Goal: Task Accomplishment & Management: Manage account settings

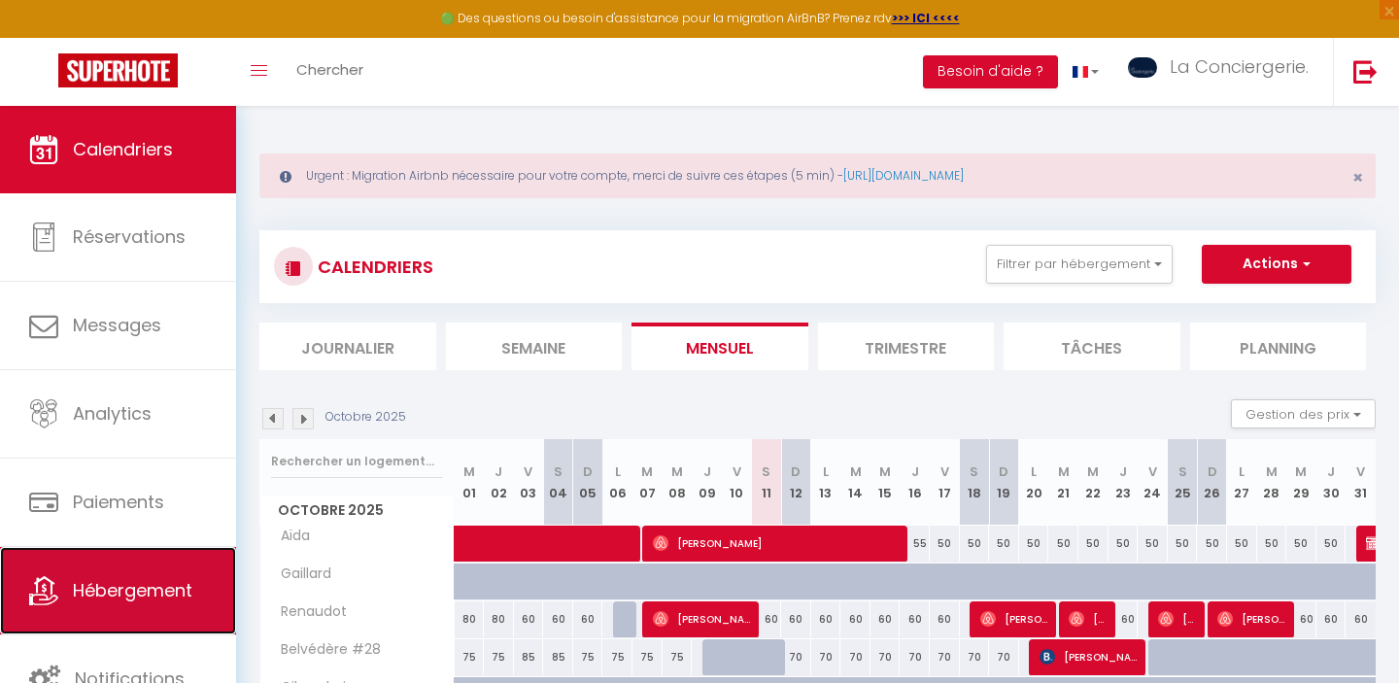
click at [140, 586] on span "Hébergement" at bounding box center [133, 590] width 120 height 24
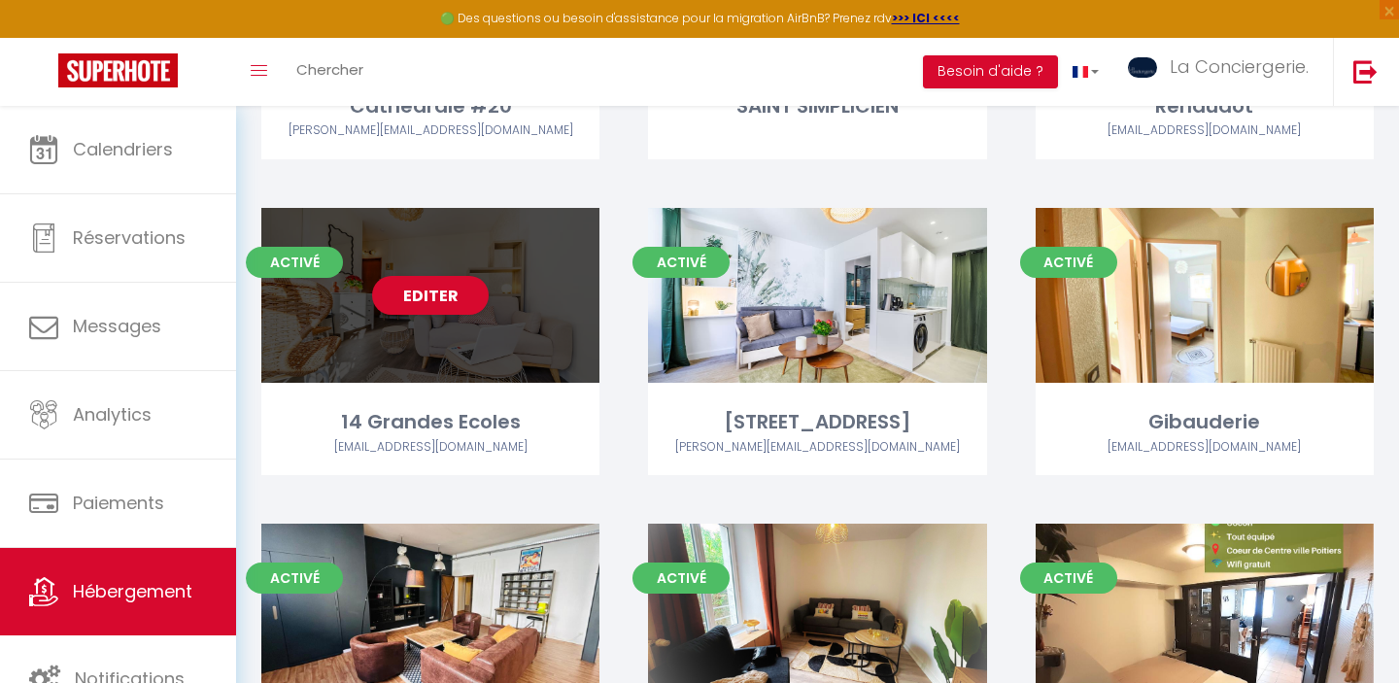
scroll to position [4983, 0]
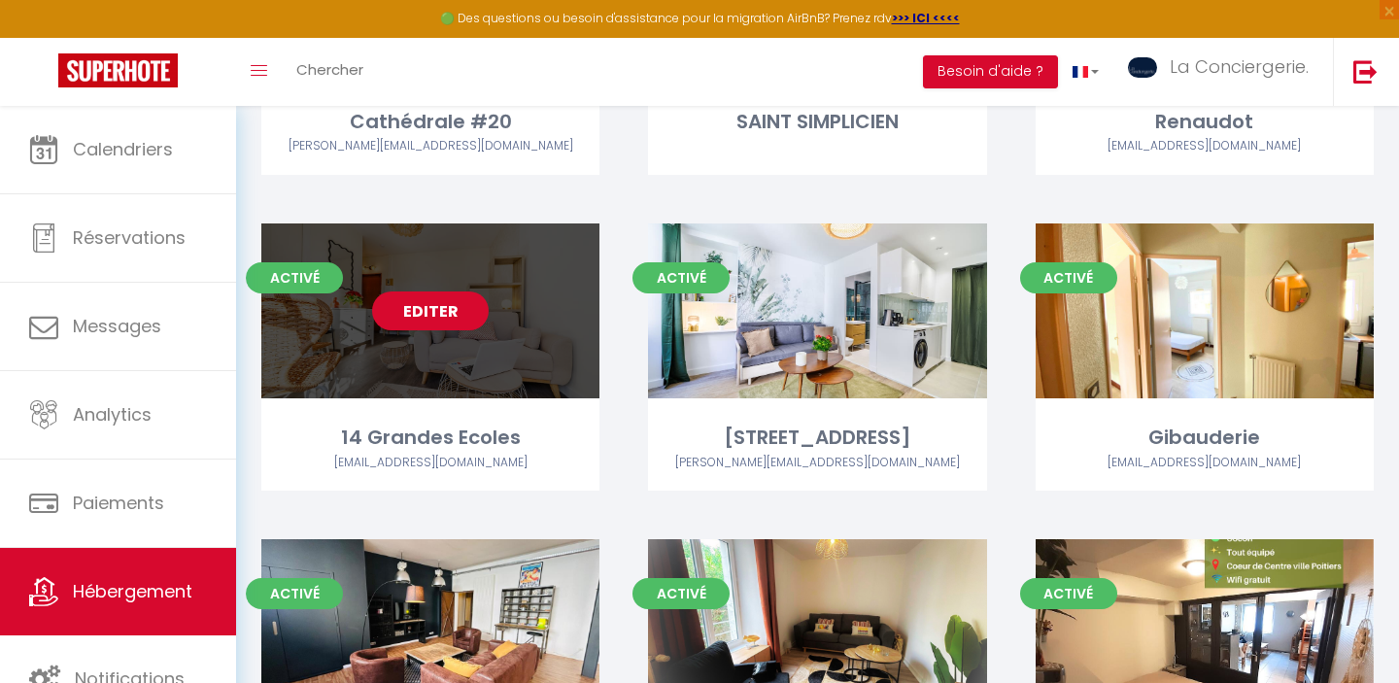
click at [441, 291] on link "Editer" at bounding box center [430, 310] width 117 height 39
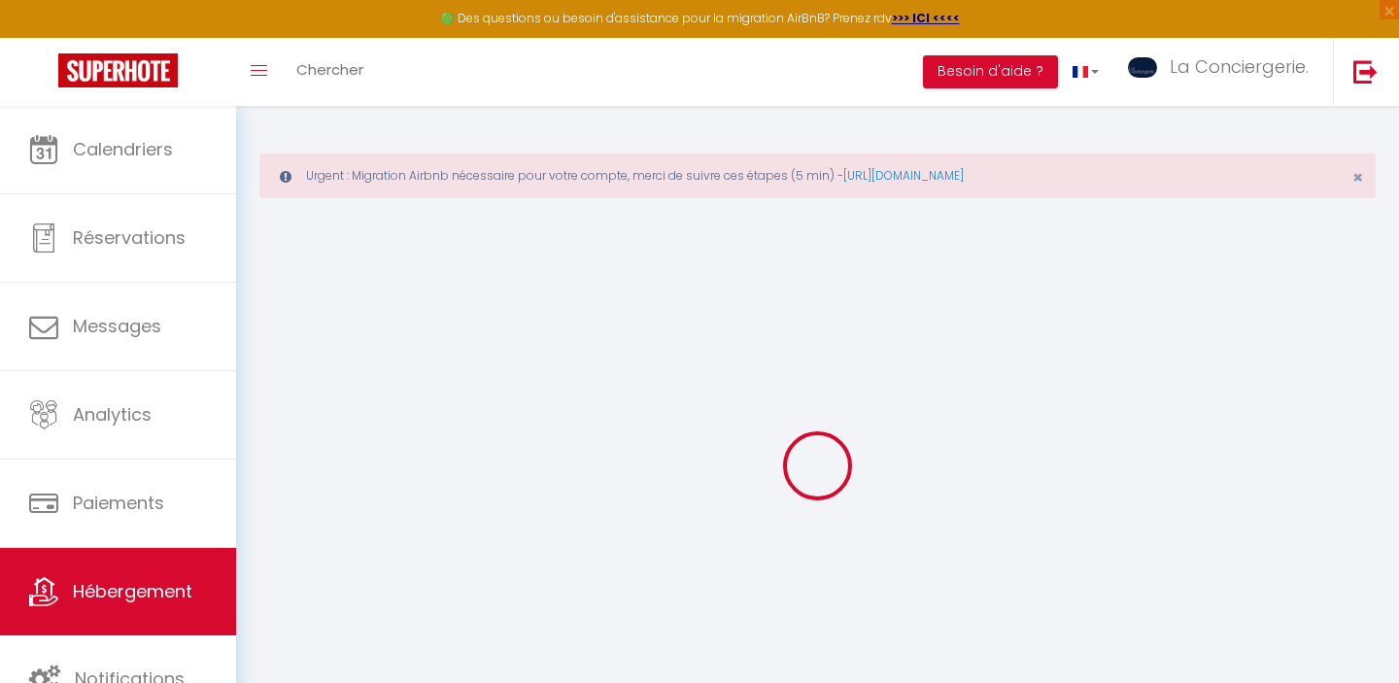
select select
checkbox input "false"
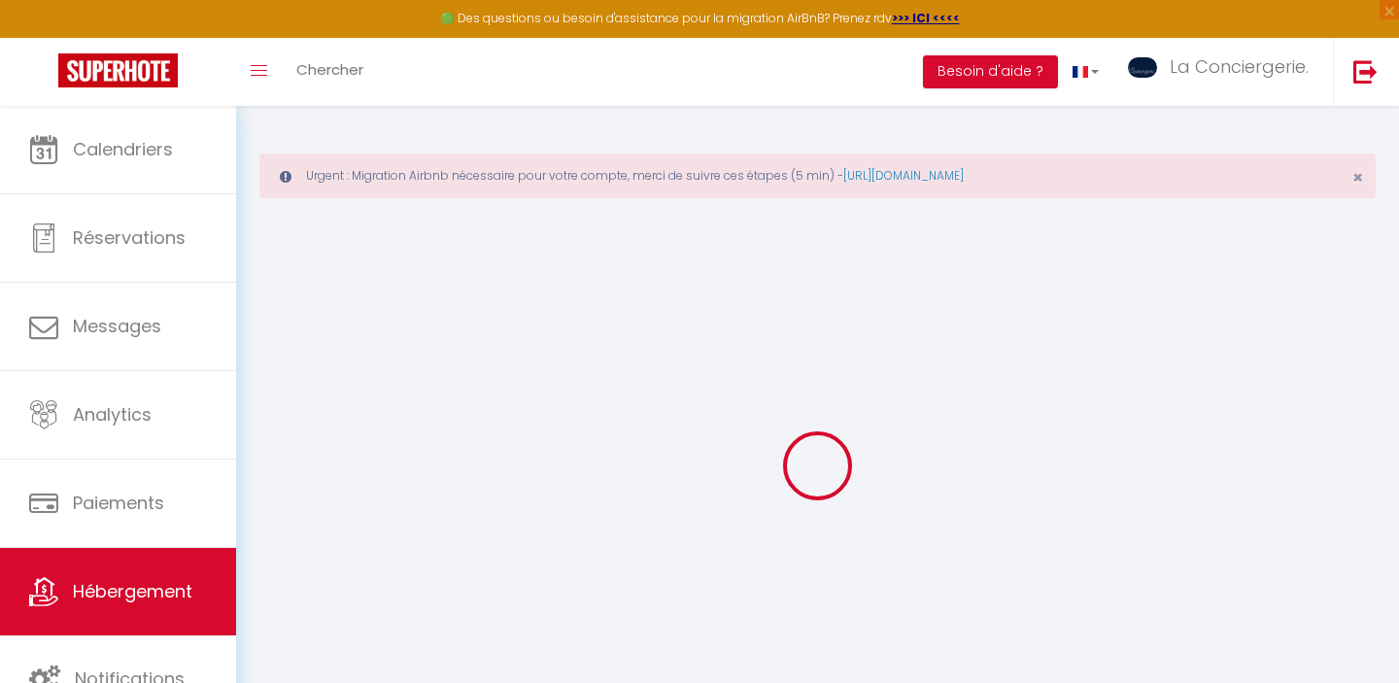
checkbox input "false"
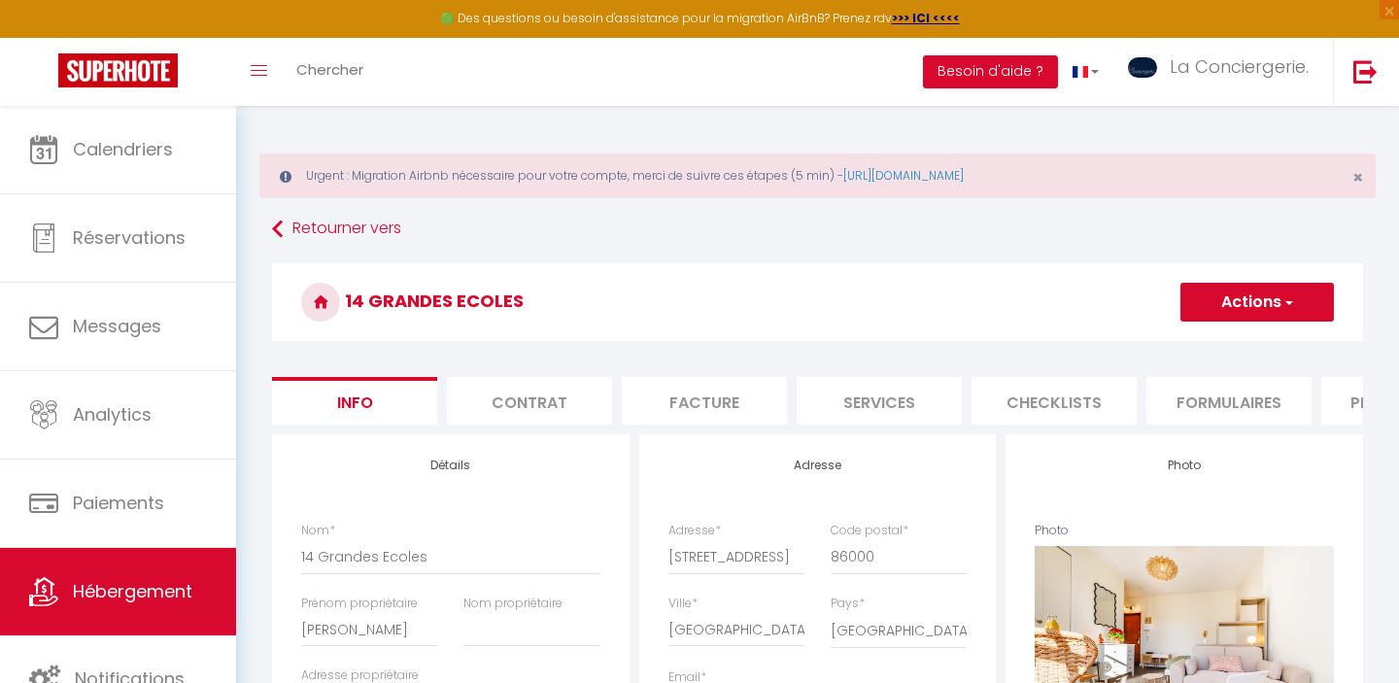
click at [1050, 397] on li "Checklists" at bounding box center [1054, 401] width 165 height 48
select select
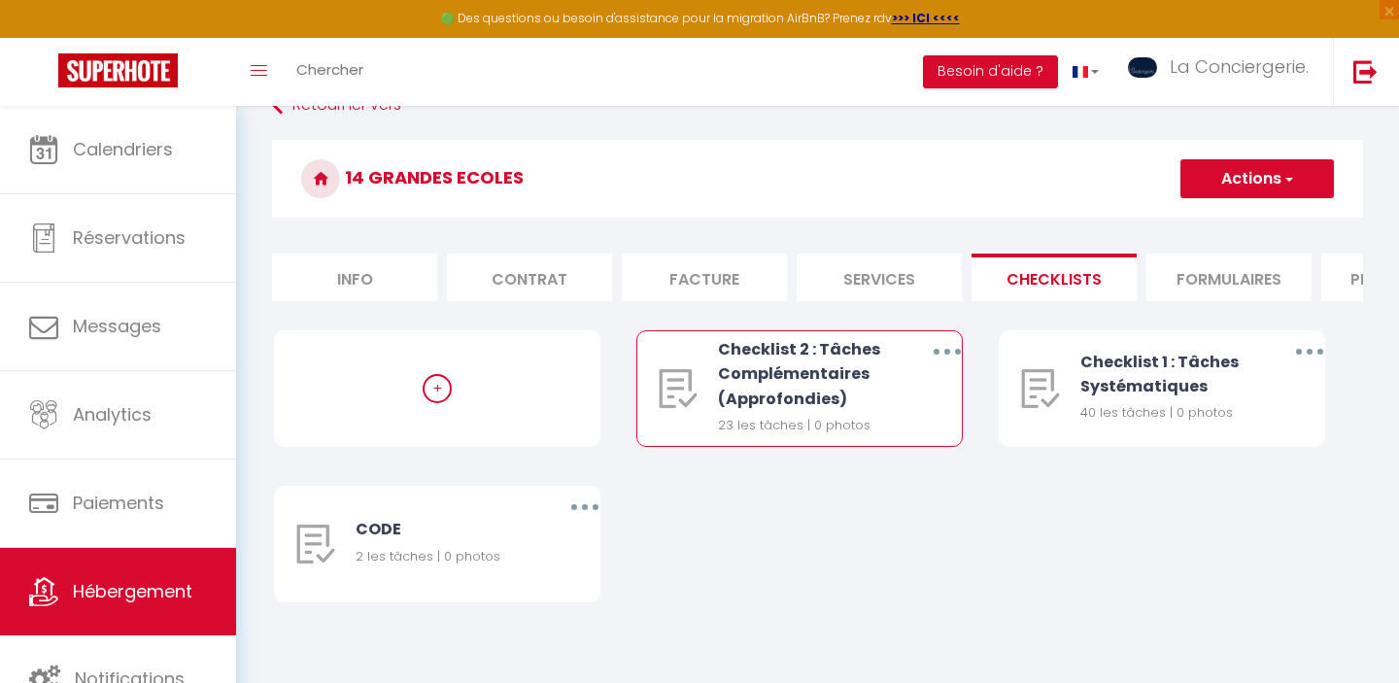
scroll to position [127, 0]
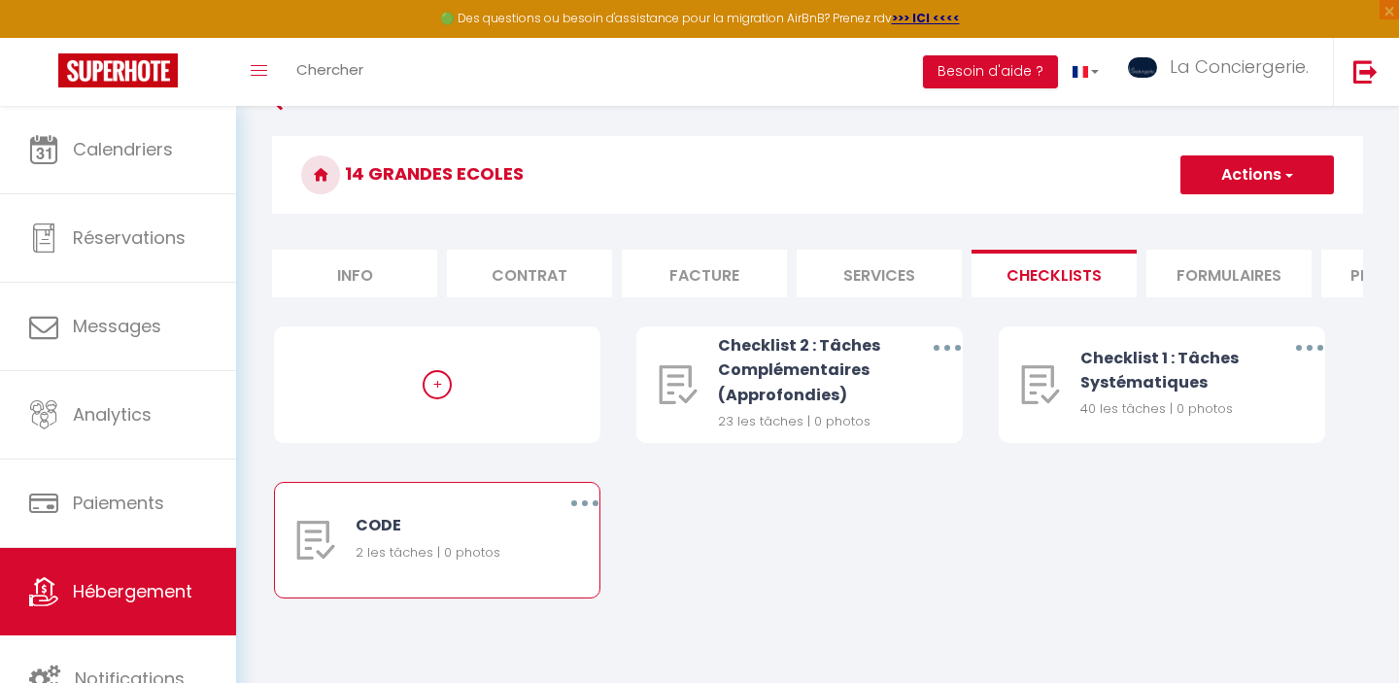
click at [463, 507] on div "CODE 2 les tâches | 0 photos" at bounding box center [444, 540] width 177 height 115
click at [582, 511] on button "button" at bounding box center [585, 503] width 54 height 31
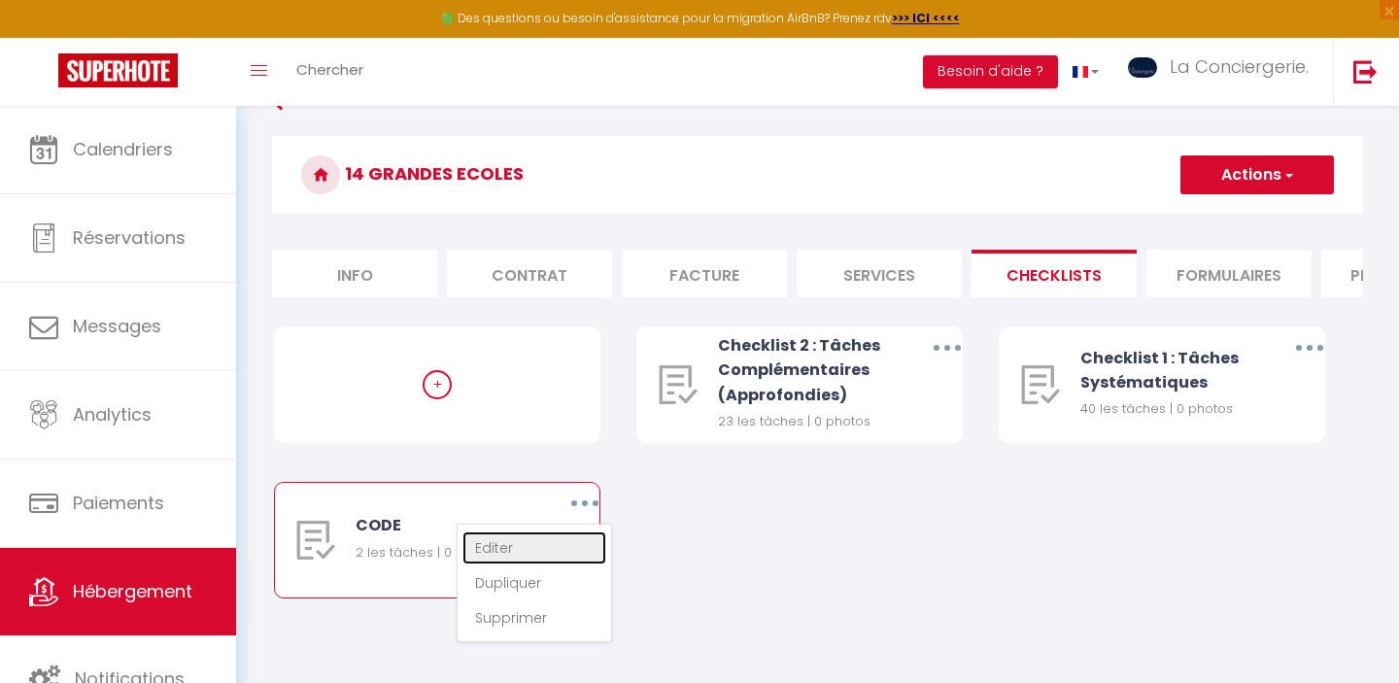
click at [522, 546] on link "Editer" at bounding box center [534, 547] width 144 height 33
type input "CODE"
select select "4"
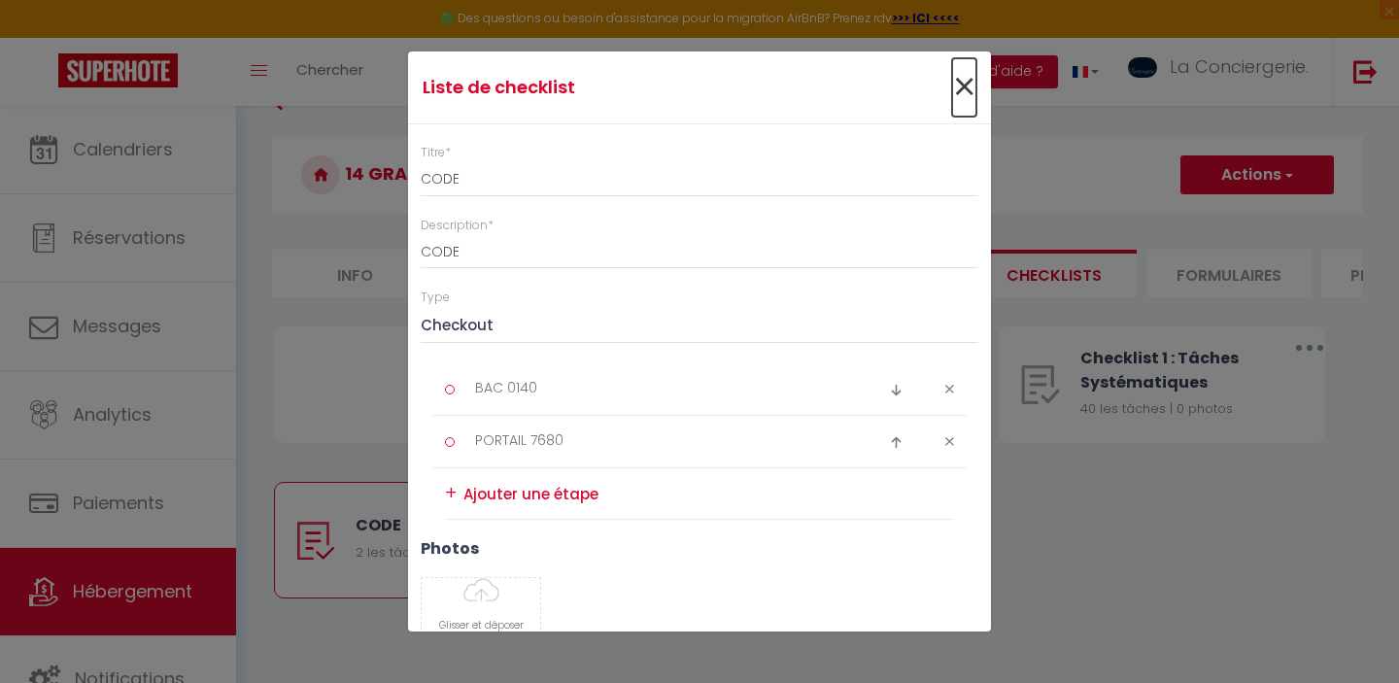
click at [957, 80] on span "×" at bounding box center [964, 87] width 24 height 58
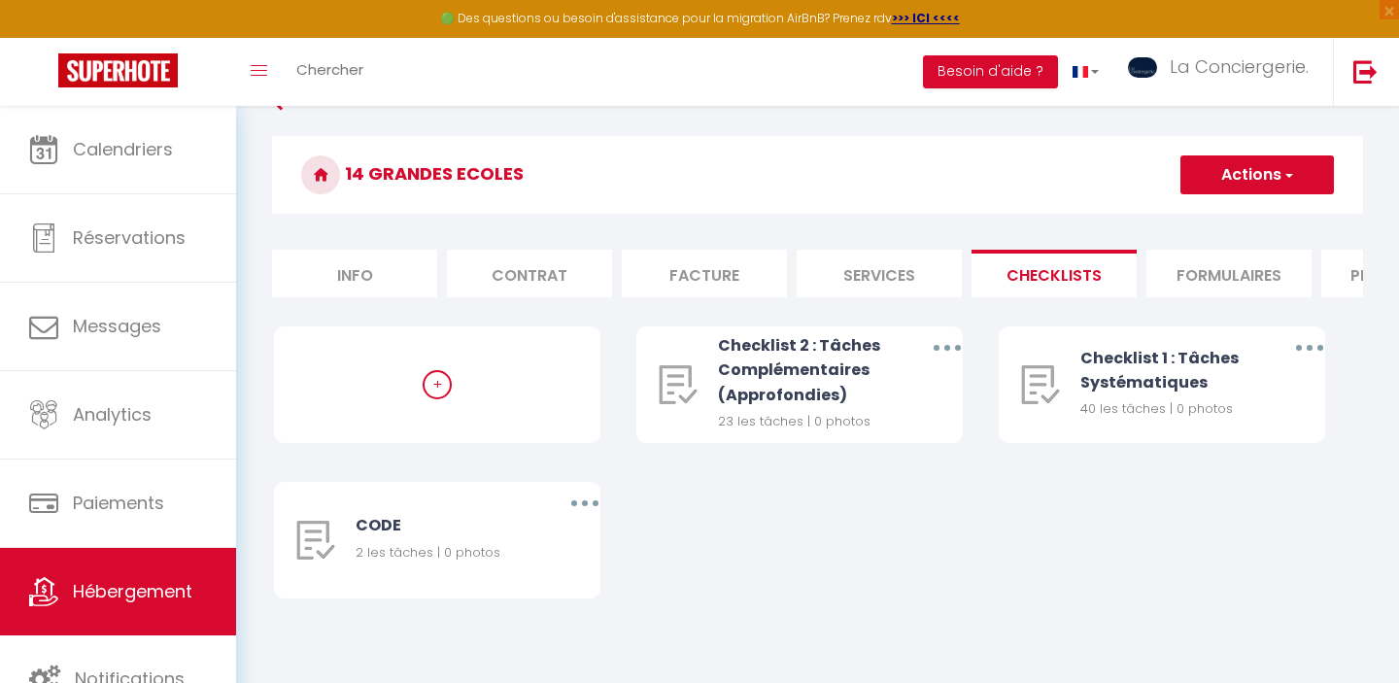
drag, startPoint x: 479, startPoint y: 54, endPoint x: 459, endPoint y: 54, distance: 20.4
click at [466, 54] on div "Toggle menubar Chercher BUTTON Besoin d'aide ? La Conciergerie. Paramètres Équi…" at bounding box center [763, 72] width 1244 height 68
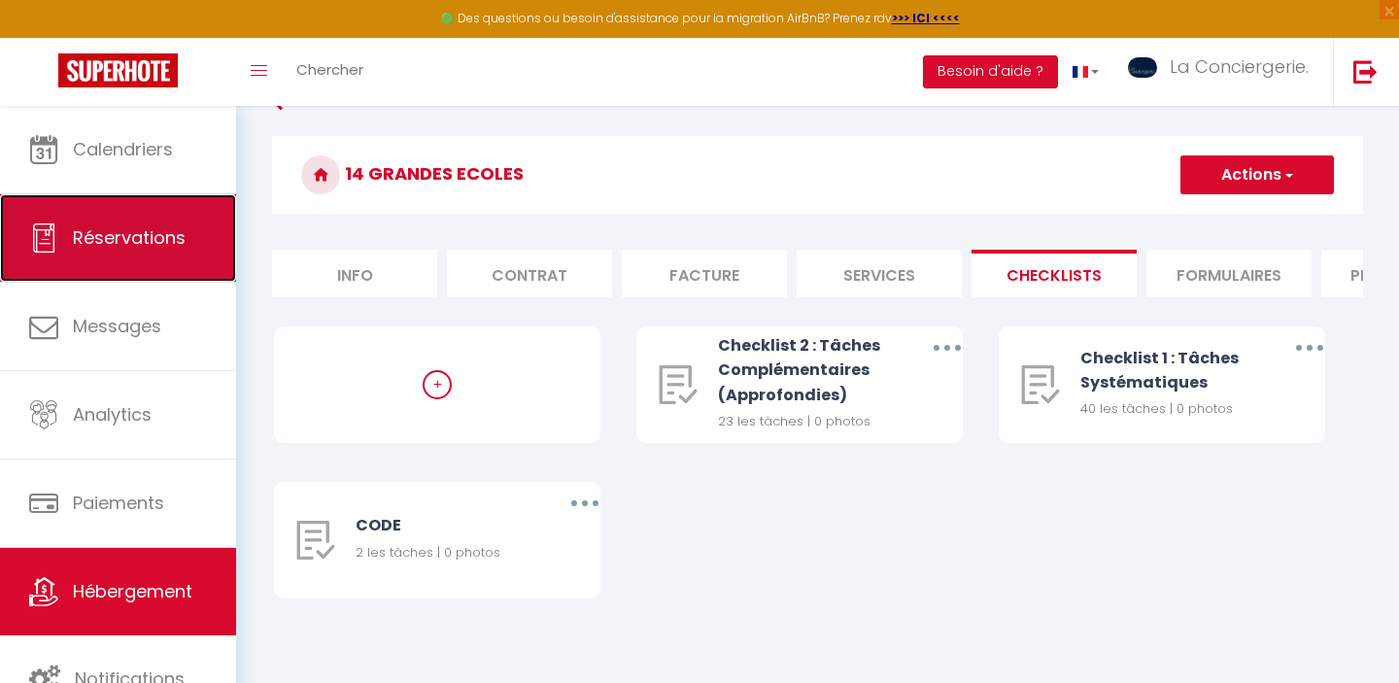
click at [134, 225] on span "Réservations" at bounding box center [129, 237] width 113 height 24
select select "not_cancelled"
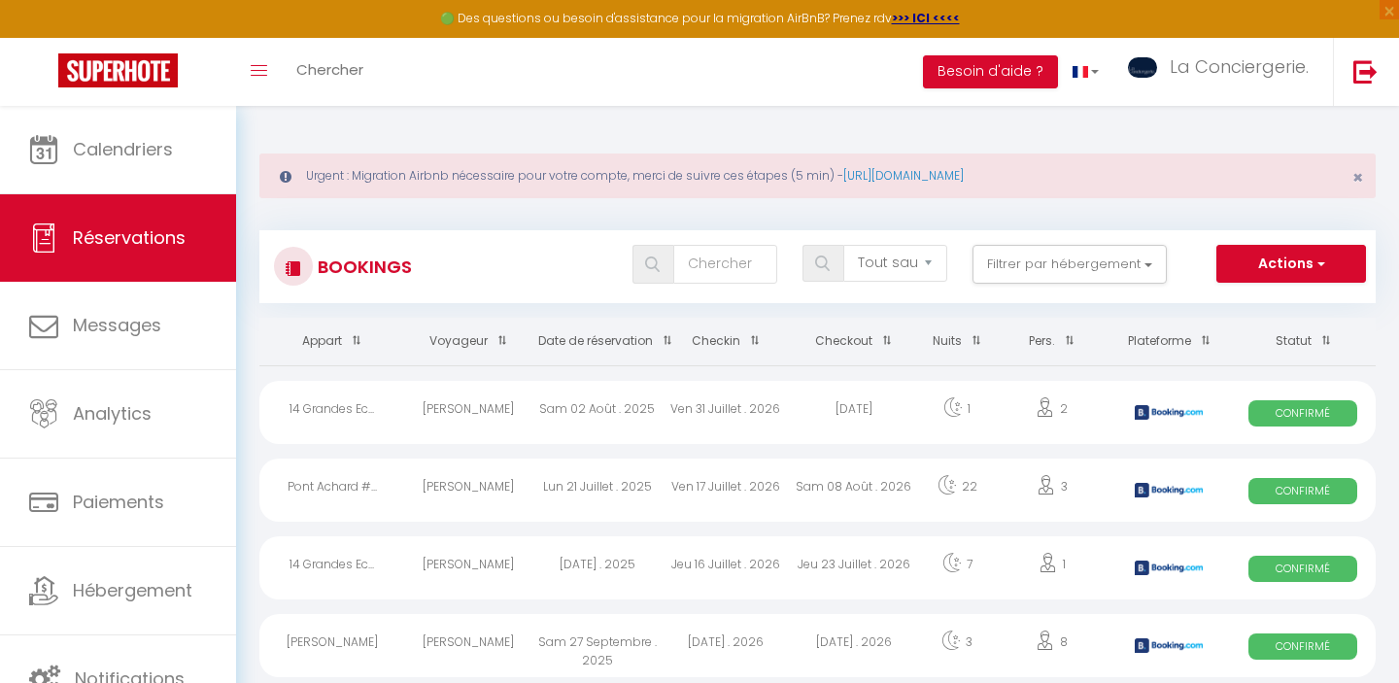
click at [660, 338] on span at bounding box center [662, 341] width 19 height 36
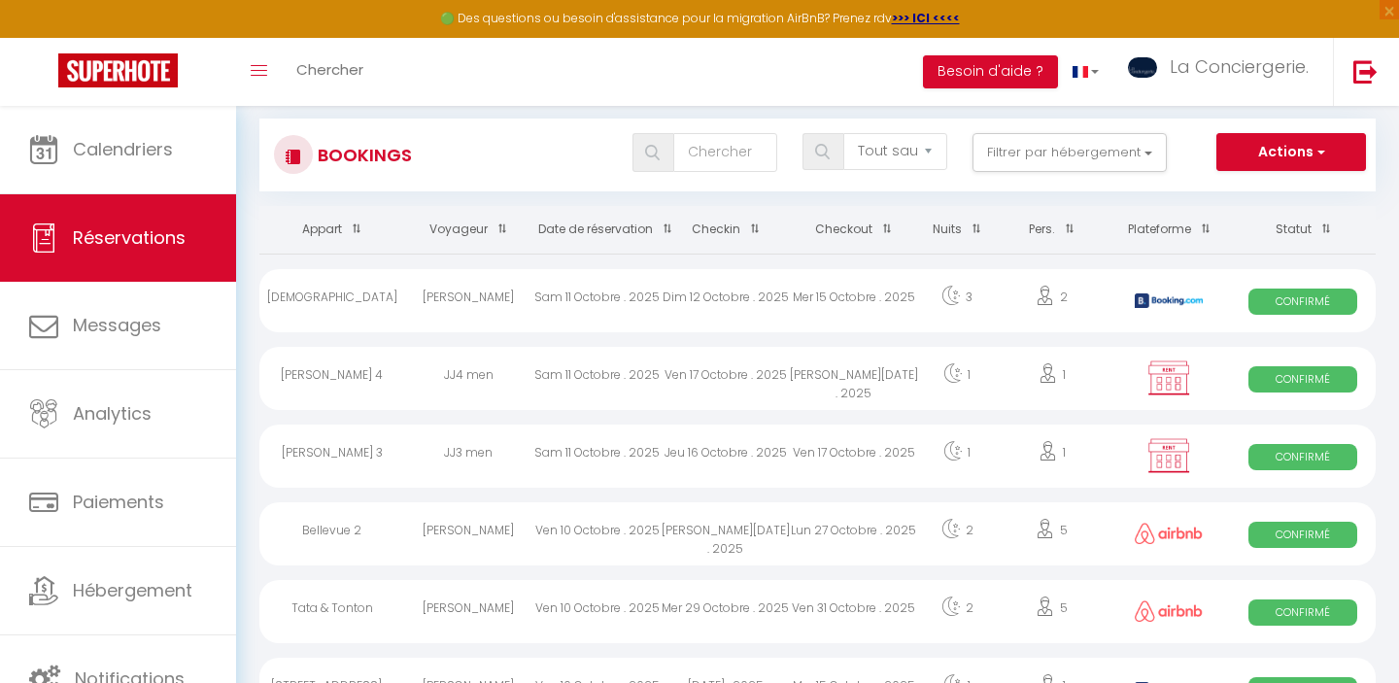
scroll to position [113, 0]
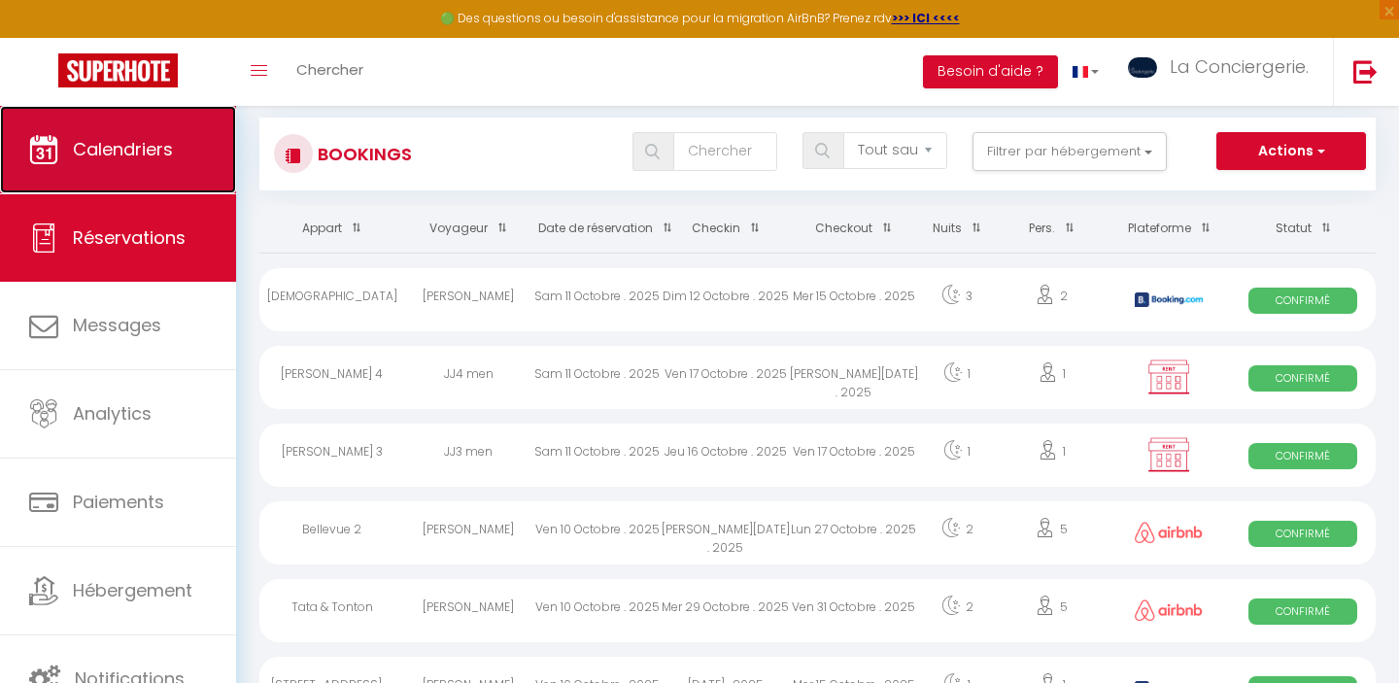
click at [142, 149] on span "Calendriers" at bounding box center [123, 149] width 100 height 24
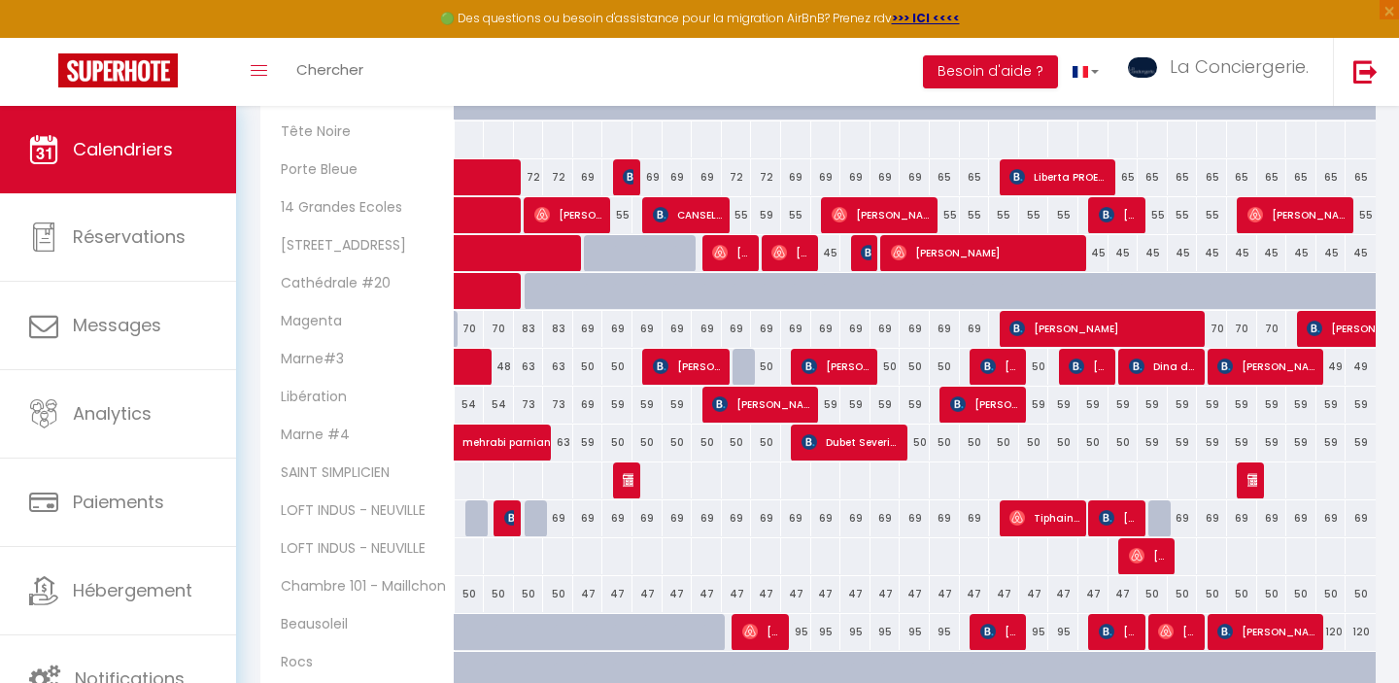
scroll to position [729, 0]
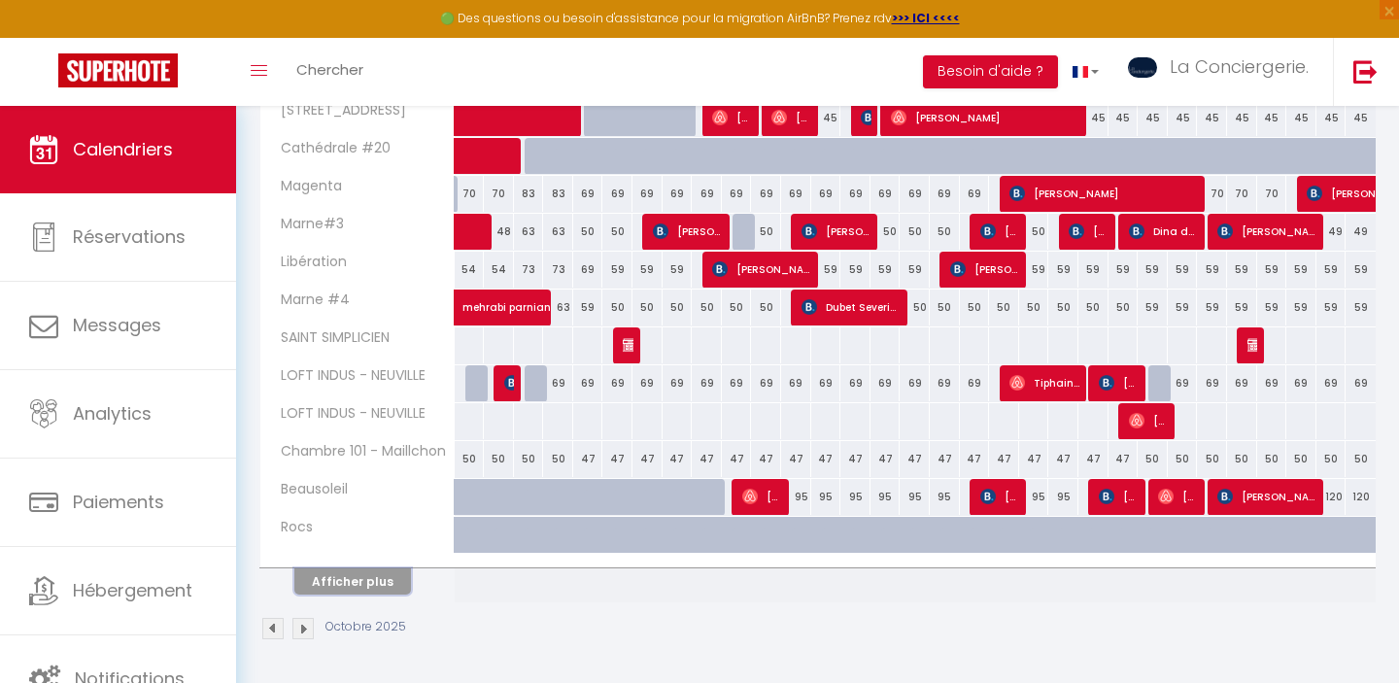
click at [382, 590] on button "Afficher plus" at bounding box center [352, 581] width 117 height 26
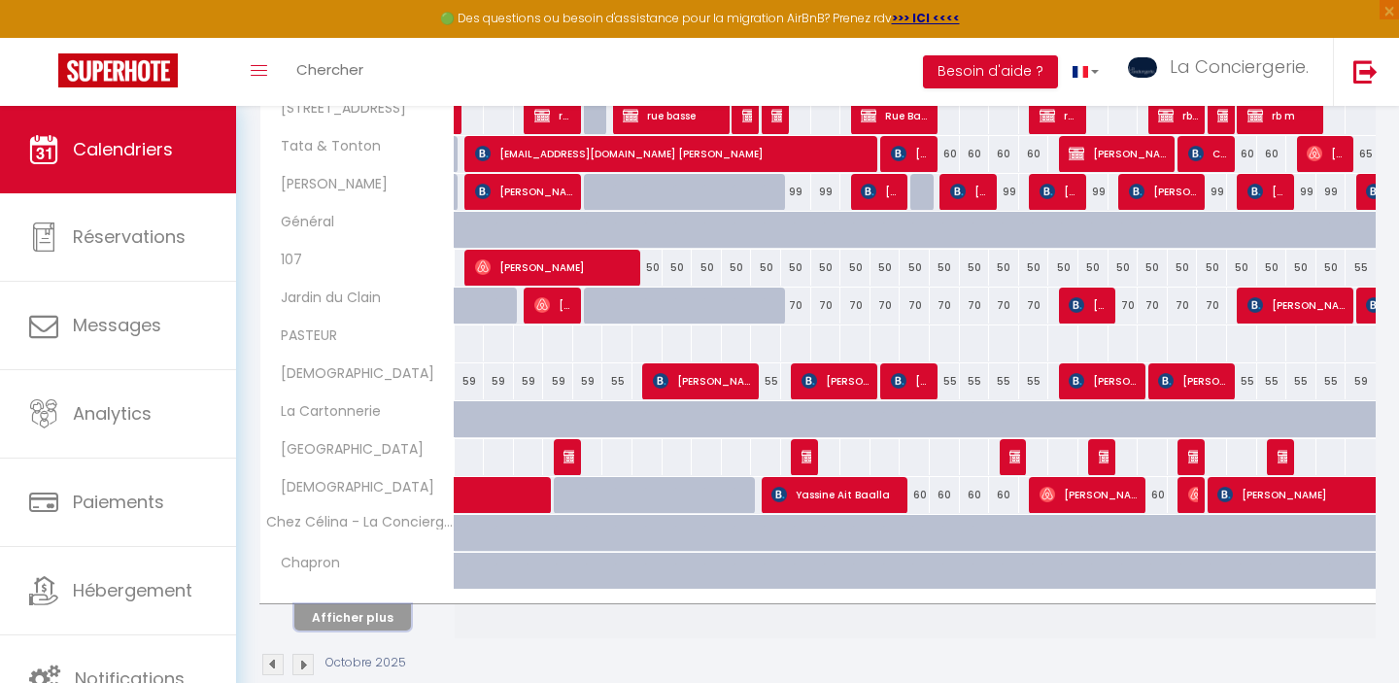
scroll to position [1486, 0]
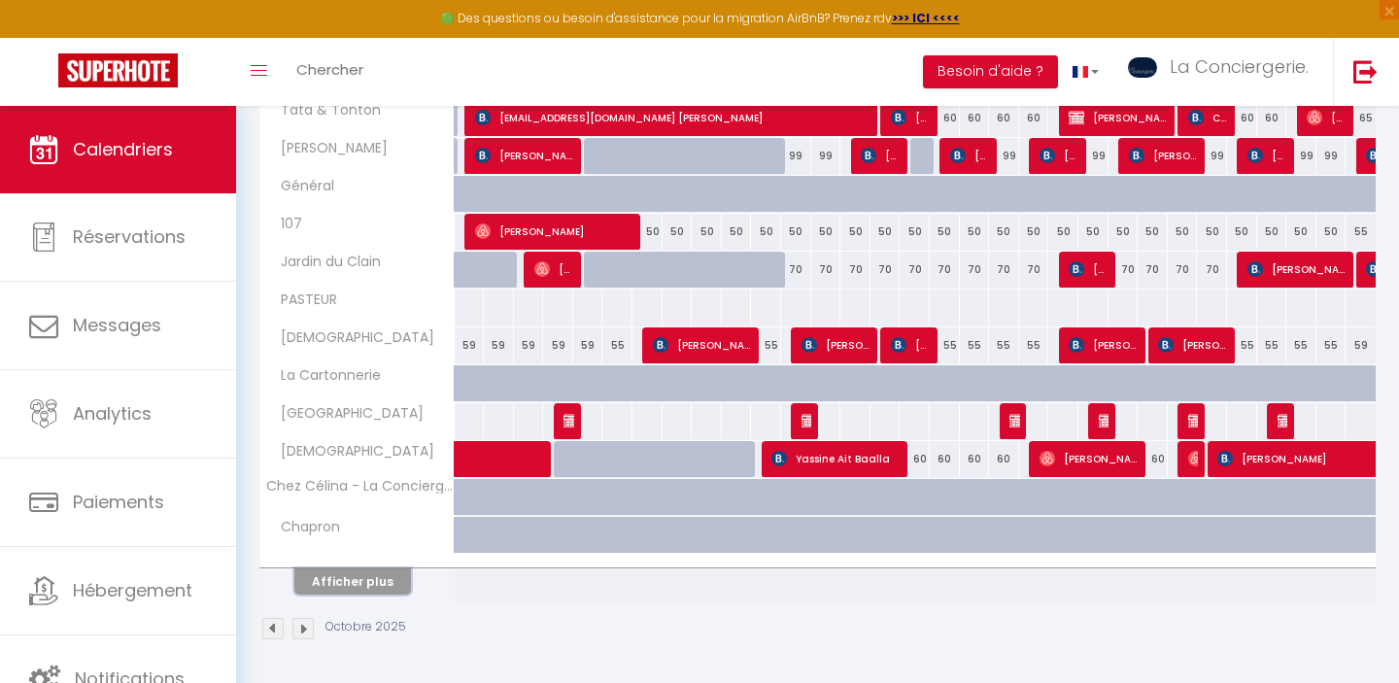
click at [369, 586] on button "Afficher plus" at bounding box center [352, 581] width 117 height 26
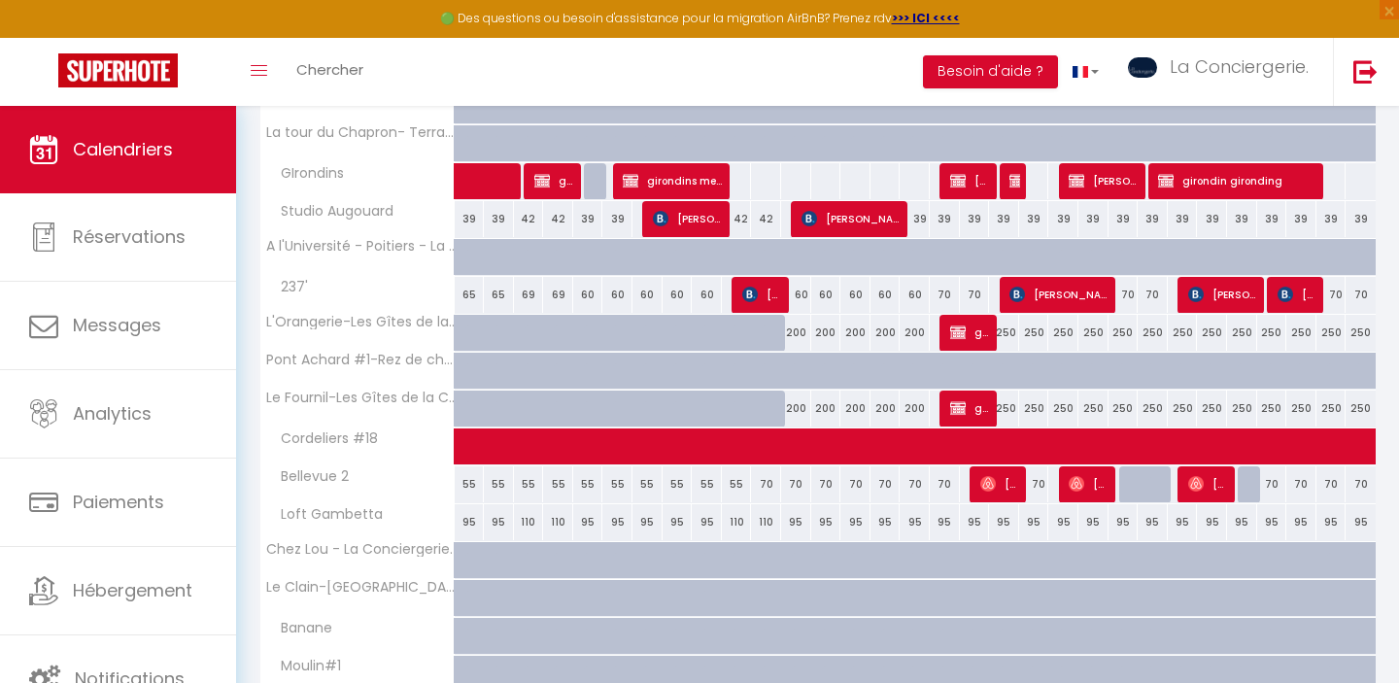
scroll to position [1974, 0]
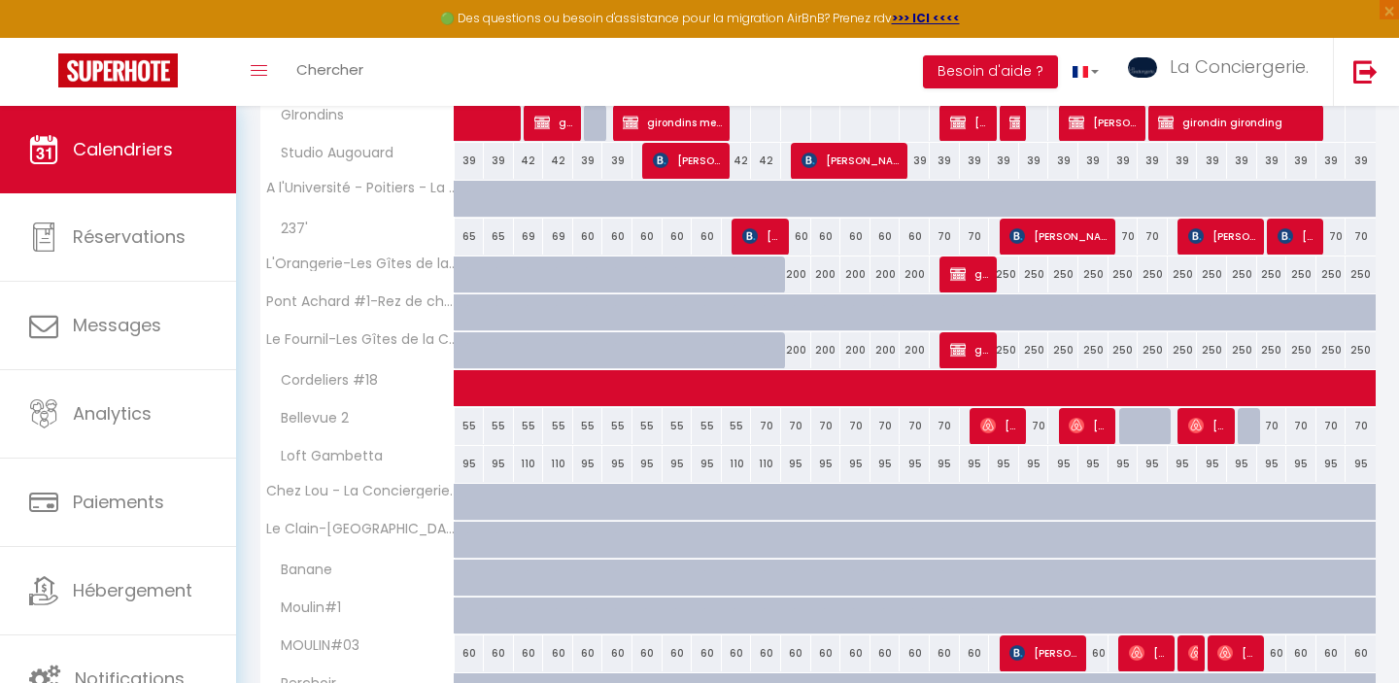
click at [1179, 463] on div "95" at bounding box center [1183, 464] width 30 height 36
type input "95"
type input "Sam 25 Octobre 2025"
type input "Dim 26 Octobre 2025"
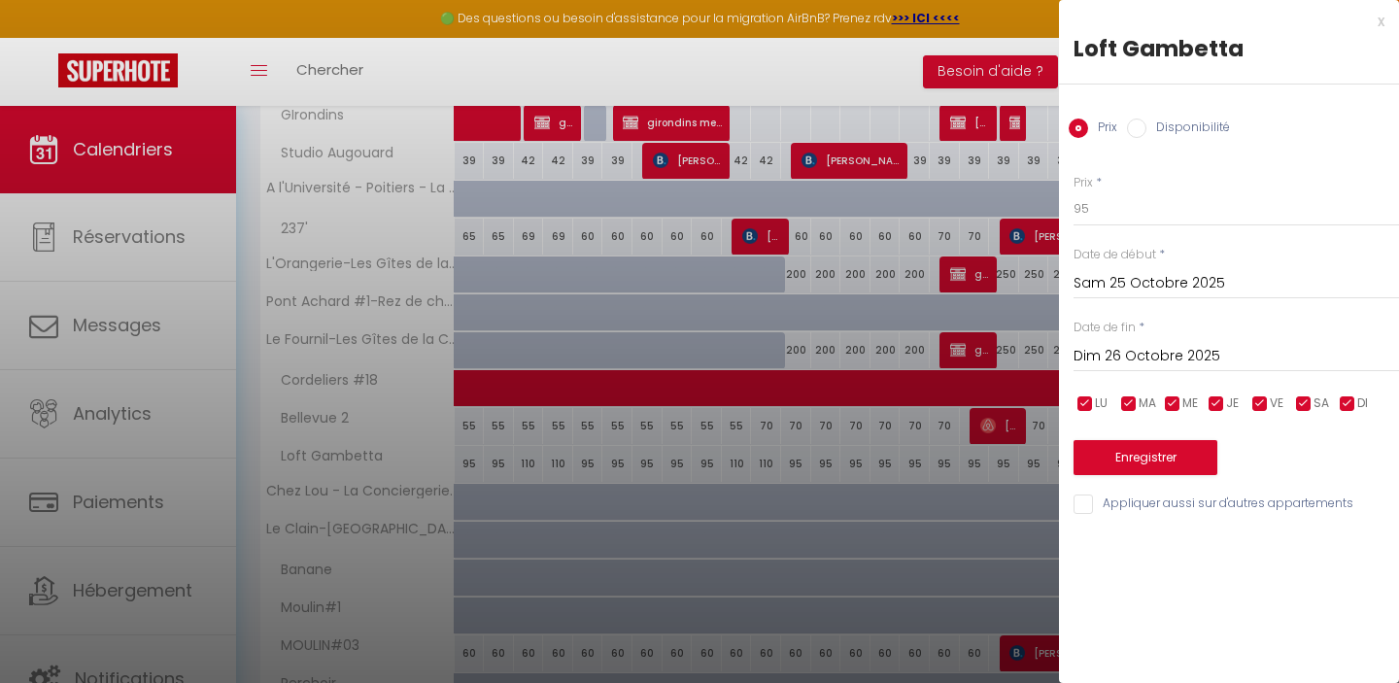
click at [1011, 384] on div at bounding box center [699, 341] width 1399 height 683
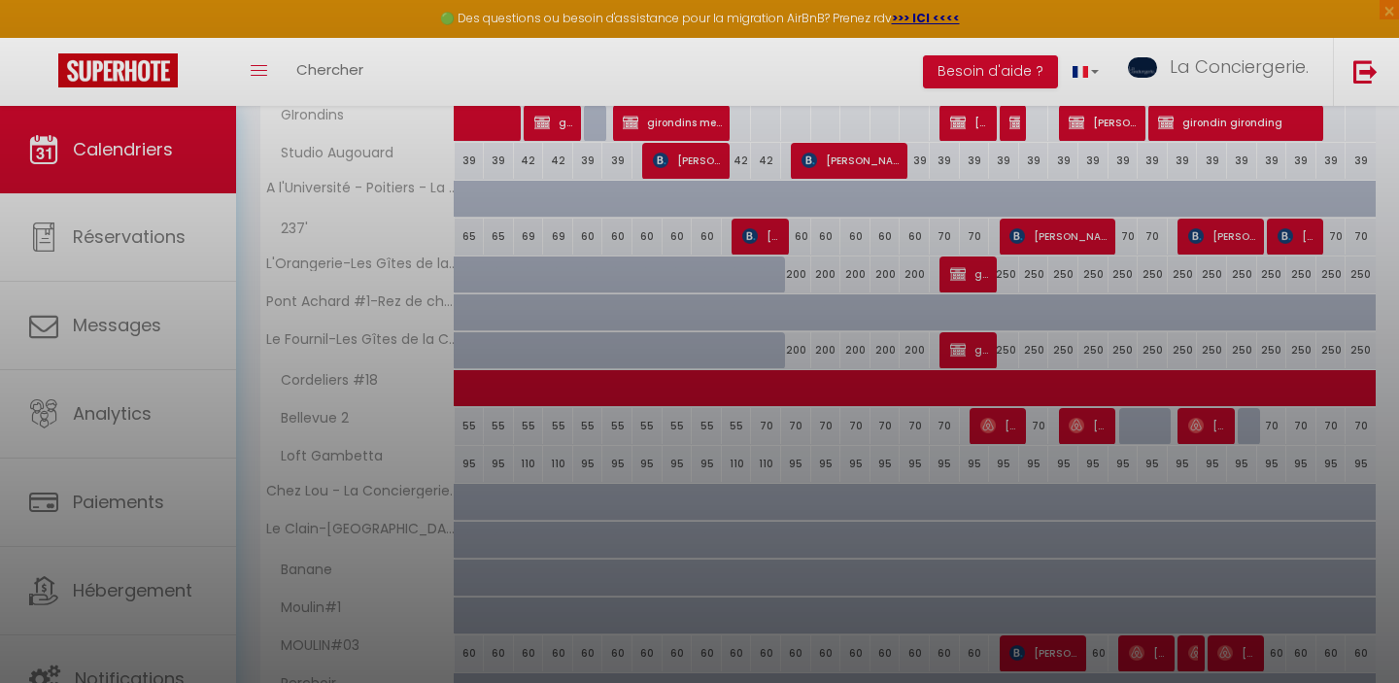
click at [977, 457] on div at bounding box center [699, 341] width 1399 height 683
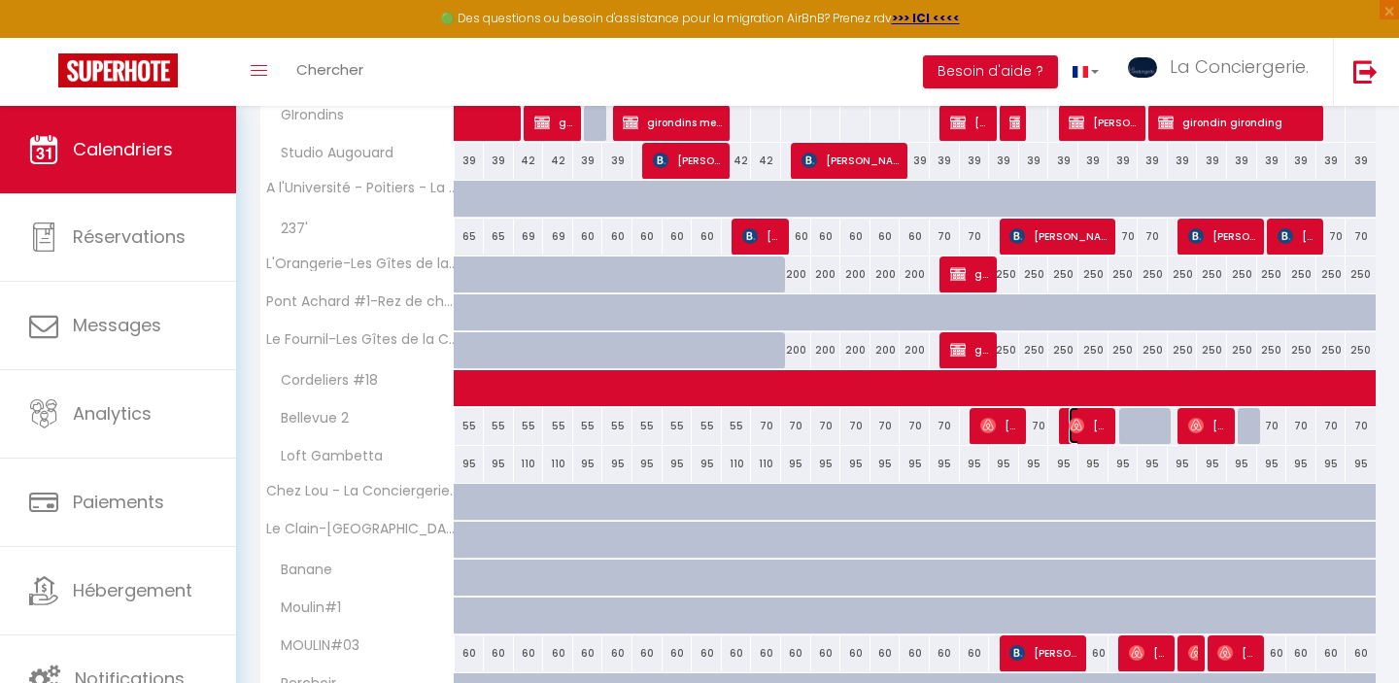
click at [1084, 425] on span "Elsa Martinez" at bounding box center [1089, 425] width 40 height 37
select select "OK"
select select "0"
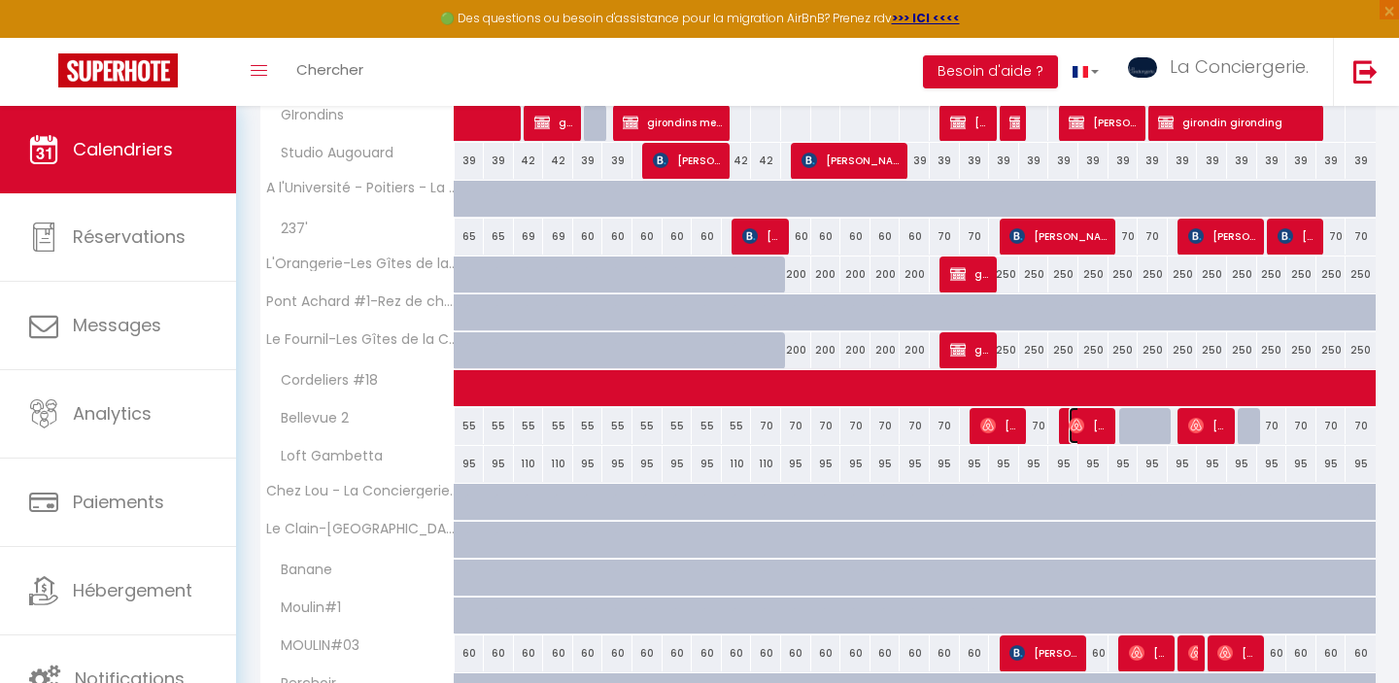
select select "1"
select select
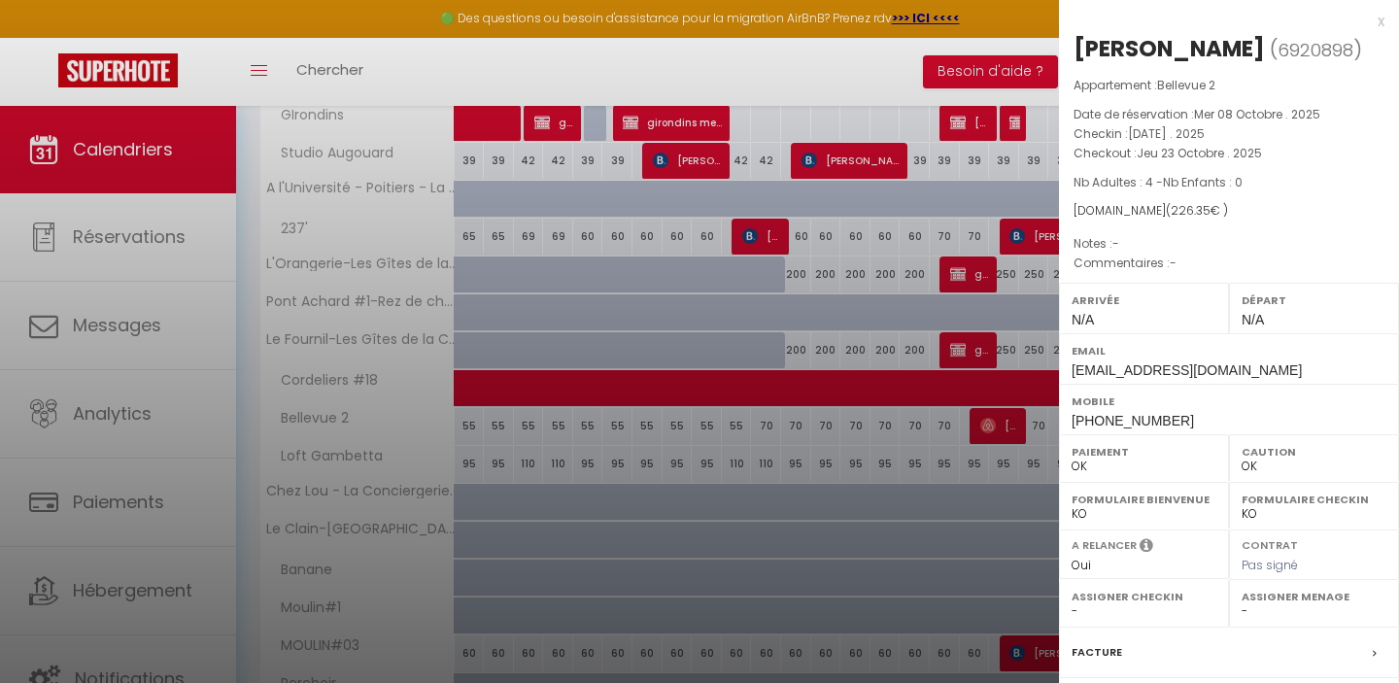
click at [928, 457] on div at bounding box center [699, 341] width 1399 height 683
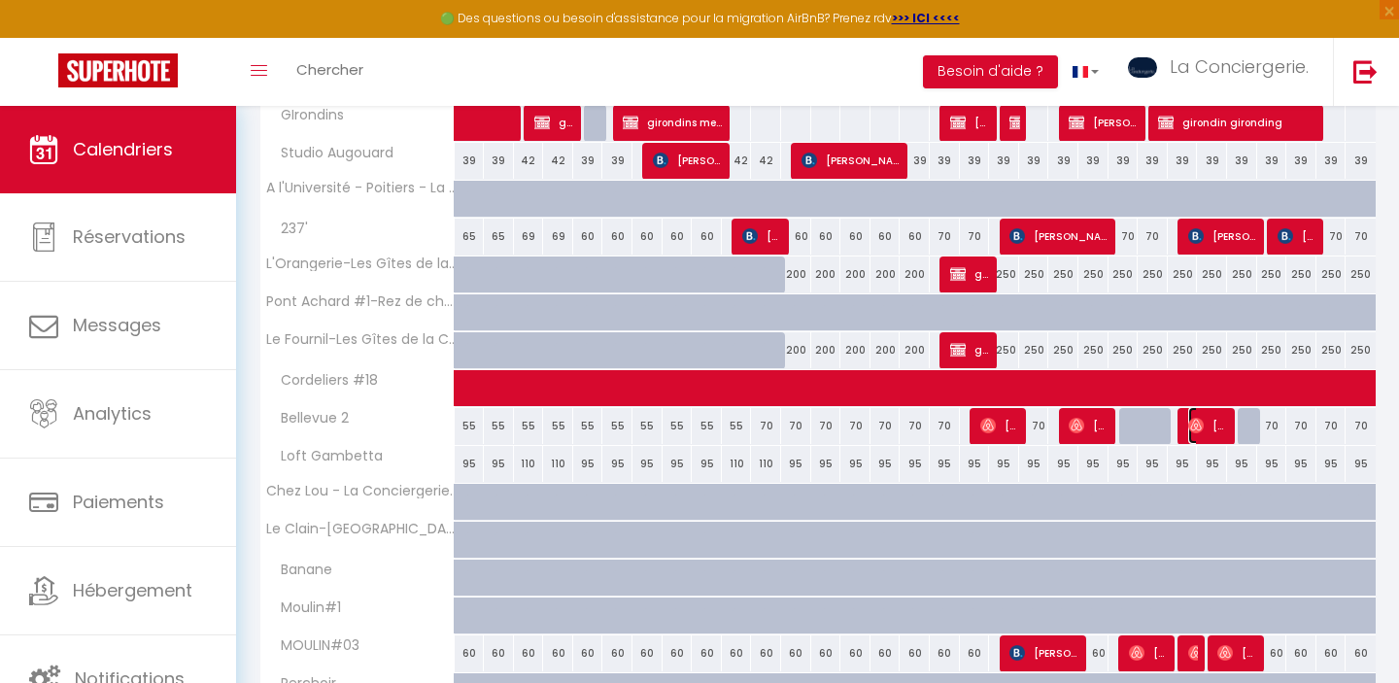
click at [1205, 426] on span "Julie Convers" at bounding box center [1208, 425] width 40 height 37
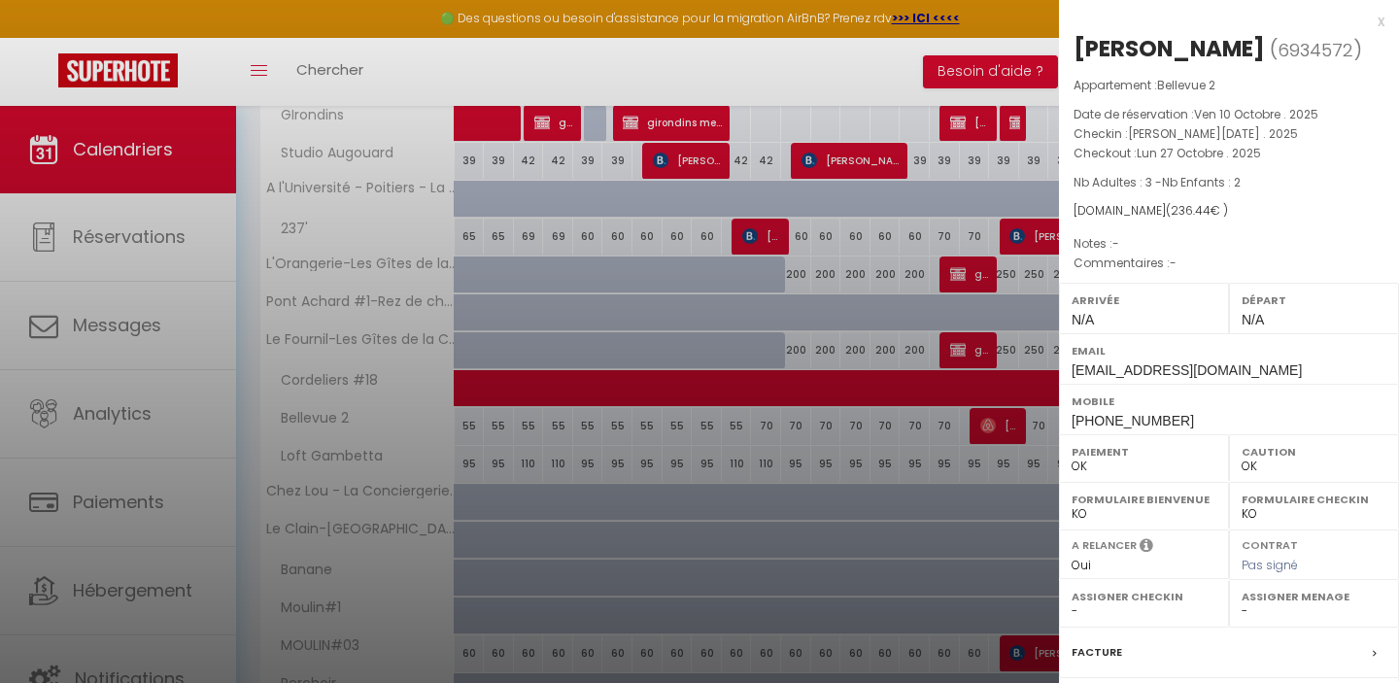
click at [817, 436] on div at bounding box center [699, 341] width 1399 height 683
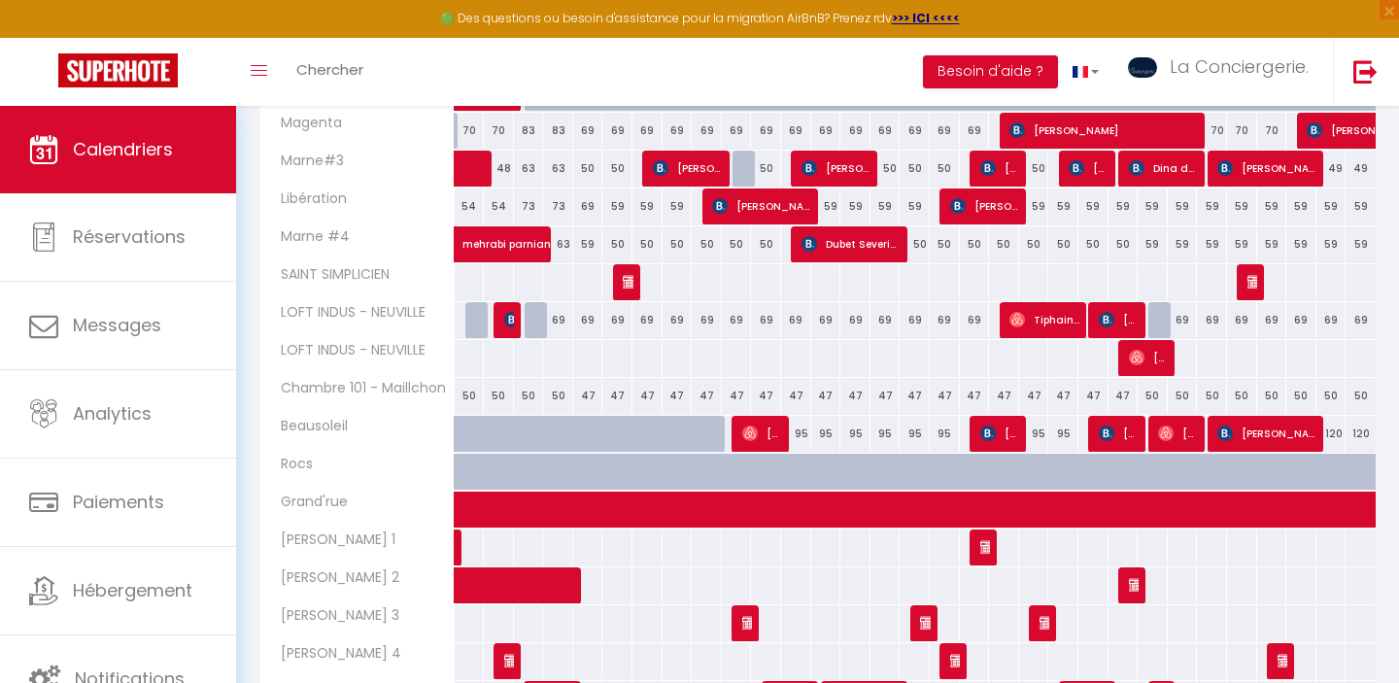
scroll to position [786, 0]
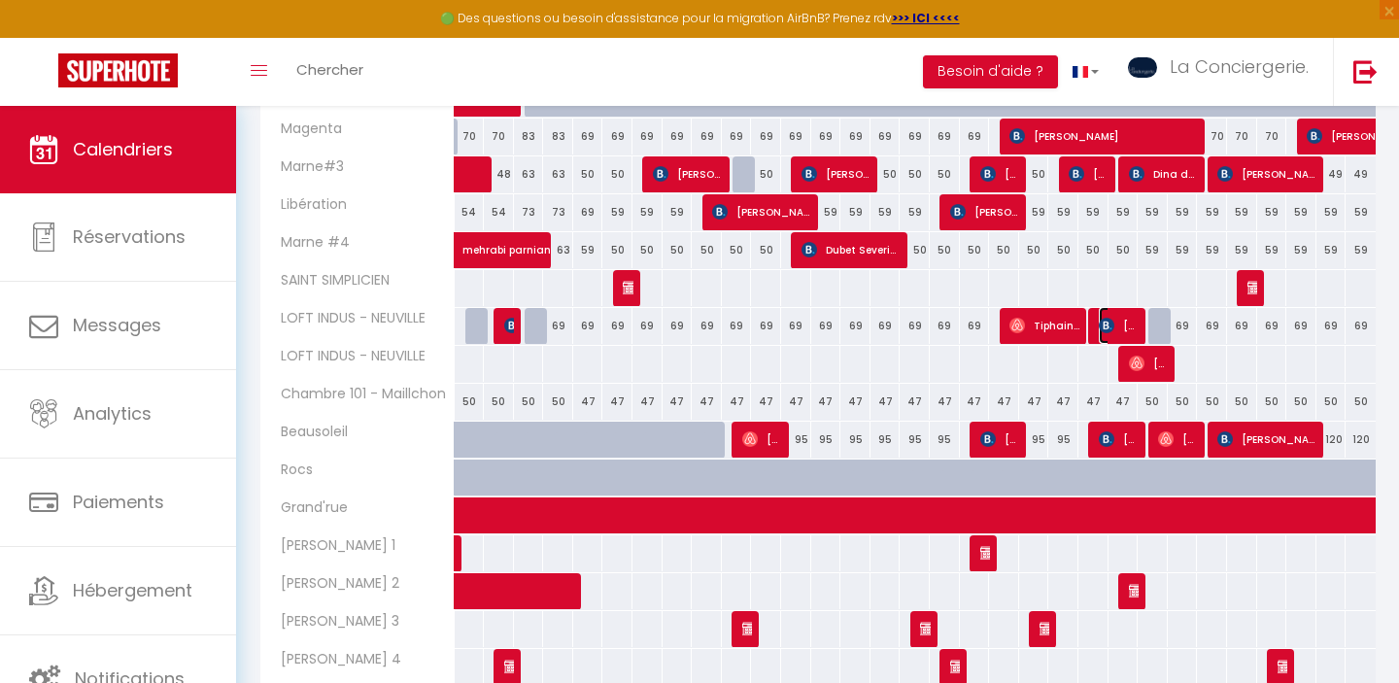
click at [1122, 310] on span "[PERSON_NAME]" at bounding box center [1119, 325] width 40 height 37
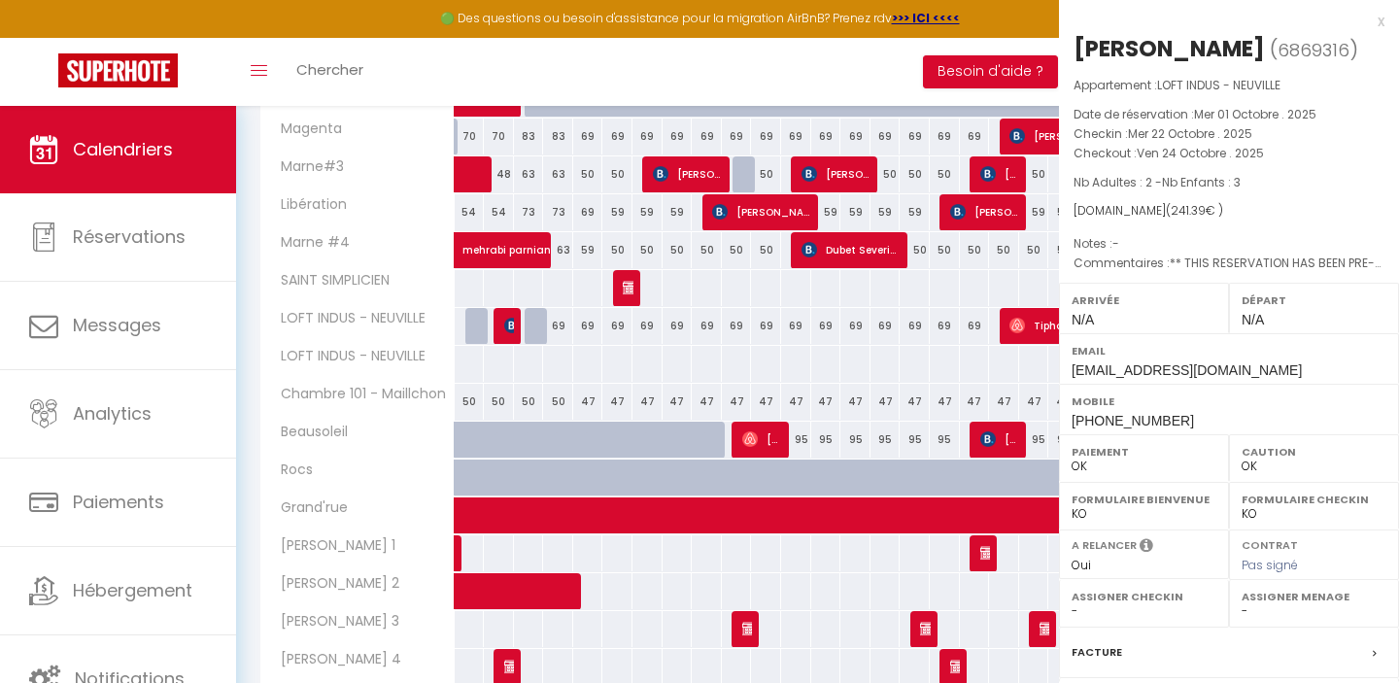
click at [1120, 324] on div "Arrivée N/A" at bounding box center [1144, 308] width 170 height 51
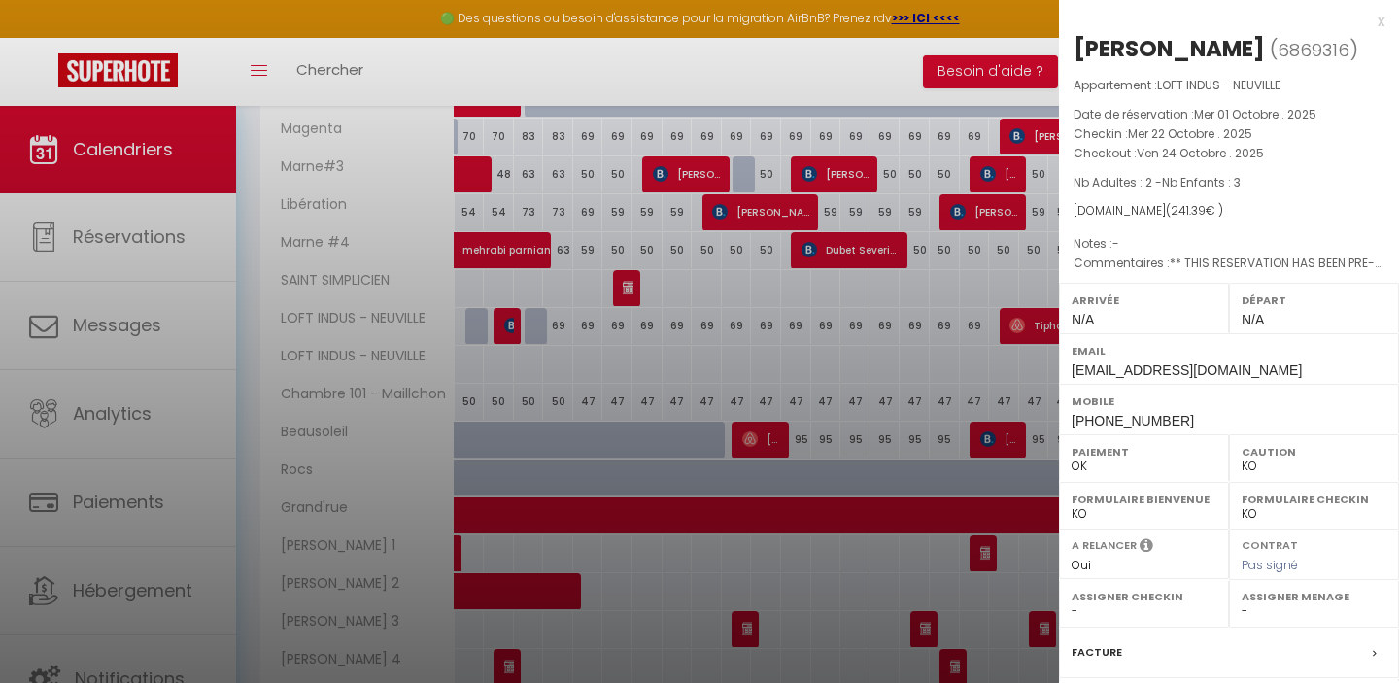
click at [905, 435] on div at bounding box center [699, 341] width 1399 height 683
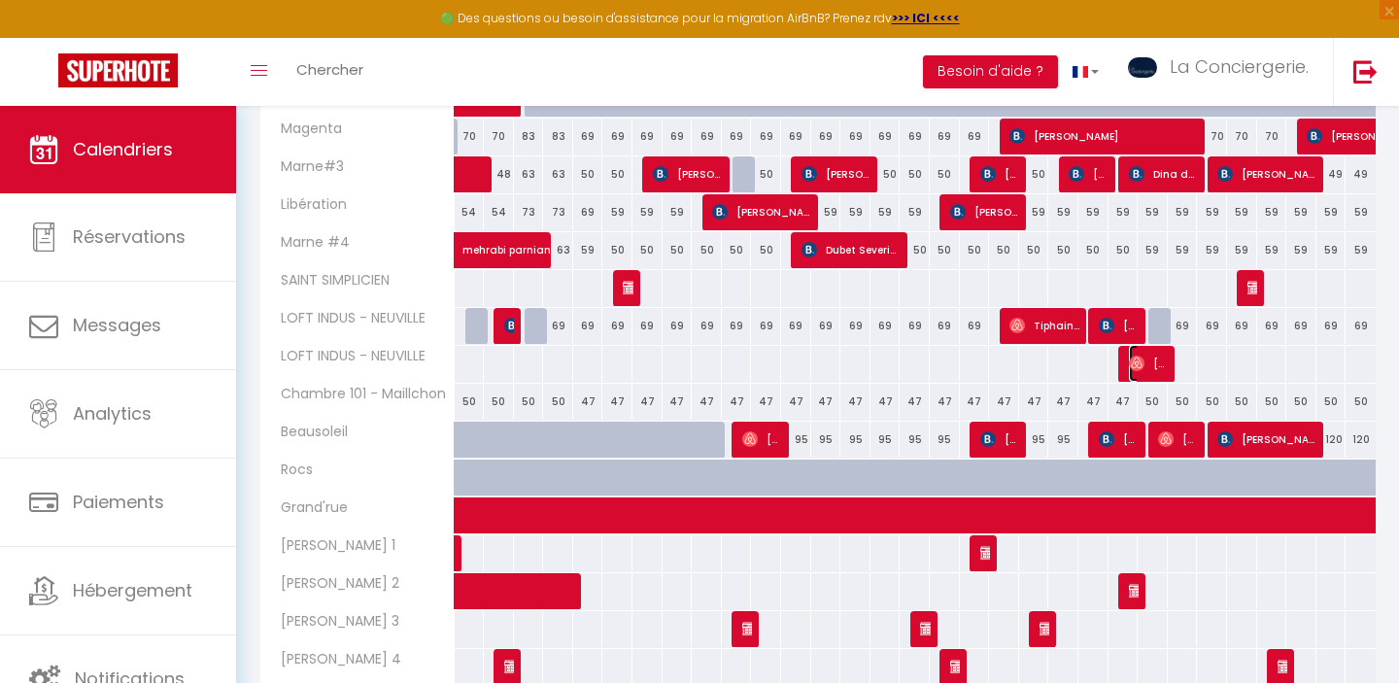
click at [1139, 367] on img at bounding box center [1137, 364] width 16 height 16
select select "OK"
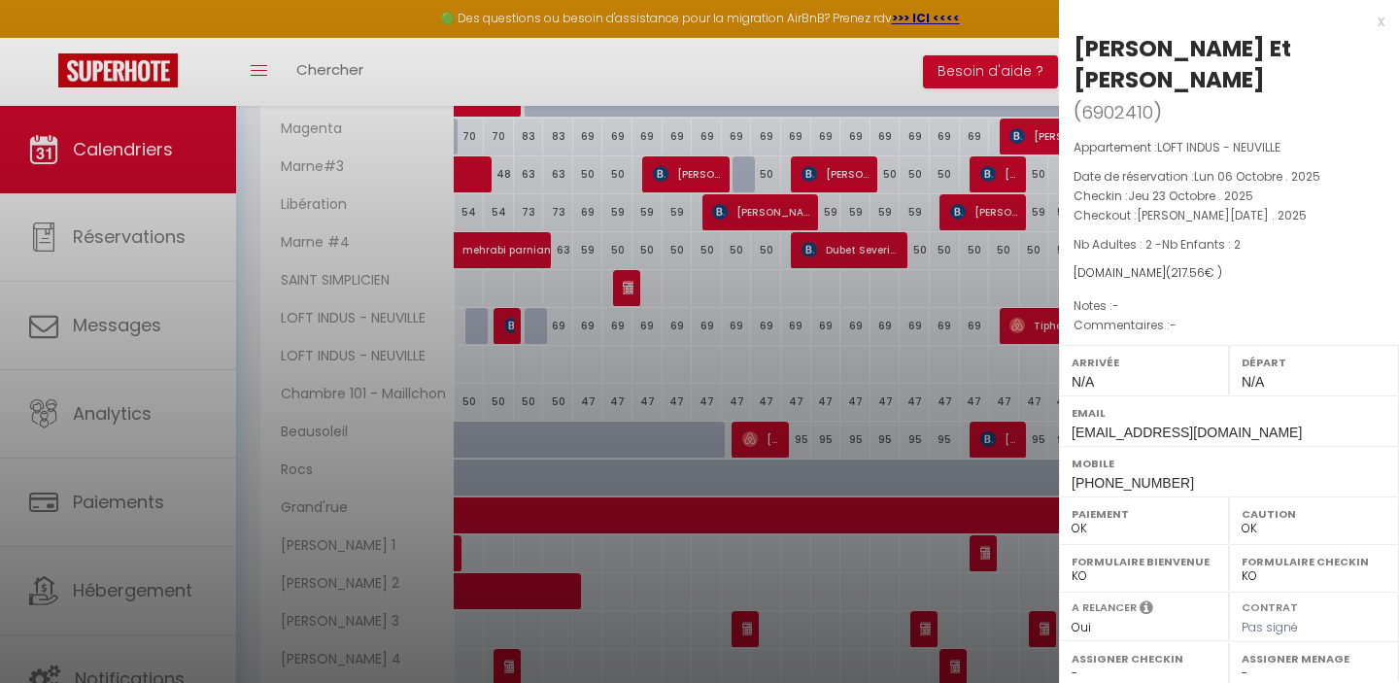
click at [756, 65] on div at bounding box center [699, 341] width 1399 height 683
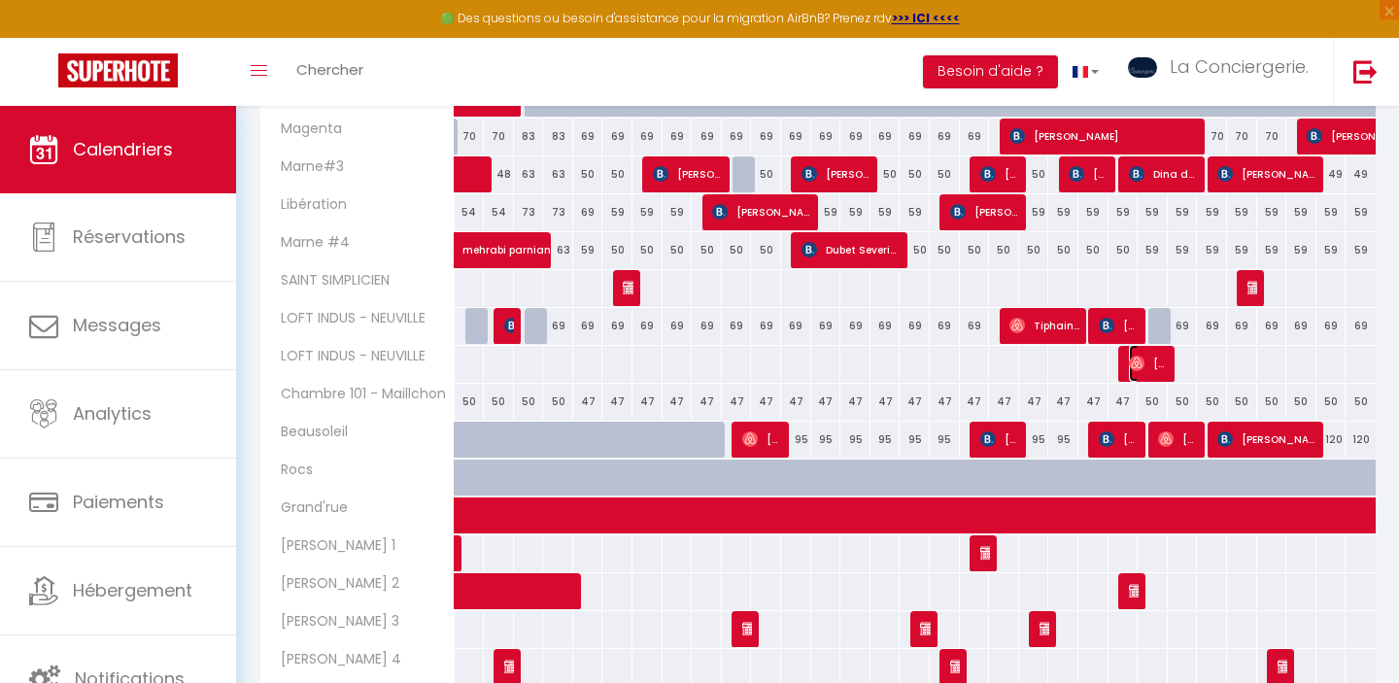
click at [1144, 366] on span "[PERSON_NAME] Et [PERSON_NAME]" at bounding box center [1149, 363] width 40 height 37
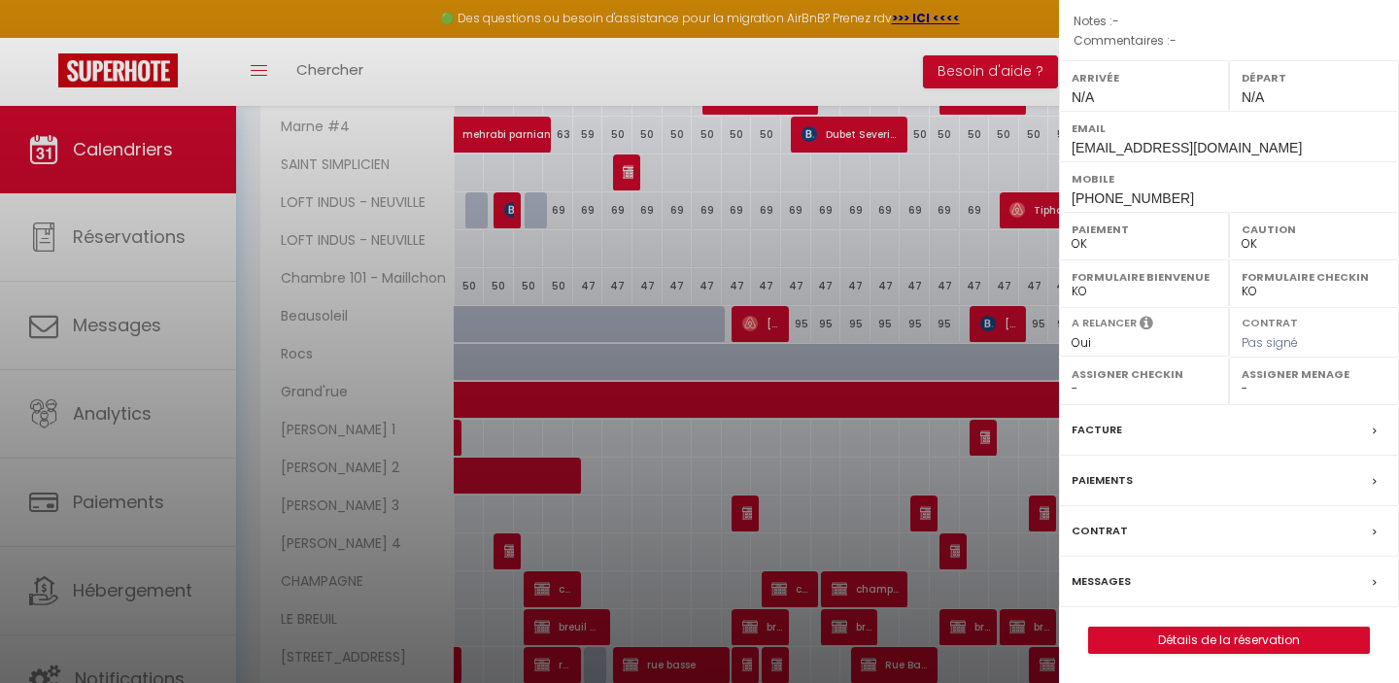
scroll to position [954, 0]
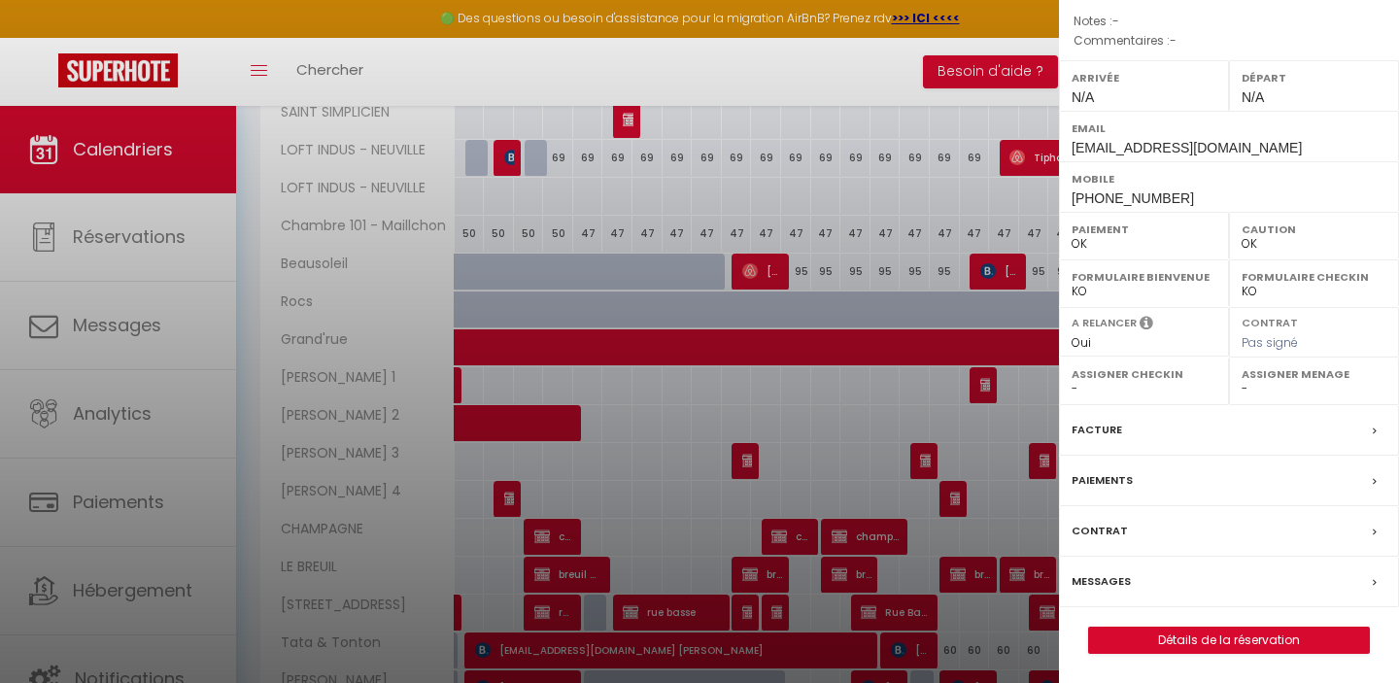
click at [1109, 580] on label "Messages" at bounding box center [1101, 581] width 59 height 20
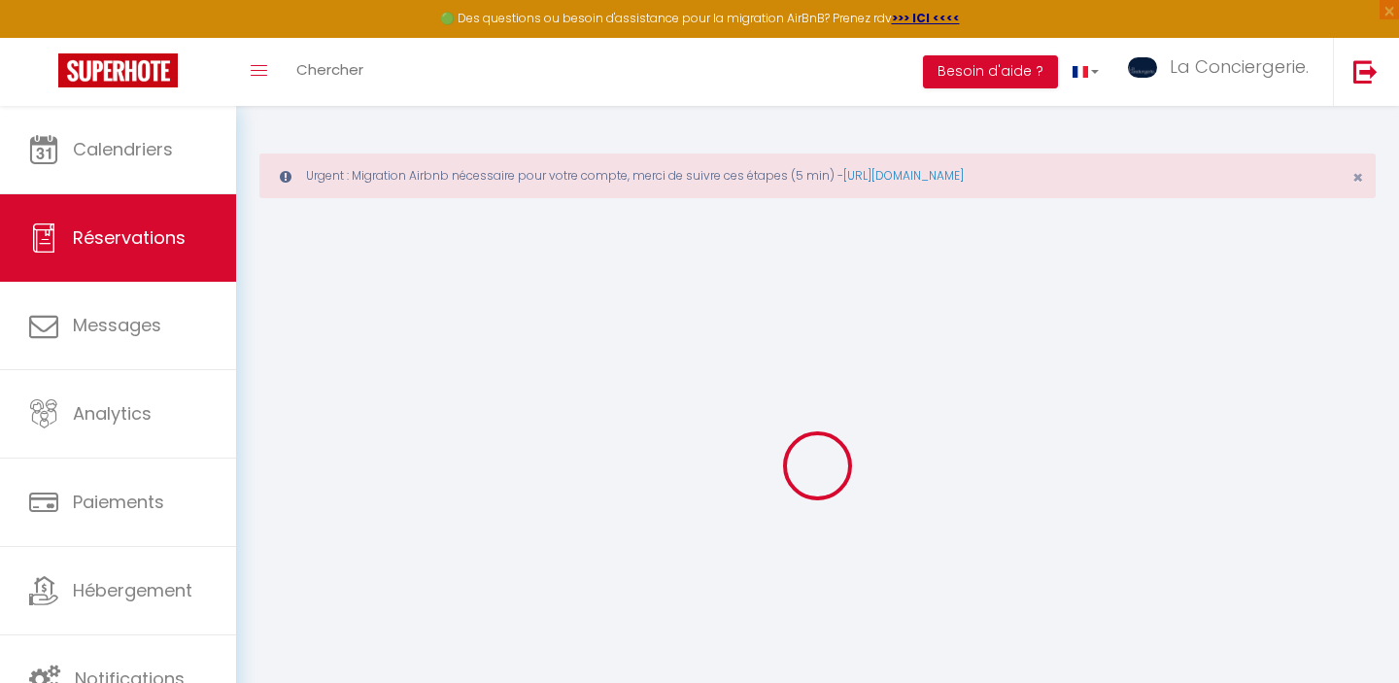
select select
checkbox input "false"
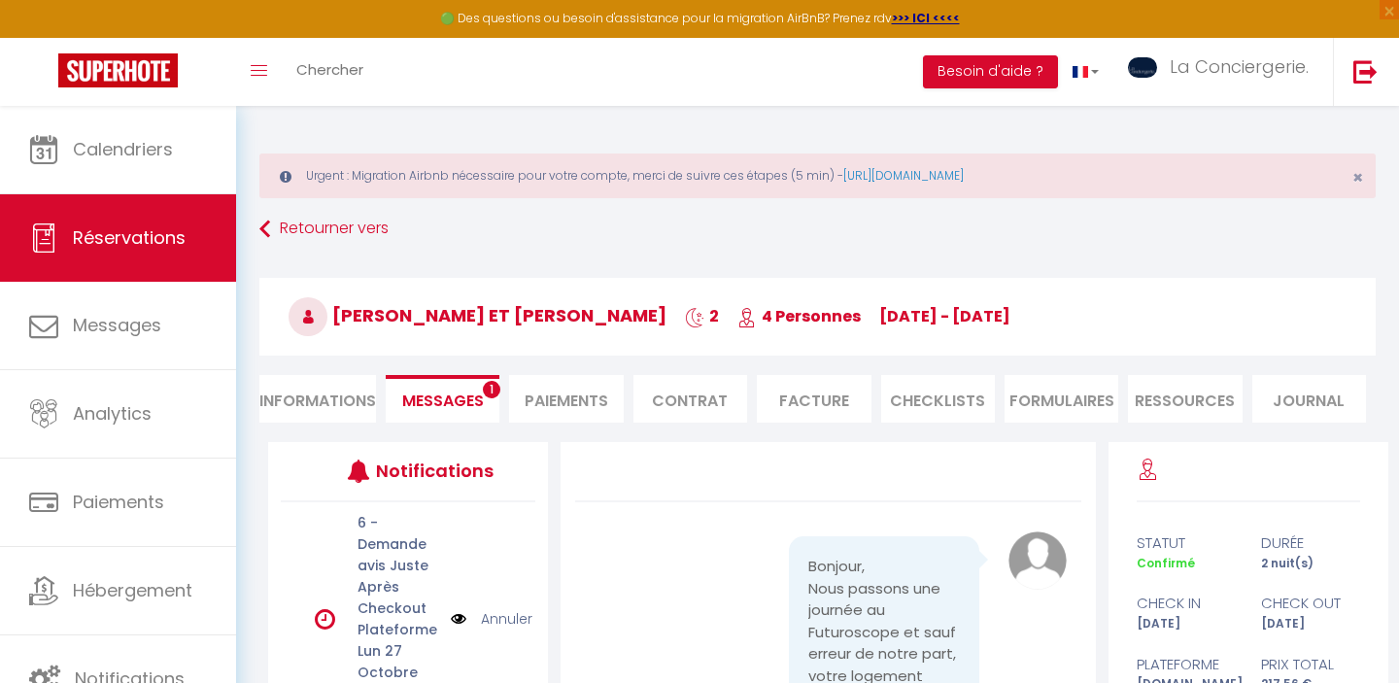
scroll to position [7559, 0]
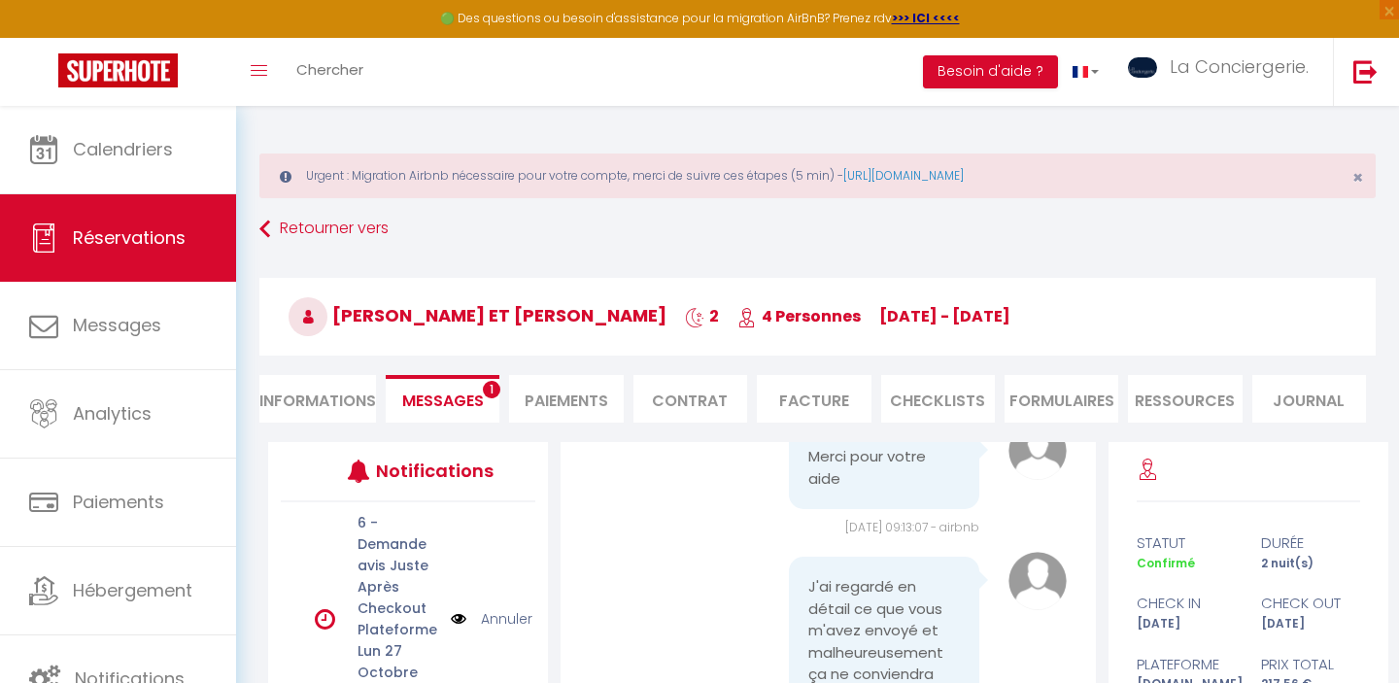
click at [444, 401] on span "Messages" at bounding box center [443, 401] width 82 height 22
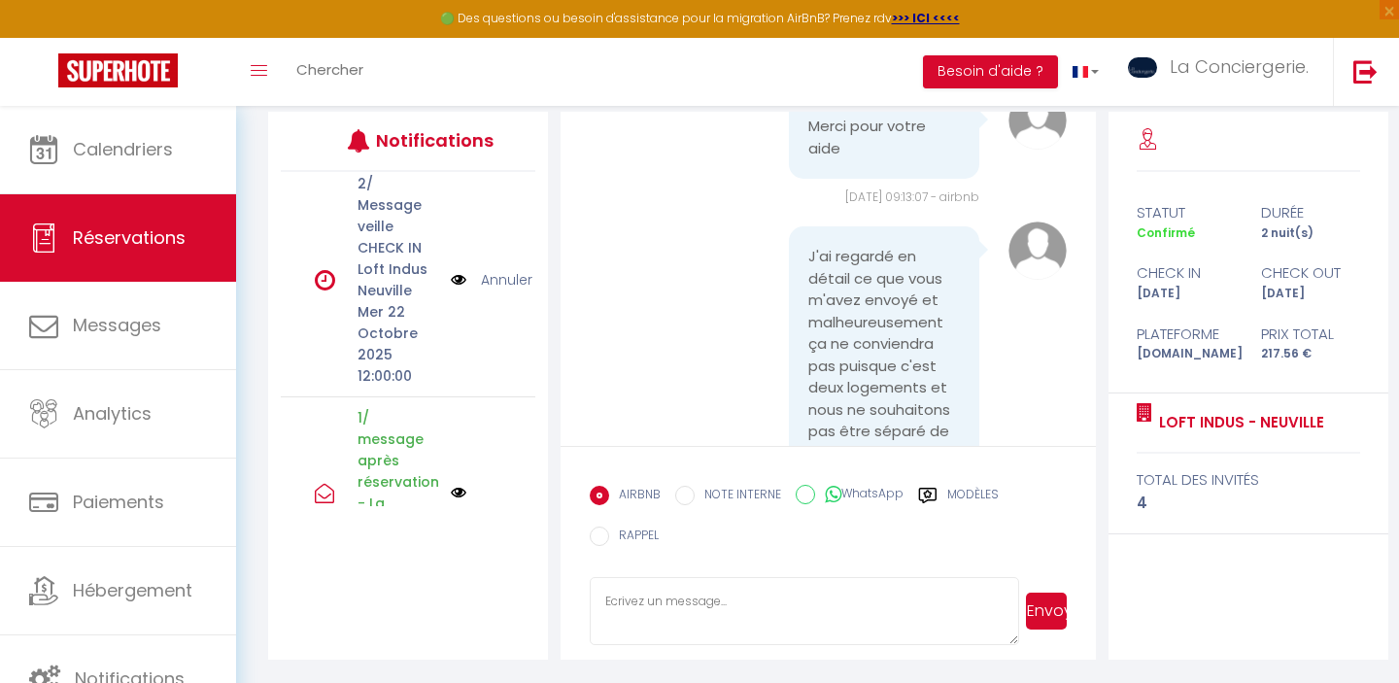
scroll to position [743, 0]
click at [509, 300] on link "Annuler" at bounding box center [506, 289] width 51 height 21
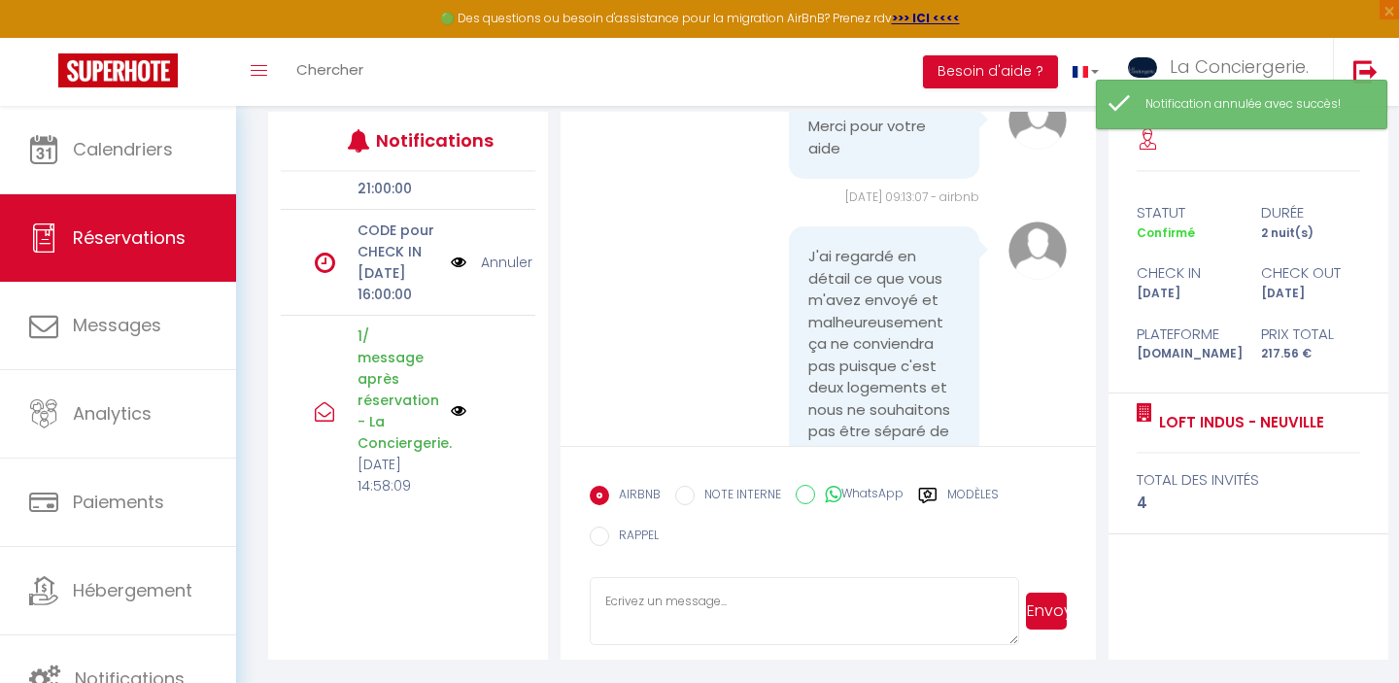
click at [513, 273] on link "Annuler" at bounding box center [506, 262] width 51 height 21
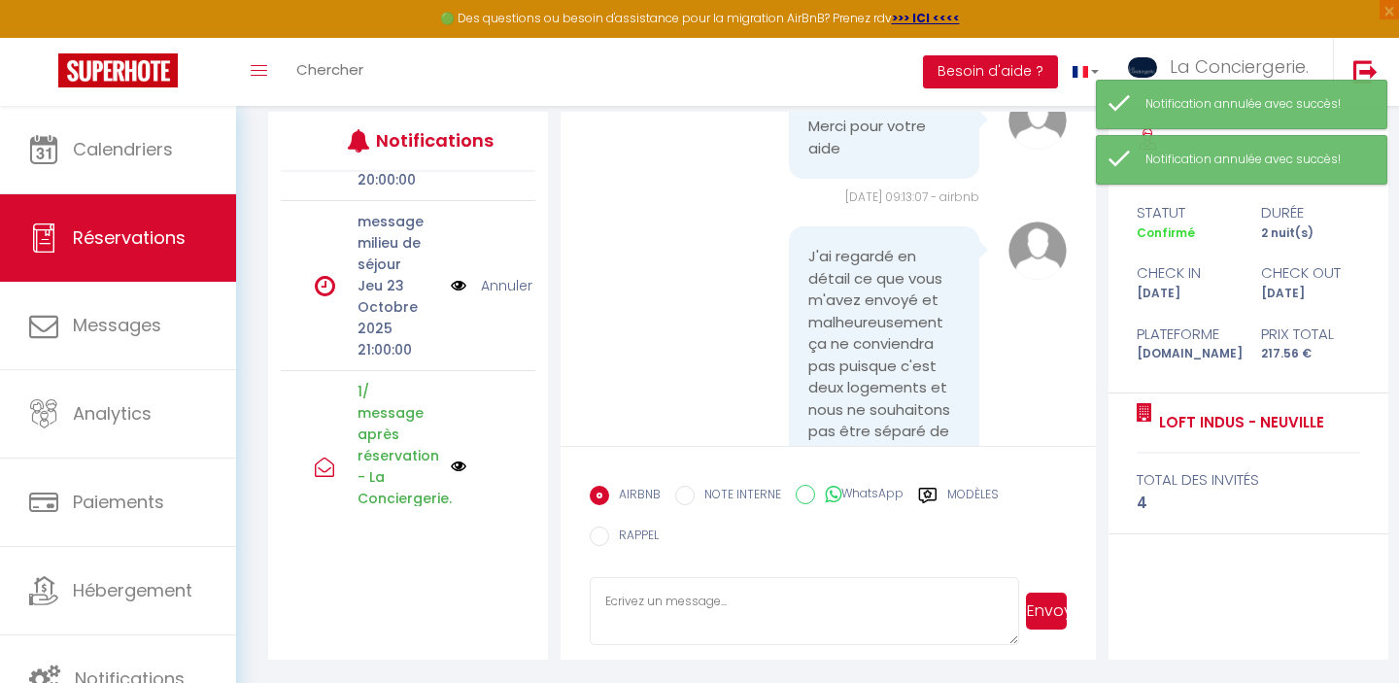
click at [510, 287] on link "Annuler" at bounding box center [506, 285] width 51 height 21
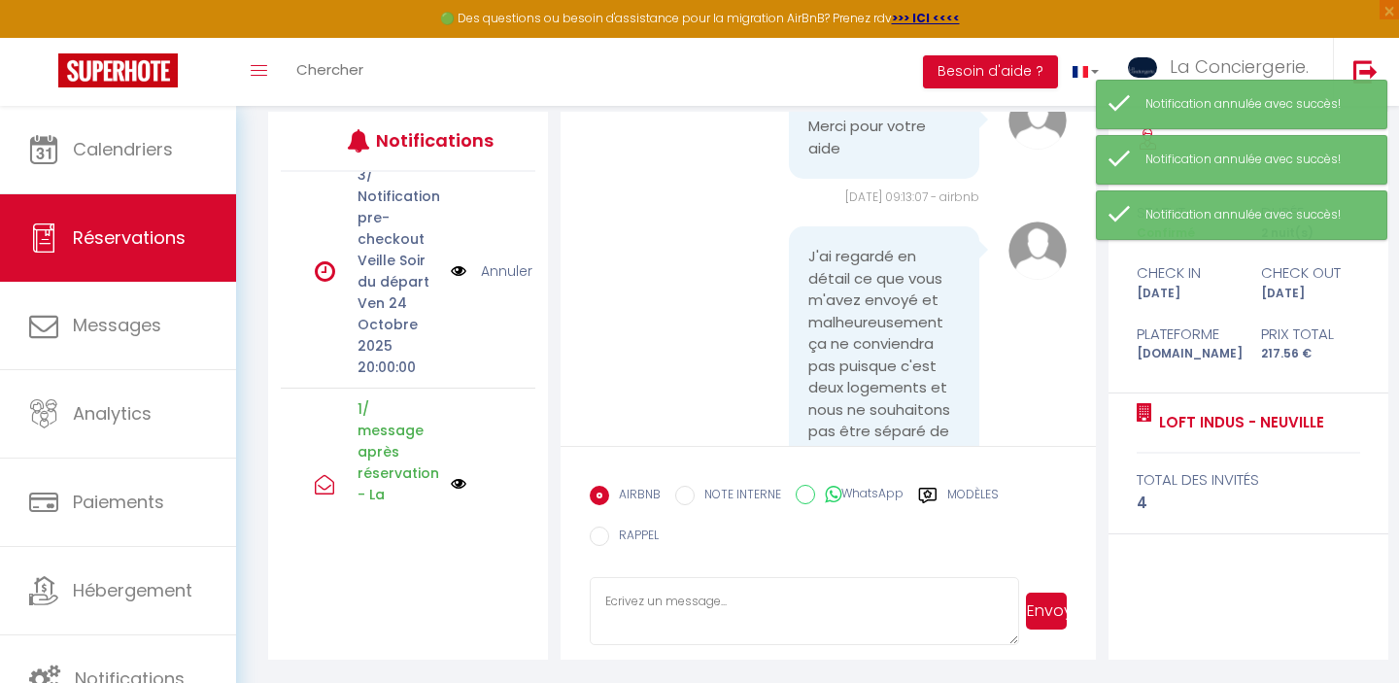
click at [509, 274] on link "Annuler" at bounding box center [506, 270] width 51 height 21
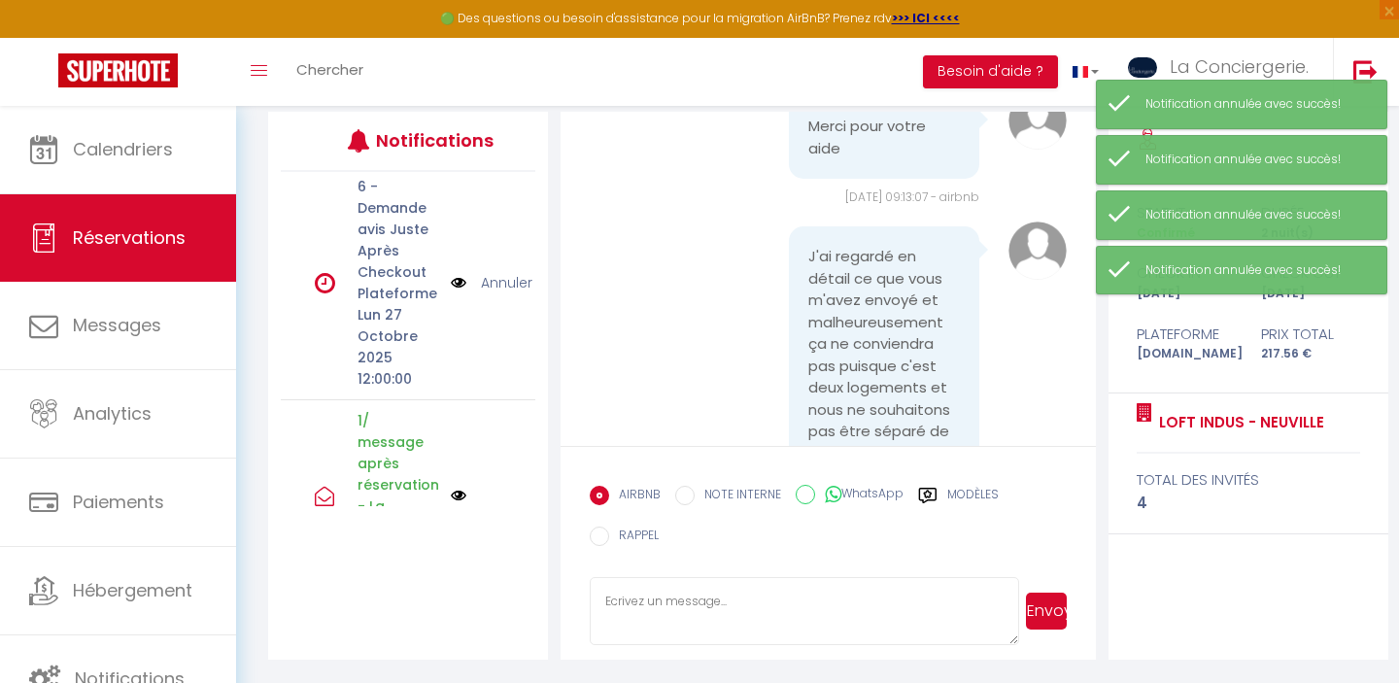
scroll to position [8, 0]
click at [509, 274] on link "Annuler" at bounding box center [506, 280] width 51 height 21
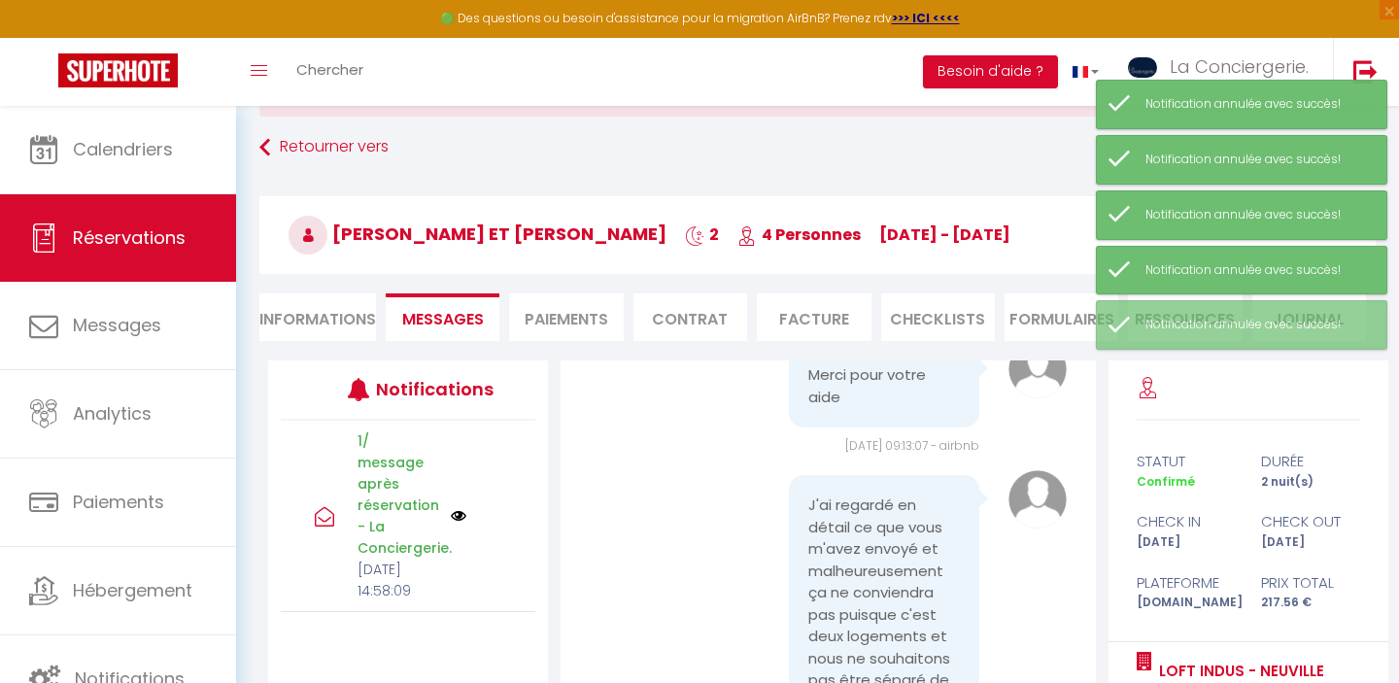
scroll to position [0, 0]
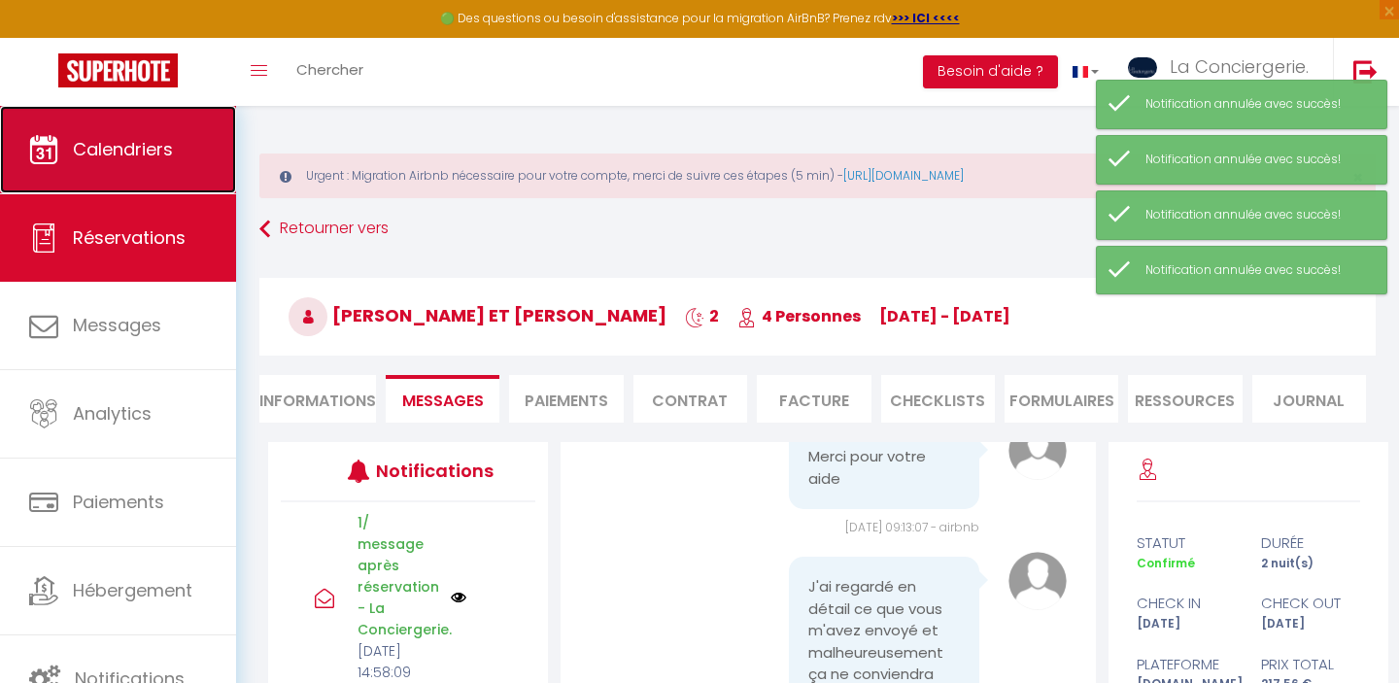
click at [104, 152] on span "Calendriers" at bounding box center [123, 149] width 100 height 24
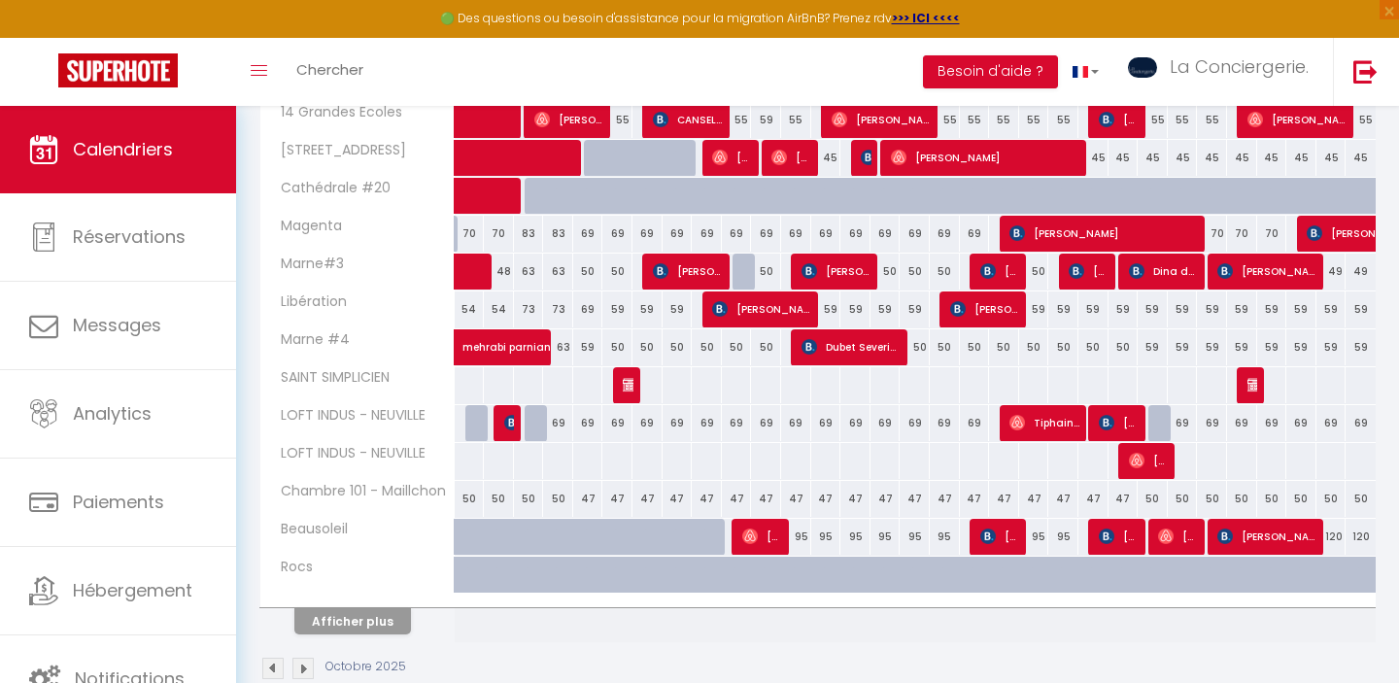
scroll to position [729, 0]
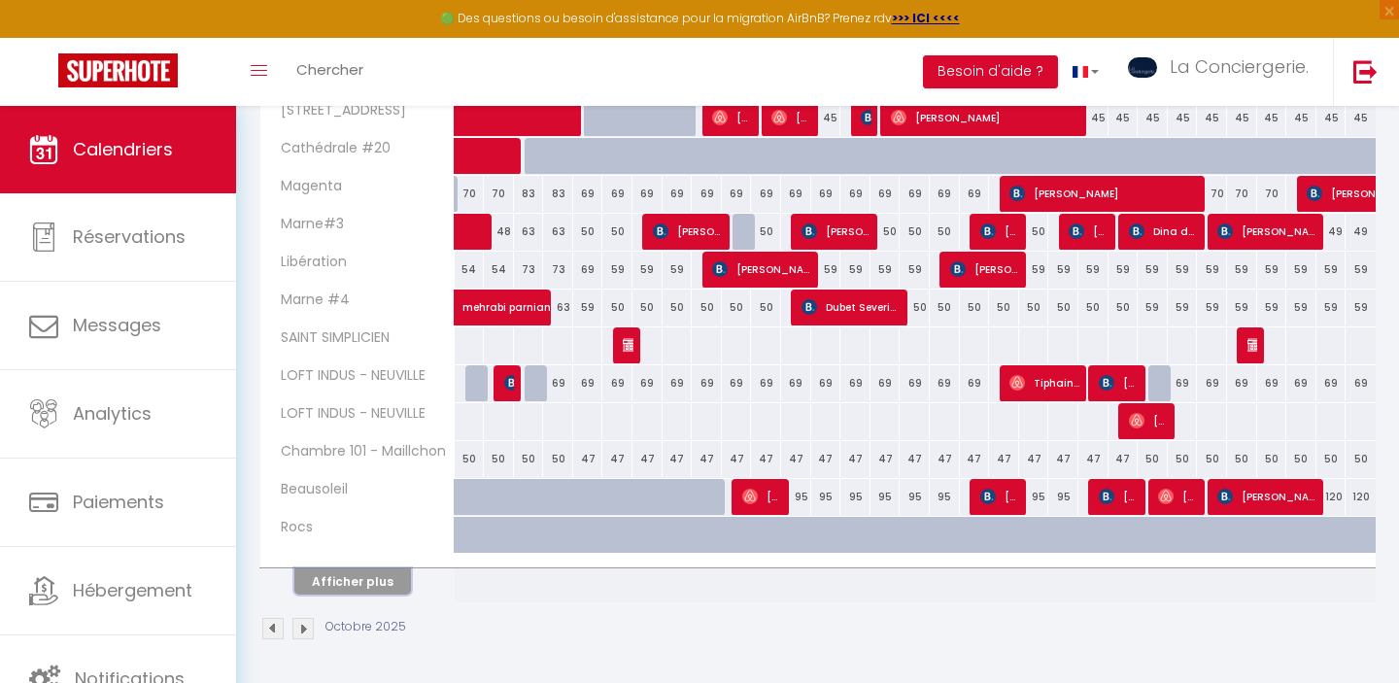
click at [355, 583] on button "Afficher plus" at bounding box center [352, 581] width 117 height 26
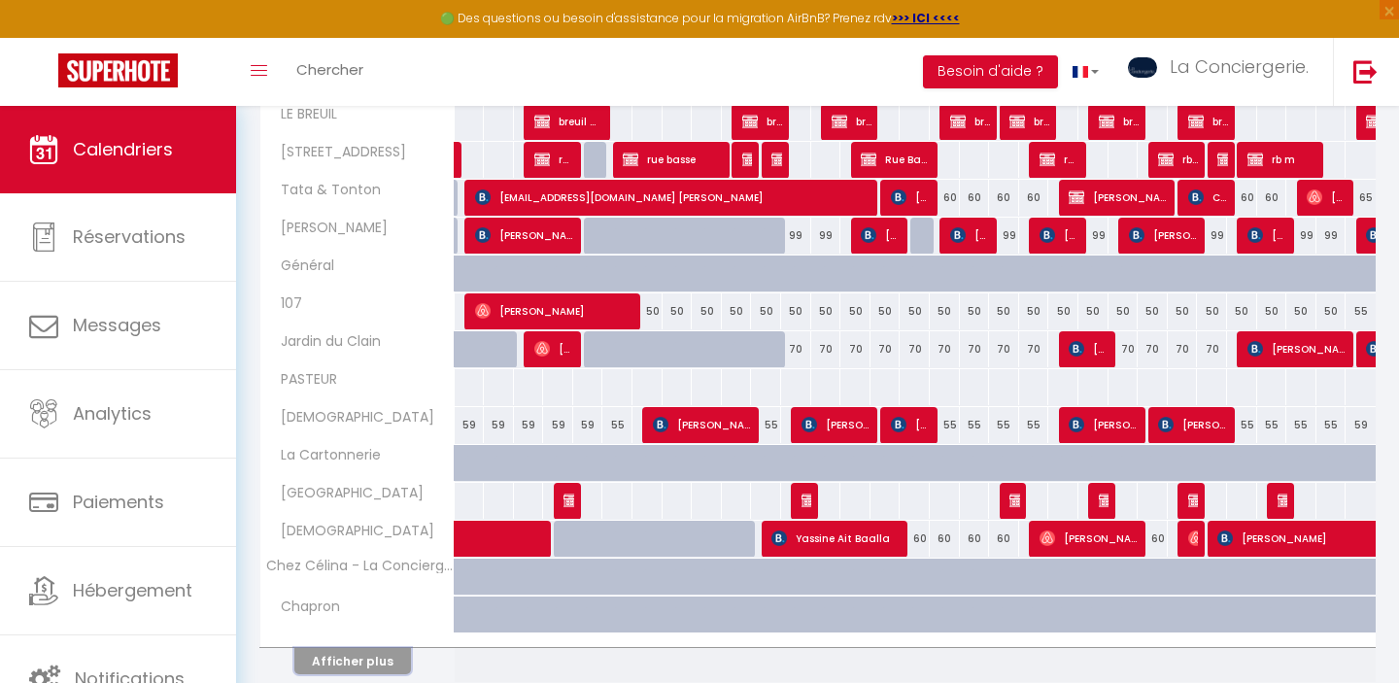
scroll to position [1486, 0]
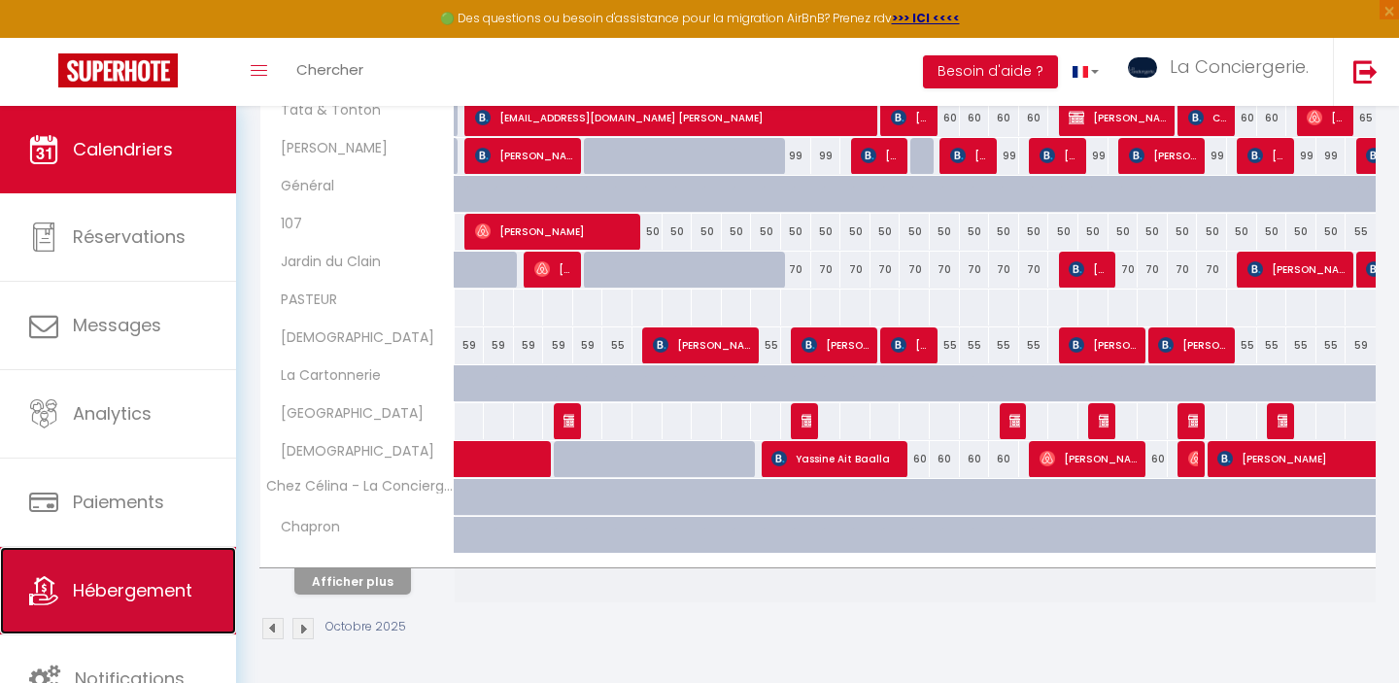
click at [158, 578] on span "Hébergement" at bounding box center [133, 590] width 120 height 24
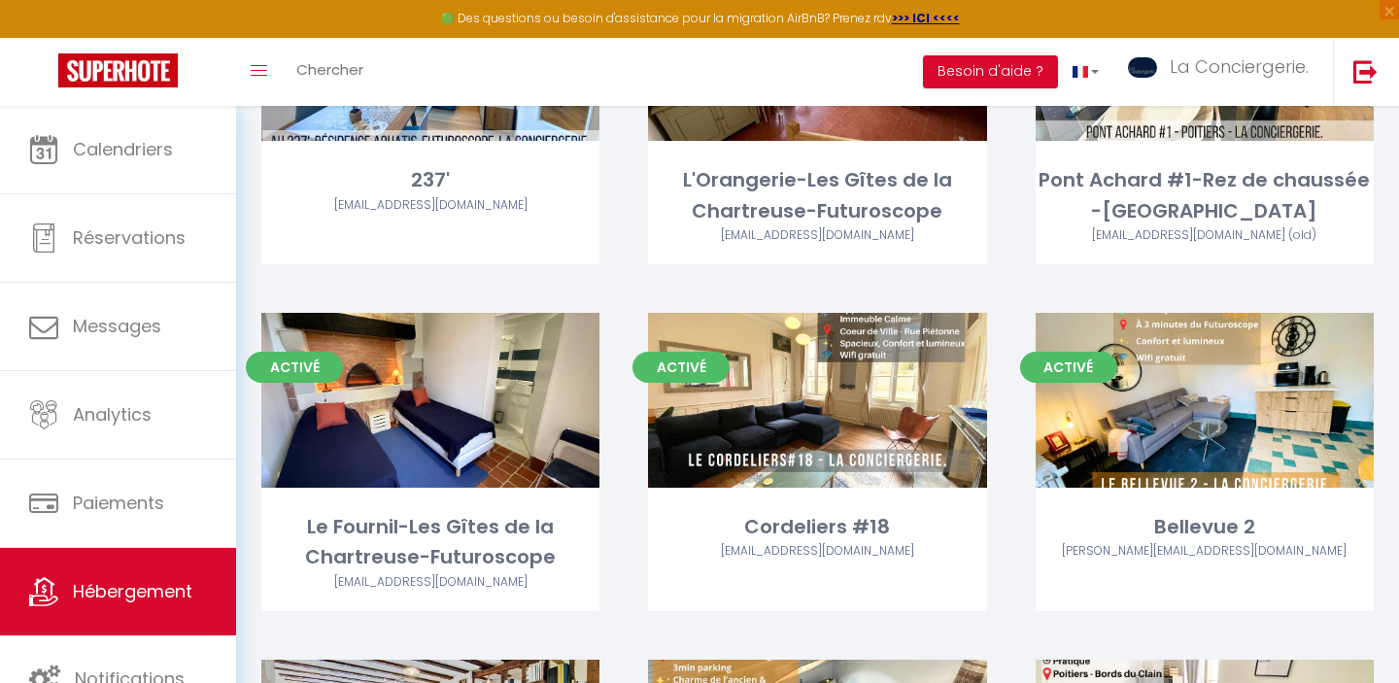
scroll to position [3215, 0]
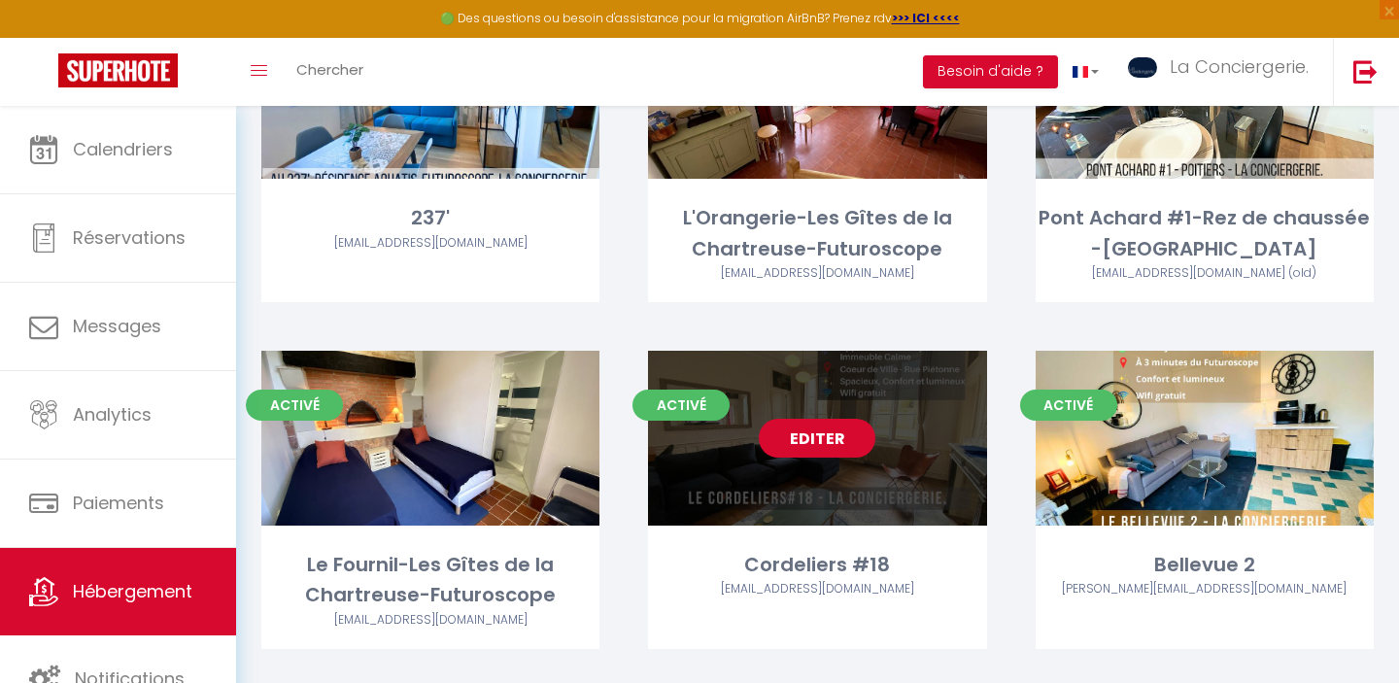
click at [799, 450] on link "Editer" at bounding box center [817, 438] width 117 height 39
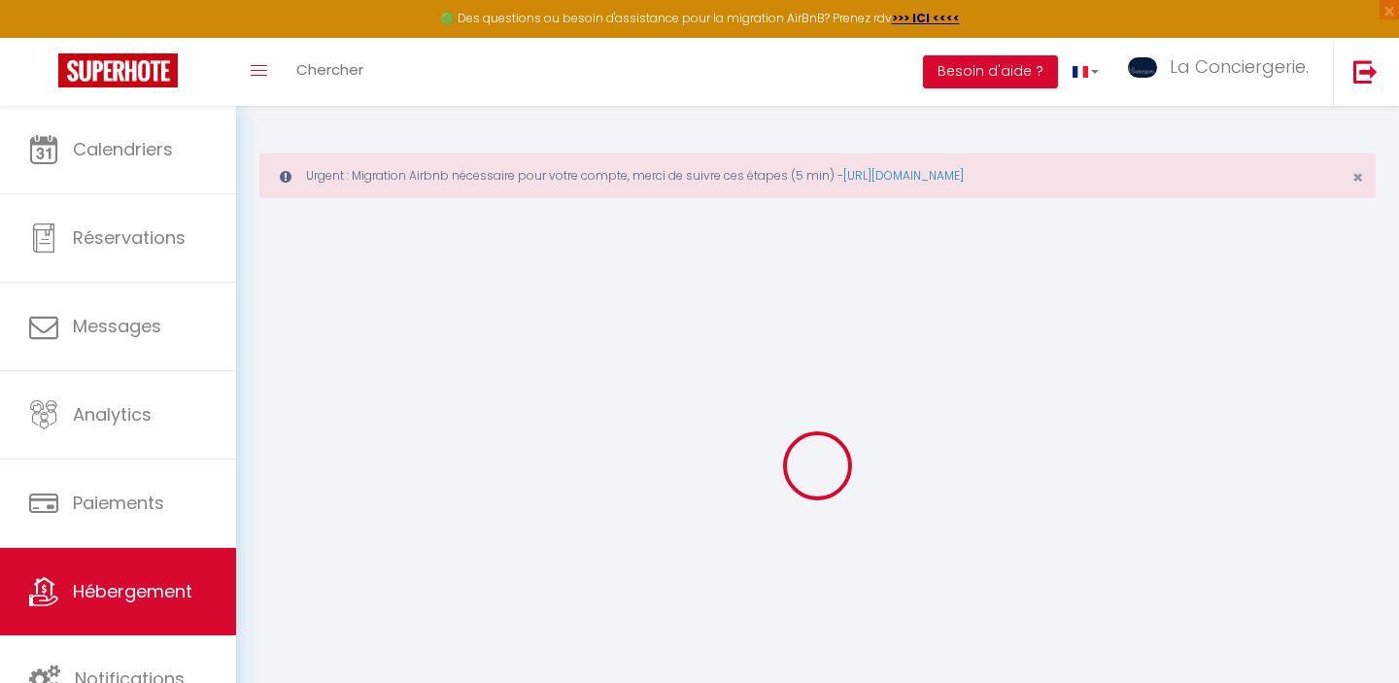
select select
checkbox input "false"
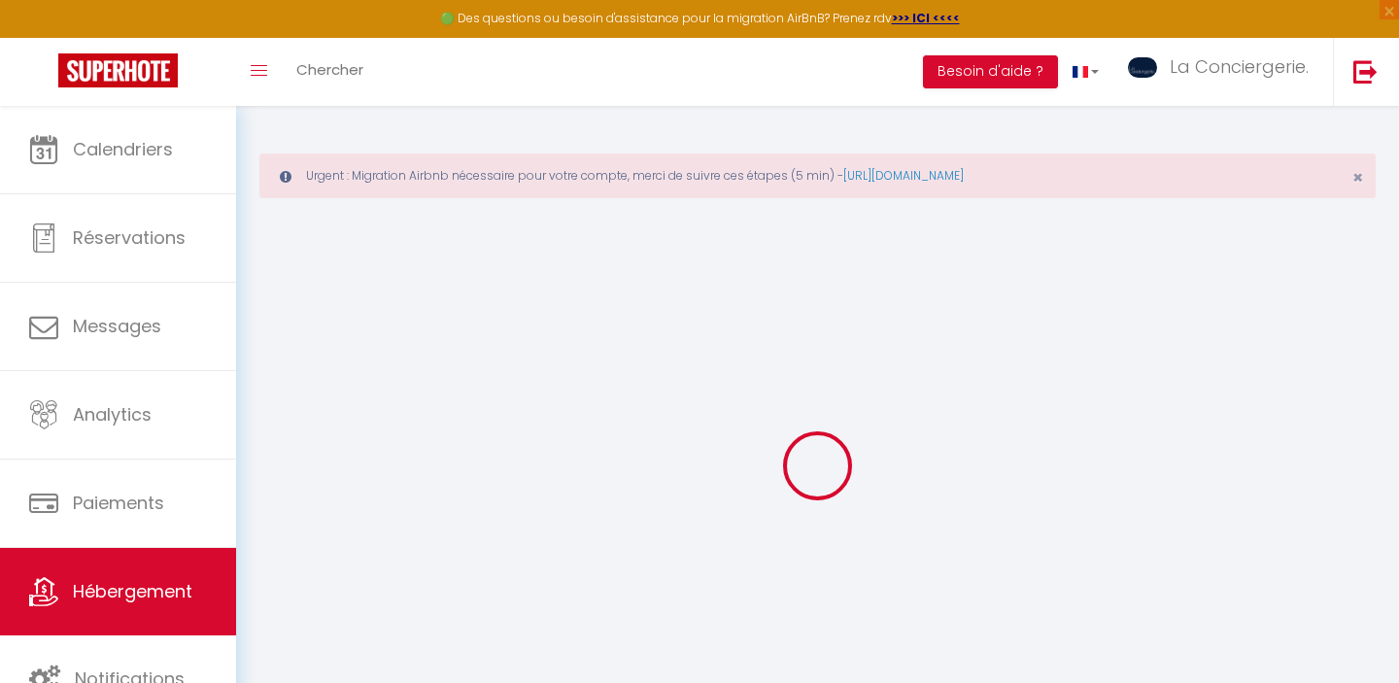
select select "18:00"
select select
select select "11:00"
select select "30"
select select "120"
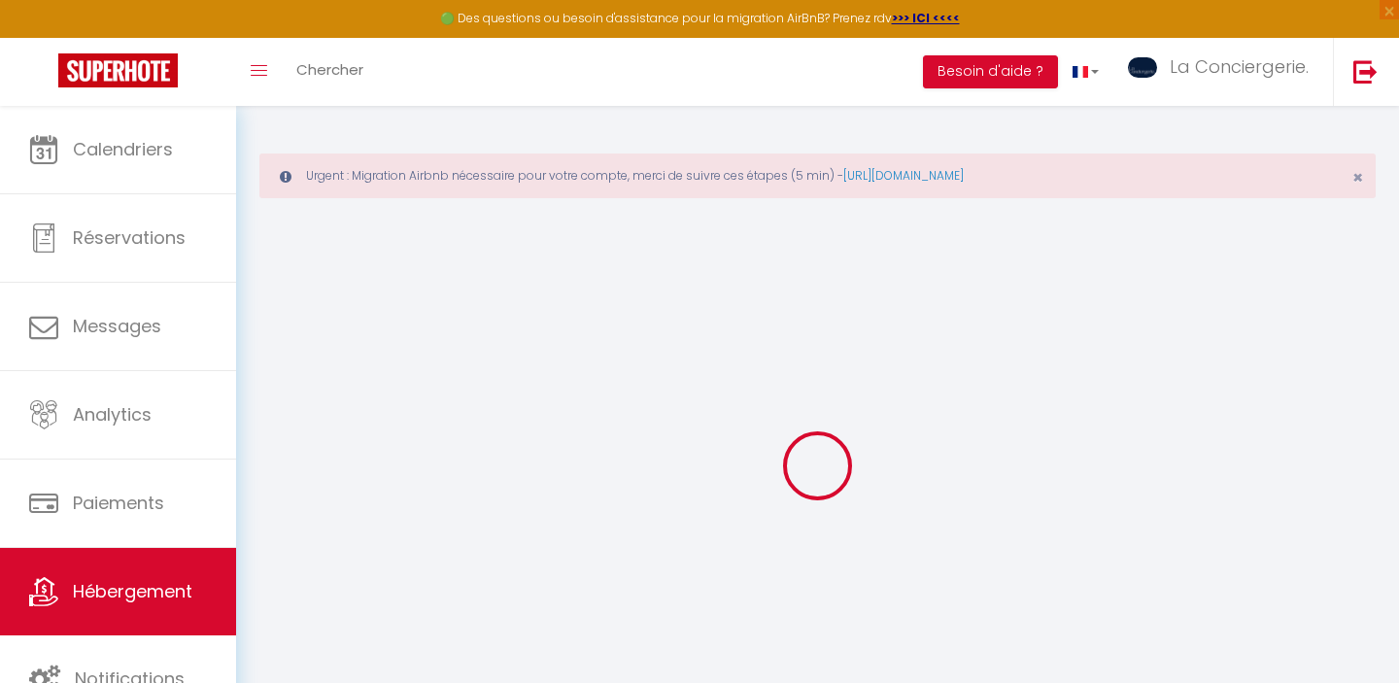
select select
checkbox input "false"
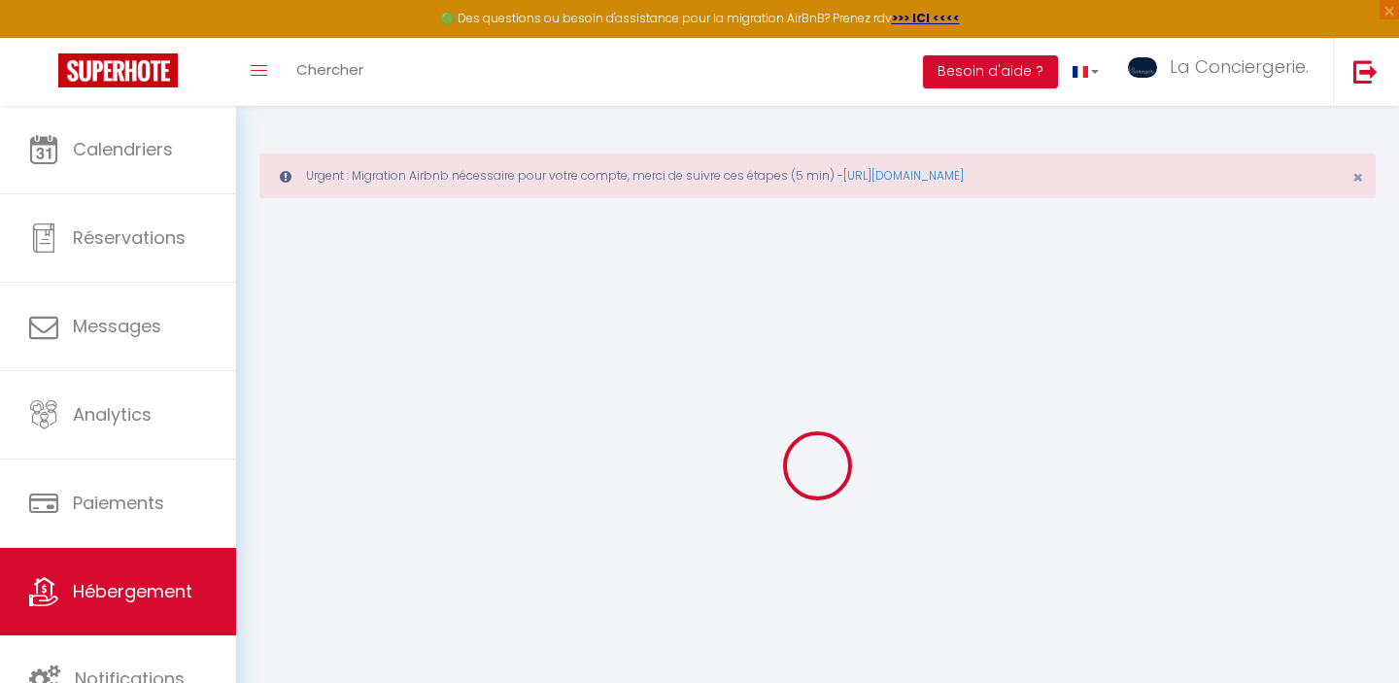
checkbox input "false"
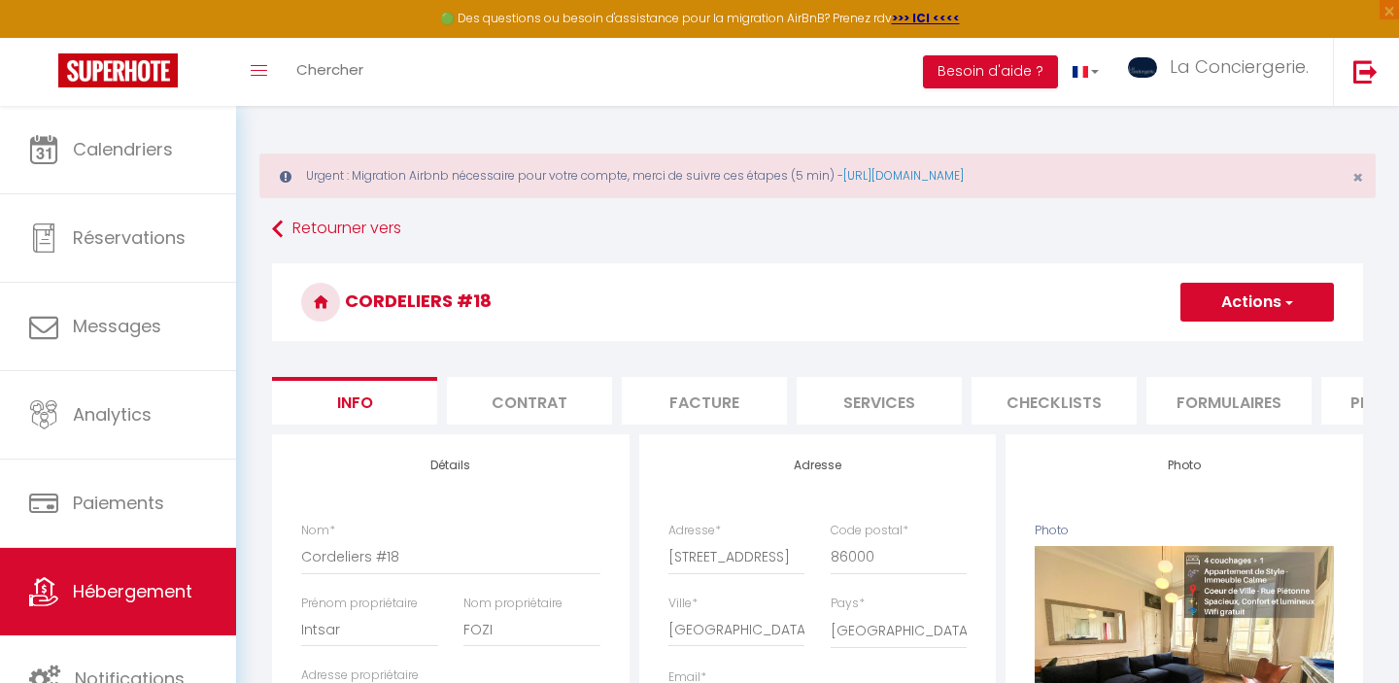
select select
checkbox input "false"
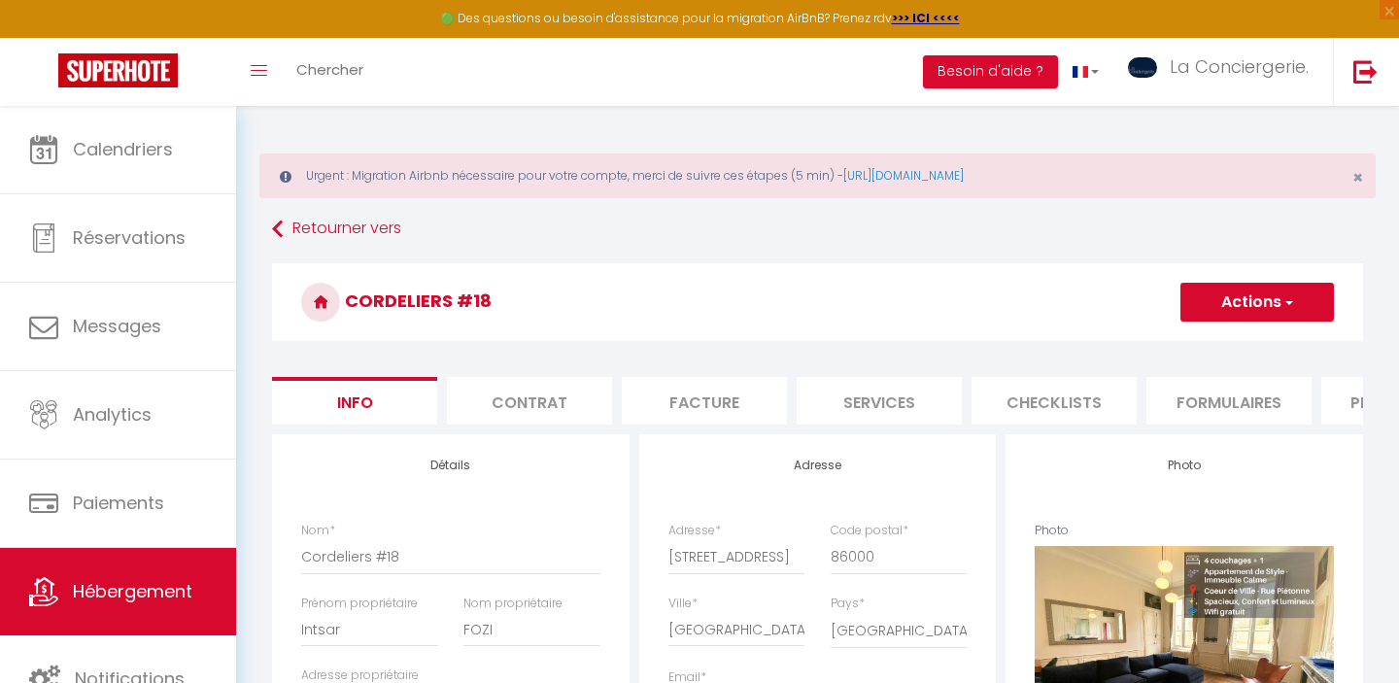
checkbox input "false"
click at [1041, 416] on li "Checklists" at bounding box center [1054, 401] width 165 height 48
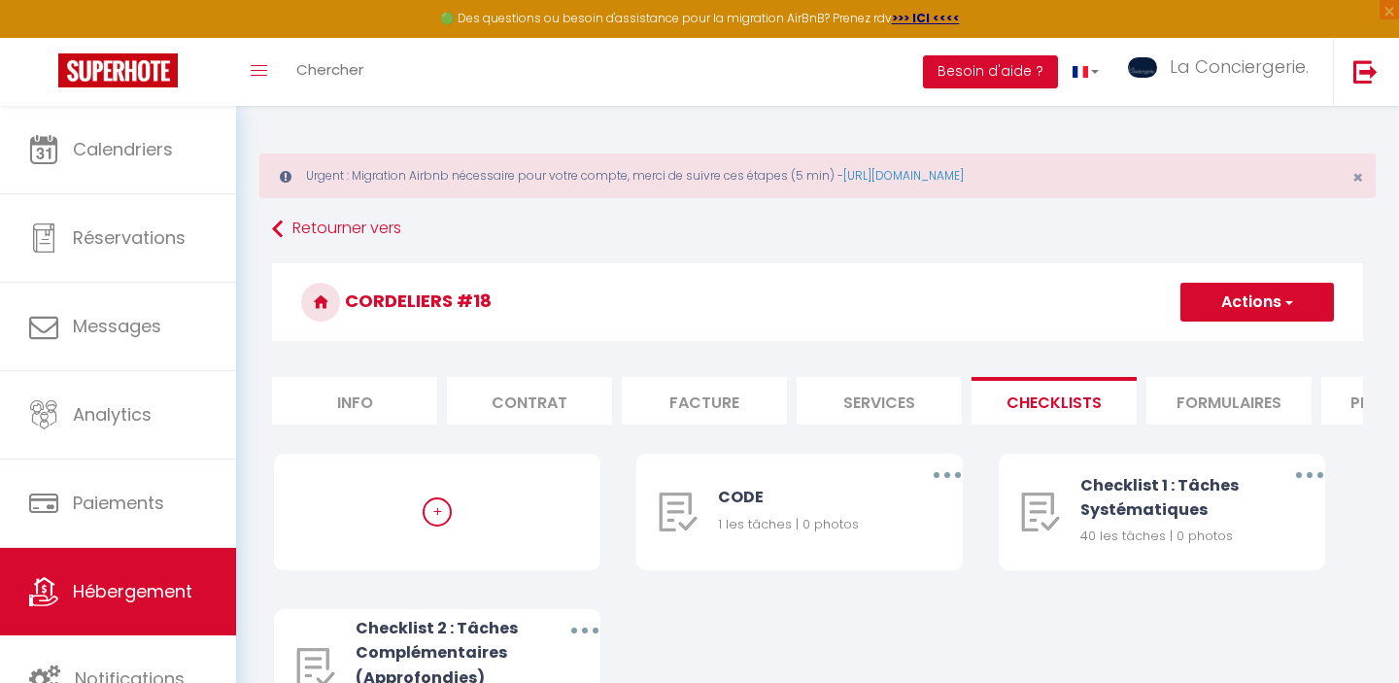
select select
checkbox input "false"
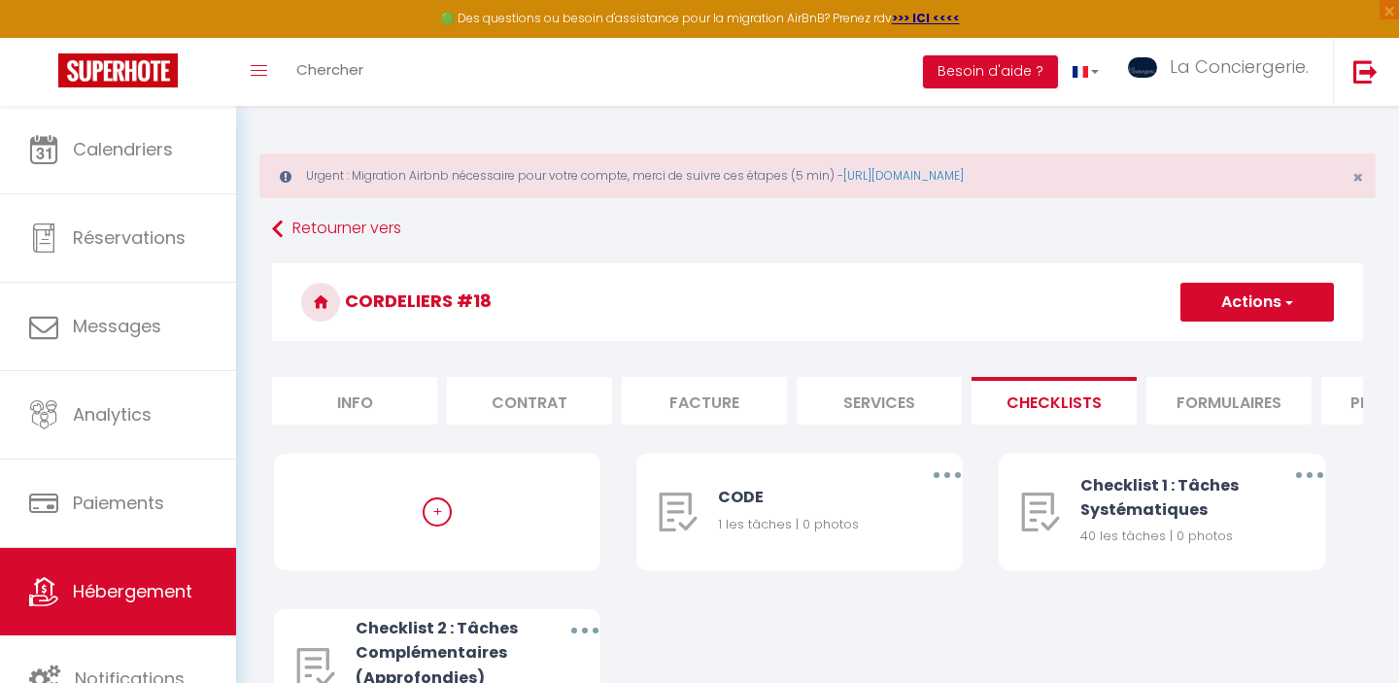
checkbox input "false"
click at [360, 397] on li "Info" at bounding box center [354, 401] width 165 height 48
select select
checkbox input "false"
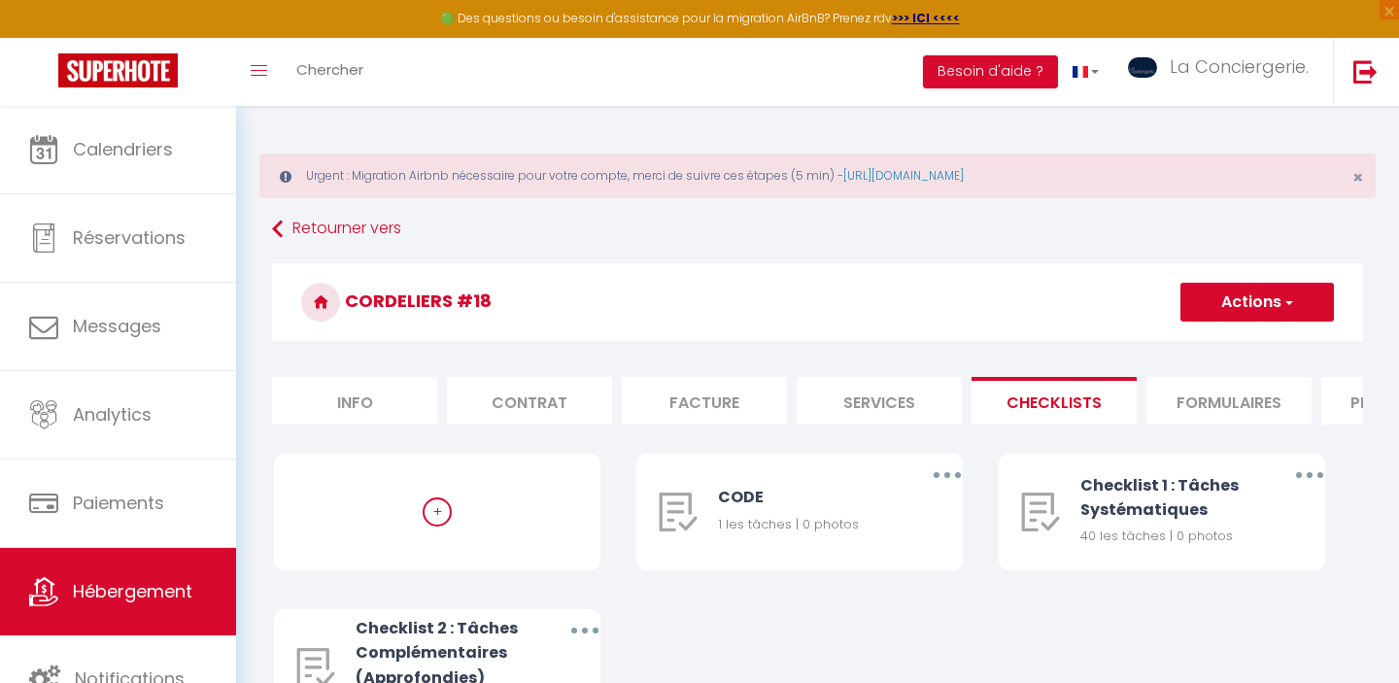
checkbox input "false"
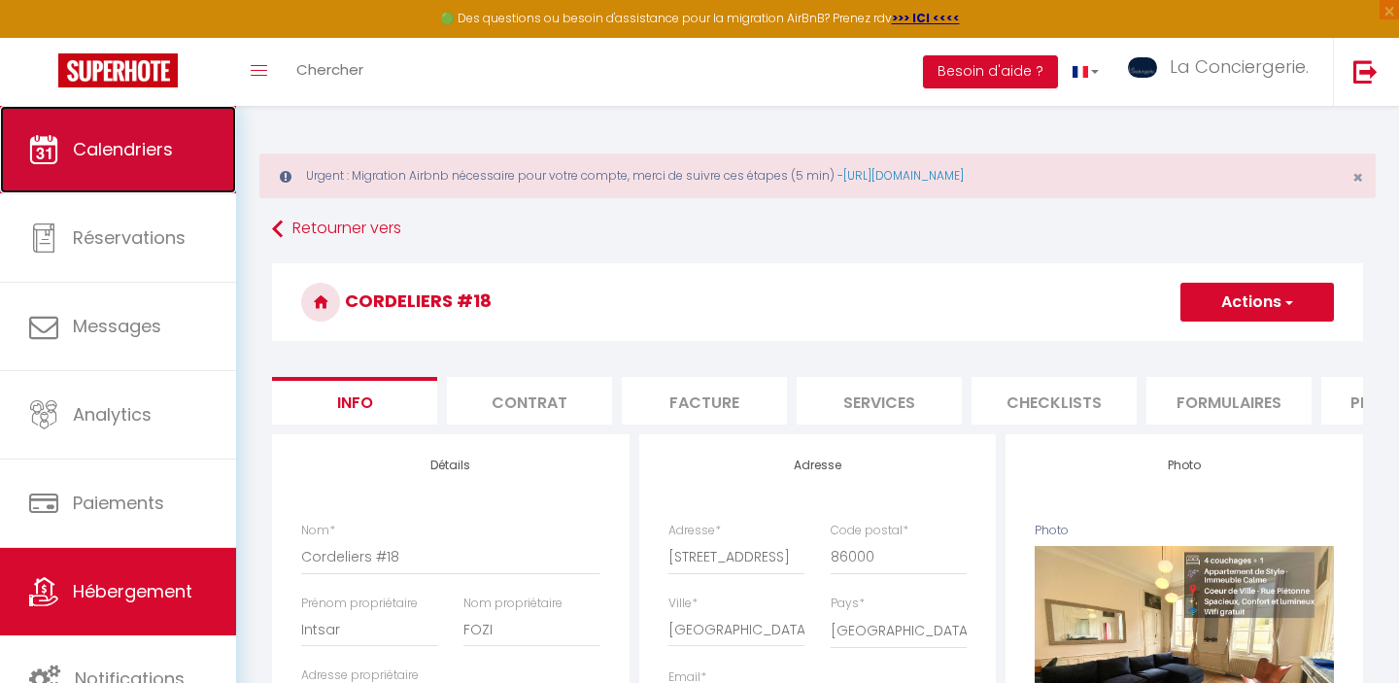
click at [81, 168] on link "Calendriers" at bounding box center [118, 149] width 236 height 87
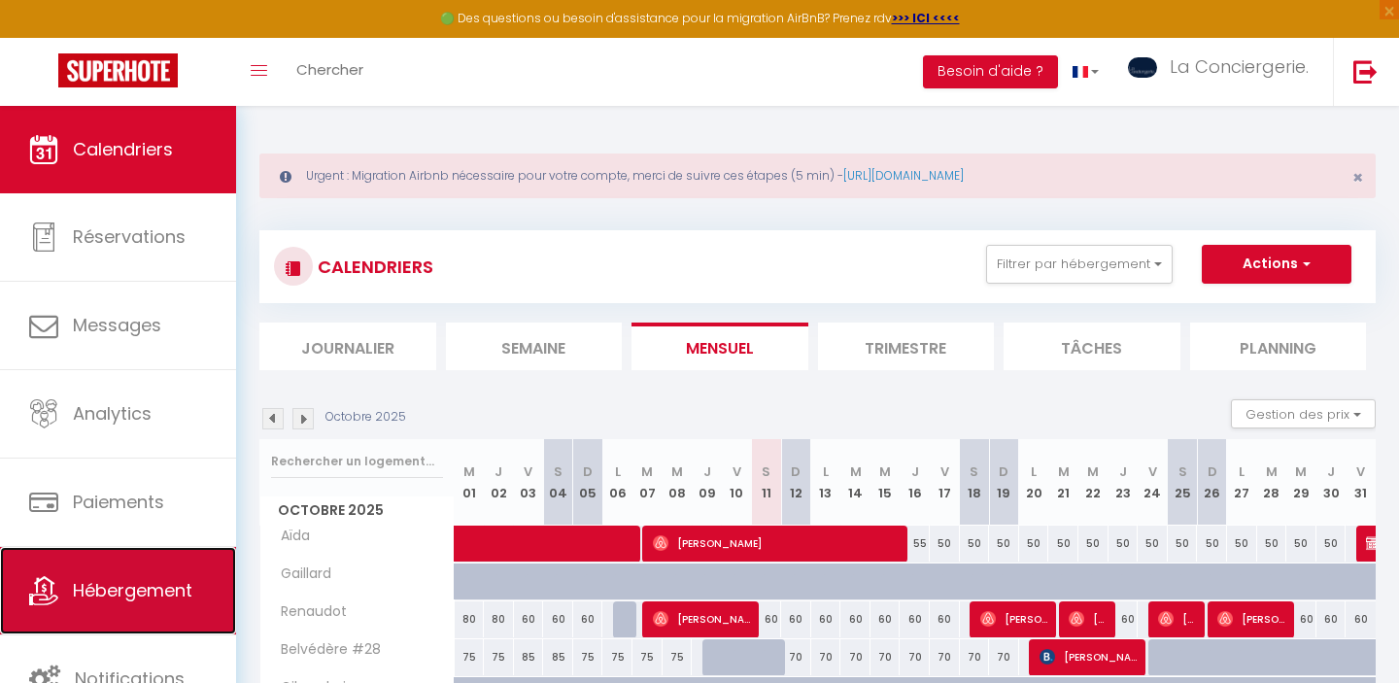
click at [130, 598] on span "Hébergement" at bounding box center [133, 590] width 120 height 24
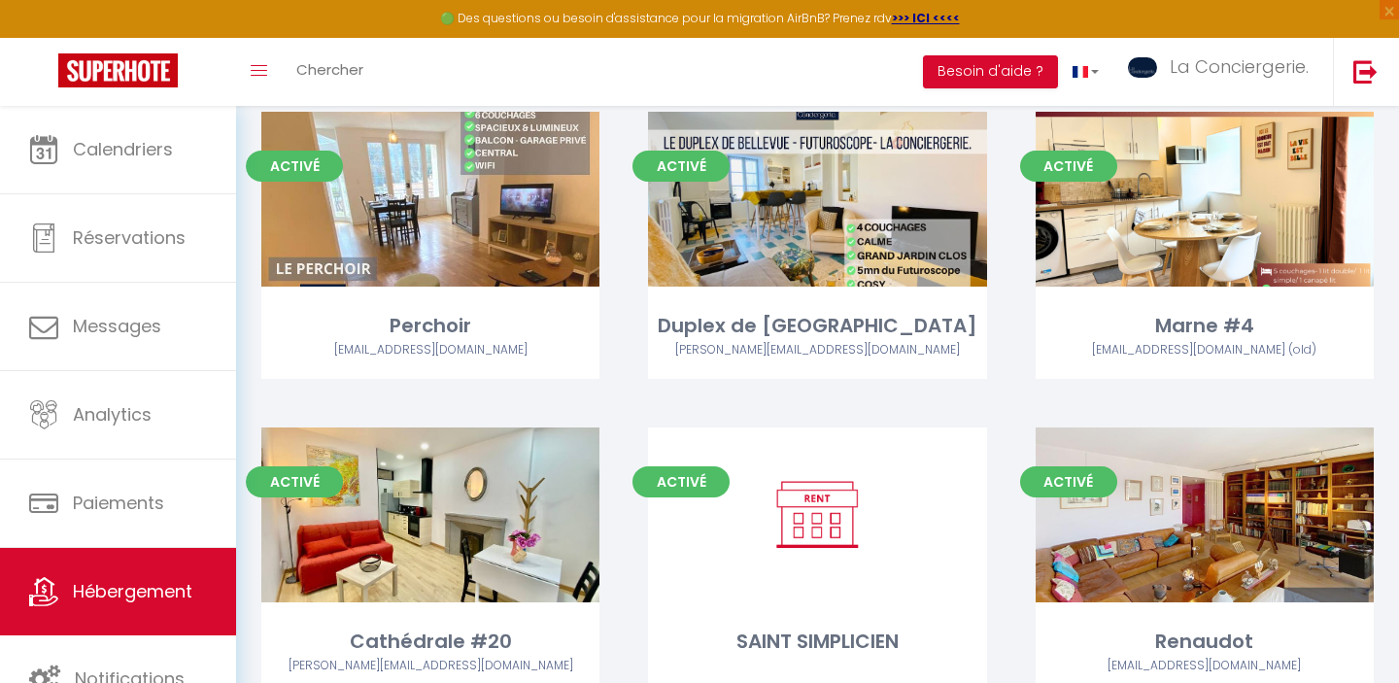
scroll to position [4461, 0]
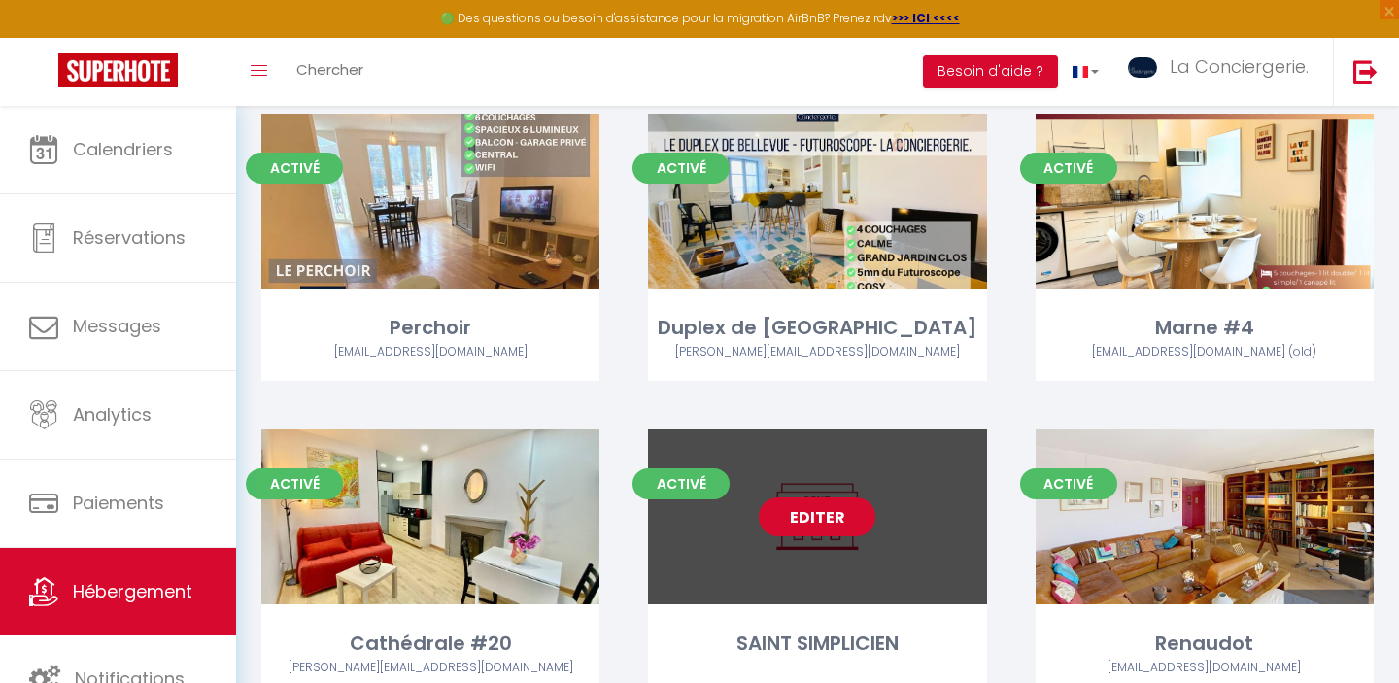
click at [799, 497] on link "Editer" at bounding box center [817, 516] width 117 height 39
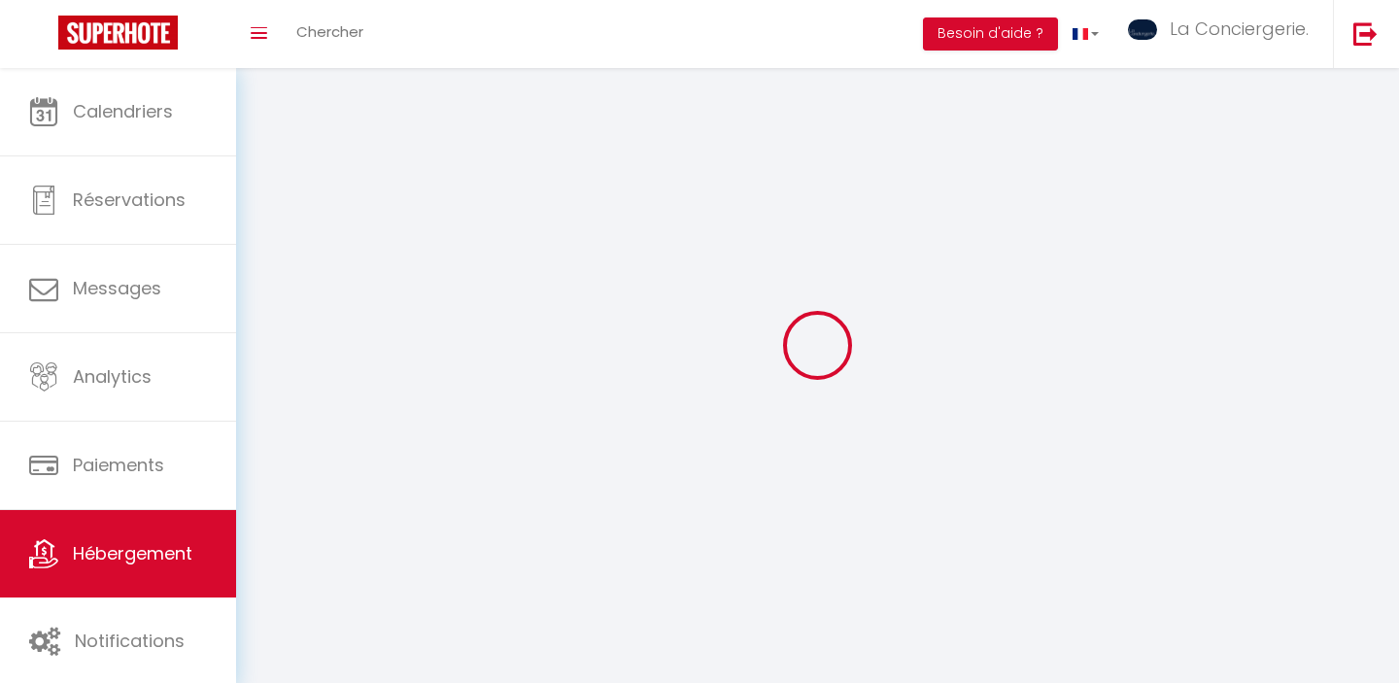
select select "1"
select select "28"
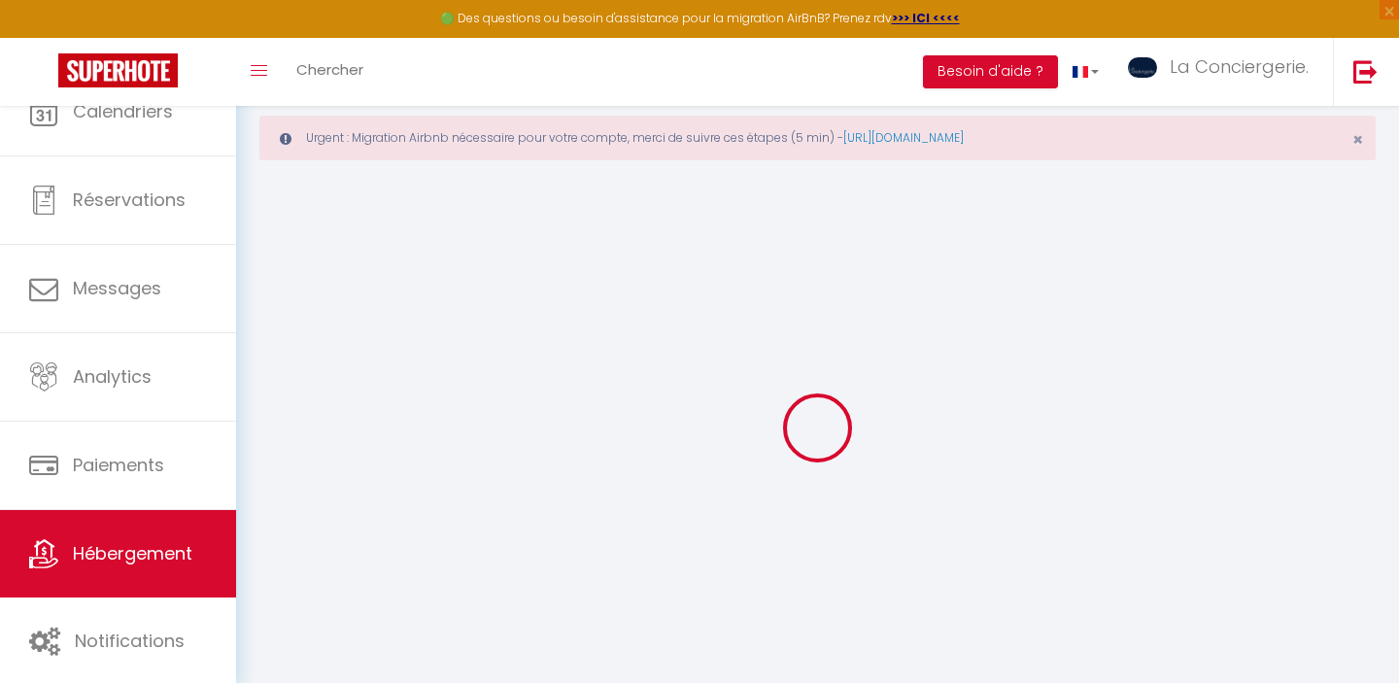
select select
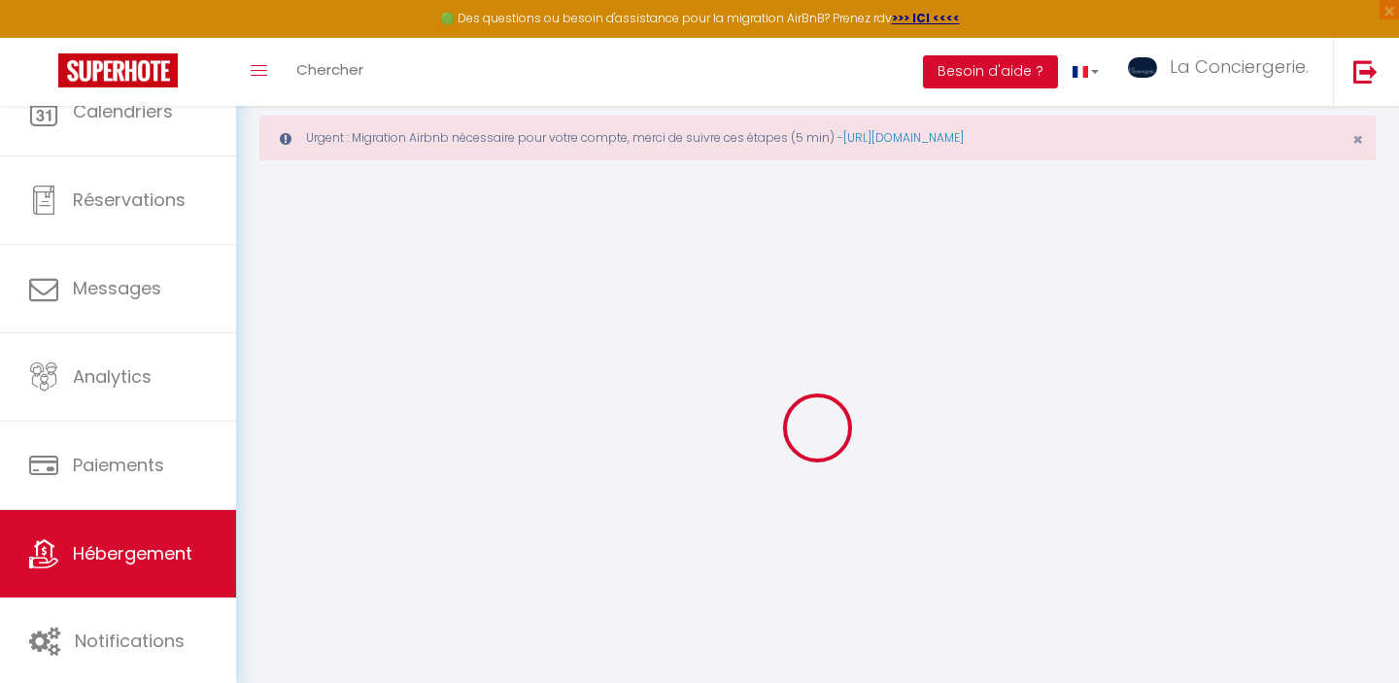
select select
checkbox input "false"
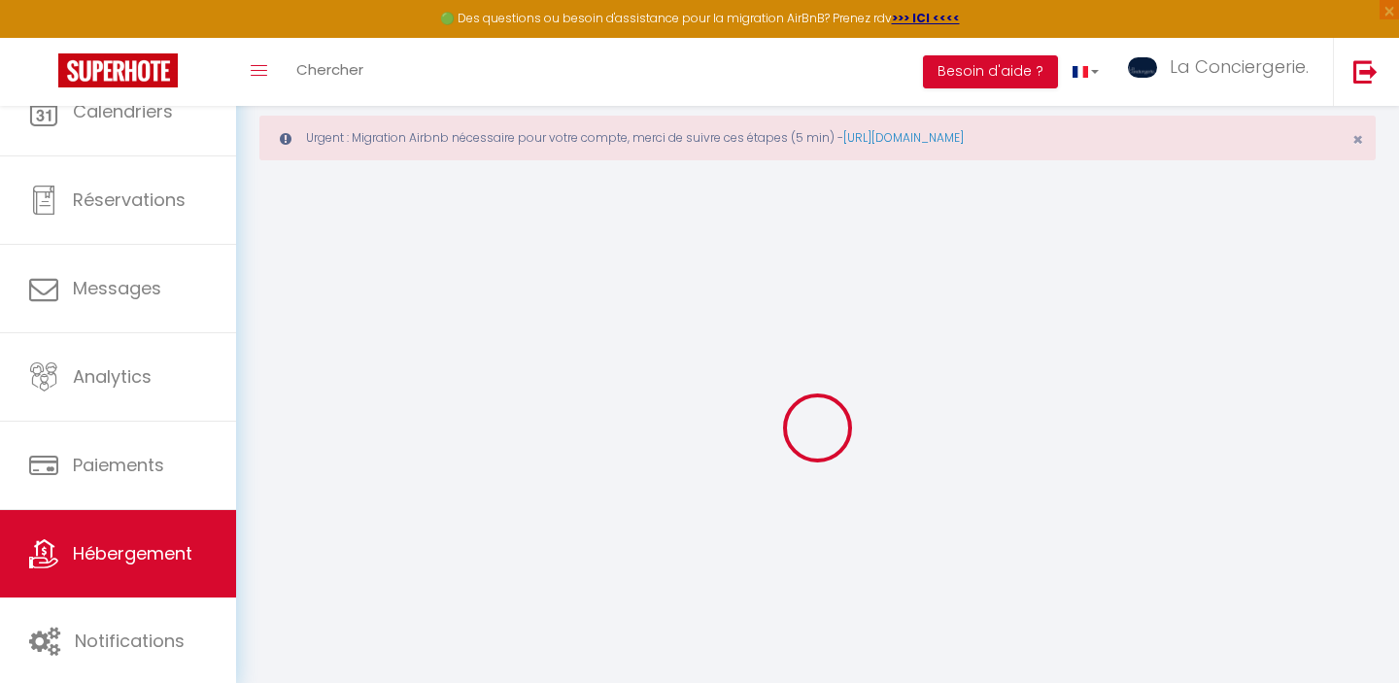
select select
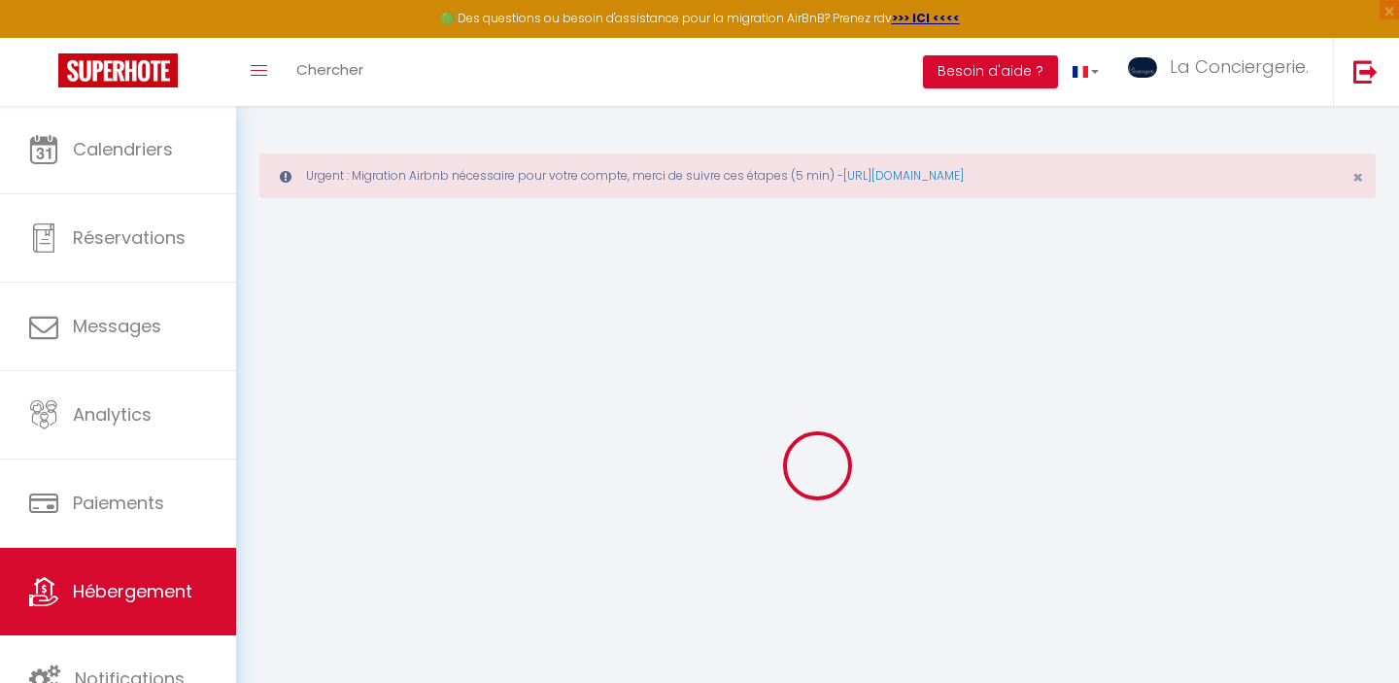
select select
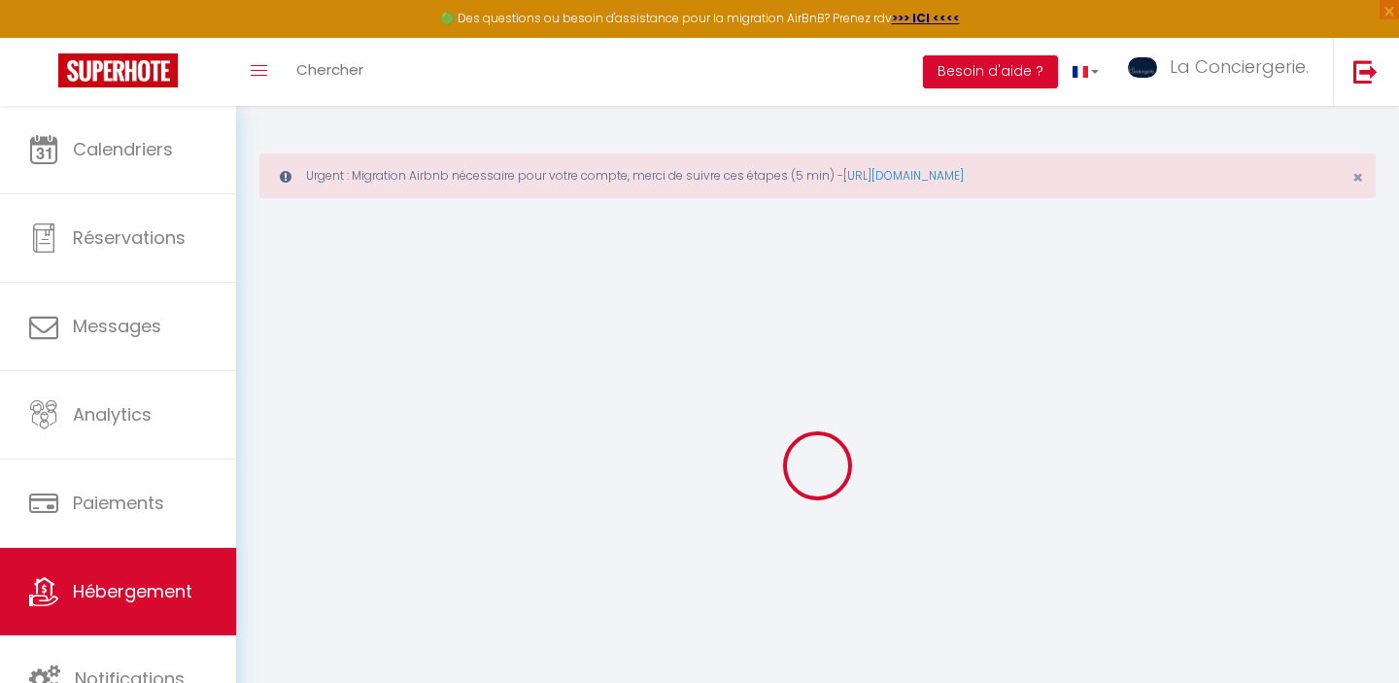
select select
checkbox input "false"
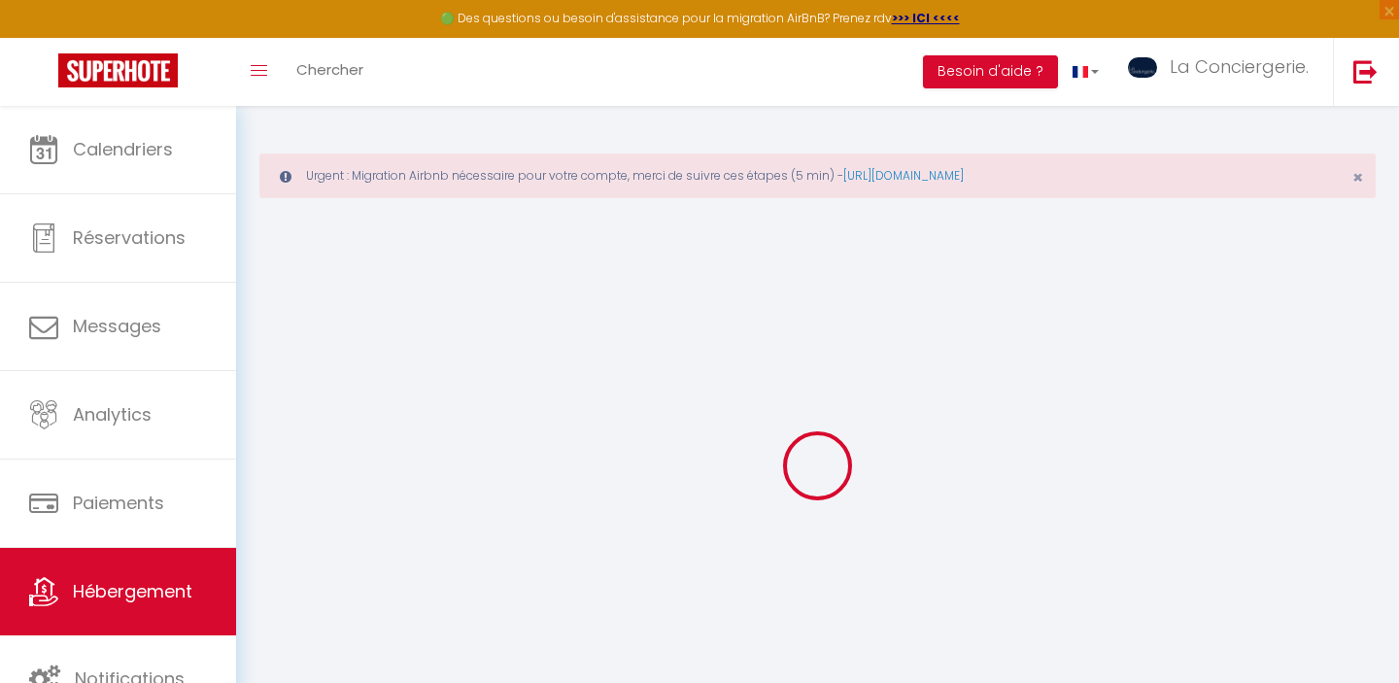
select select
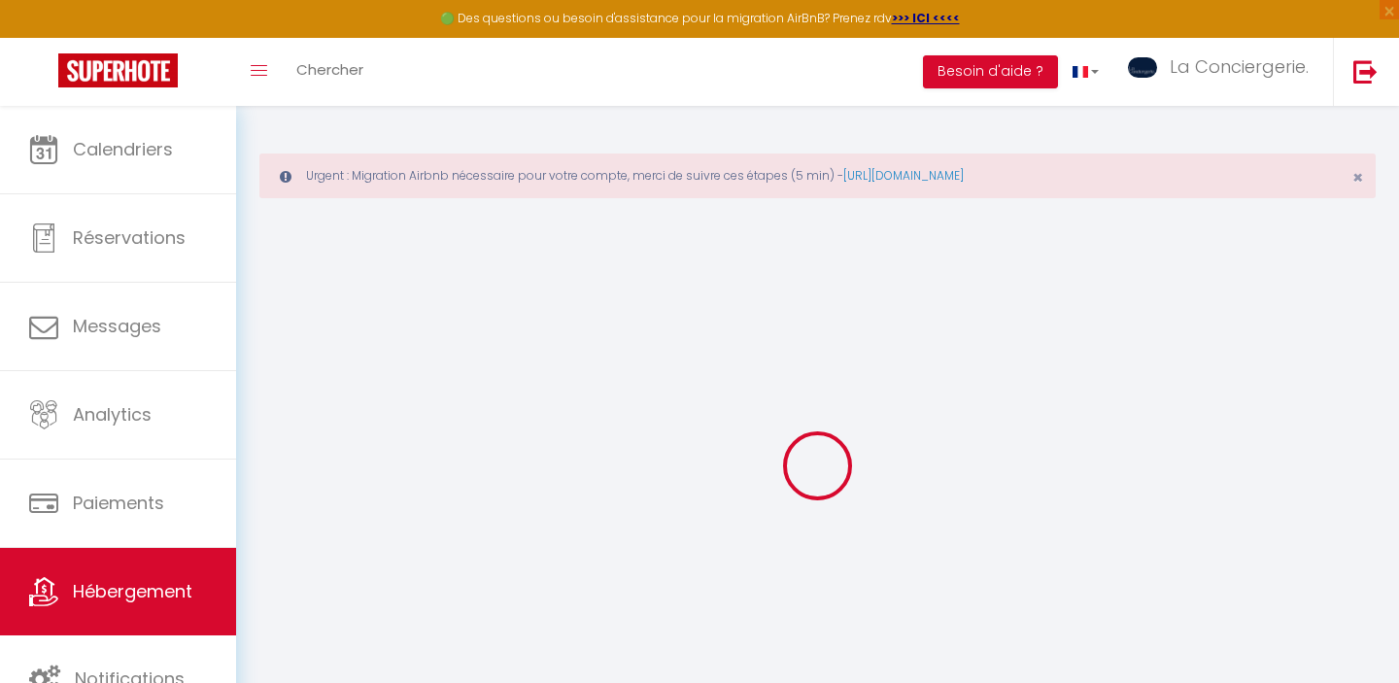
select select
checkbox input "false"
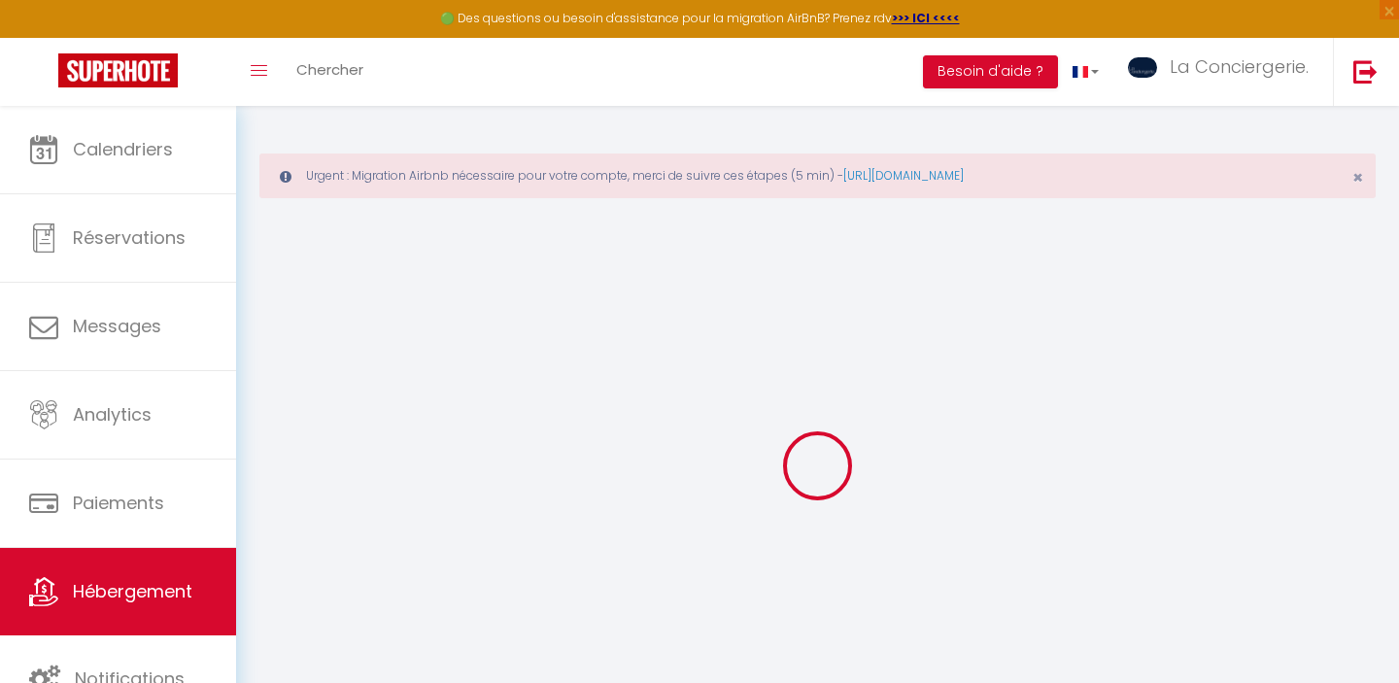
checkbox input "false"
select select
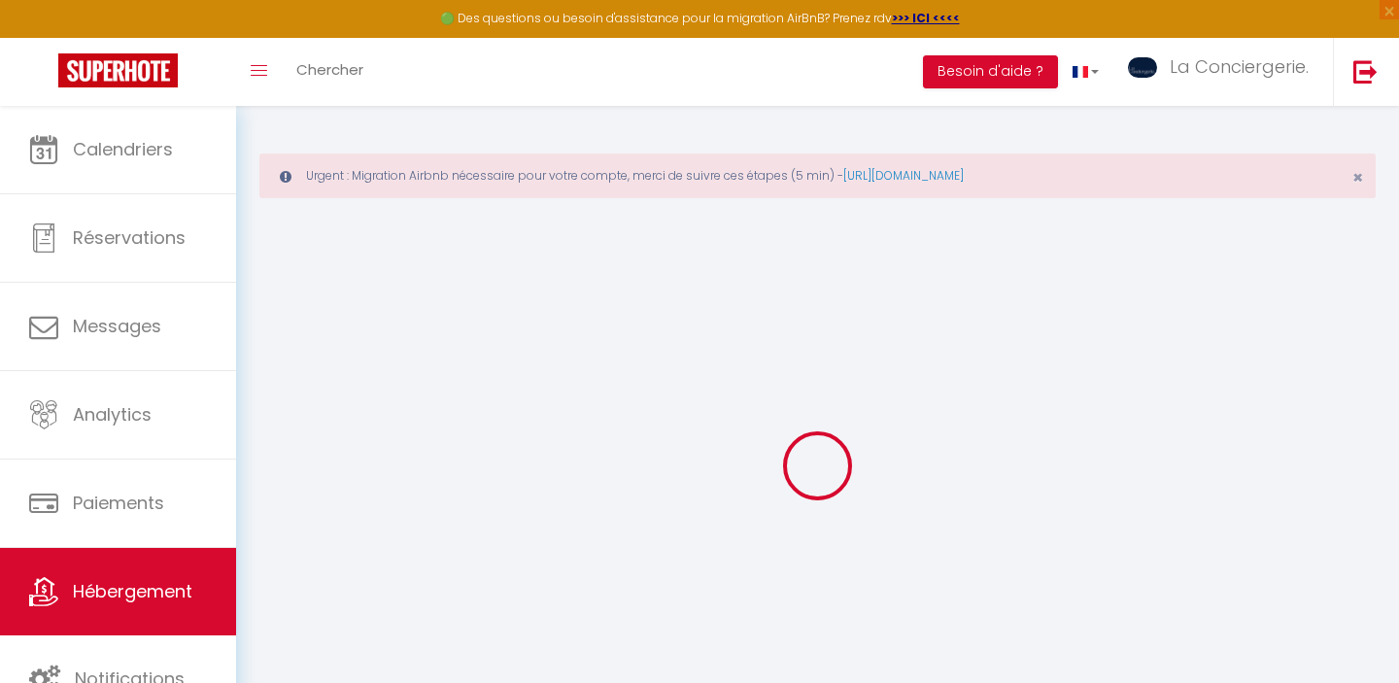
select select
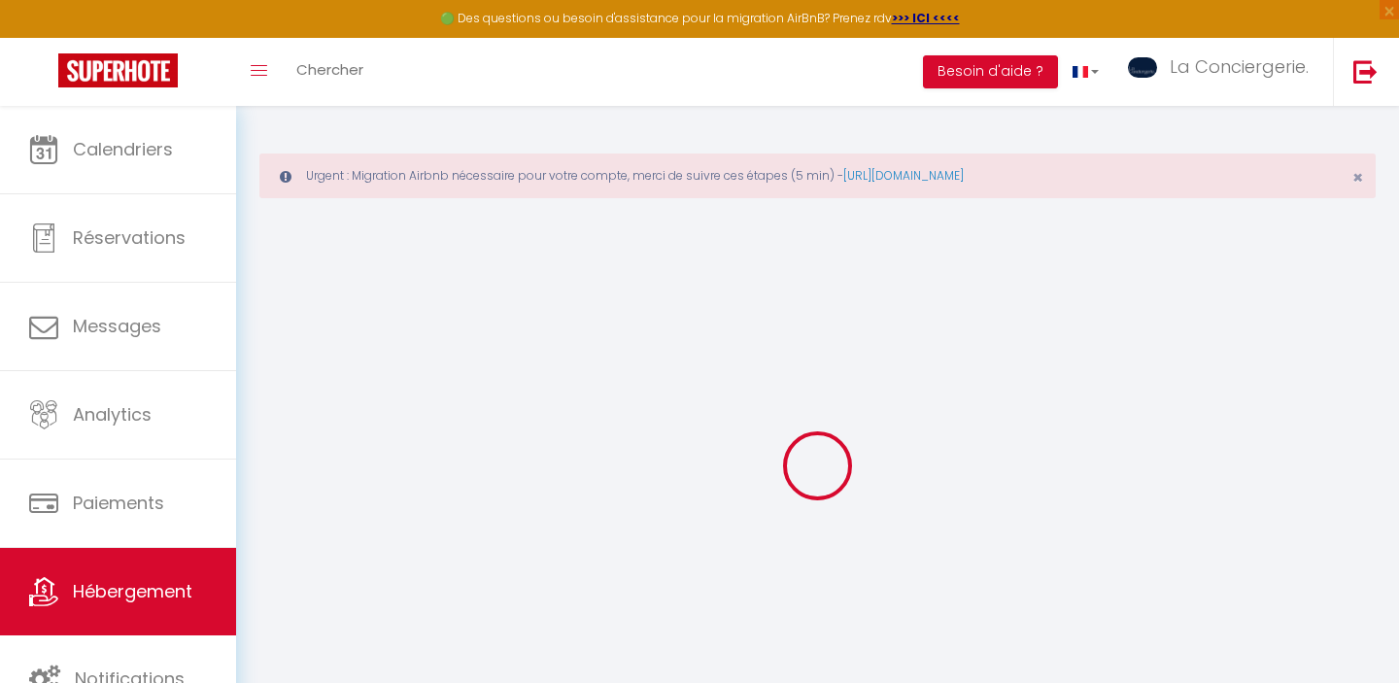
checkbox input "false"
select select
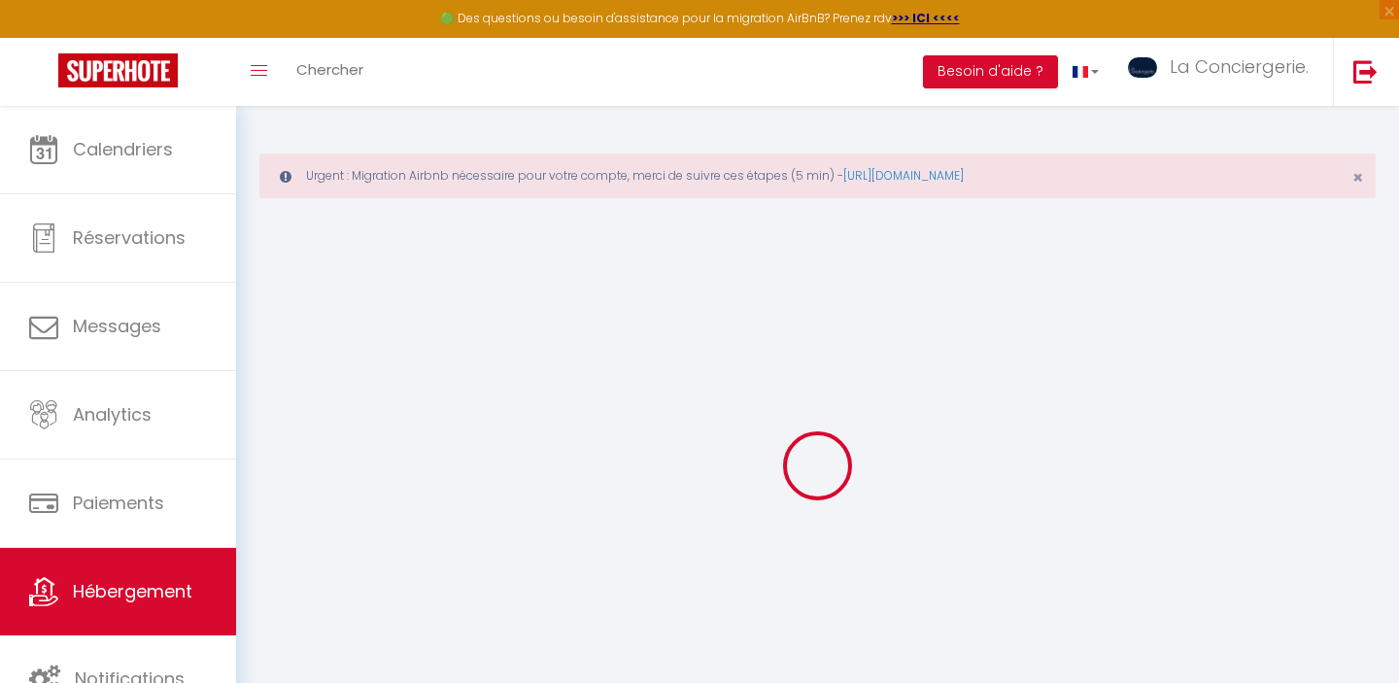
select select
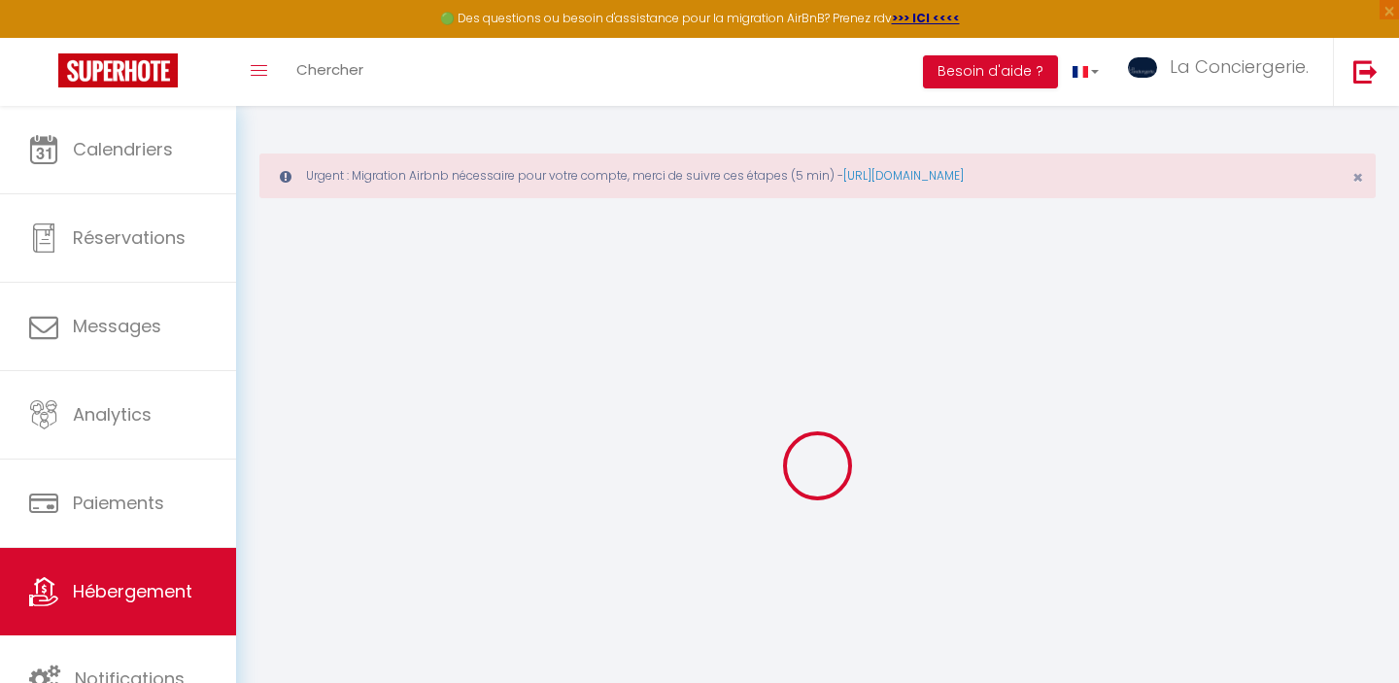
select select
checkbox input "false"
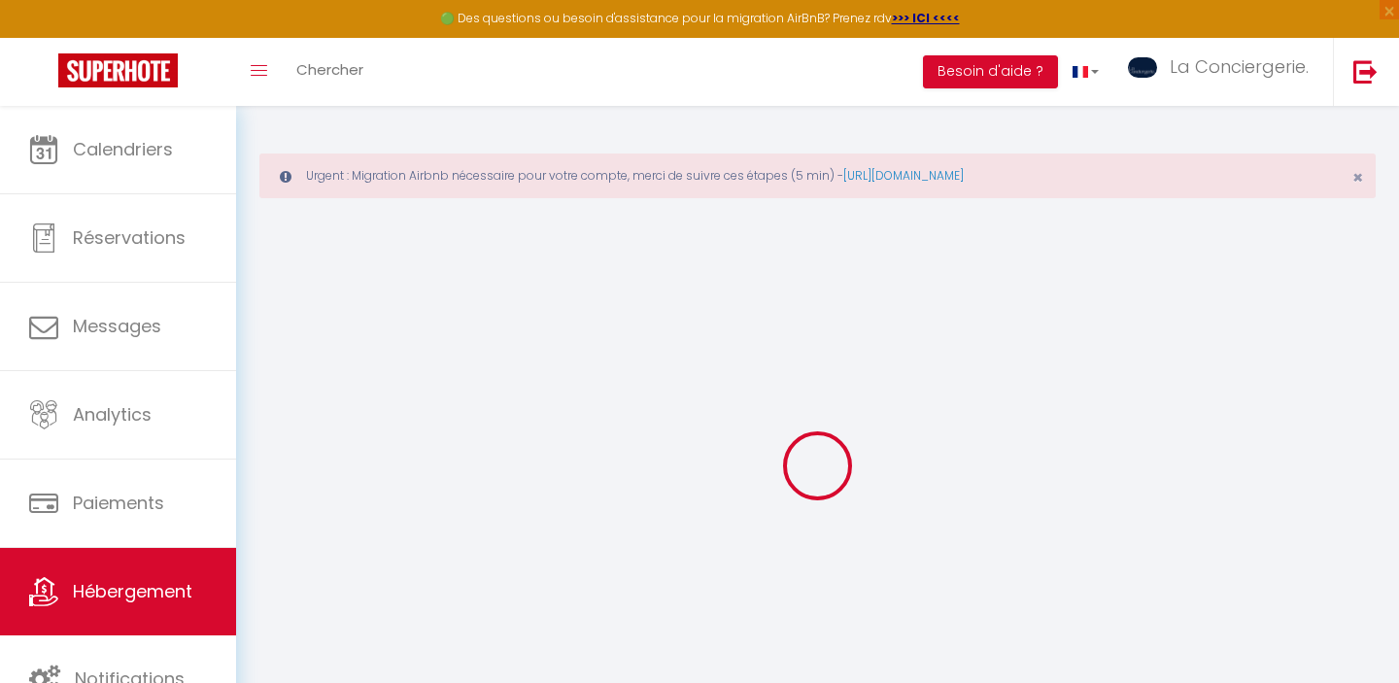
checkbox input "false"
select select
type input "SAINT SIMPLICIEN"
type input "Intidar"
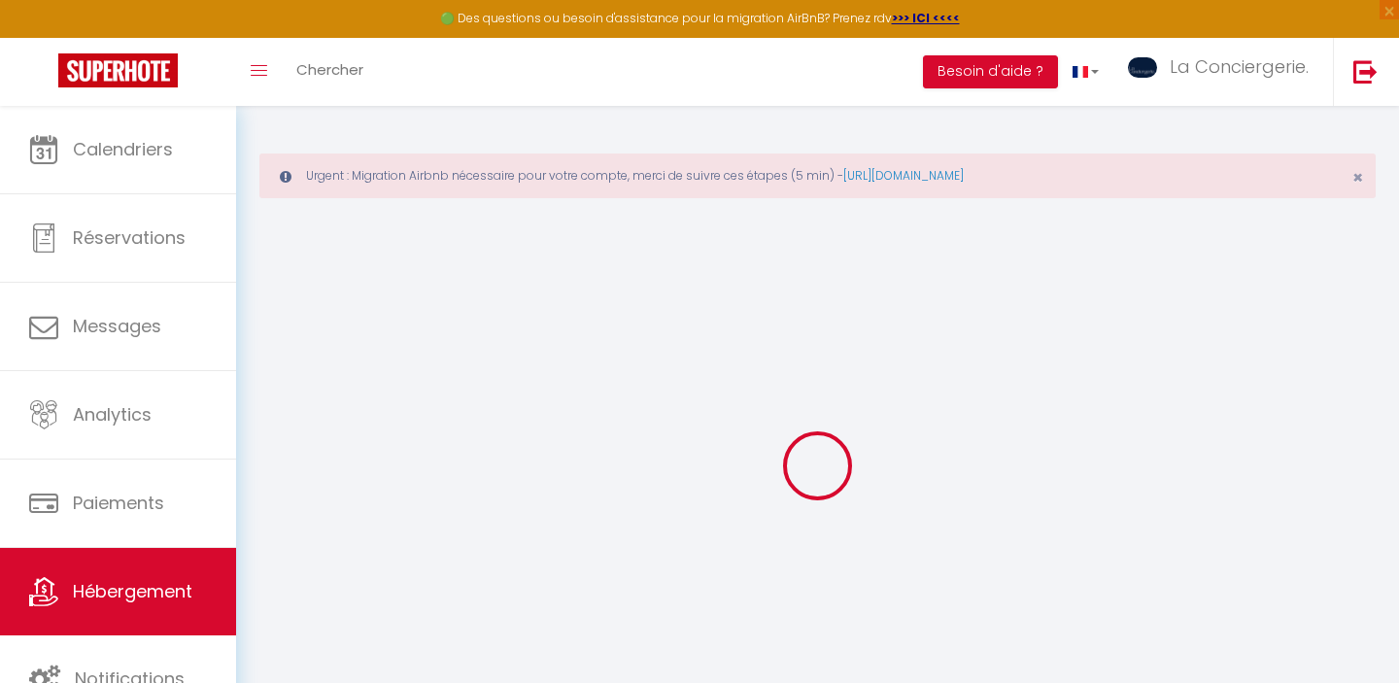
type input "FOZI"
select select "houses"
select select
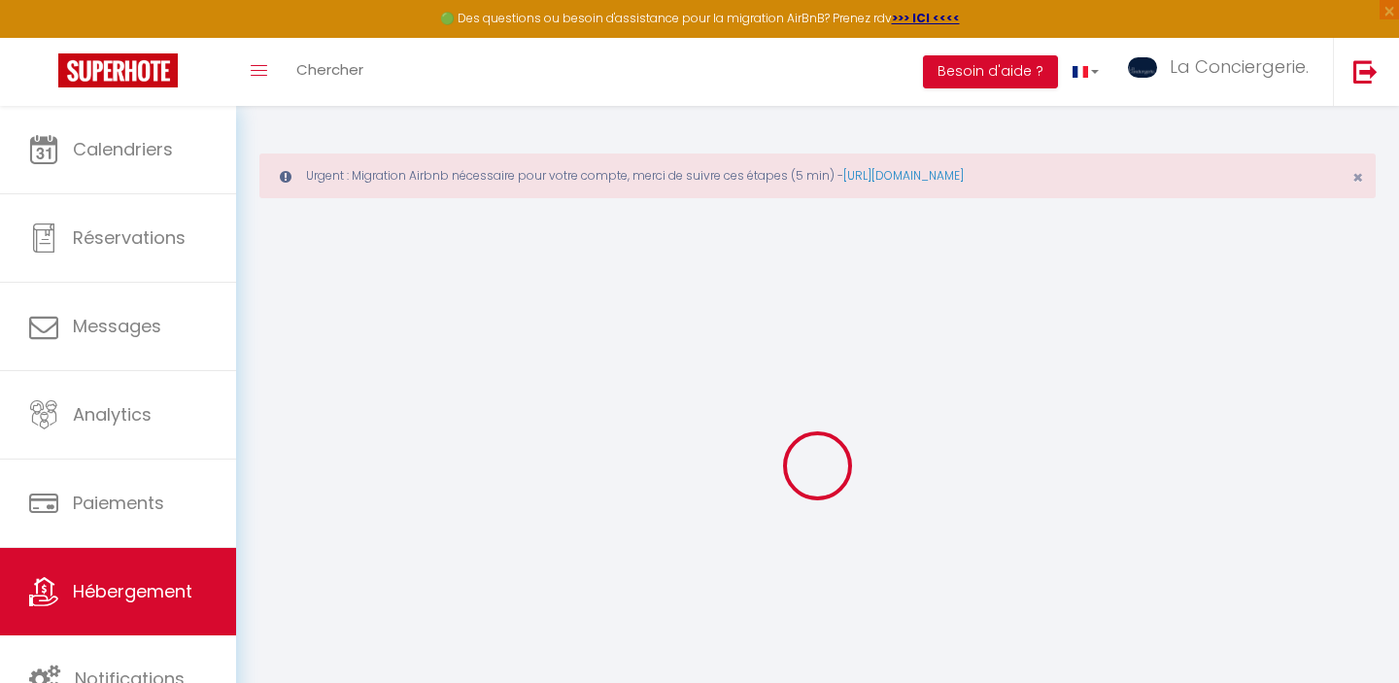
select select
type input "14 Plan Saint Simplicien"
type input "86000"
type input "POITIERS"
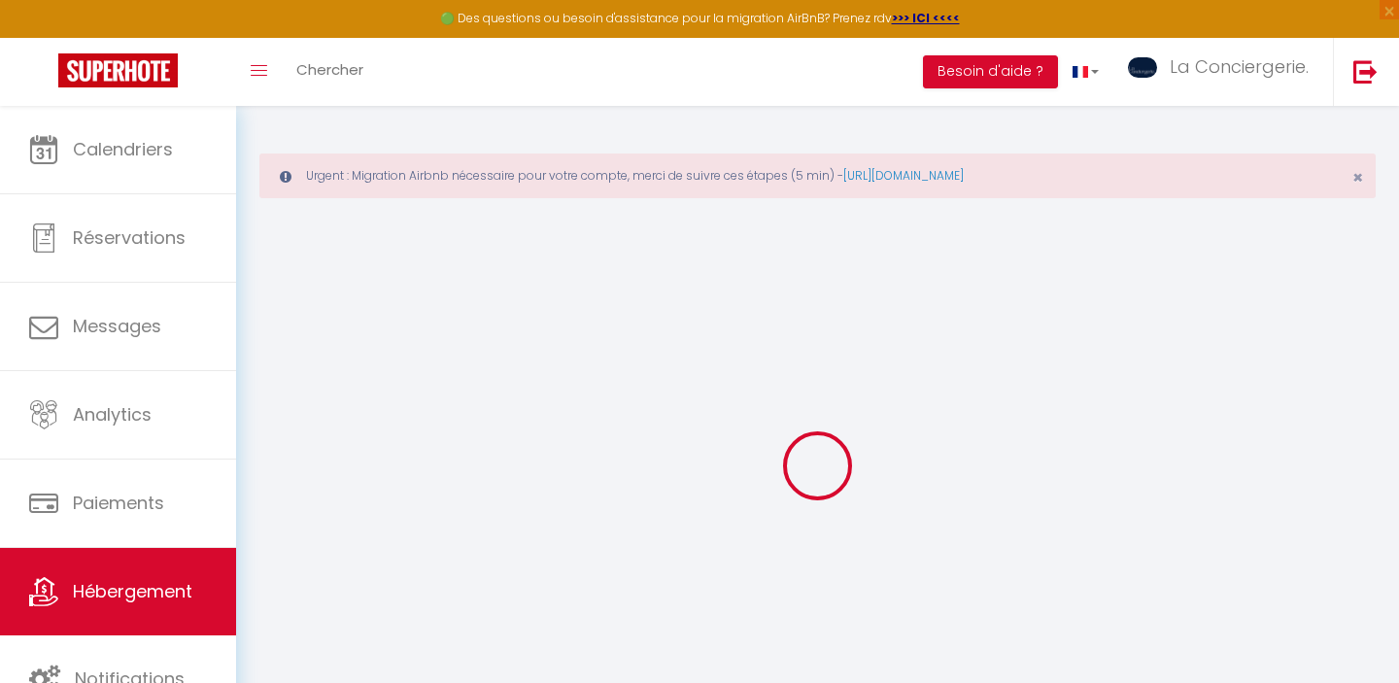
type input "[EMAIL_ADDRESS][DOMAIN_NAME]"
select select
checkbox input "false"
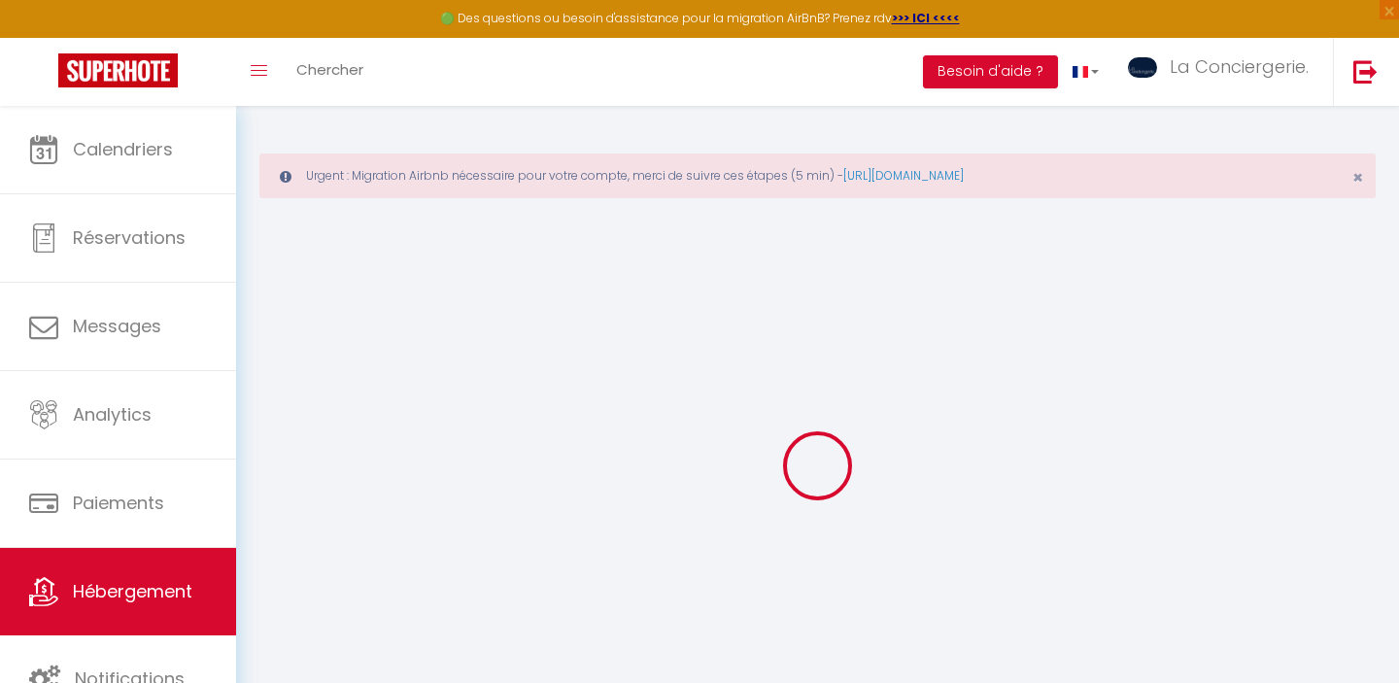
checkbox input "false"
type input "0"
select select
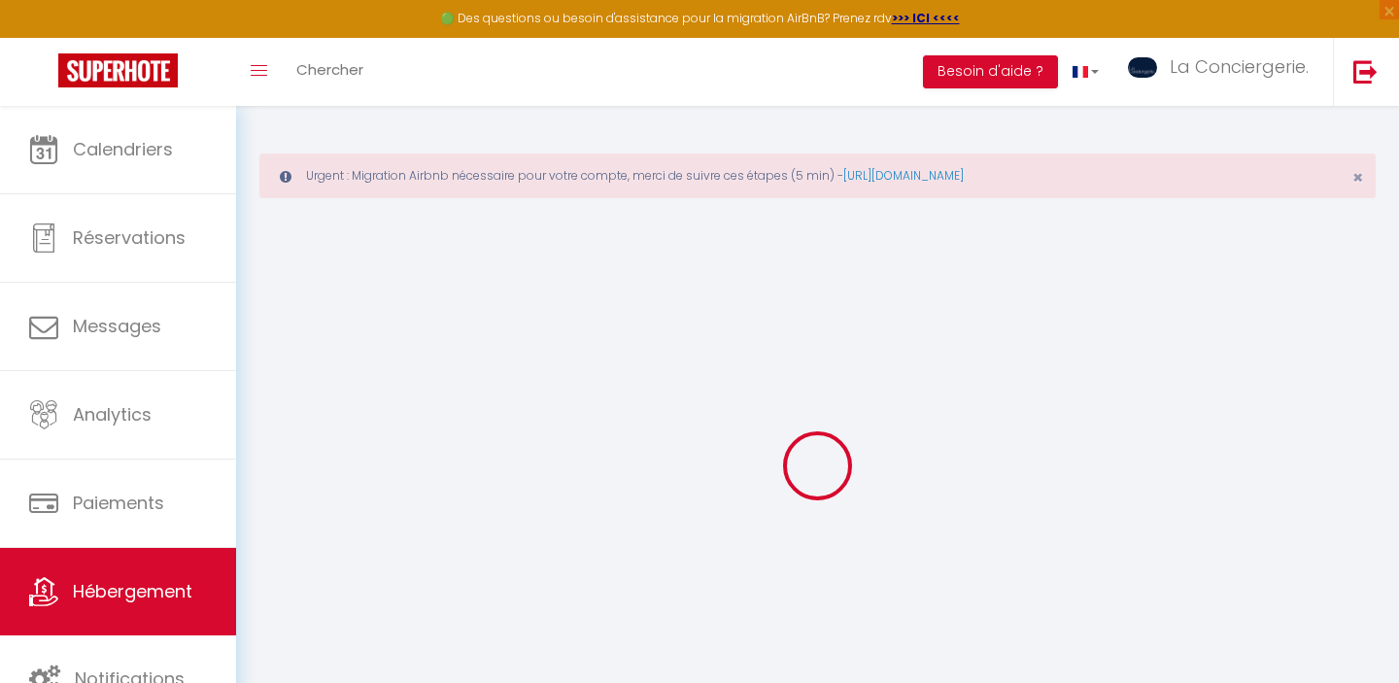
select select
checkbox input "false"
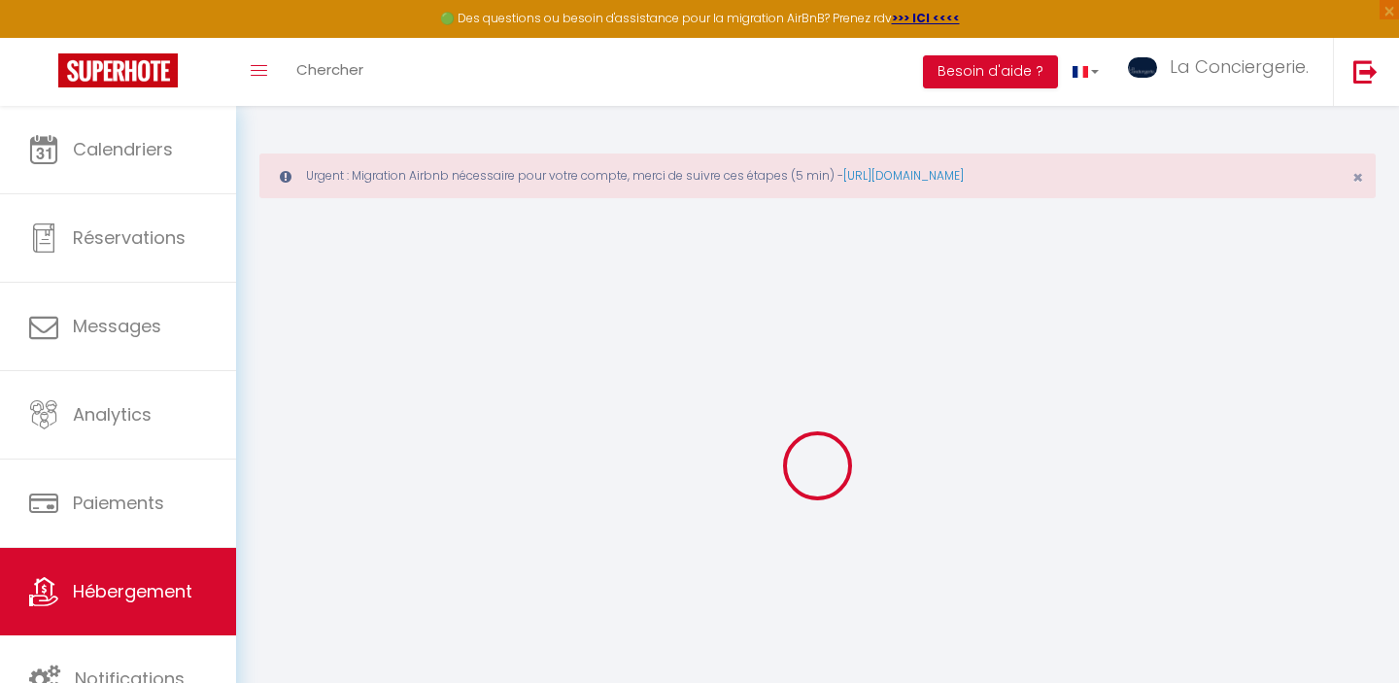
checkbox input "false"
select select
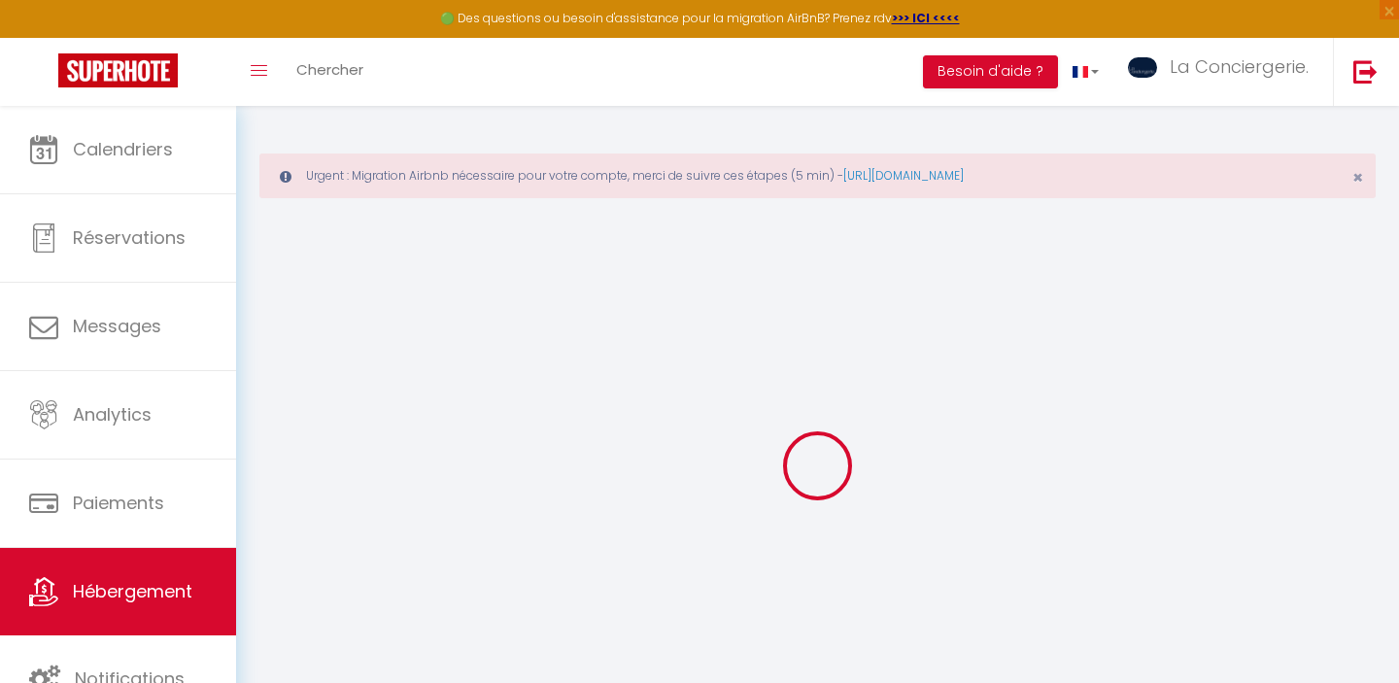
select select
checkbox input "false"
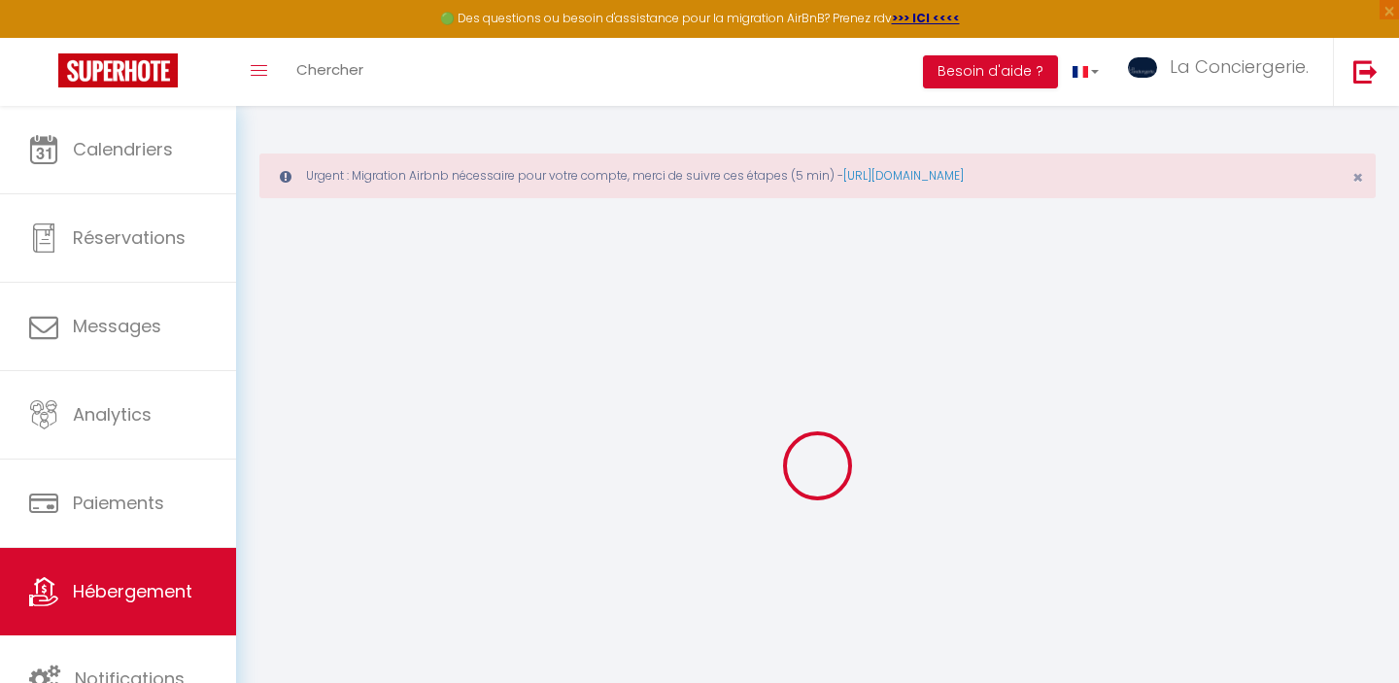
checkbox input "false"
select select
checkbox input "false"
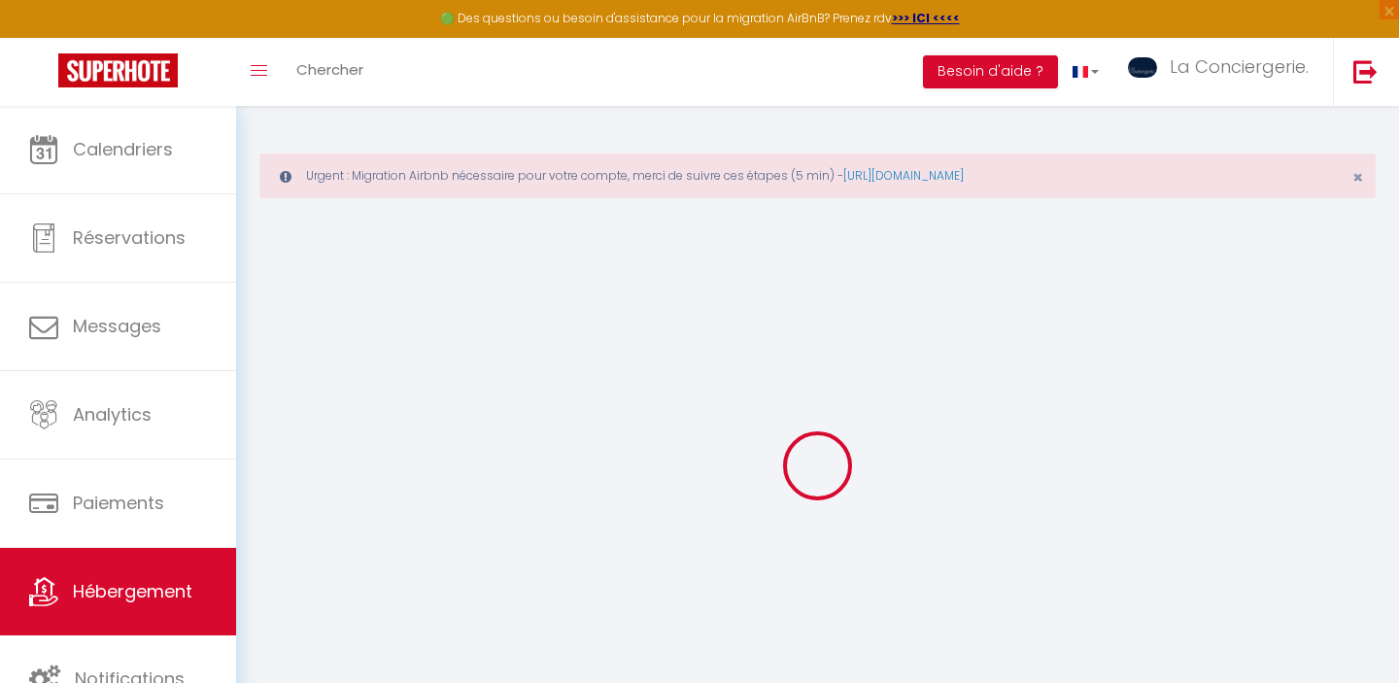
checkbox input "false"
select select "15:00"
select select "23:45"
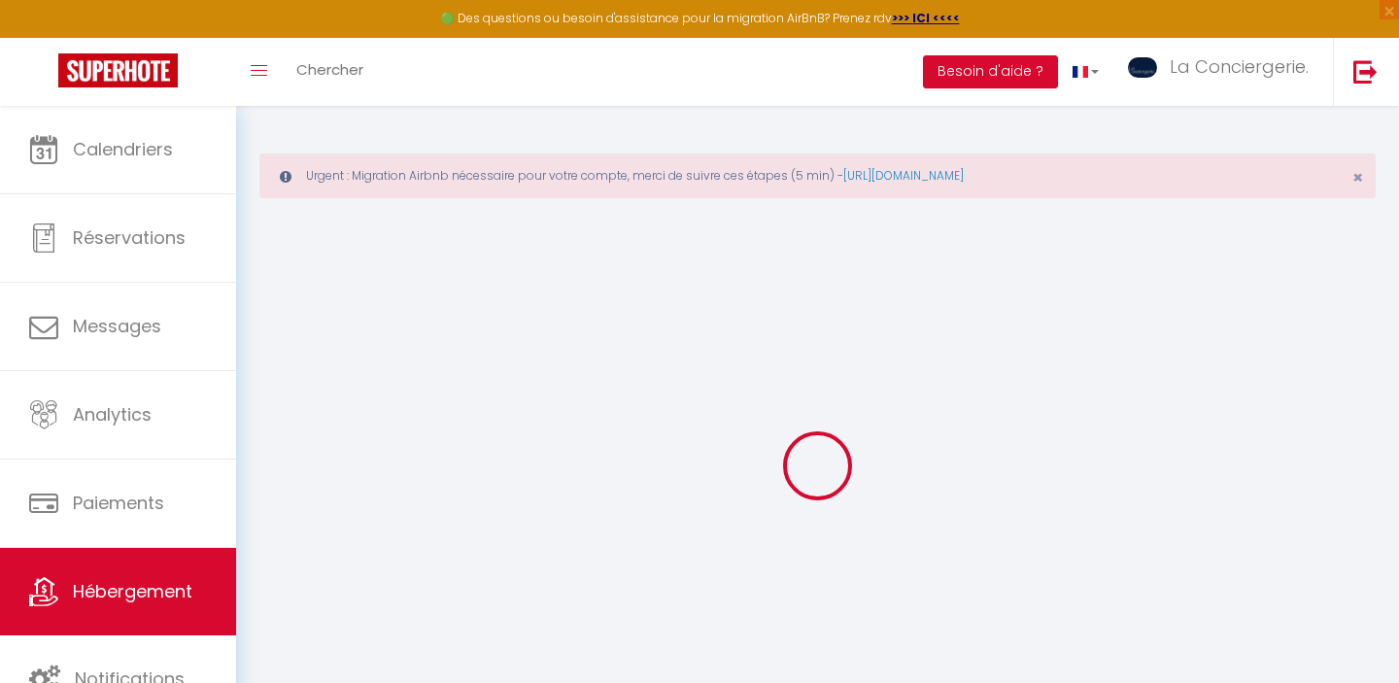
select select "11:00"
select select "30"
select select "120"
select select
checkbox input "false"
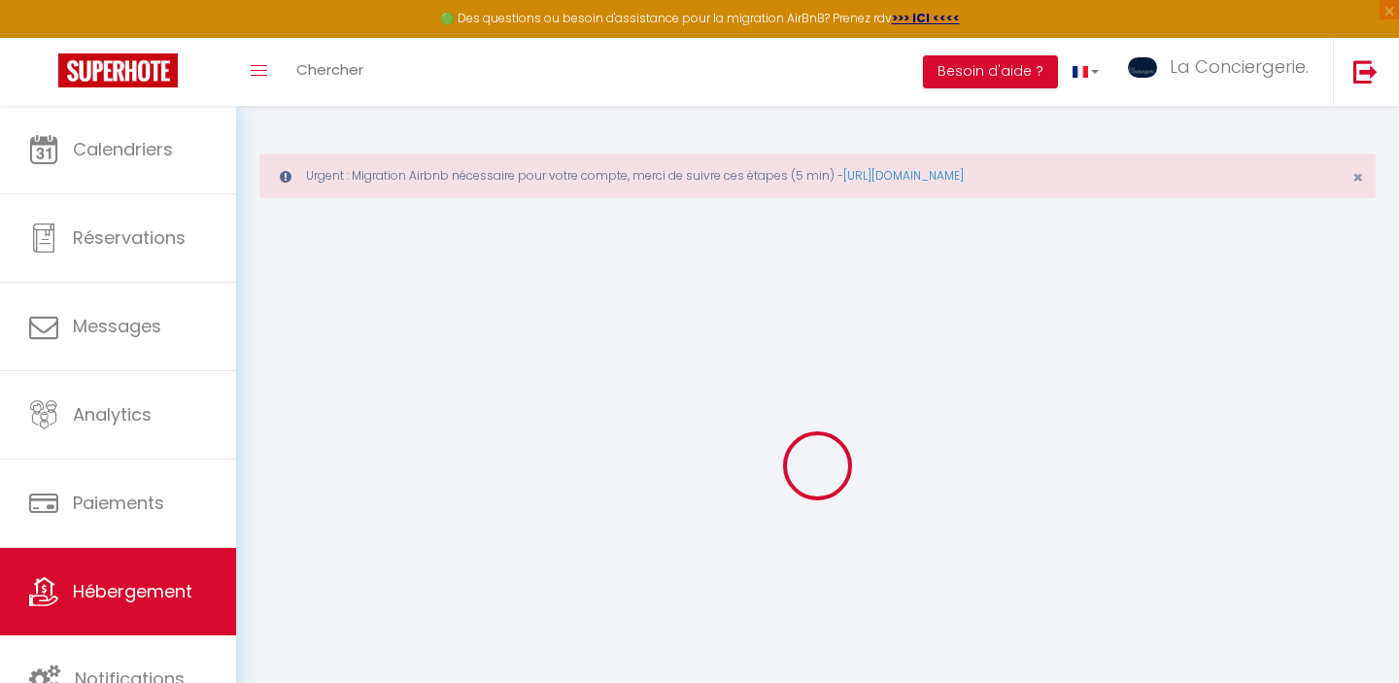
checkbox input "false"
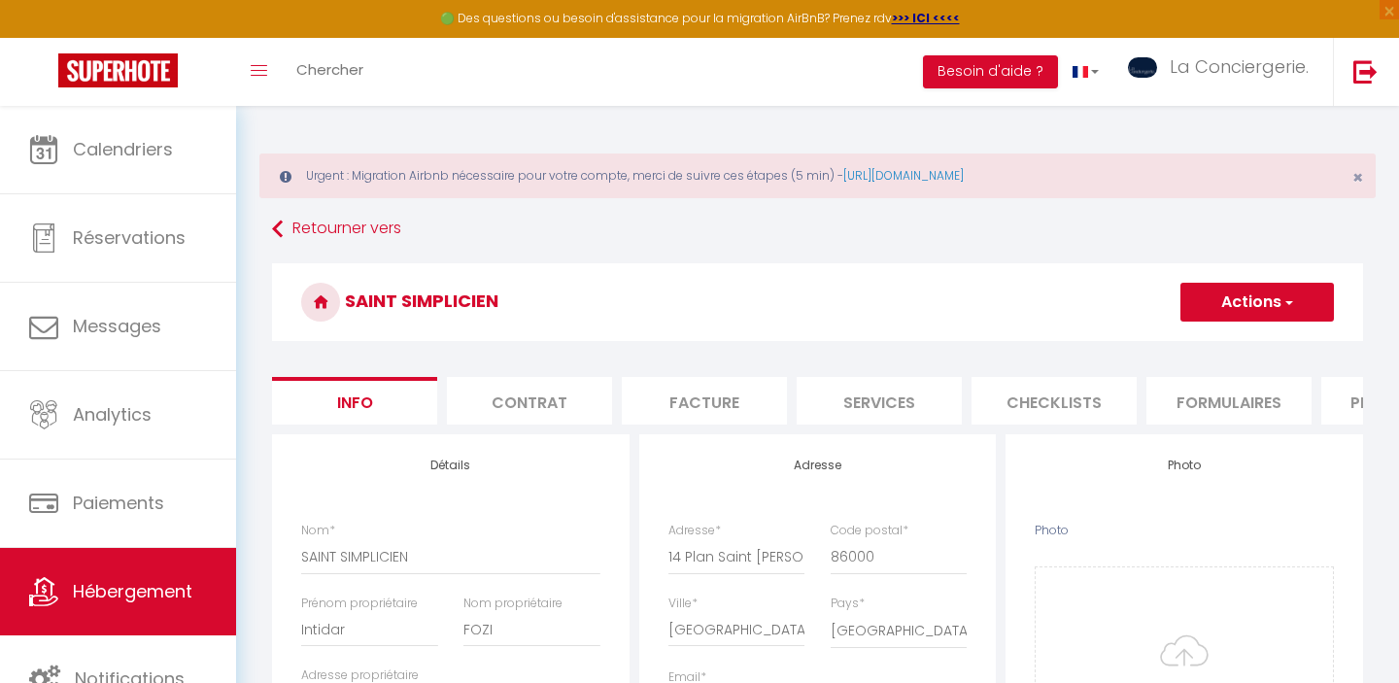
select select
checkbox input "false"
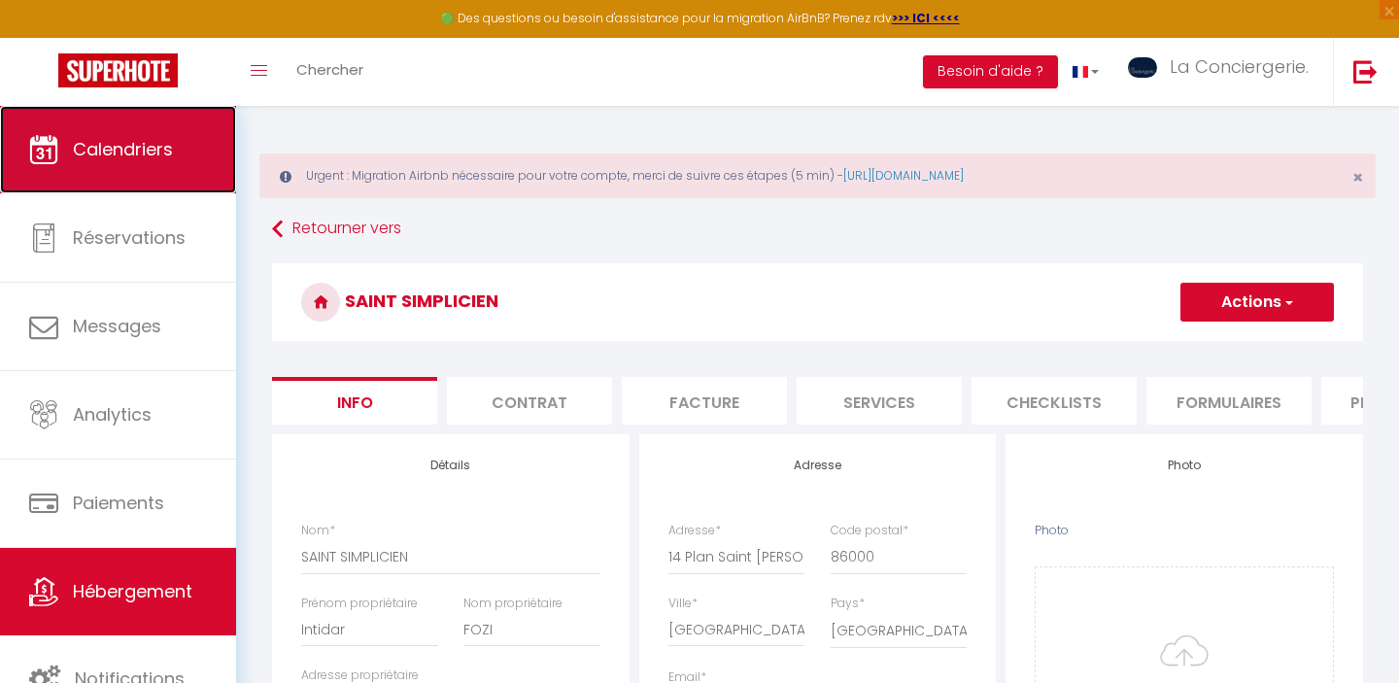
click at [171, 135] on link "Calendriers" at bounding box center [118, 149] width 236 height 87
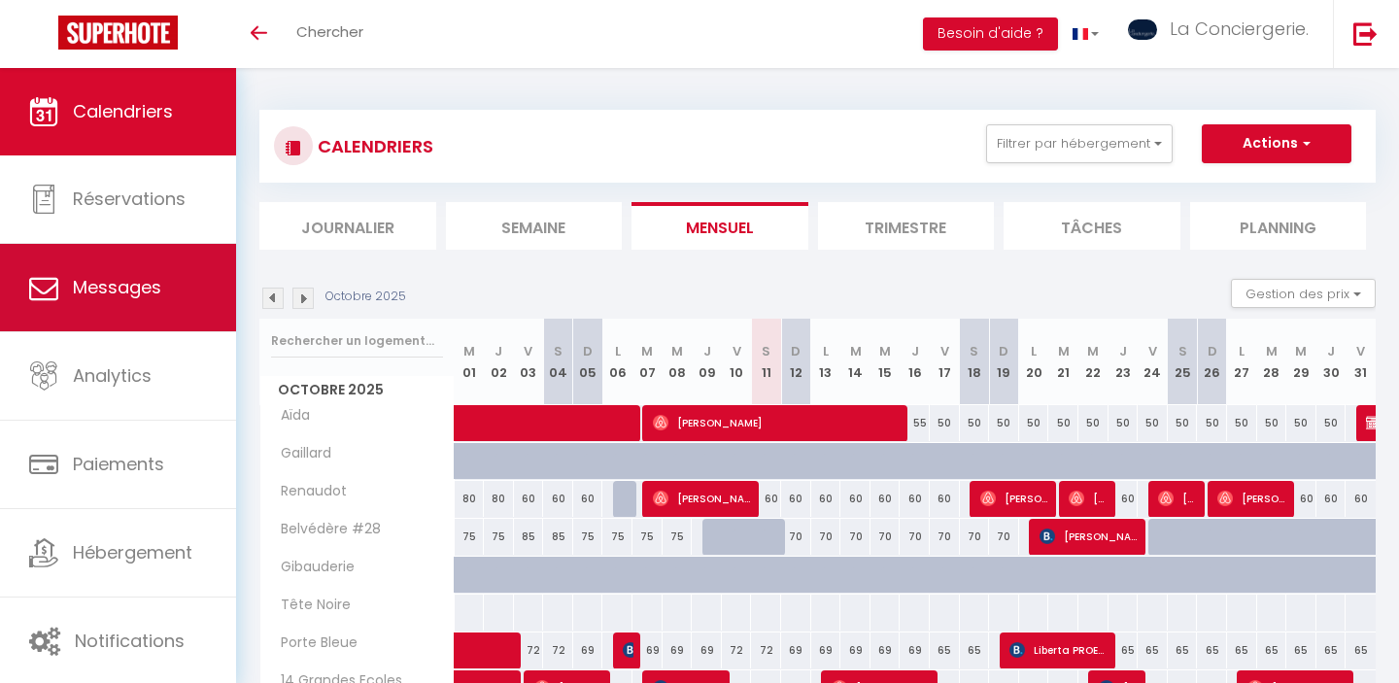
click at [168, 291] on link "Messages" at bounding box center [118, 287] width 236 height 87
select select "message"
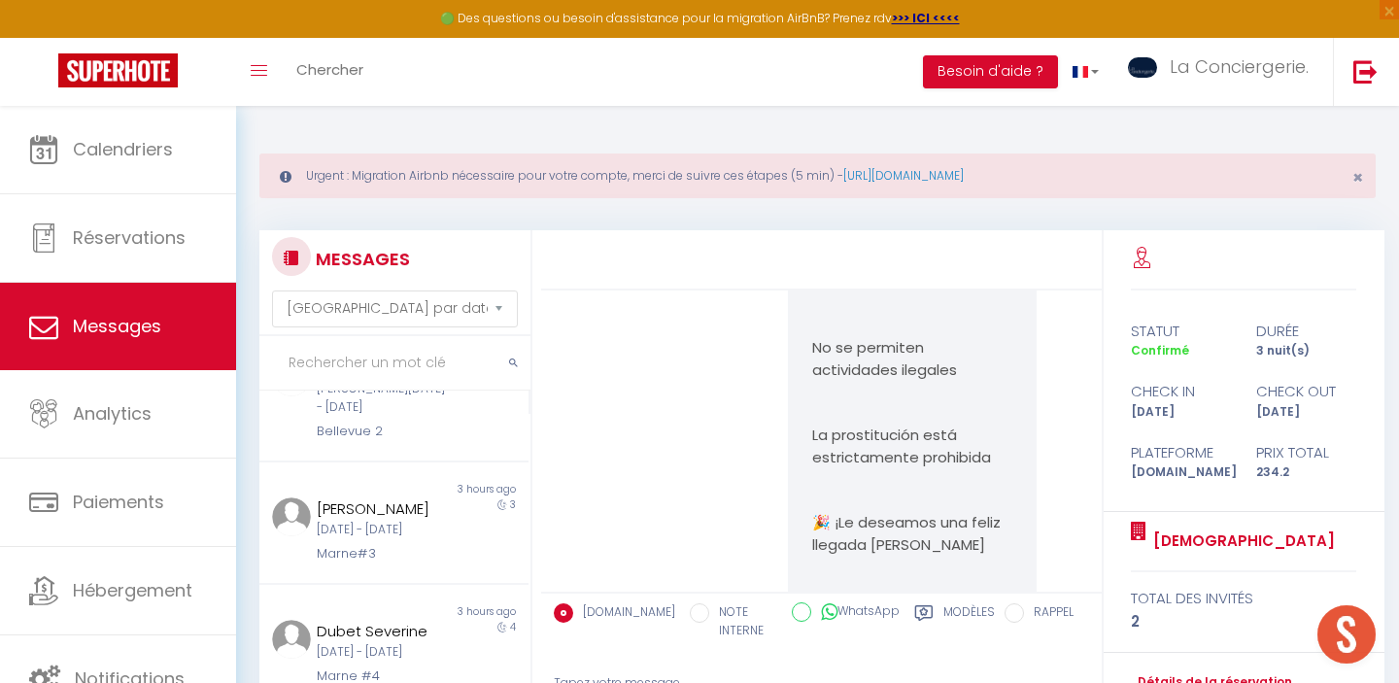
scroll to position [449, 0]
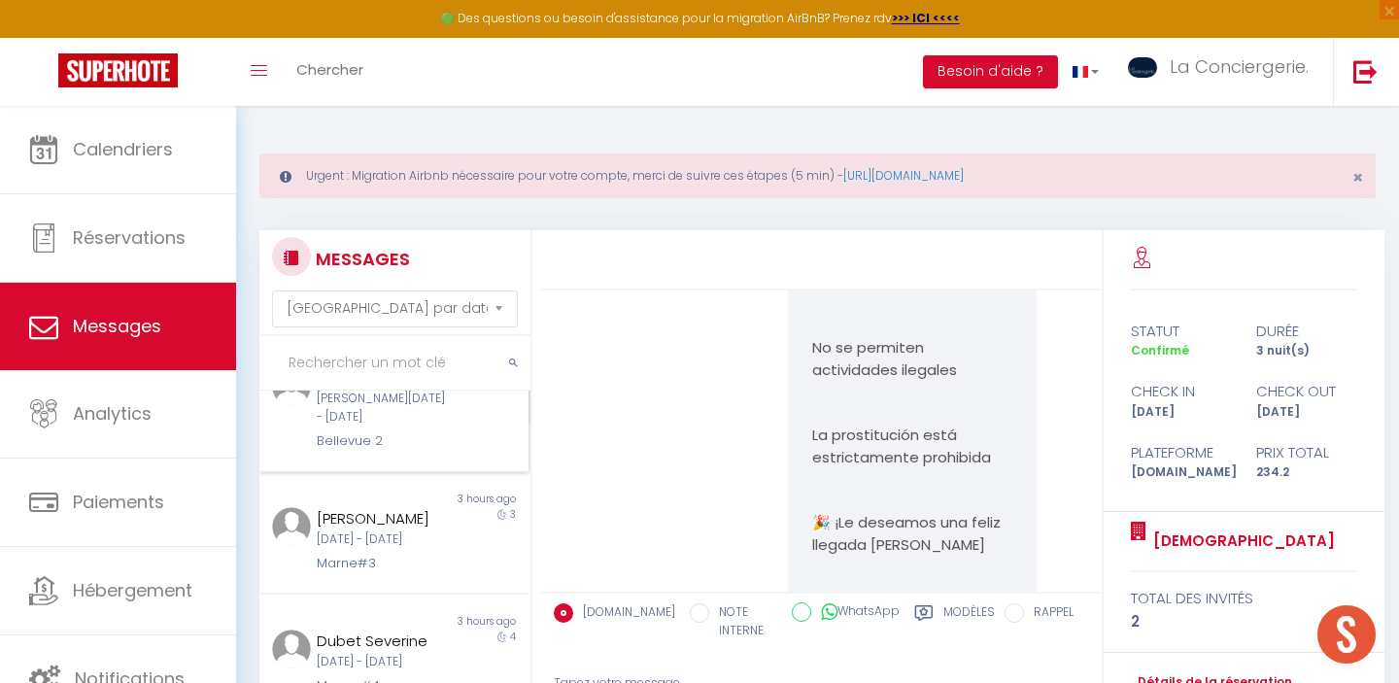
click at [427, 426] on div "Sam 25 Oct - Lun 27 Oct" at bounding box center [382, 408] width 131 height 37
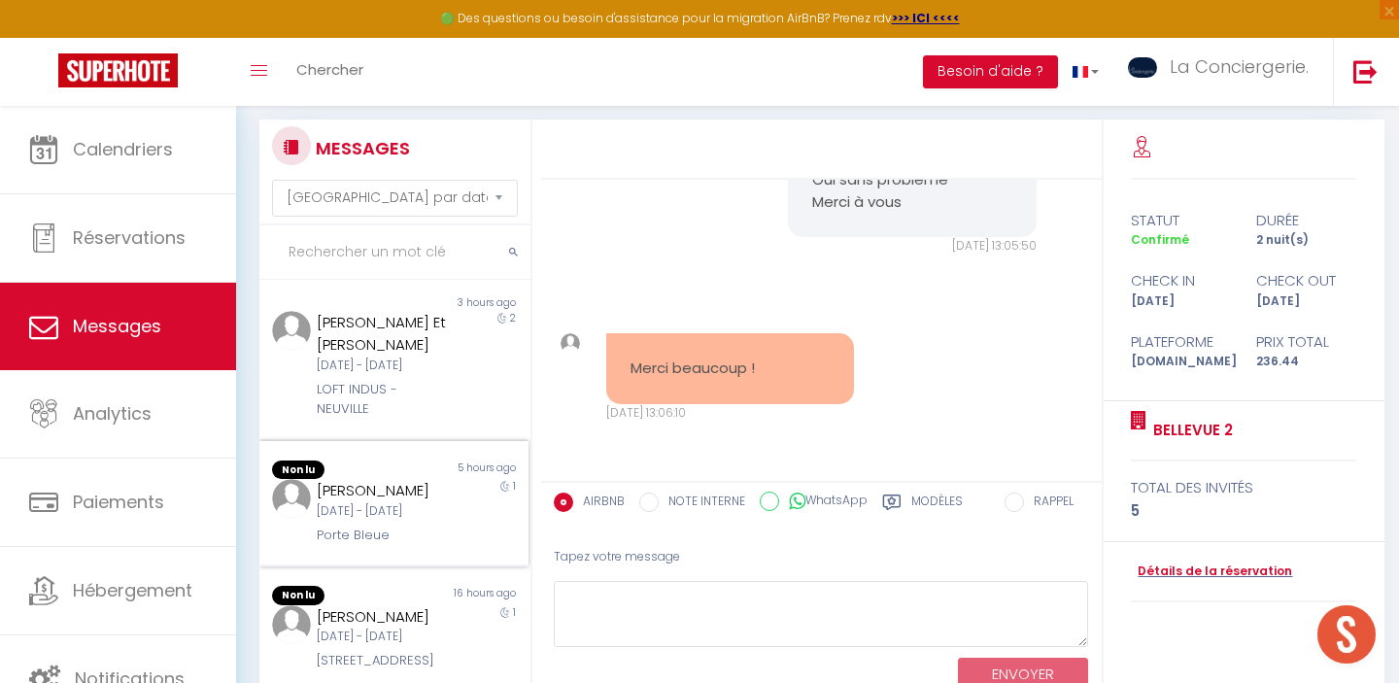
scroll to position [167, 0]
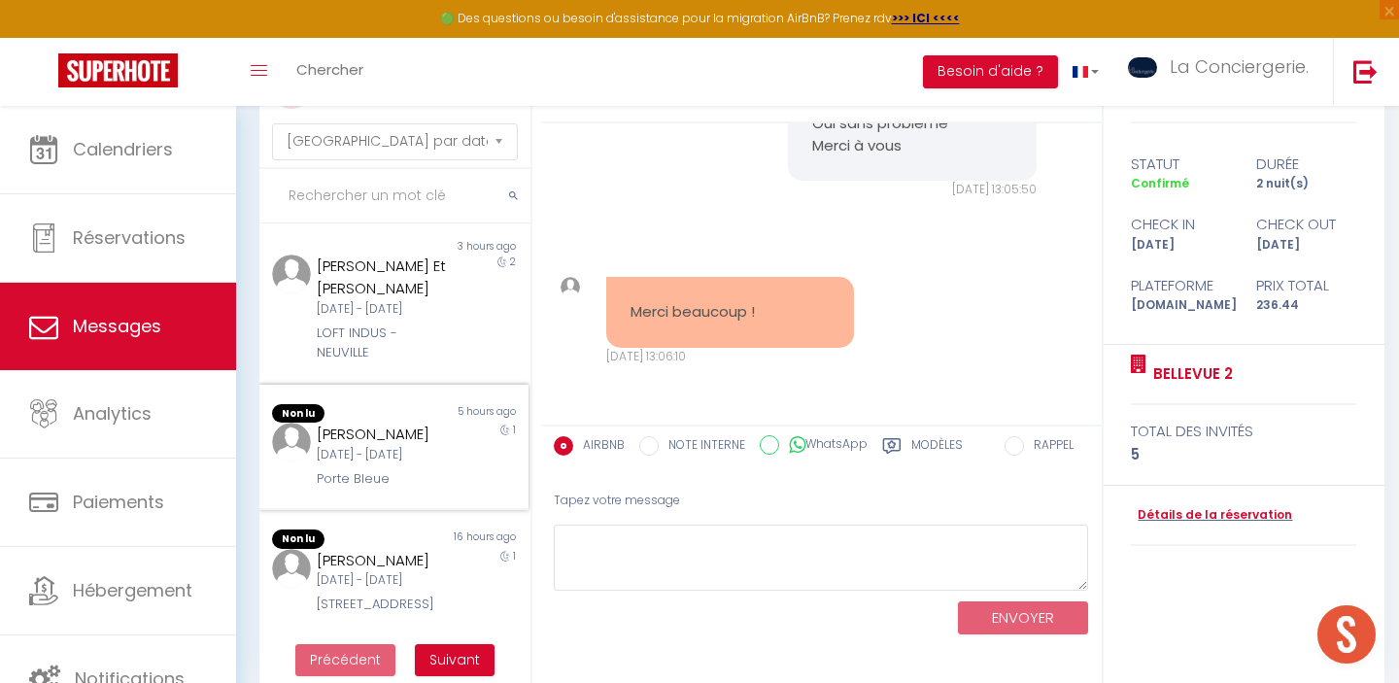
click at [422, 475] on div "Porte Bleue" at bounding box center [382, 478] width 131 height 19
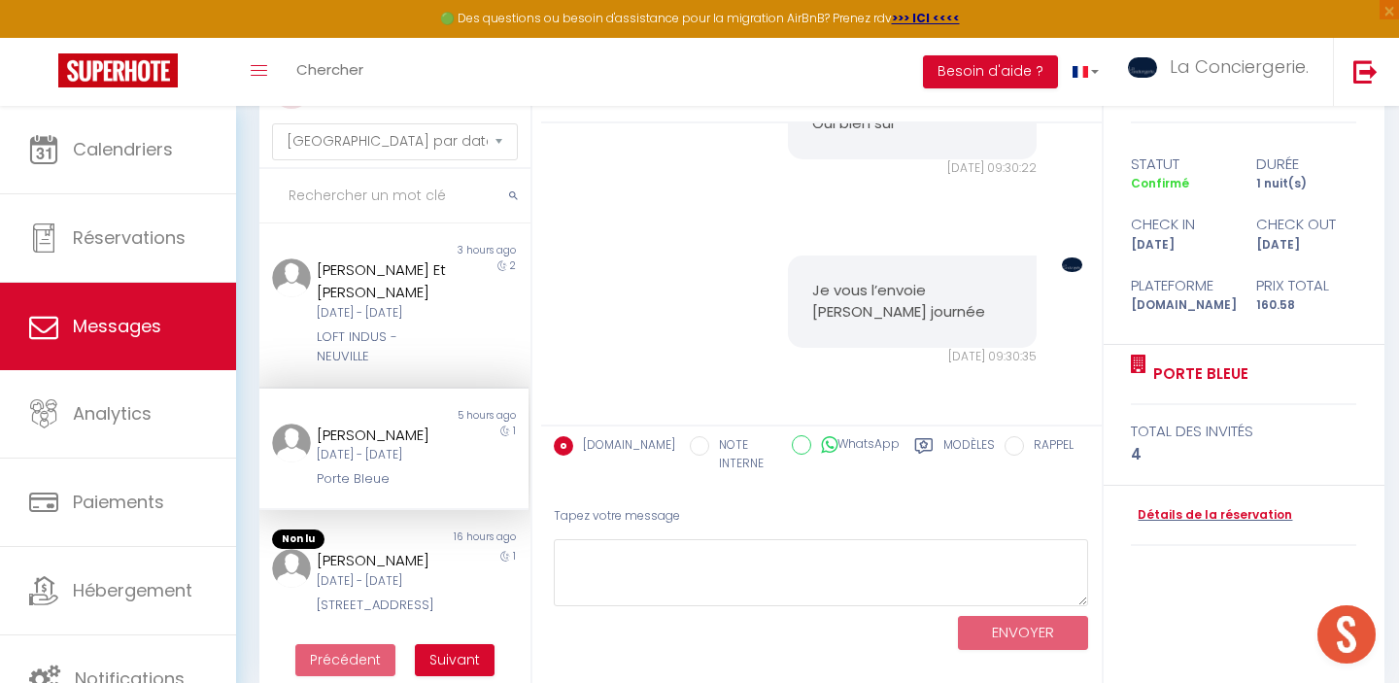
scroll to position [191, 0]
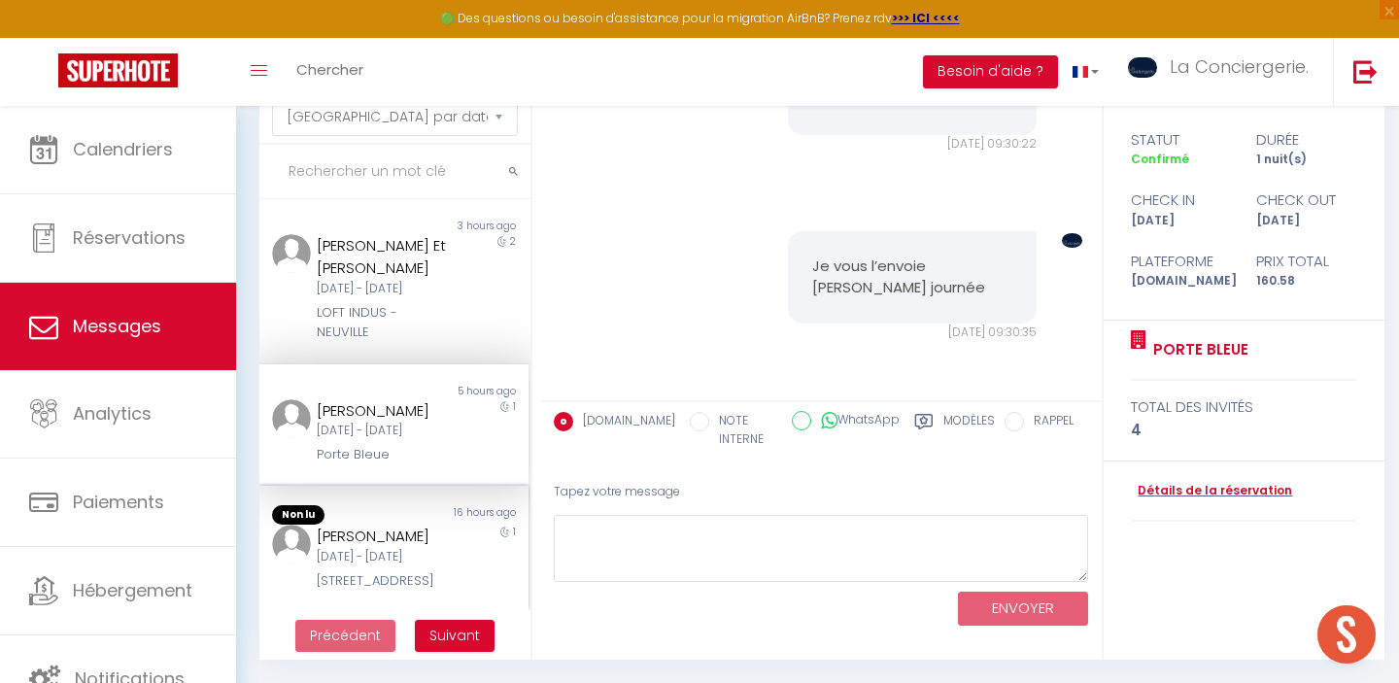
click at [426, 528] on div "[PERSON_NAME]" at bounding box center [382, 536] width 131 height 23
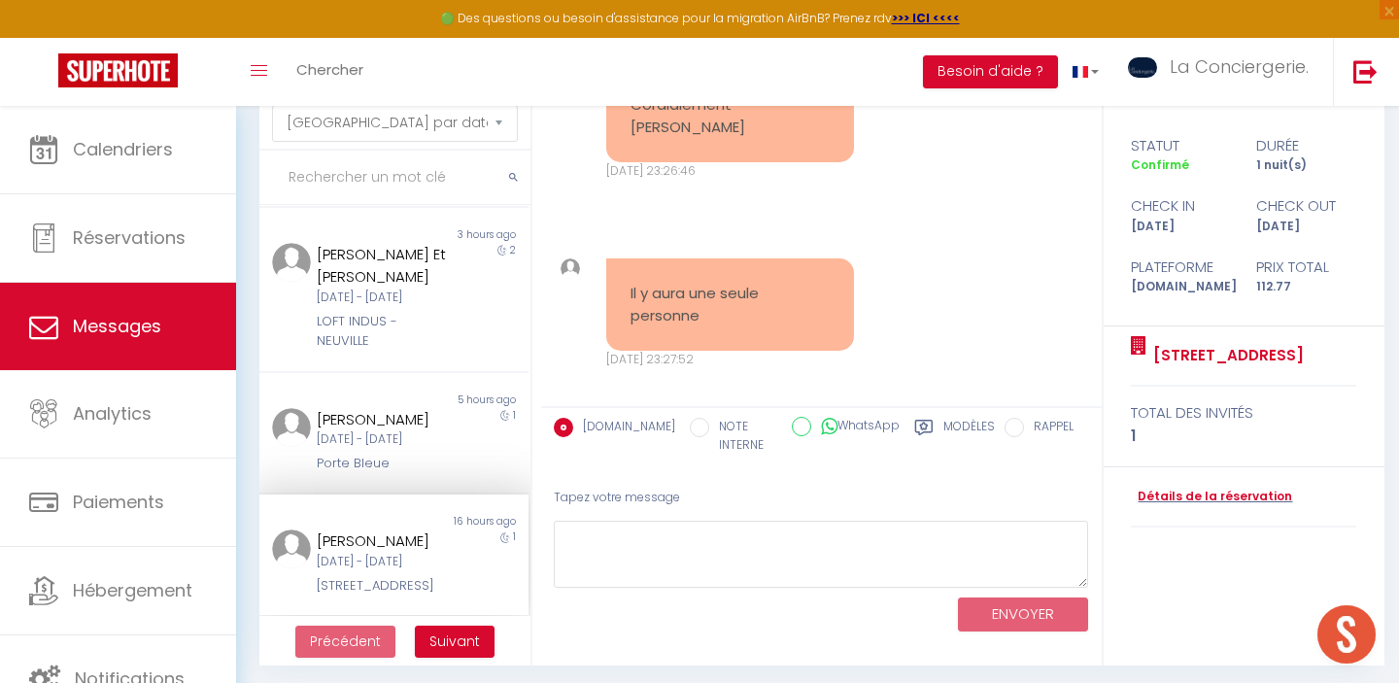
scroll to position [191, 0]
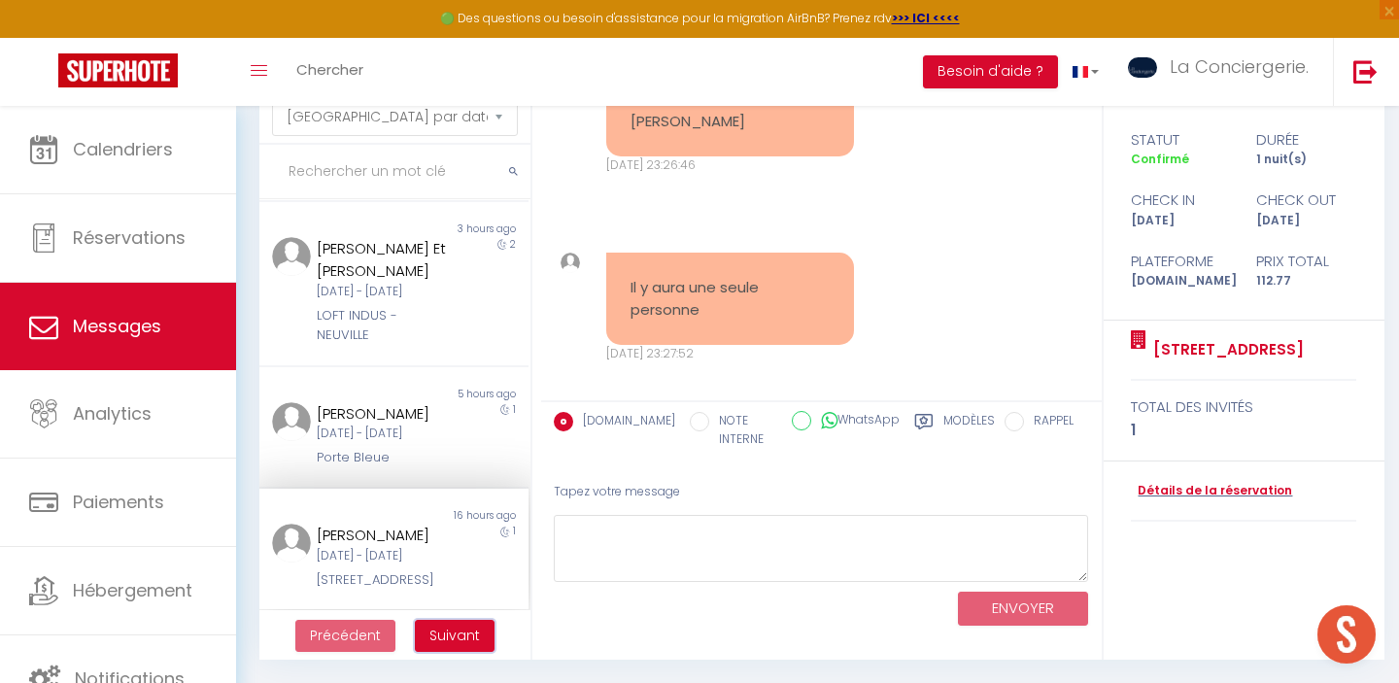
click at [445, 637] on span "Suivant" at bounding box center [454, 635] width 51 height 19
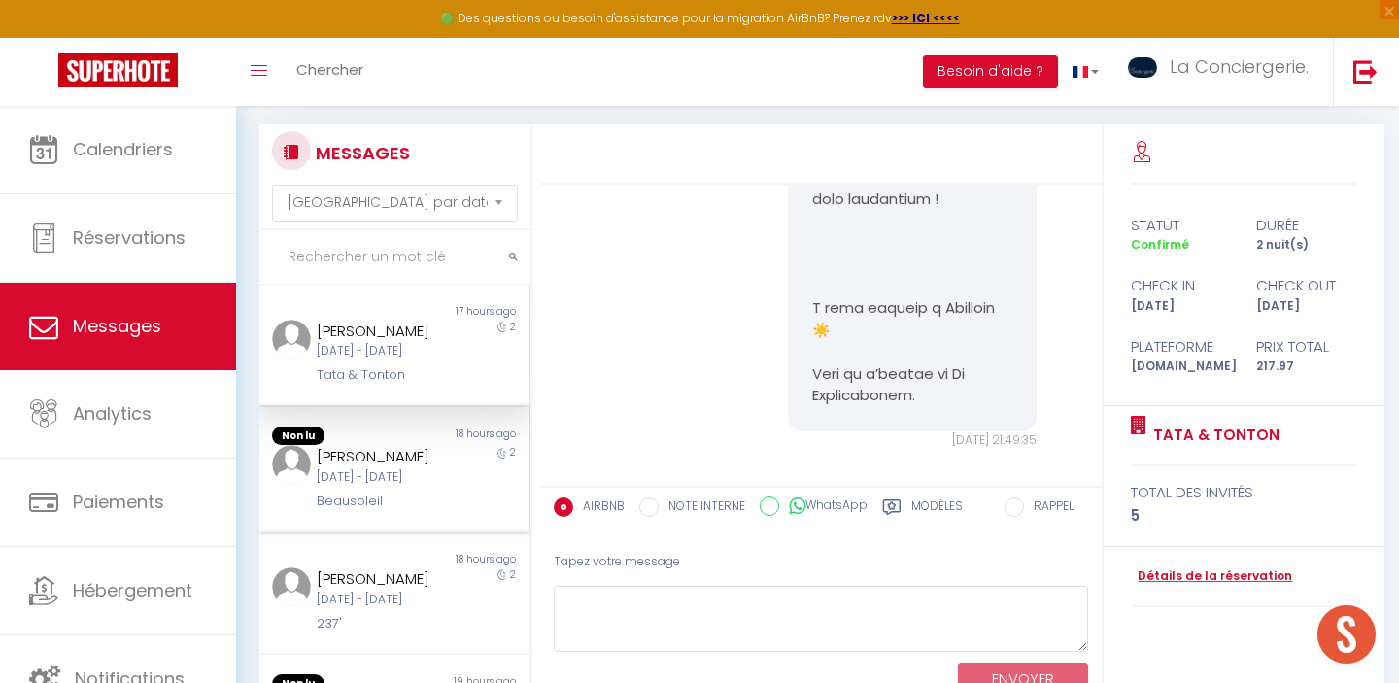
click at [417, 487] on div "Ven 10 Oct - Dim 12 Oct" at bounding box center [382, 477] width 131 height 18
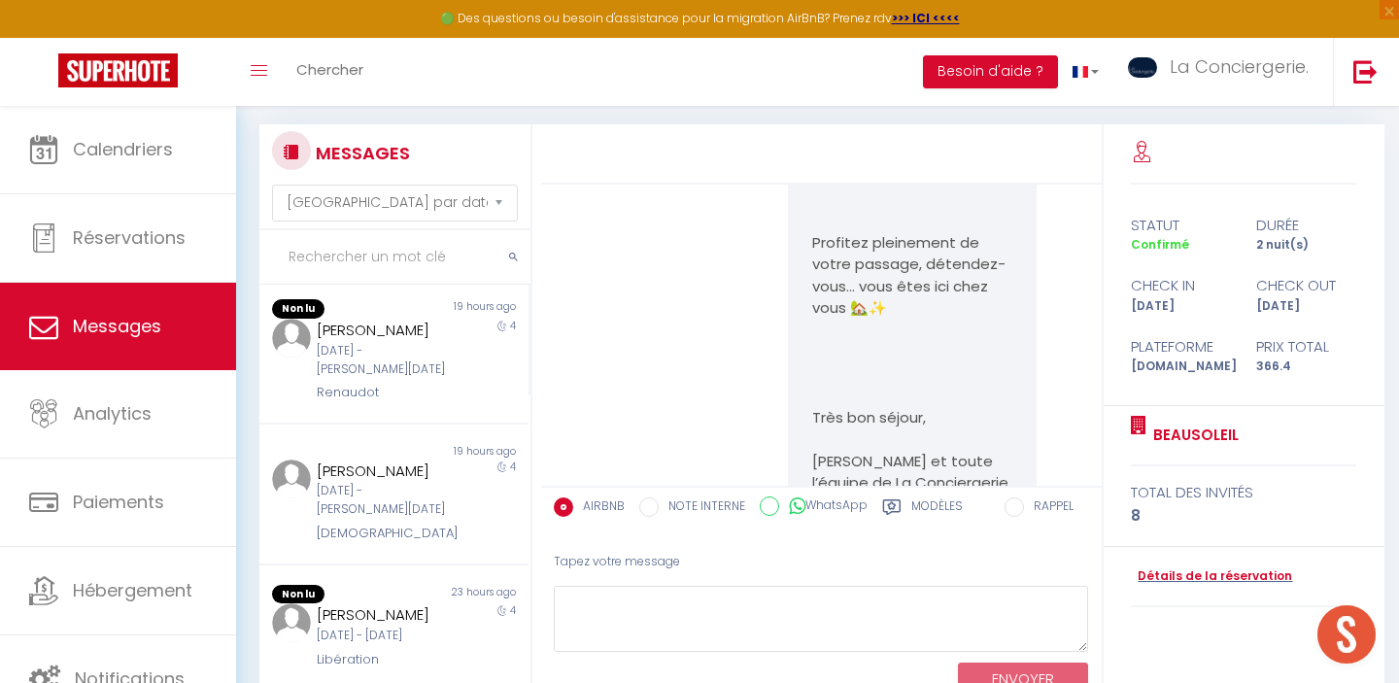
scroll to position [427, 0]
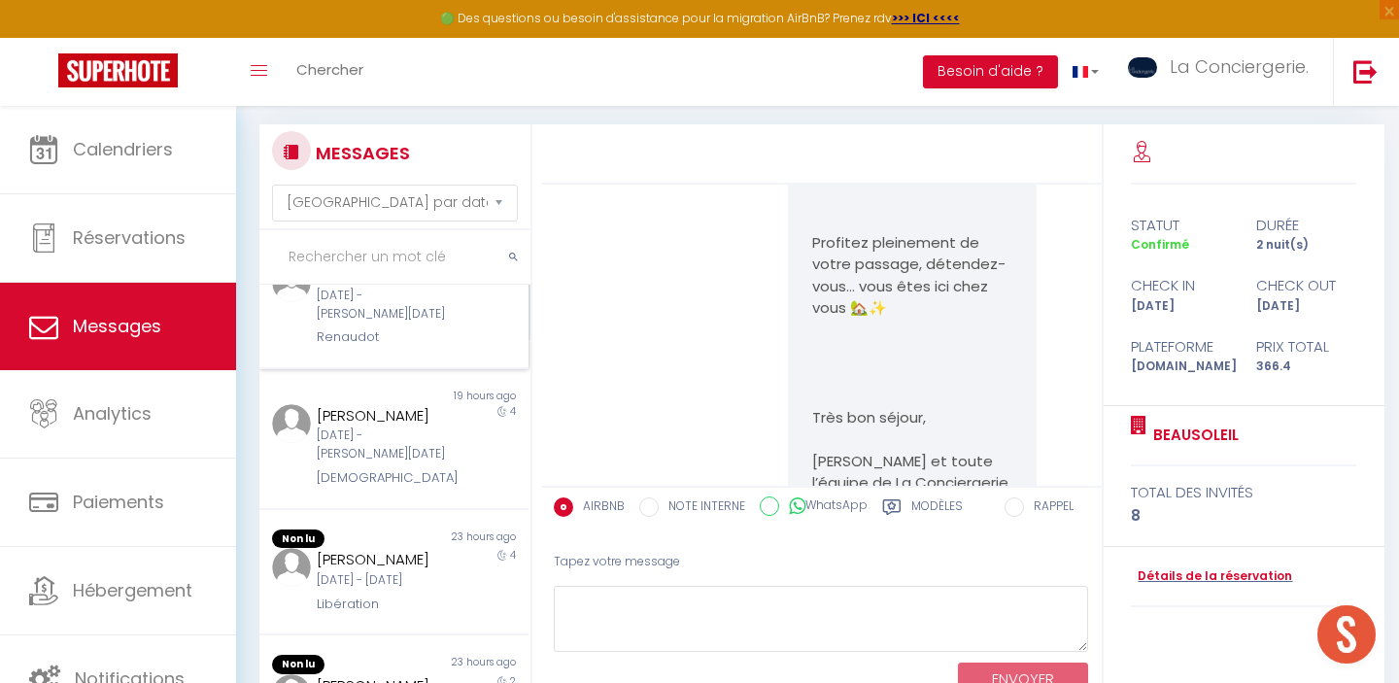
click at [425, 347] on div "Renaudot" at bounding box center [382, 336] width 131 height 19
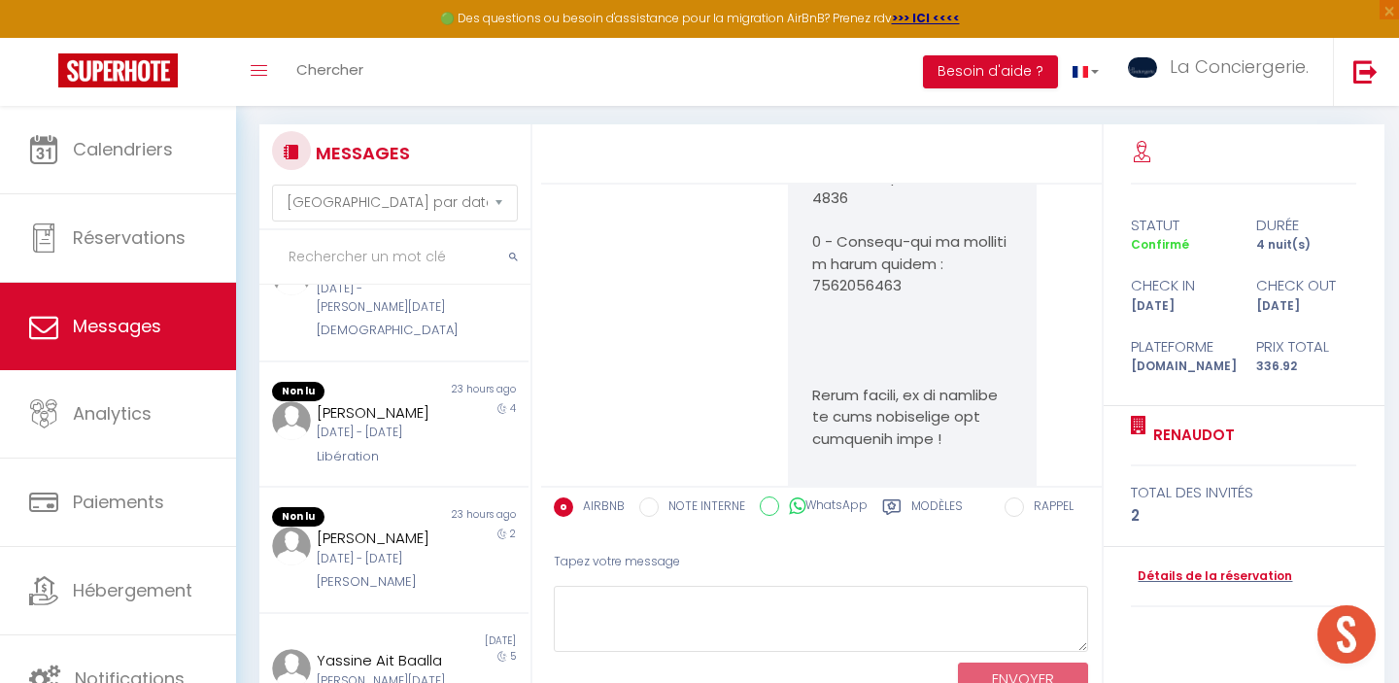
scroll to position [595, 0]
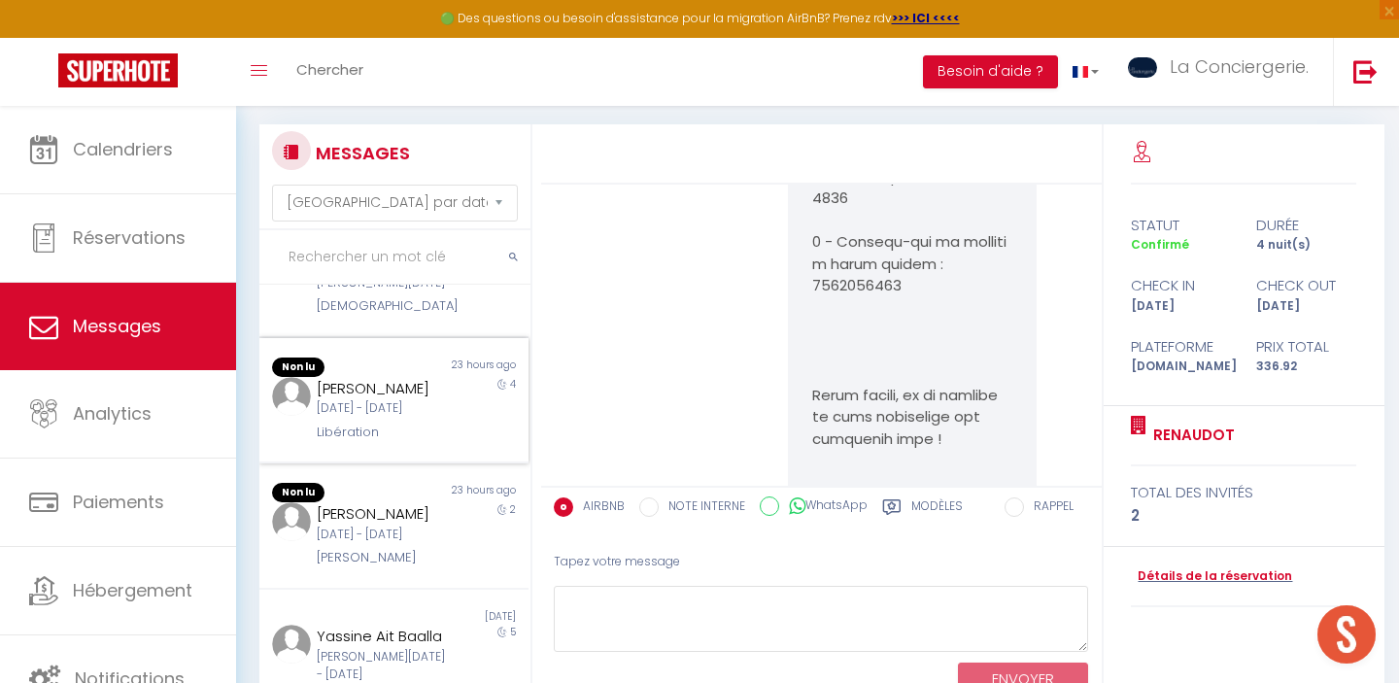
click at [409, 400] on div "[PERSON_NAME]" at bounding box center [382, 388] width 131 height 23
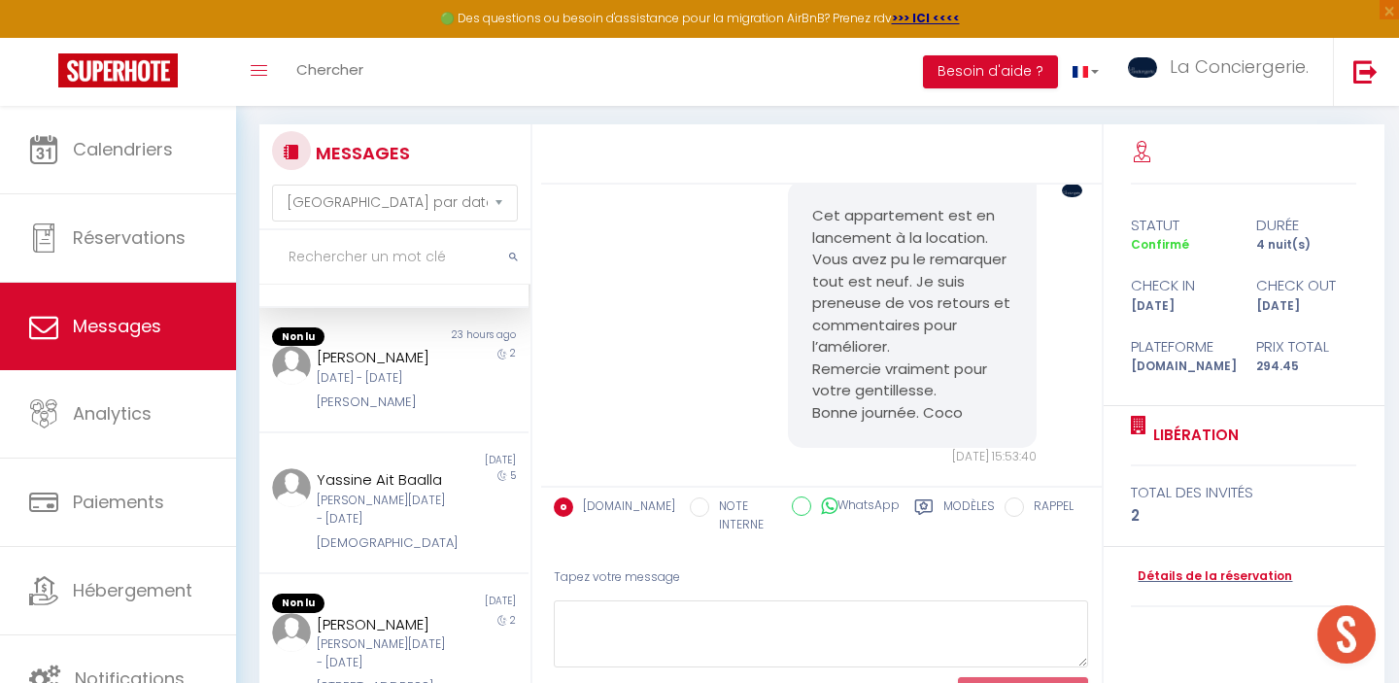
scroll to position [764, 0]
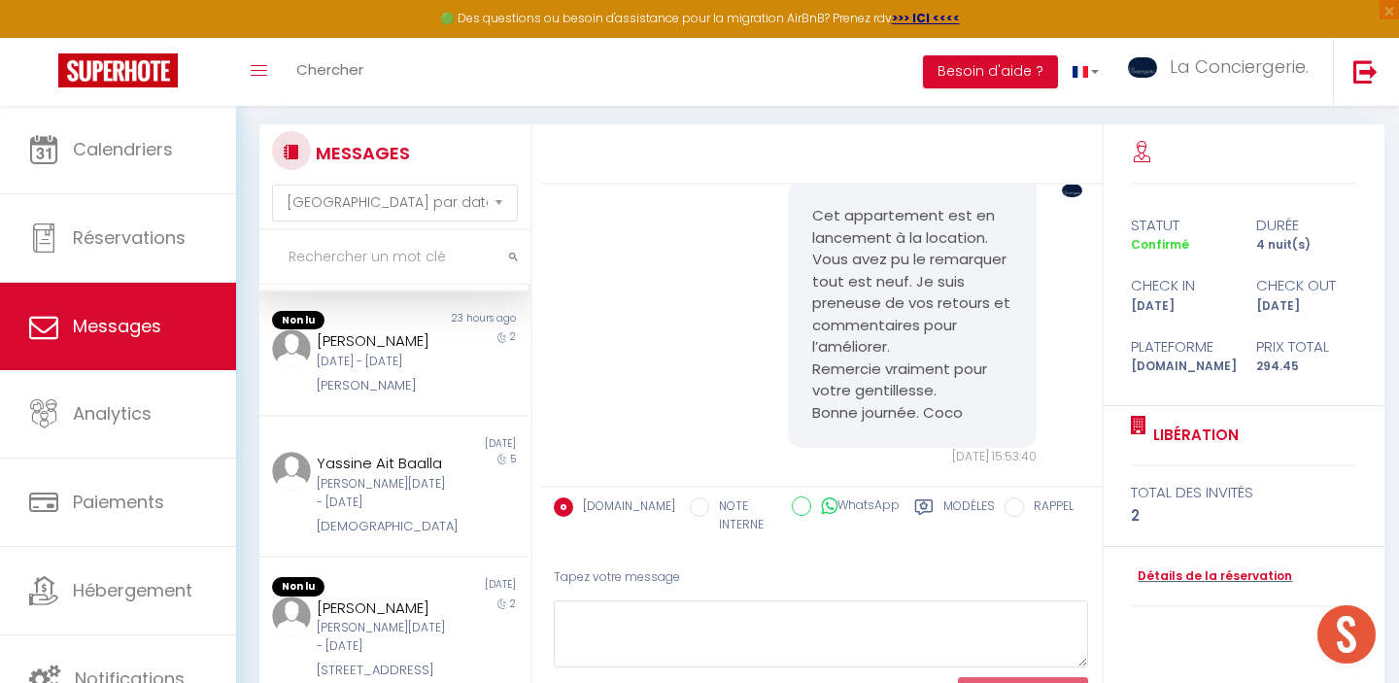
click at [406, 353] on div "[PERSON_NAME]" at bounding box center [382, 340] width 131 height 23
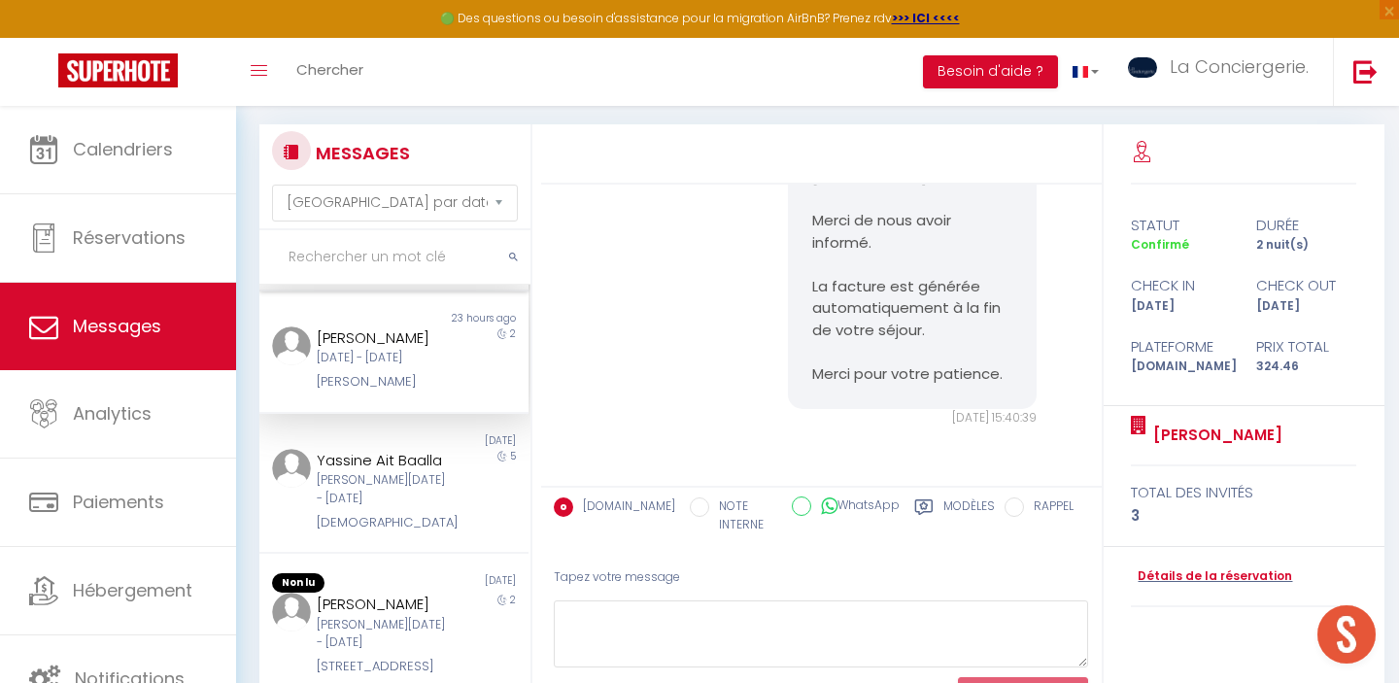
scroll to position [3587, 0]
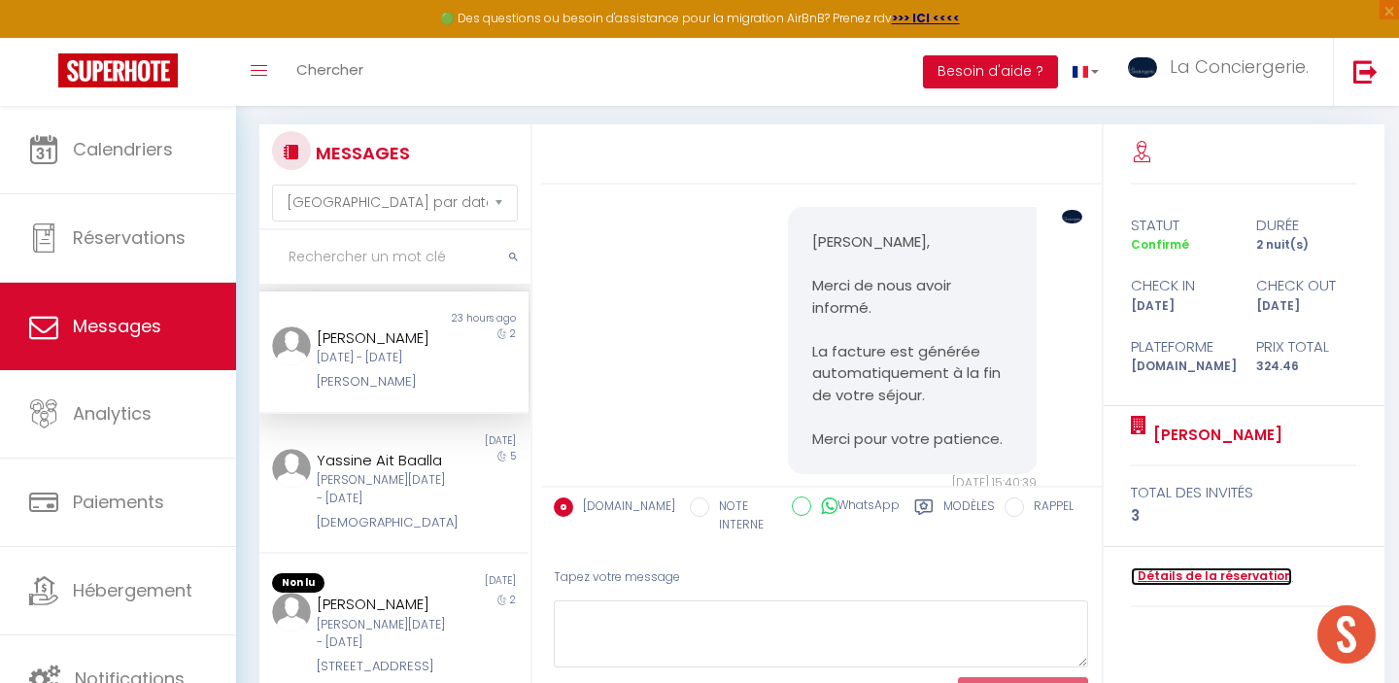
click at [1207, 570] on link "Détails de la réservation" at bounding box center [1211, 576] width 161 height 18
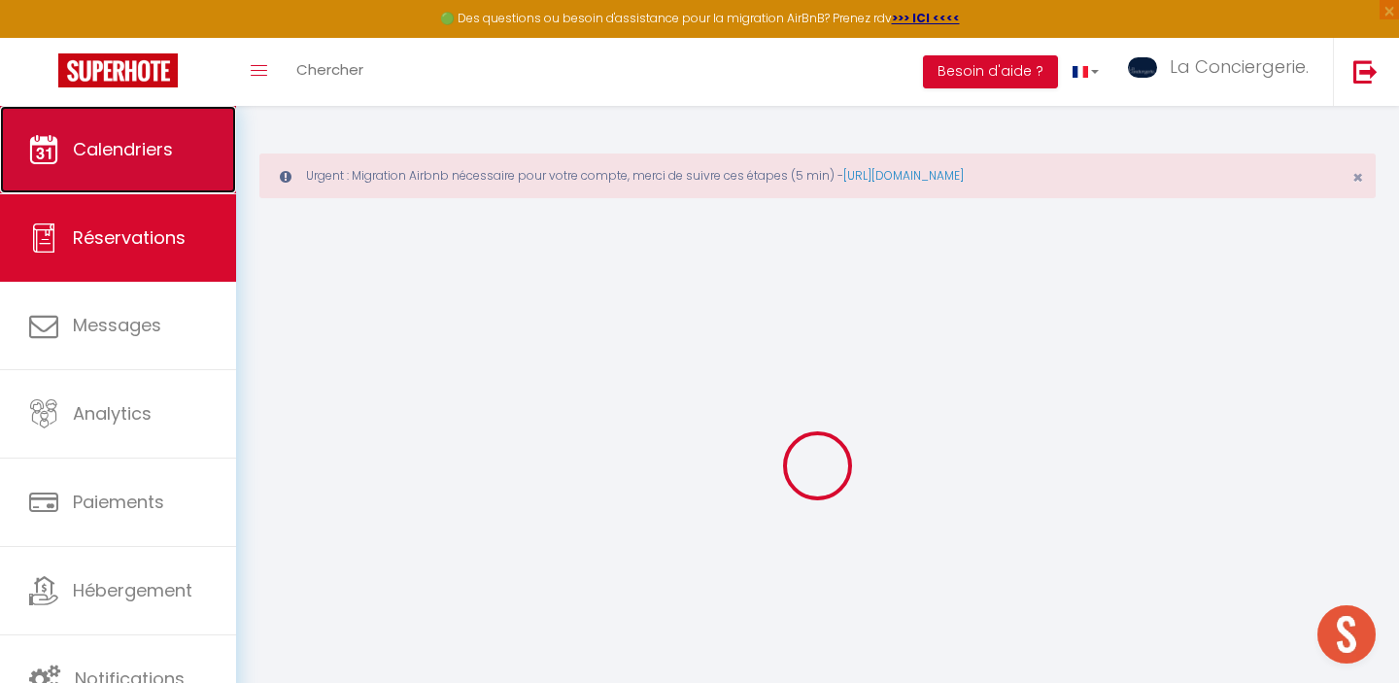
click at [136, 169] on link "Calendriers" at bounding box center [118, 149] width 236 height 87
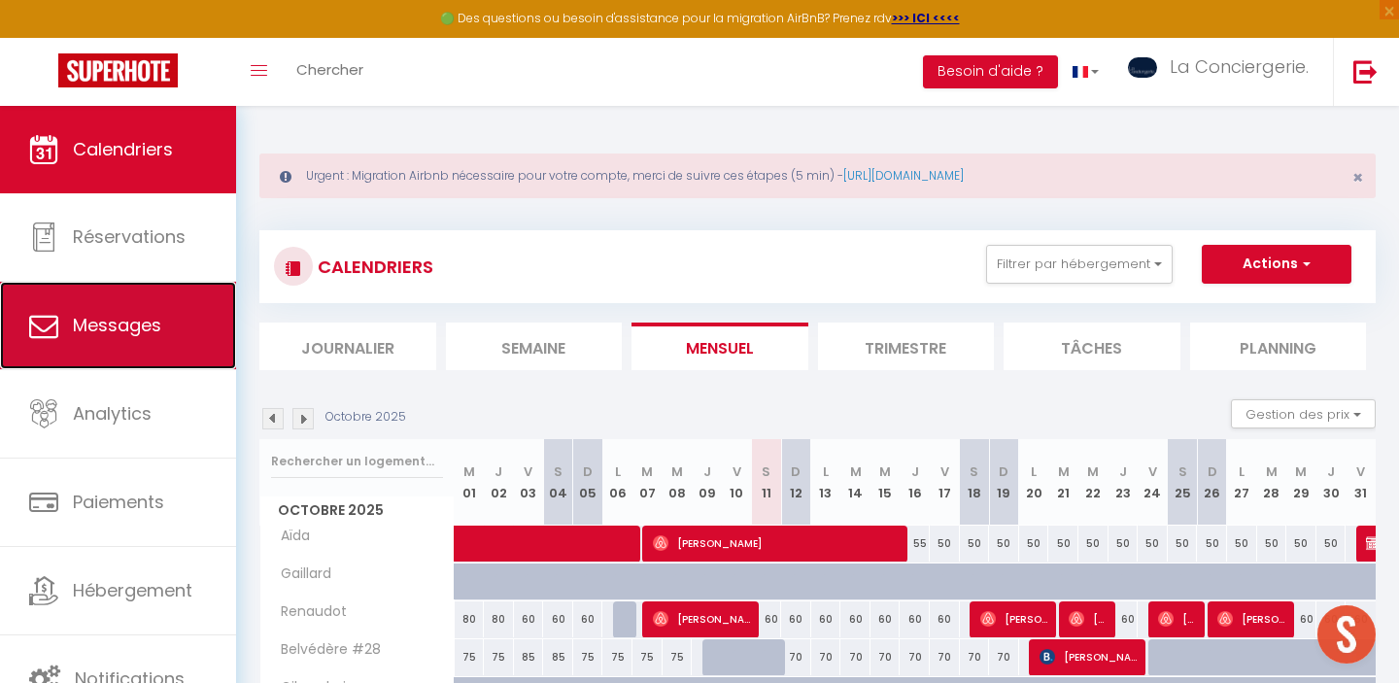
click at [120, 324] on span "Messages" at bounding box center [117, 325] width 88 height 24
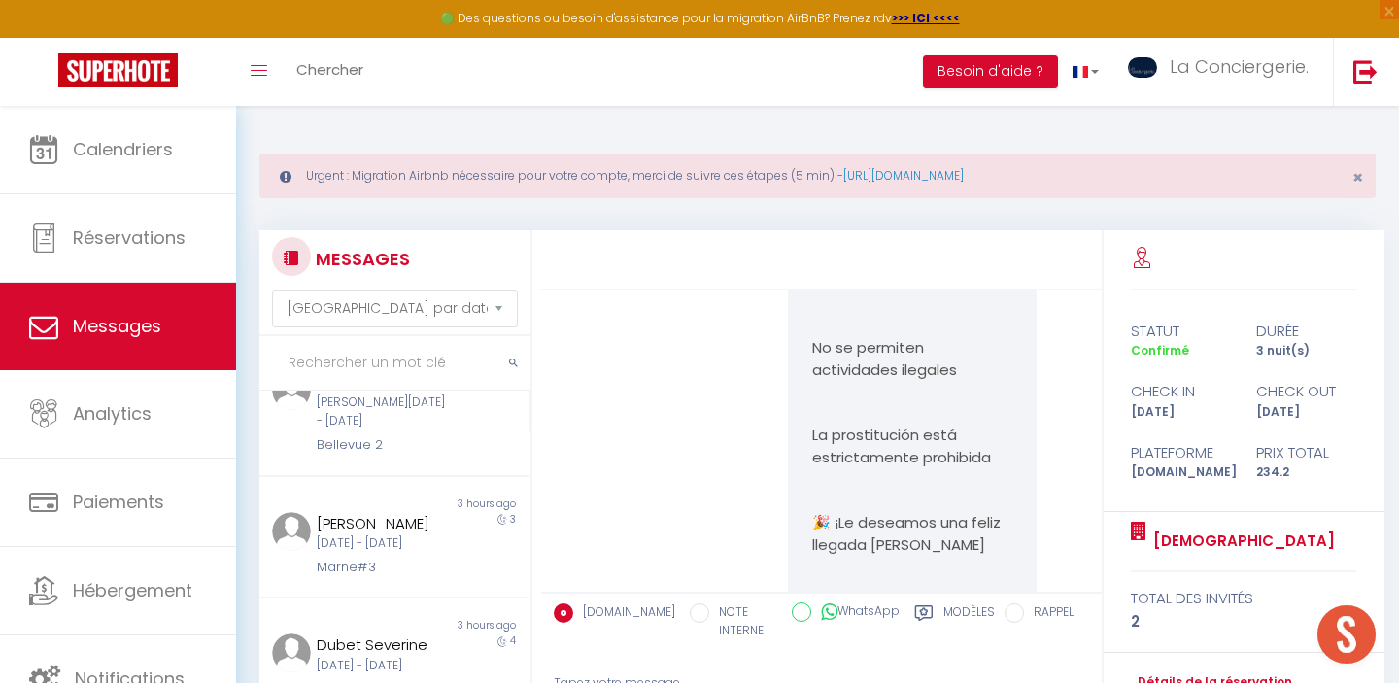
scroll to position [964, 0]
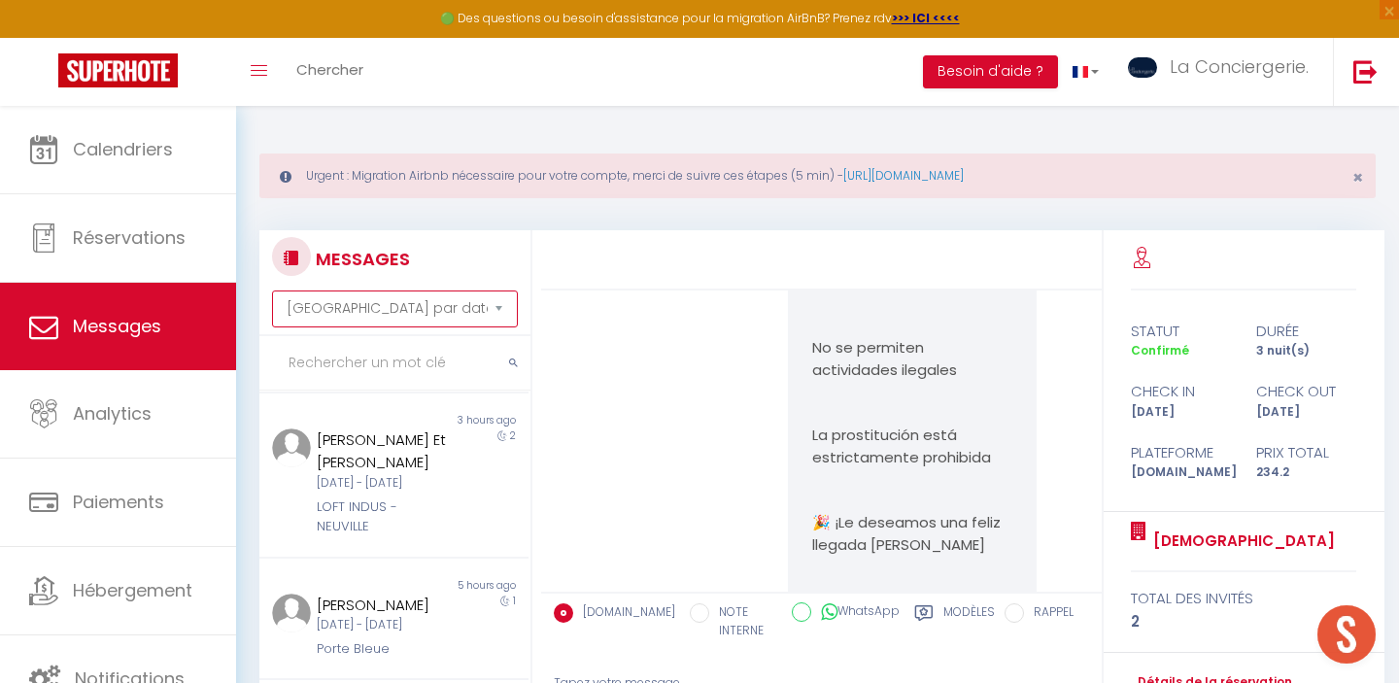
click at [496, 295] on select "Trier par date de réservation Trier par date de message" at bounding box center [394, 308] width 245 height 37
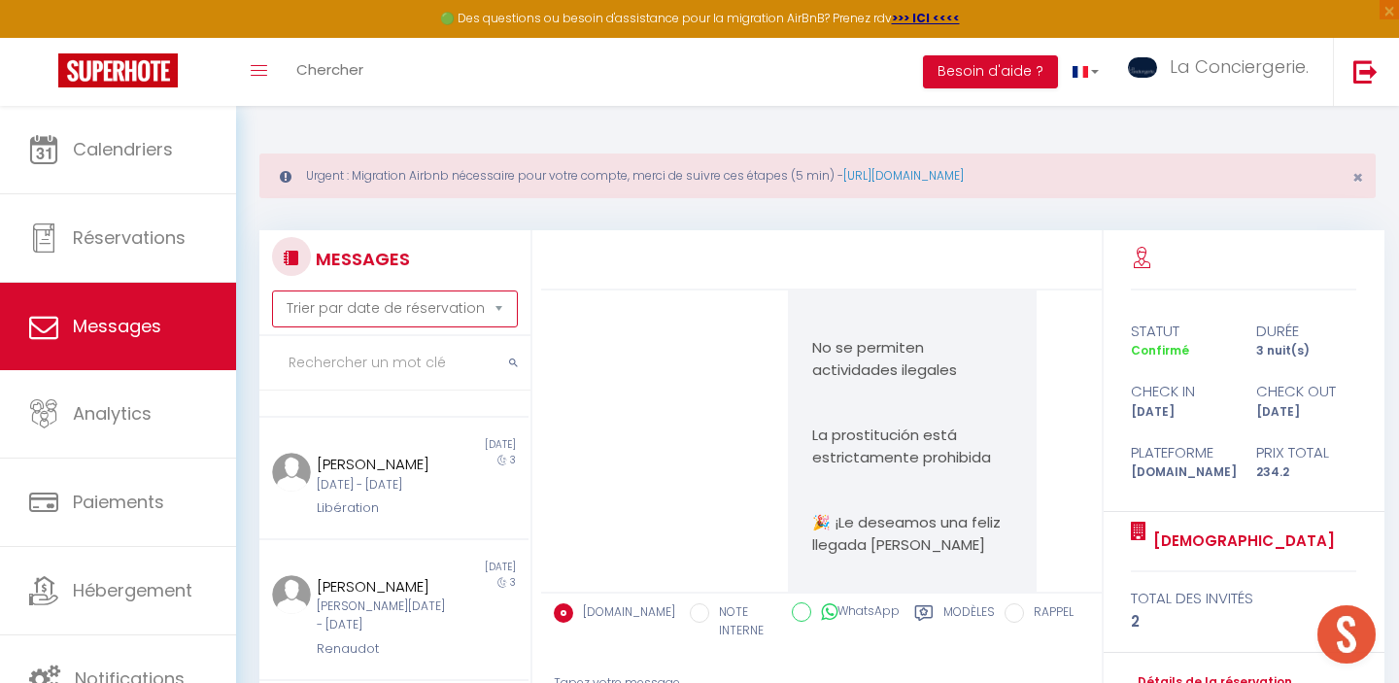
click at [497, 306] on select "Trier par date de réservation Trier par date de message" at bounding box center [394, 308] width 245 height 37
select select "message"
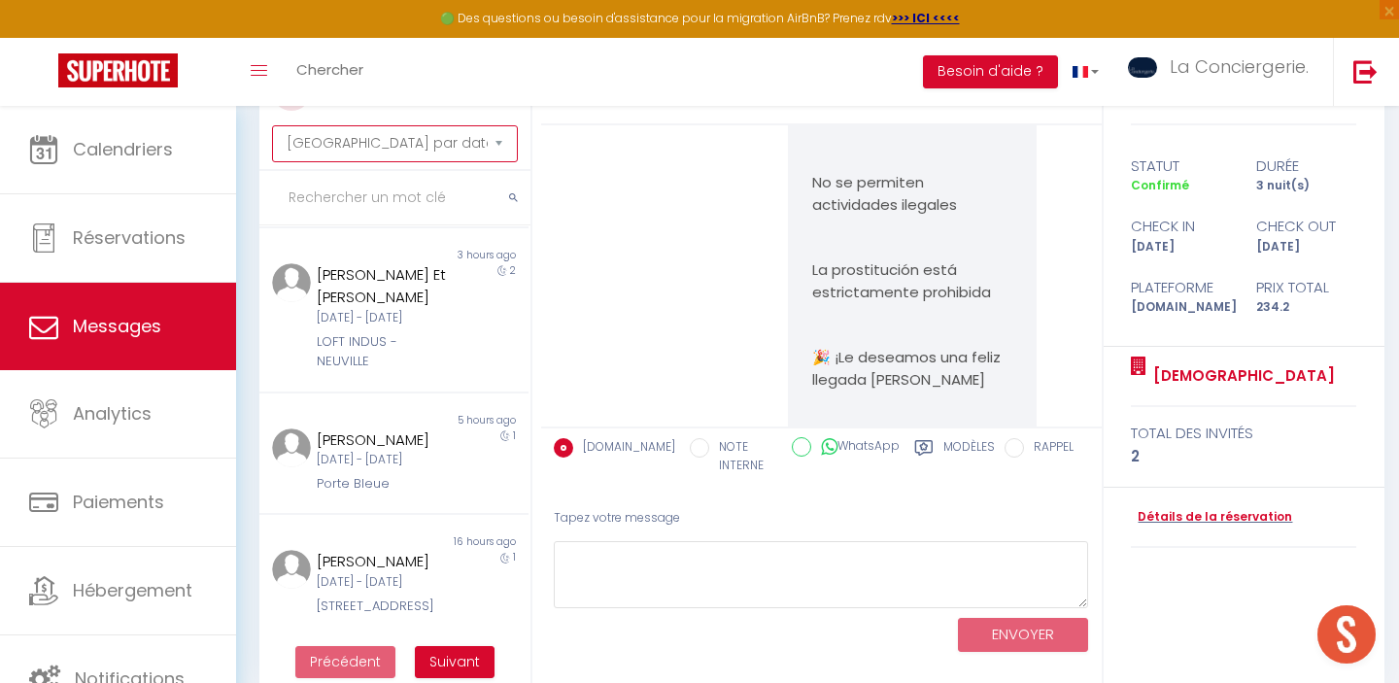
scroll to position [191, 0]
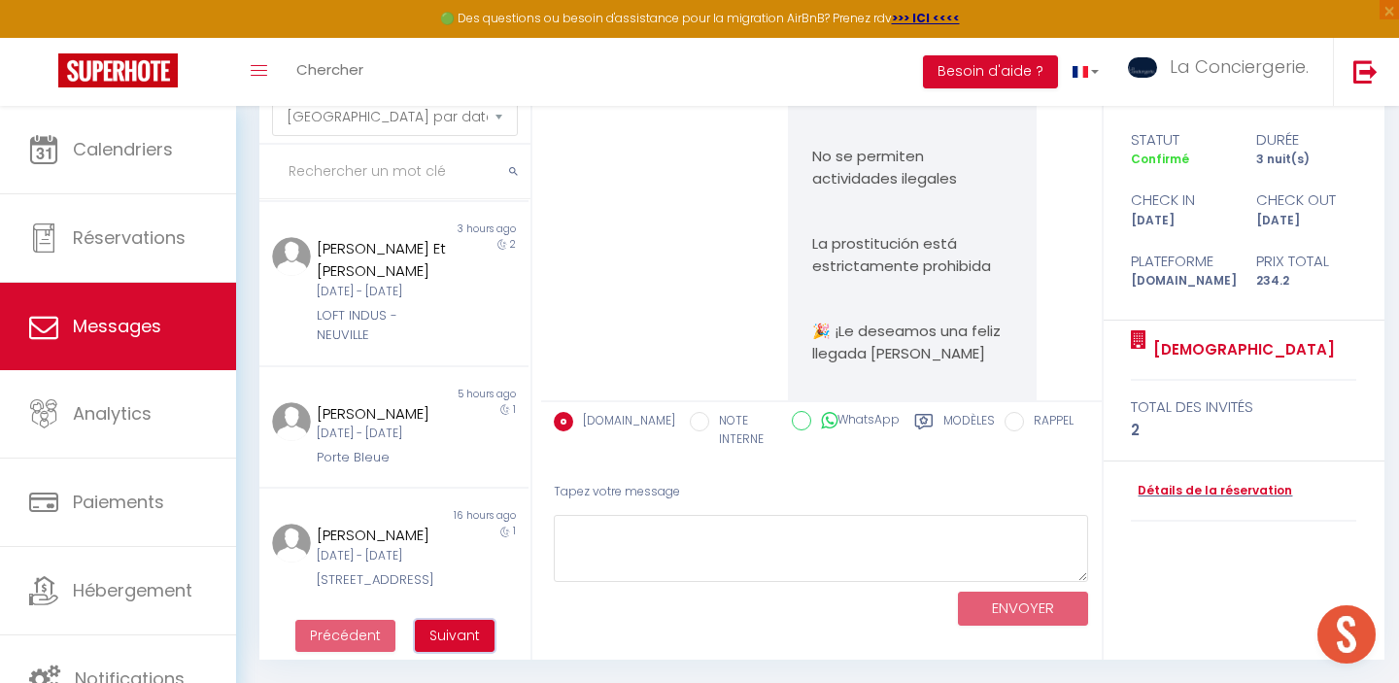
click at [469, 636] on span "Suivant" at bounding box center [454, 635] width 51 height 19
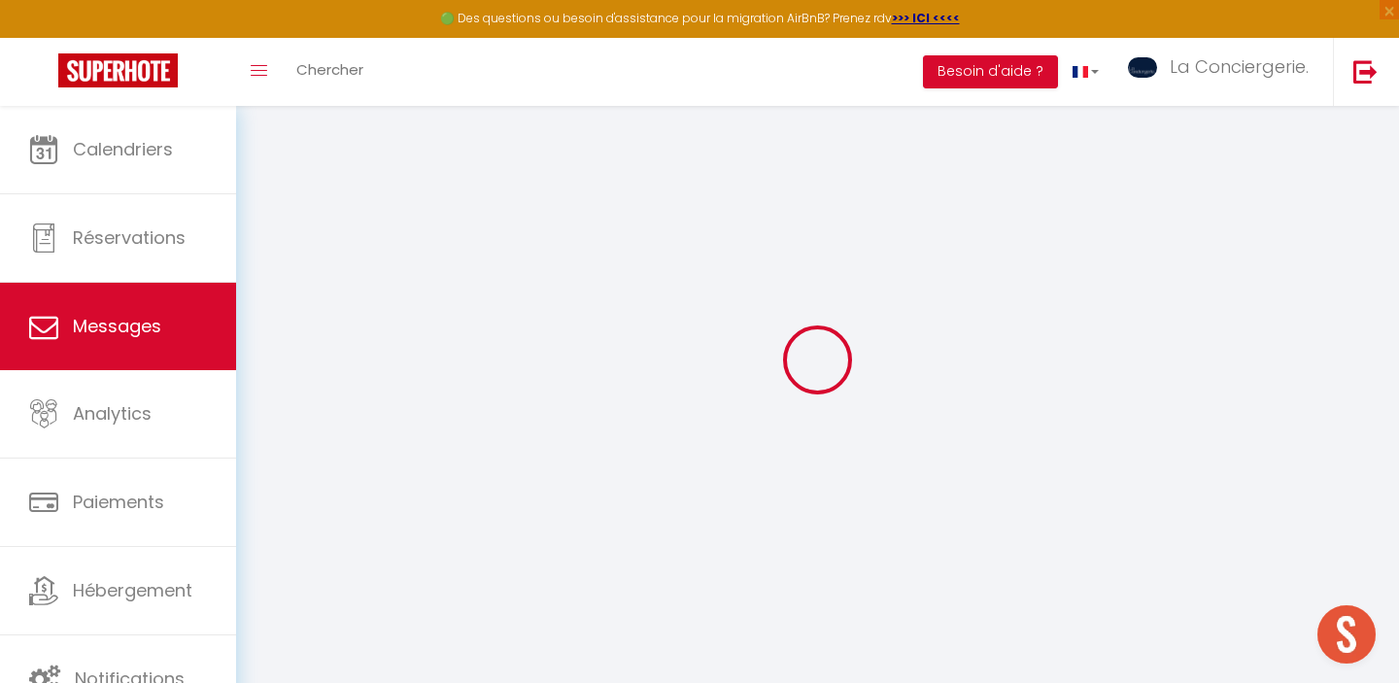
scroll to position [1784, 0]
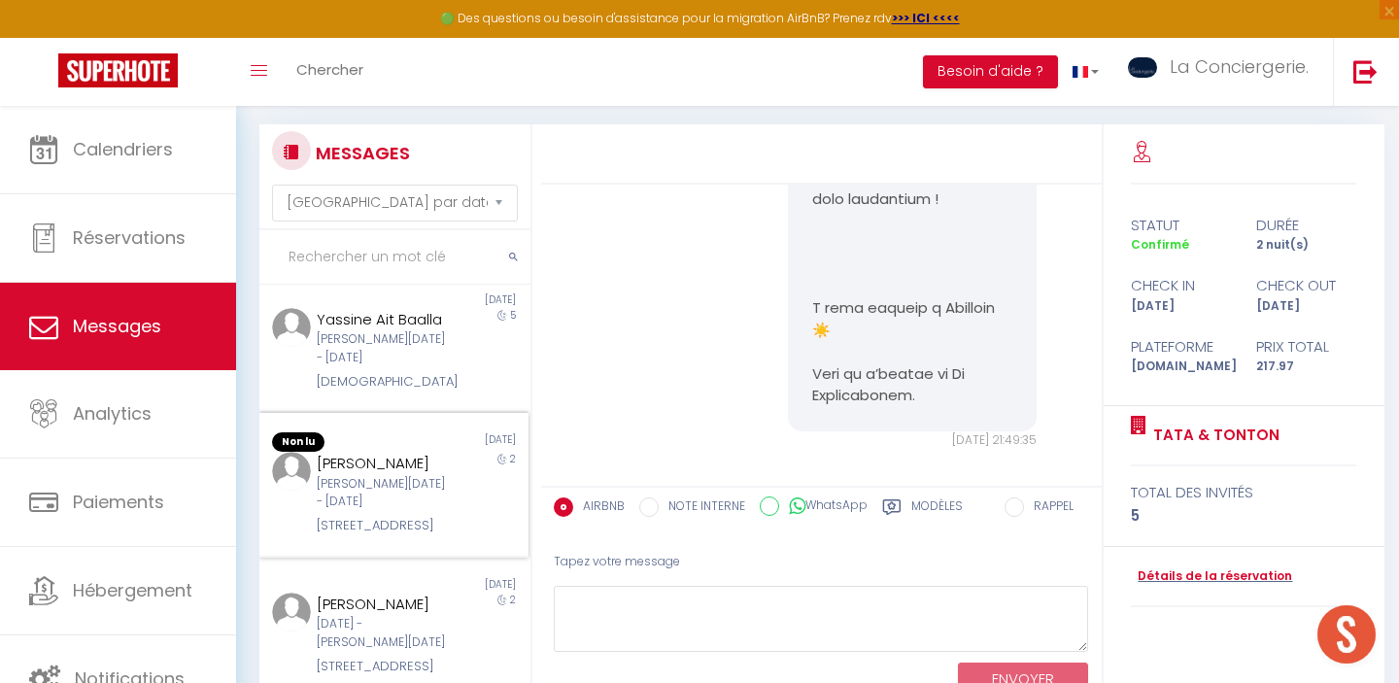
click at [430, 475] on div "[PERSON_NAME]" at bounding box center [382, 463] width 131 height 23
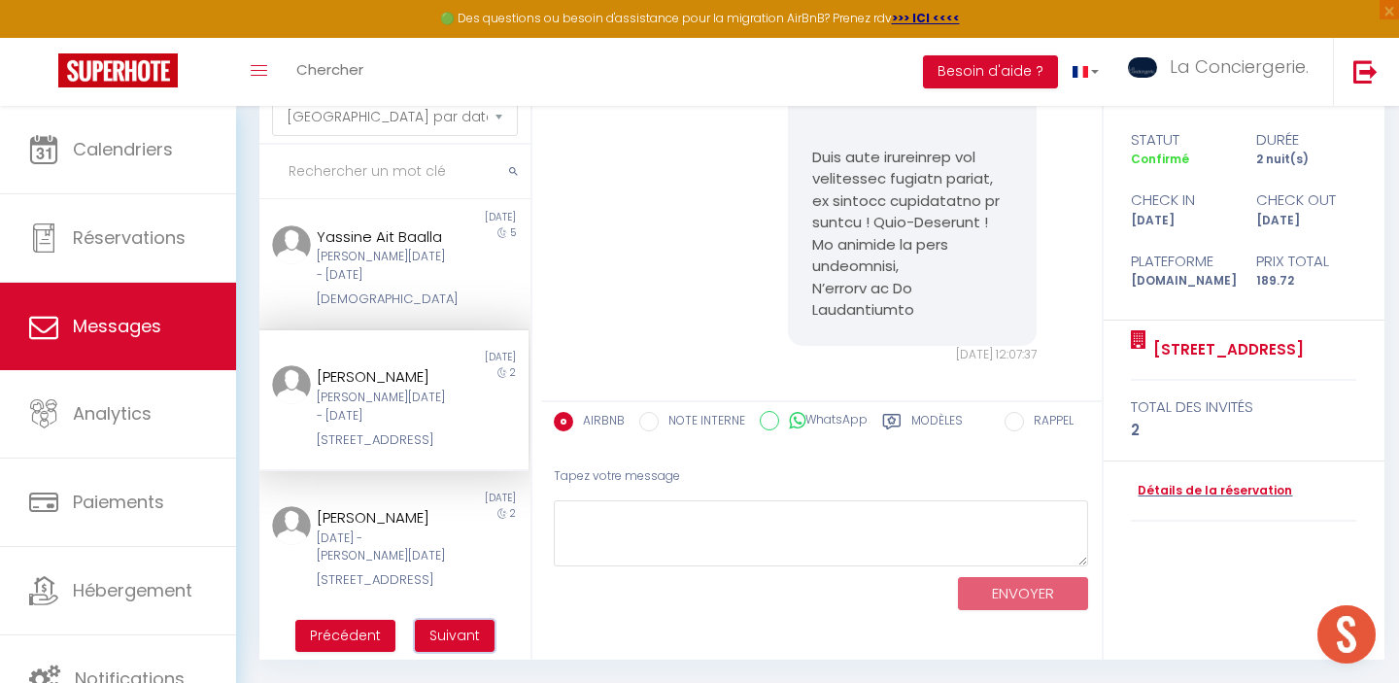
click at [456, 634] on span "Suivant" at bounding box center [454, 635] width 51 height 19
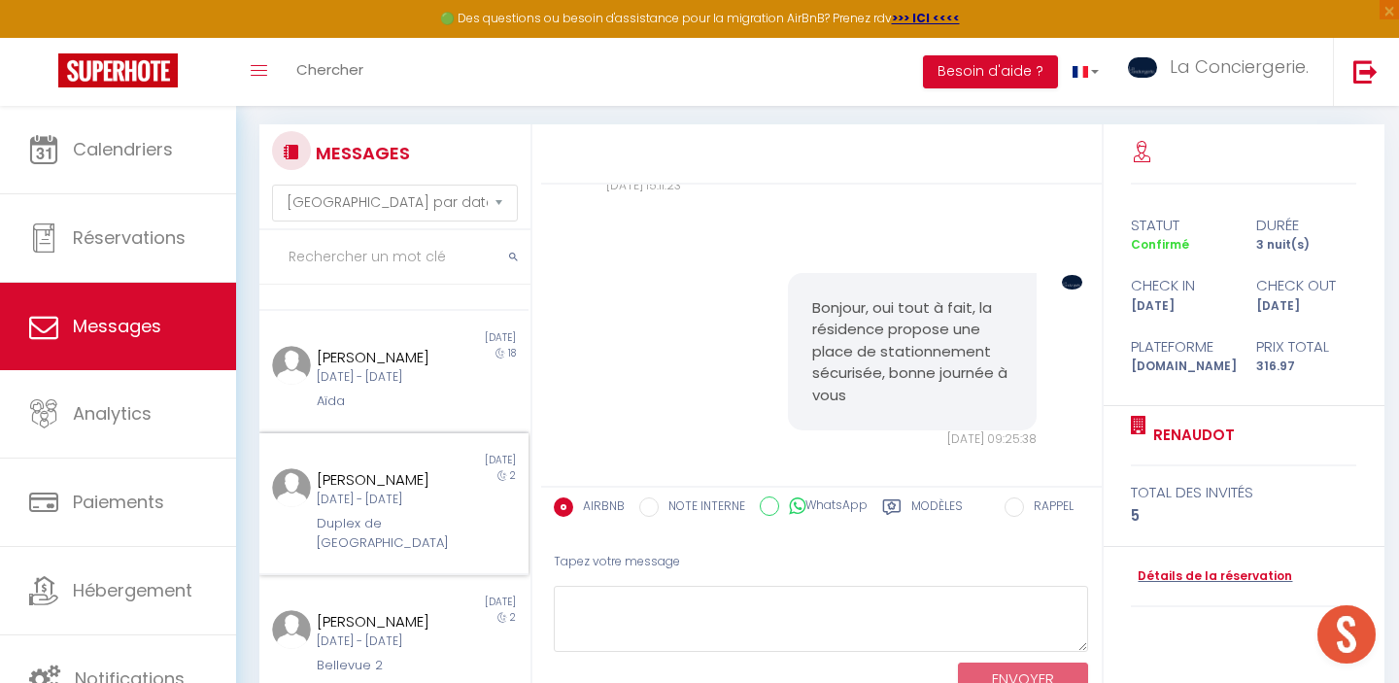
scroll to position [191, 0]
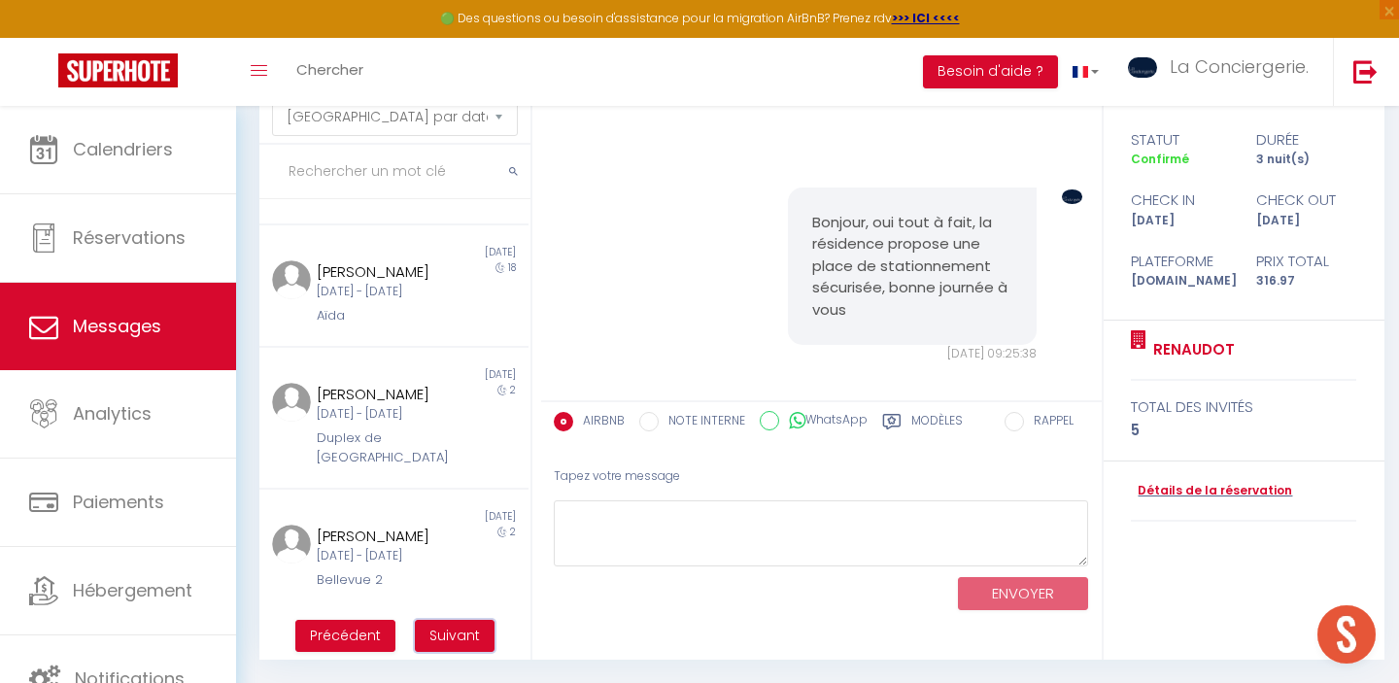
click at [458, 637] on span "Suivant" at bounding box center [454, 635] width 51 height 19
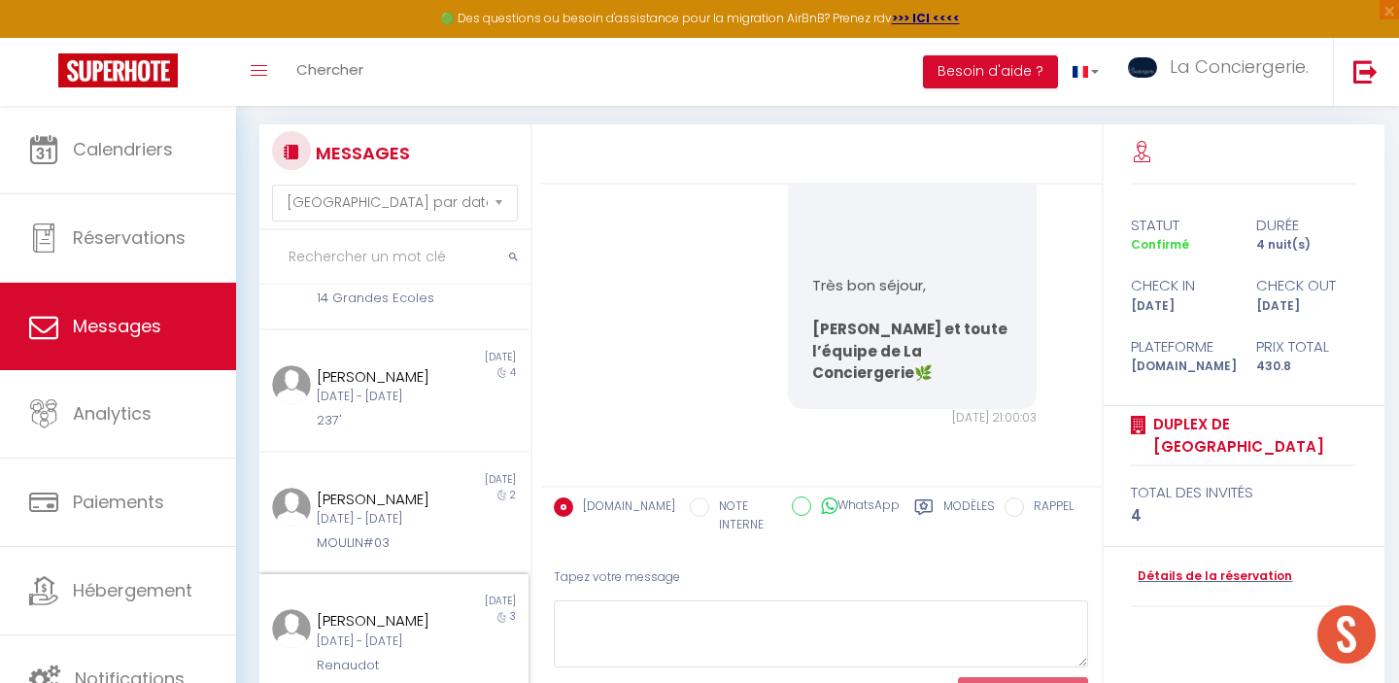
scroll to position [1108, 0]
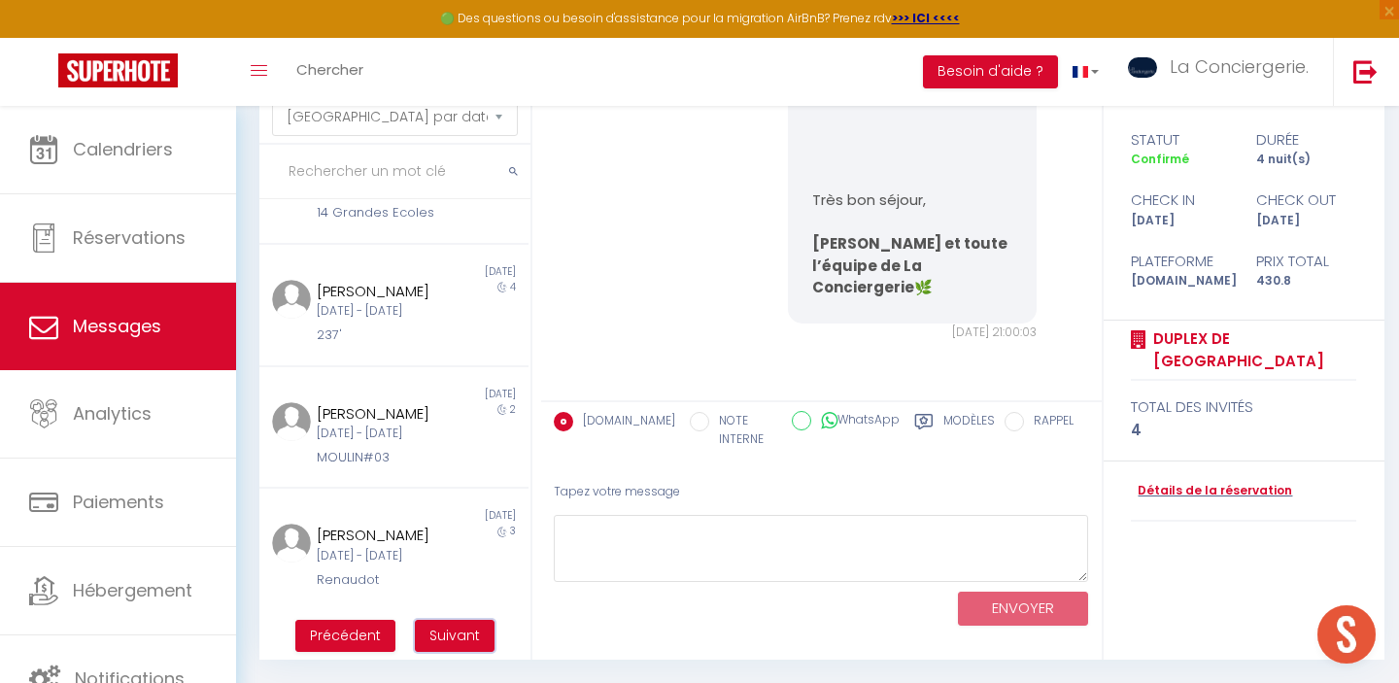
click at [478, 643] on button "Suivant" at bounding box center [455, 636] width 80 height 33
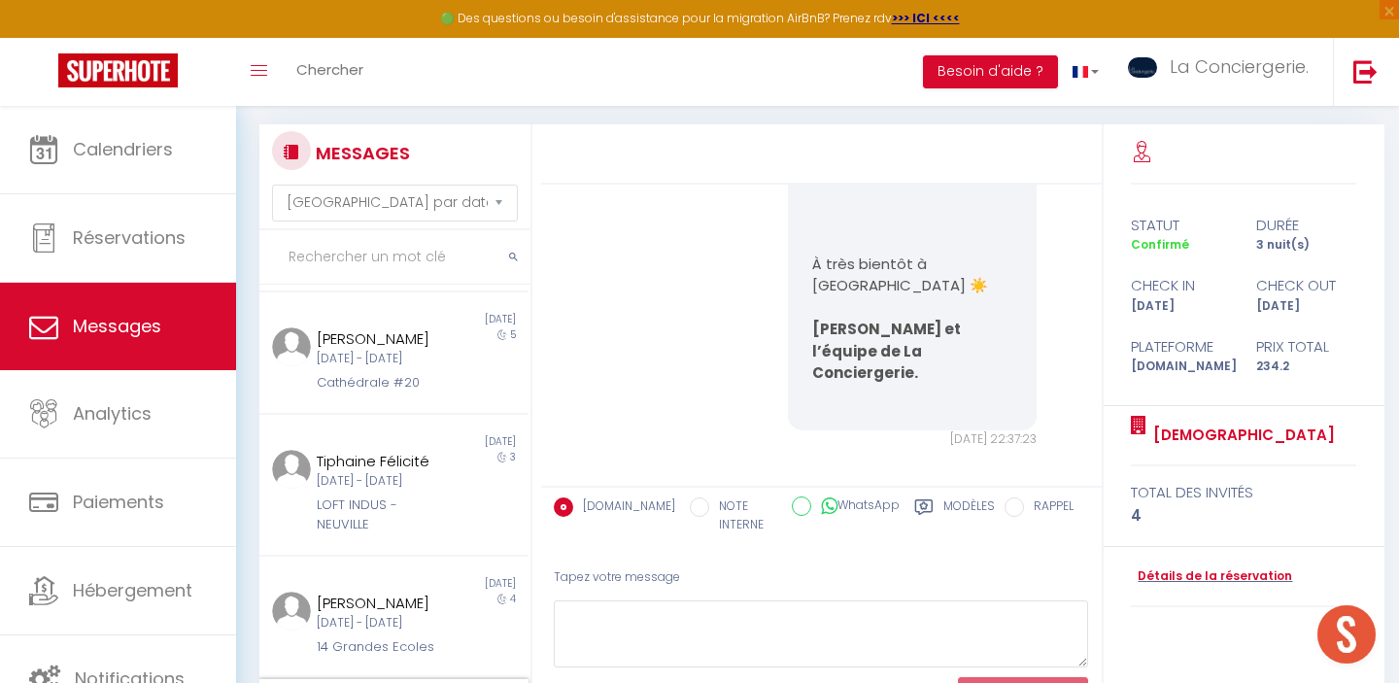
scroll to position [374, 0]
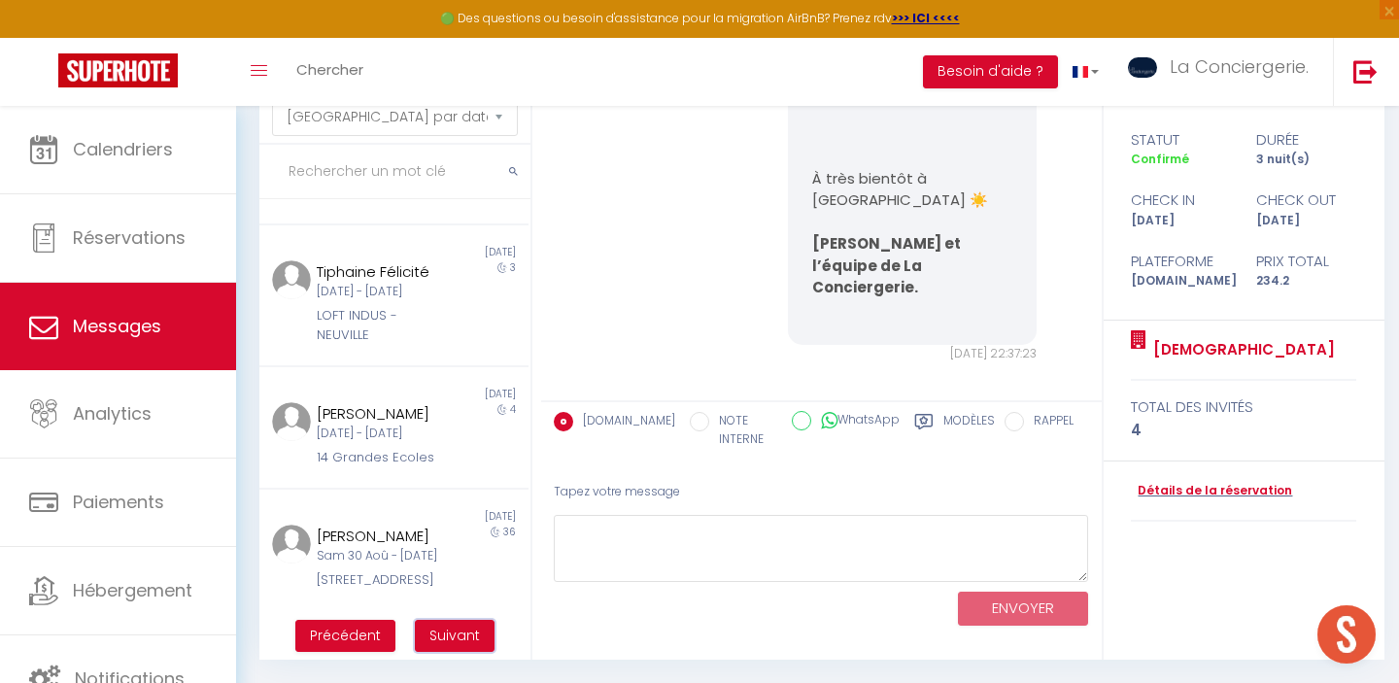
click at [451, 630] on span "Suivant" at bounding box center [454, 635] width 51 height 19
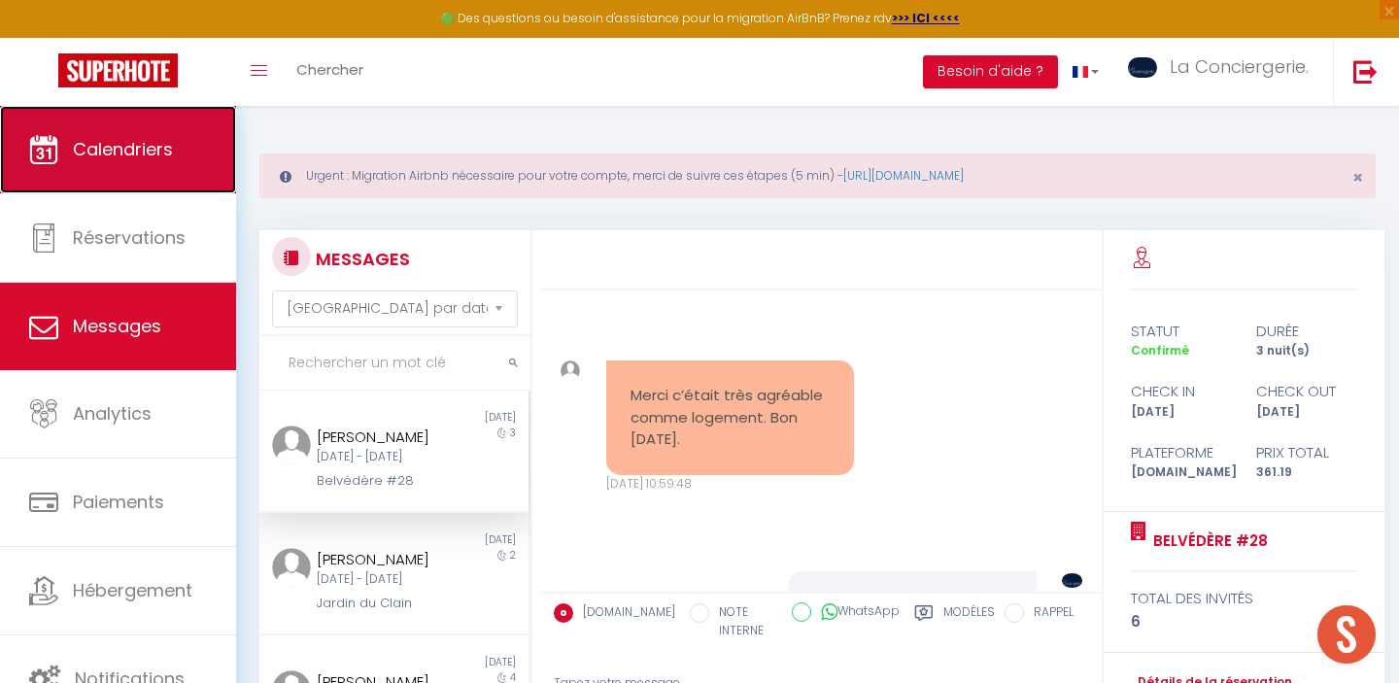
click at [151, 176] on link "Calendriers" at bounding box center [118, 149] width 236 height 87
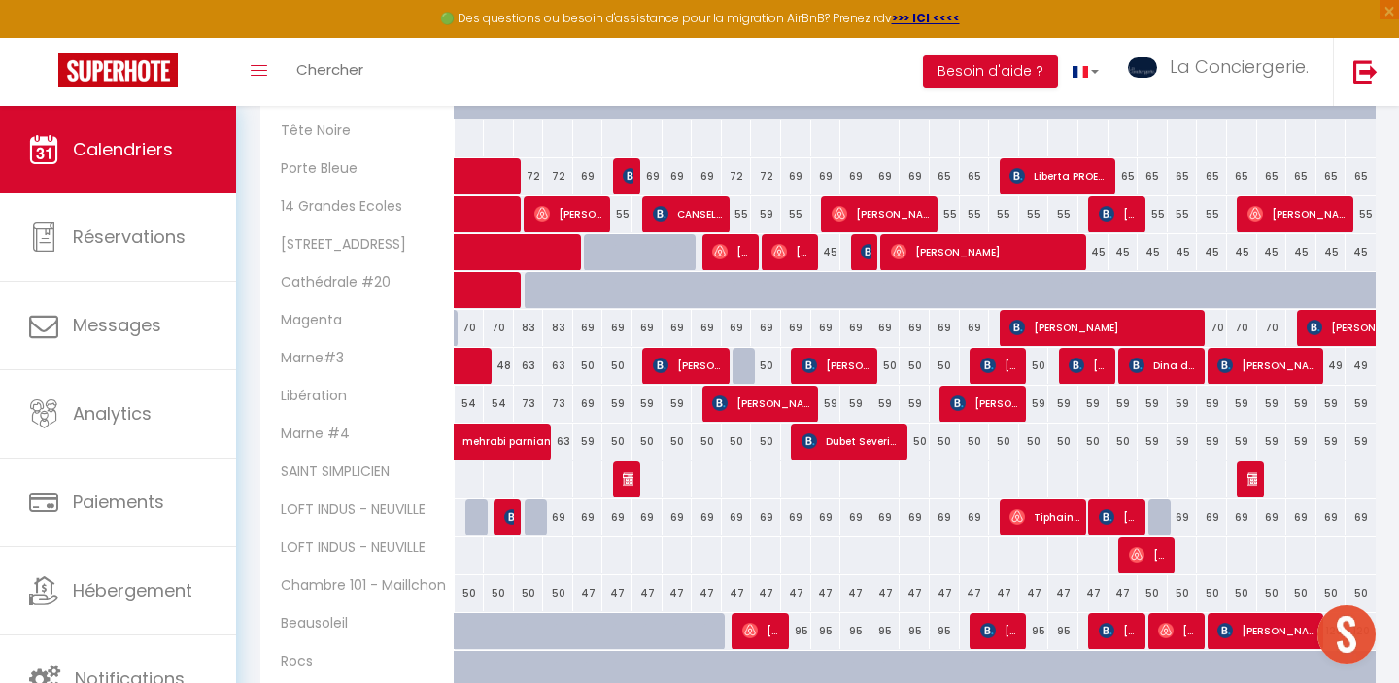
scroll to position [601, 0]
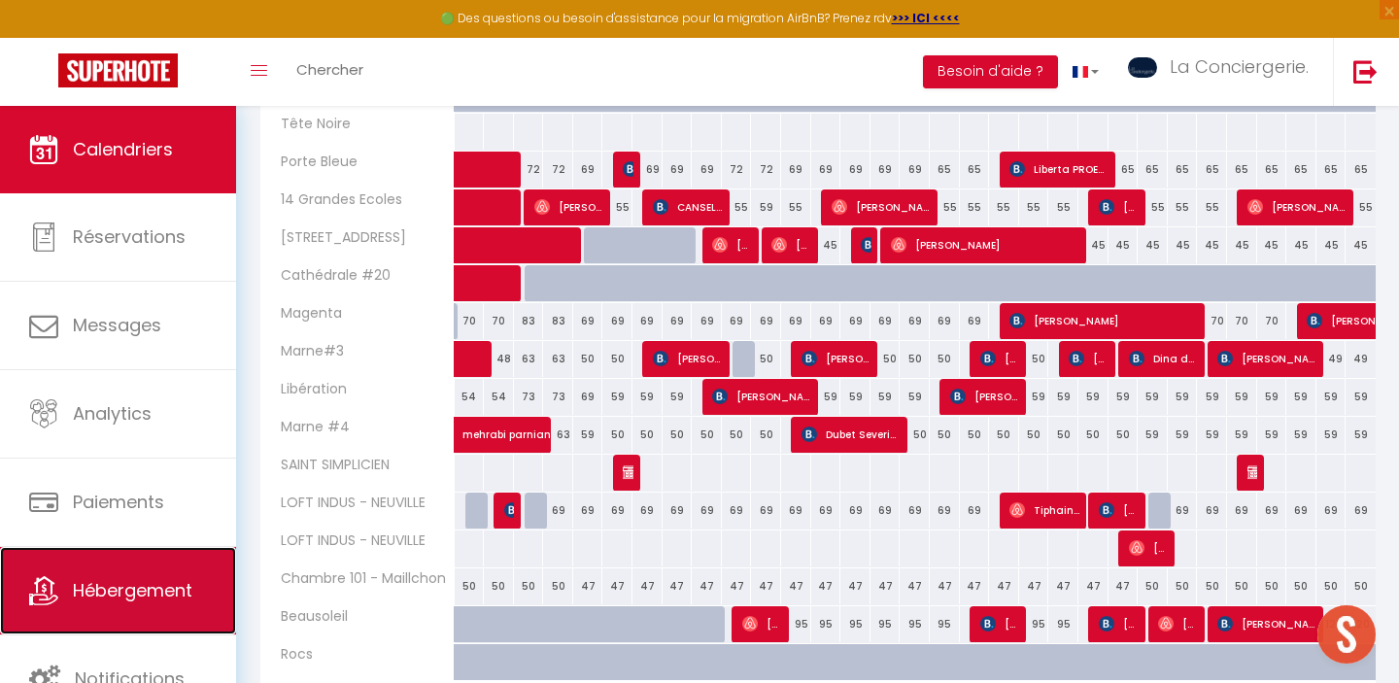
click at [123, 601] on span "Hébergement" at bounding box center [133, 590] width 120 height 24
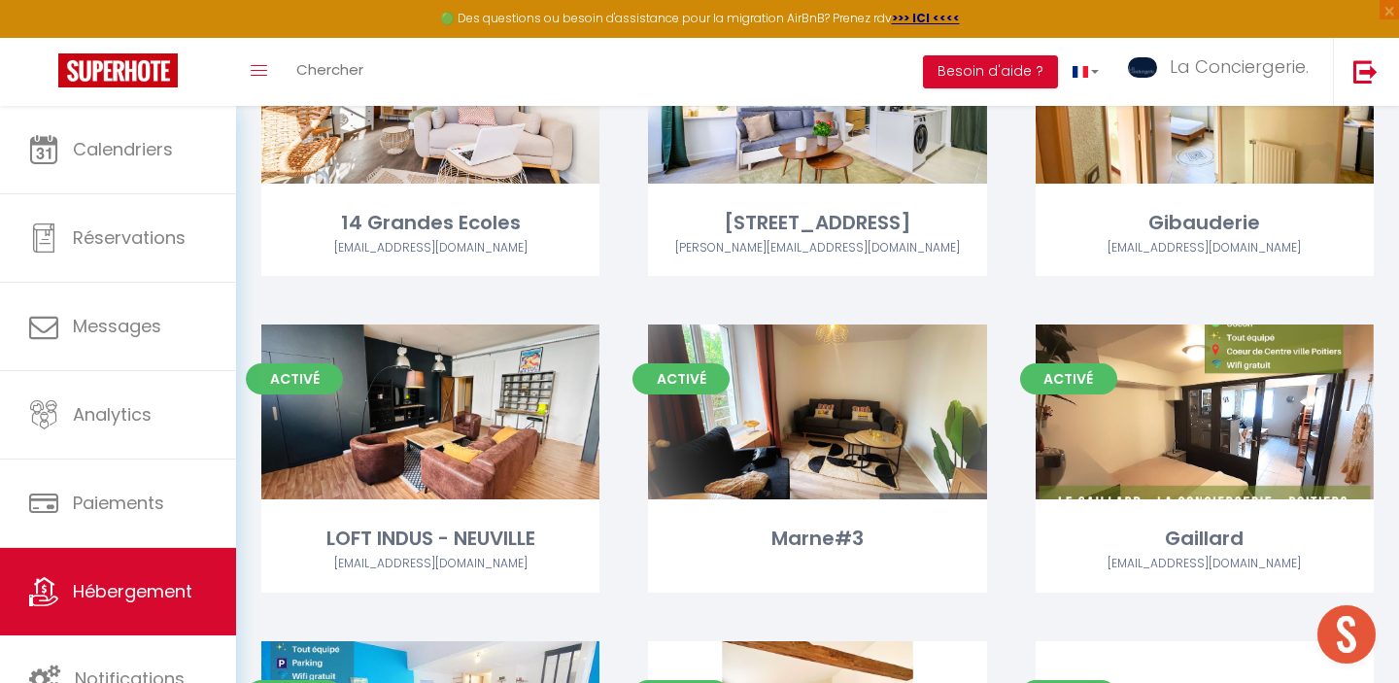
scroll to position [5192, 0]
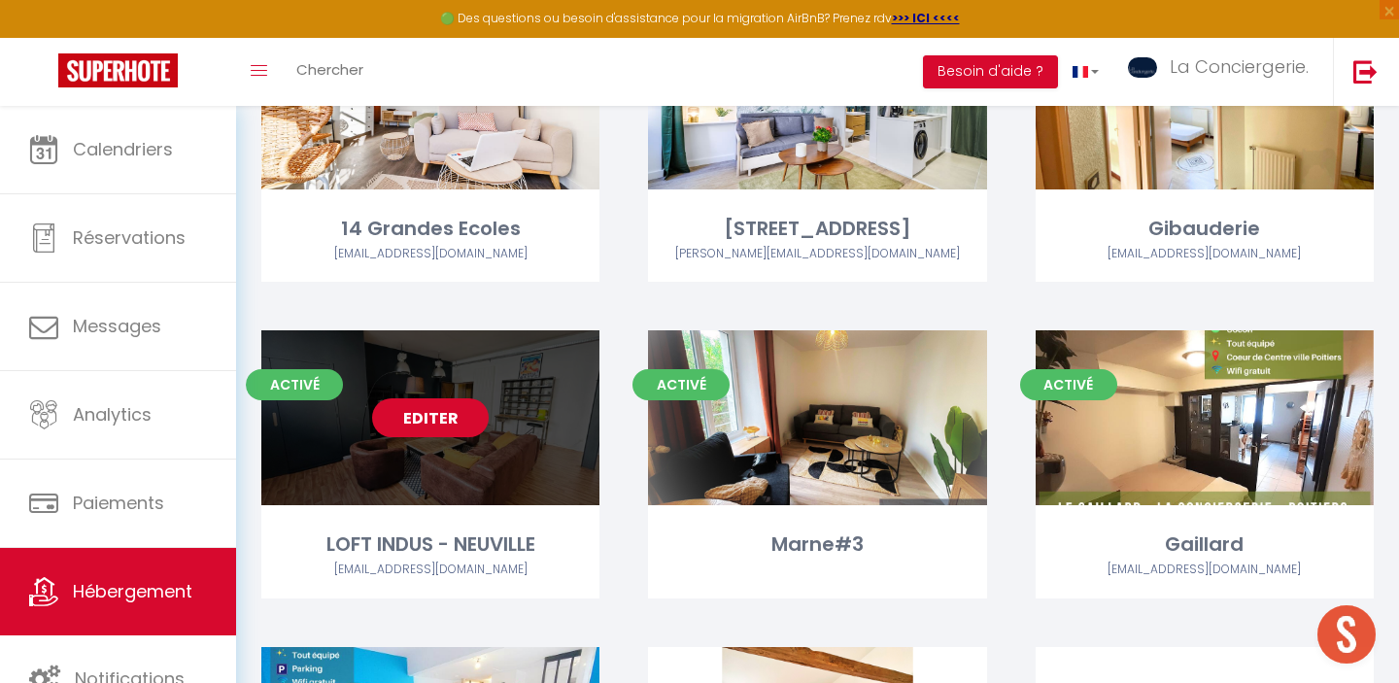
click at [448, 398] on link "Editer" at bounding box center [430, 417] width 117 height 39
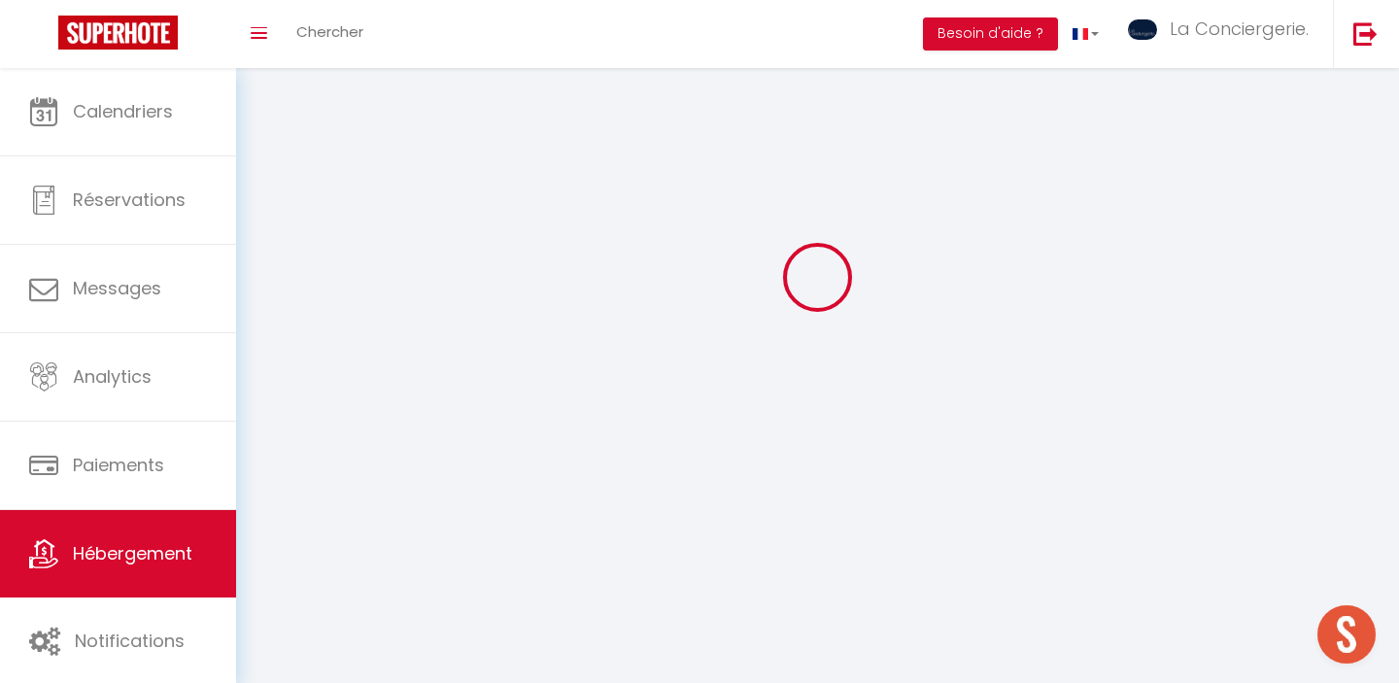
select select "1"
select select "28"
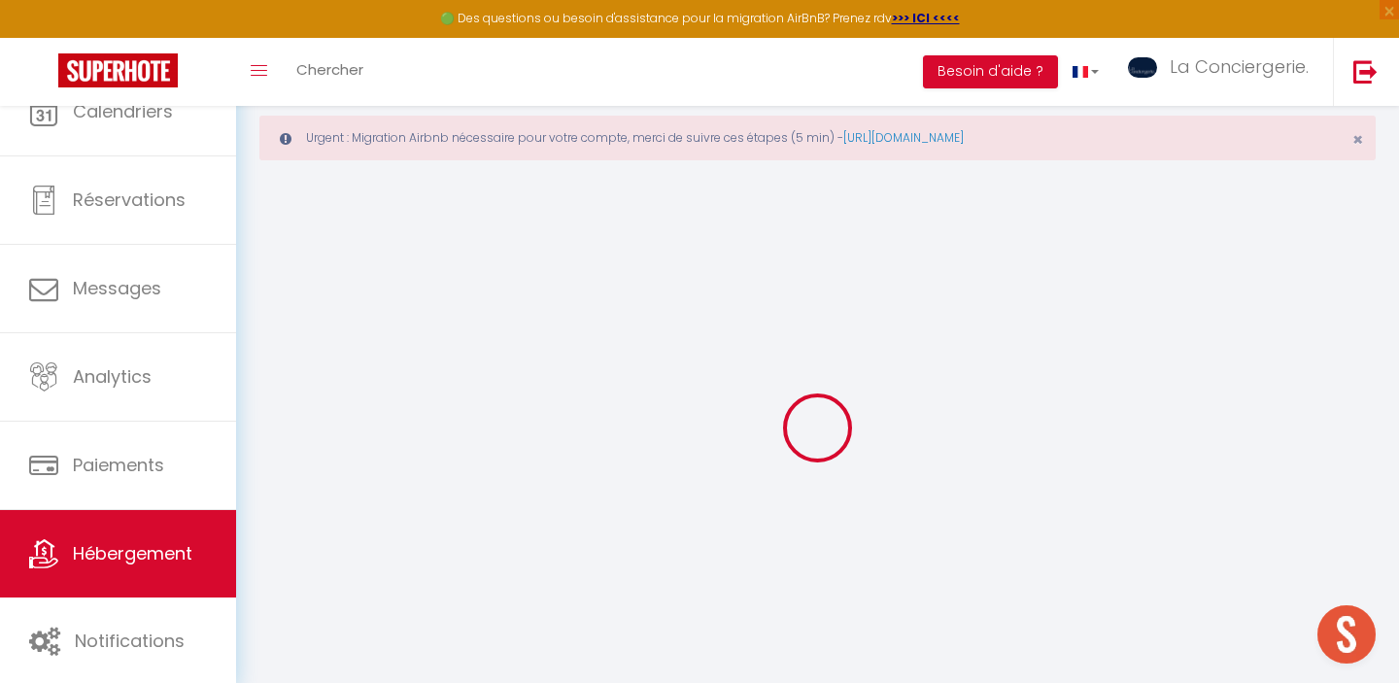
select select
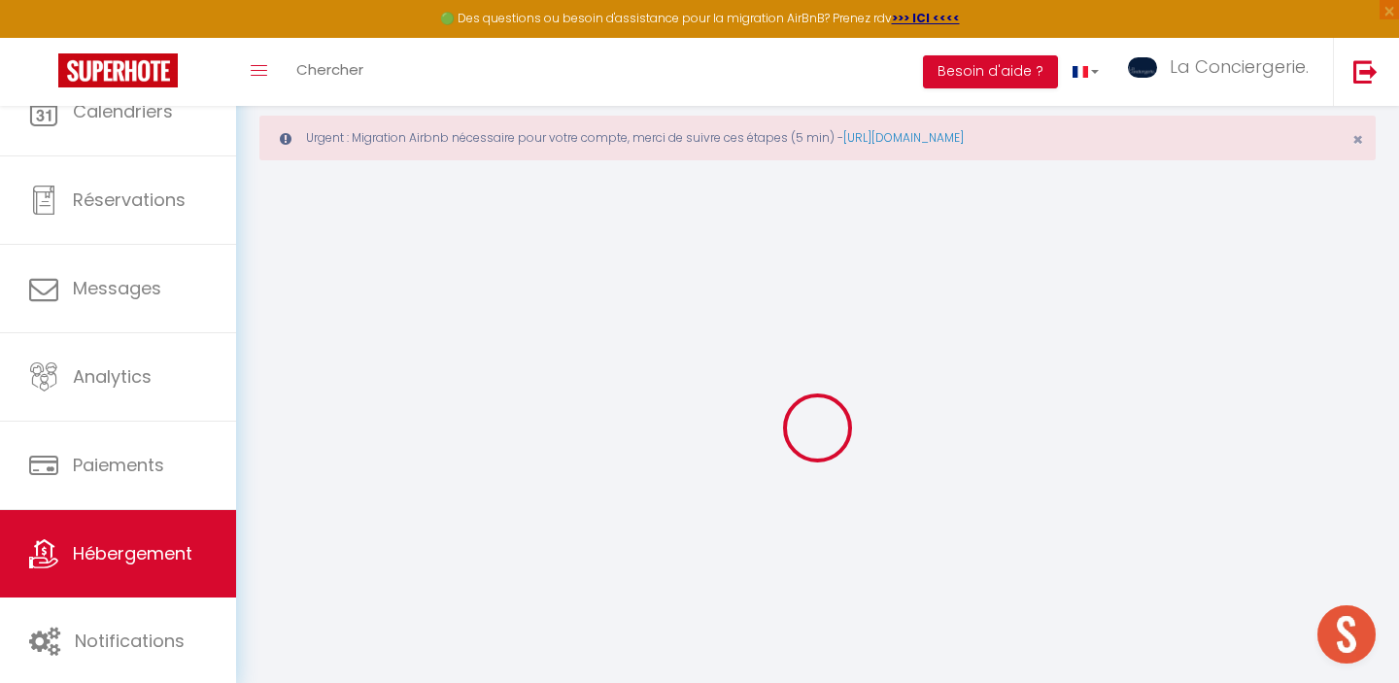
select select
checkbox input "false"
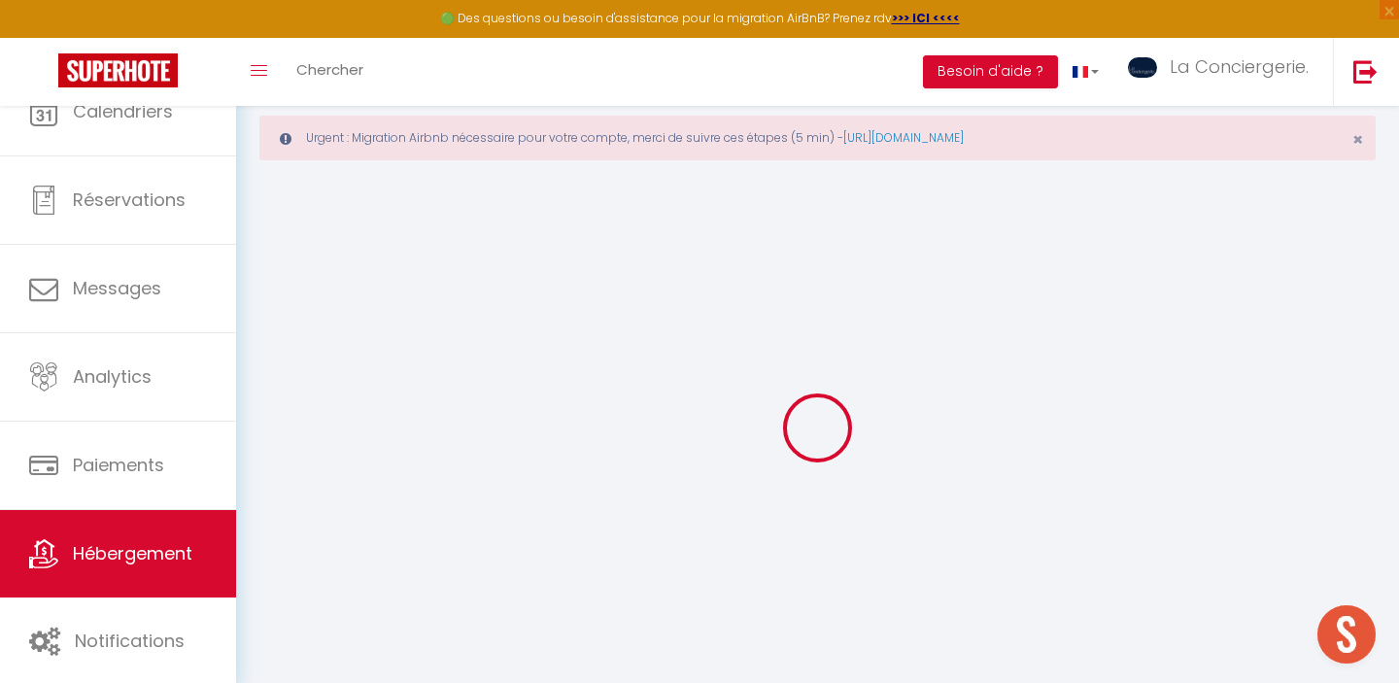
select select
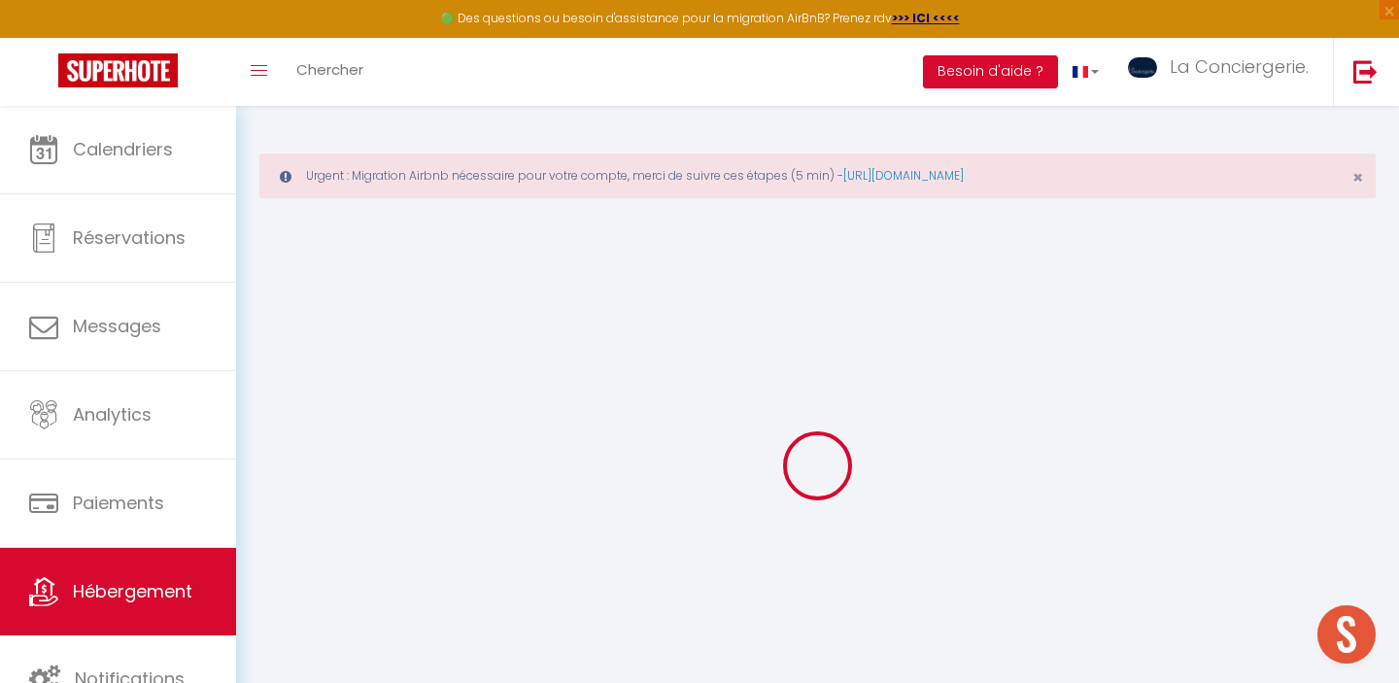
select select
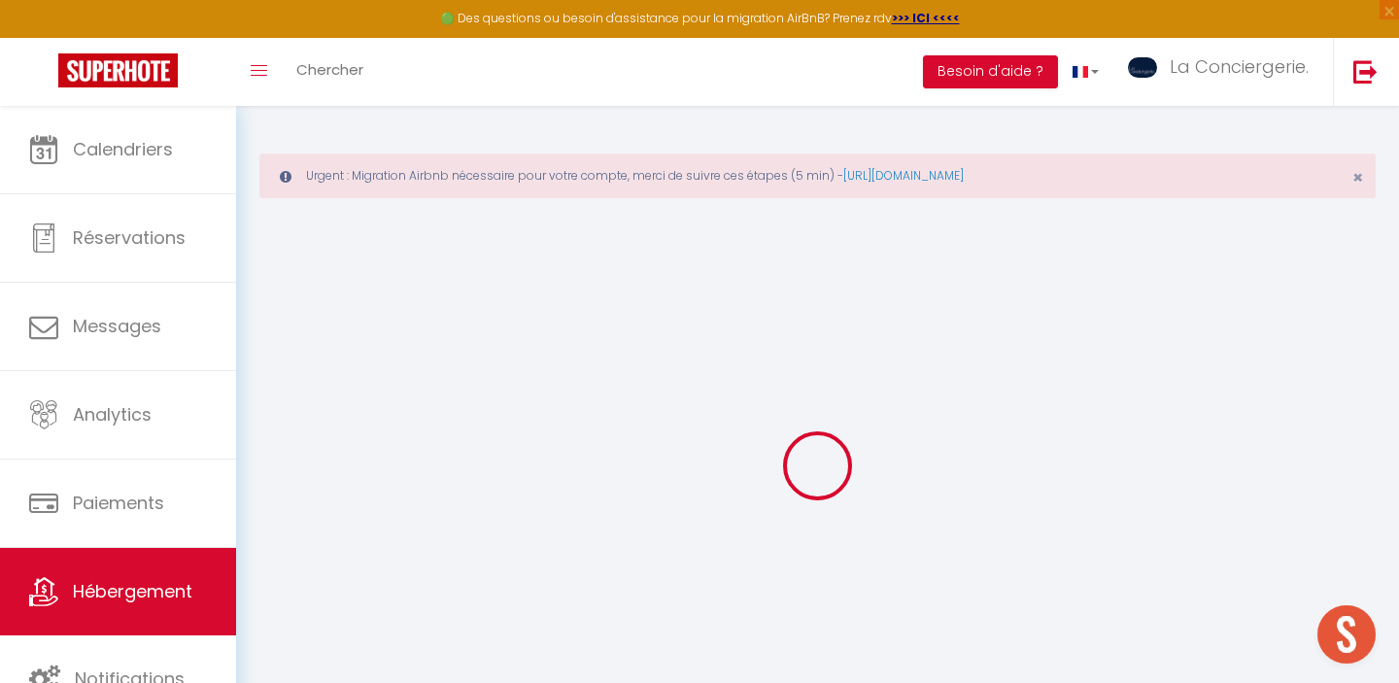
select select
checkbox input "false"
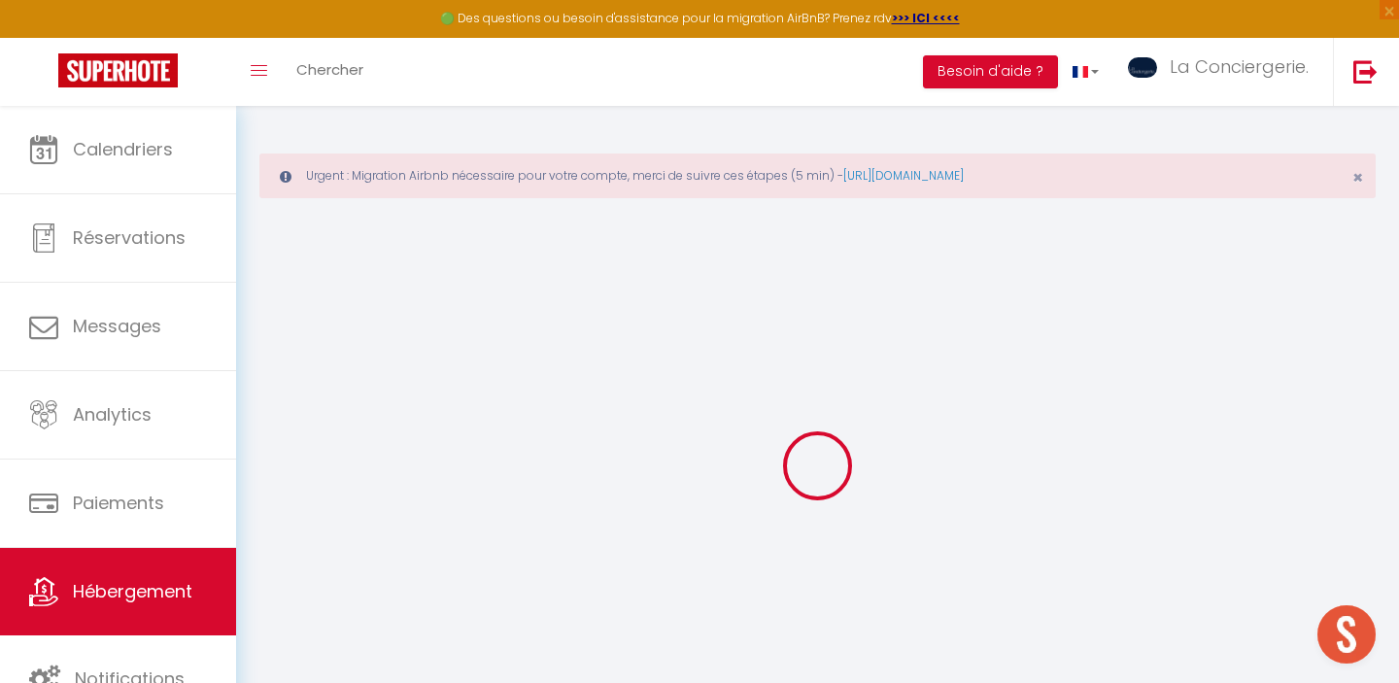
select select
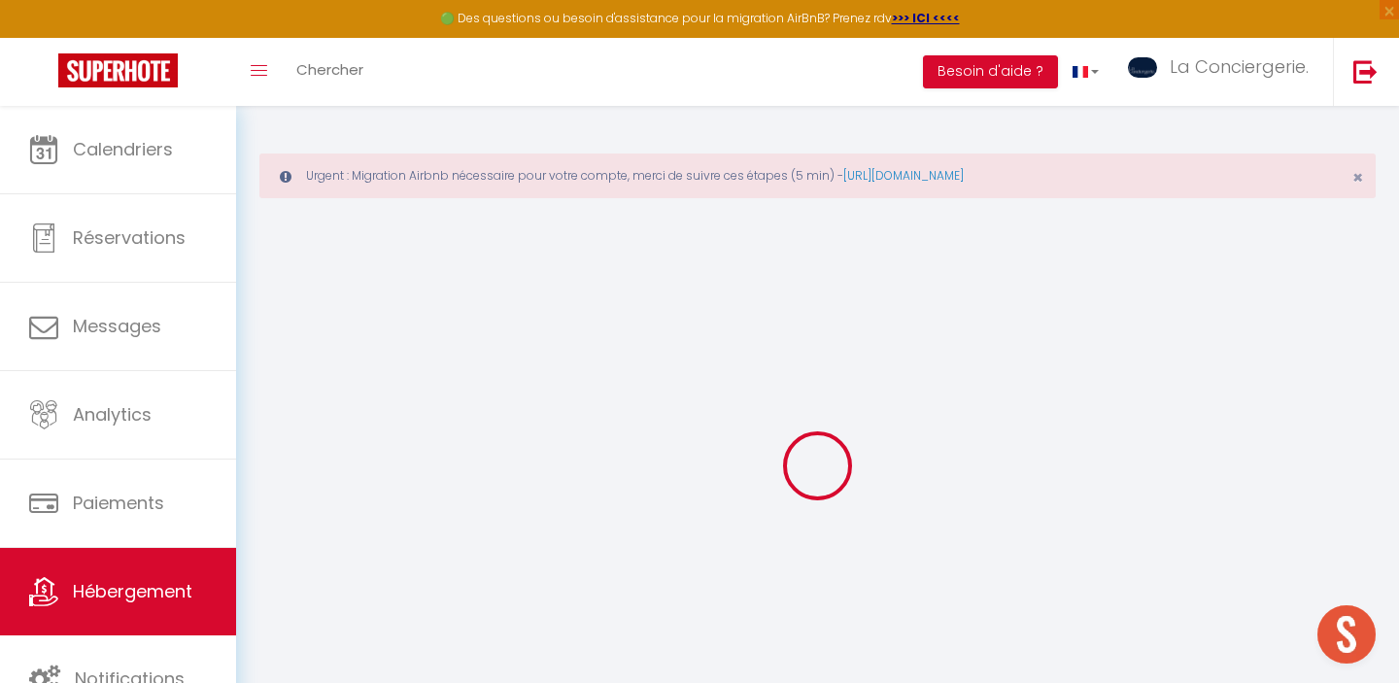
select select
checkbox input "false"
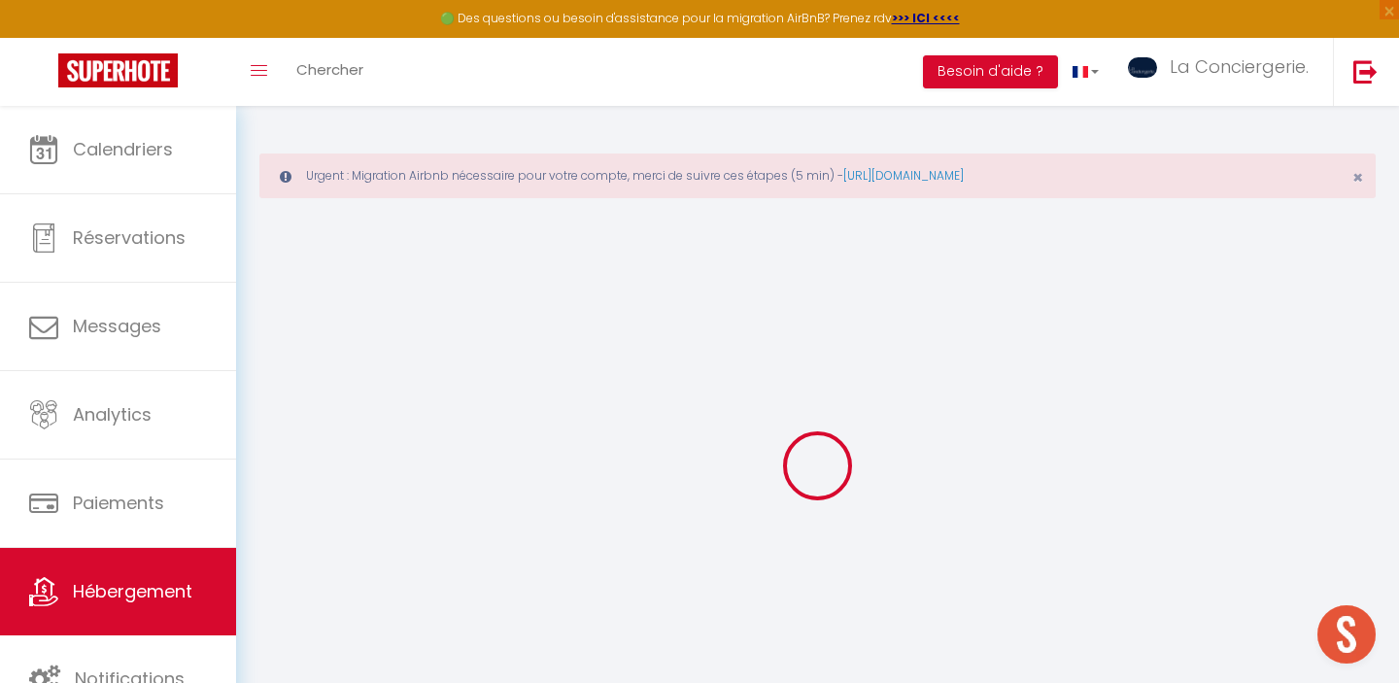
checkbox input "false"
select select
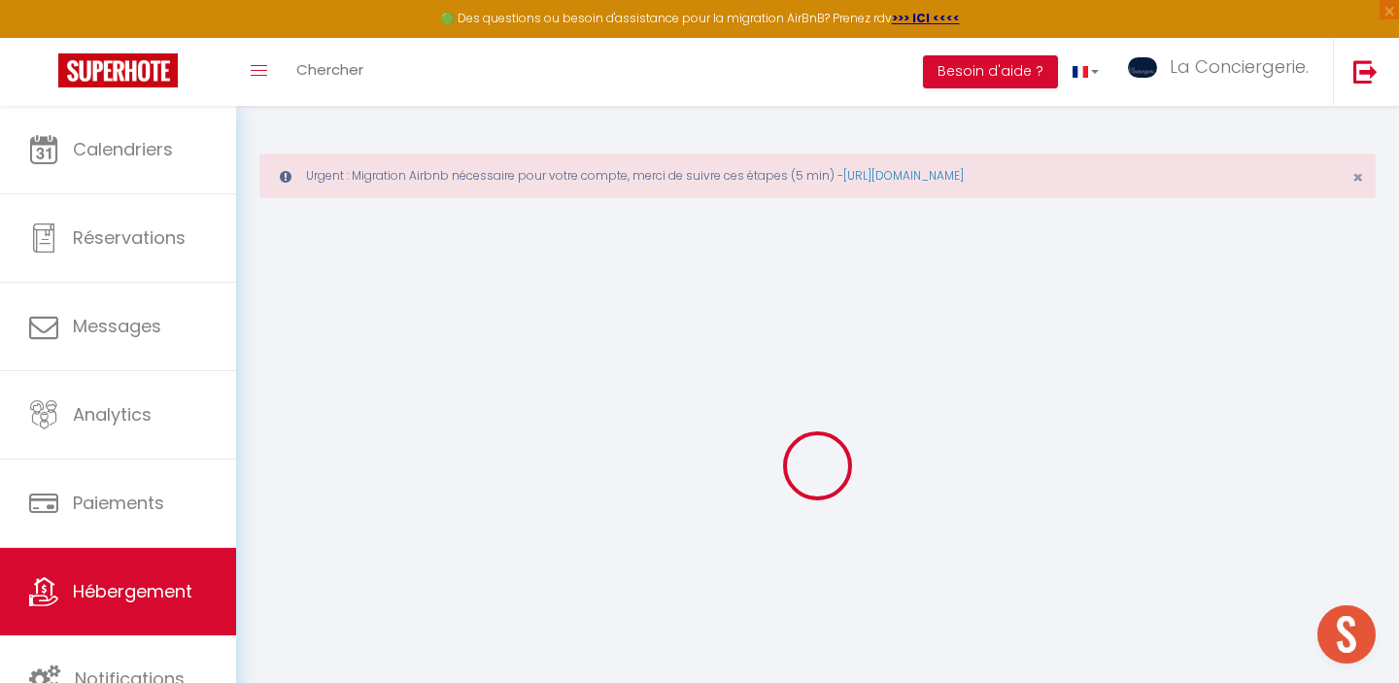
select select
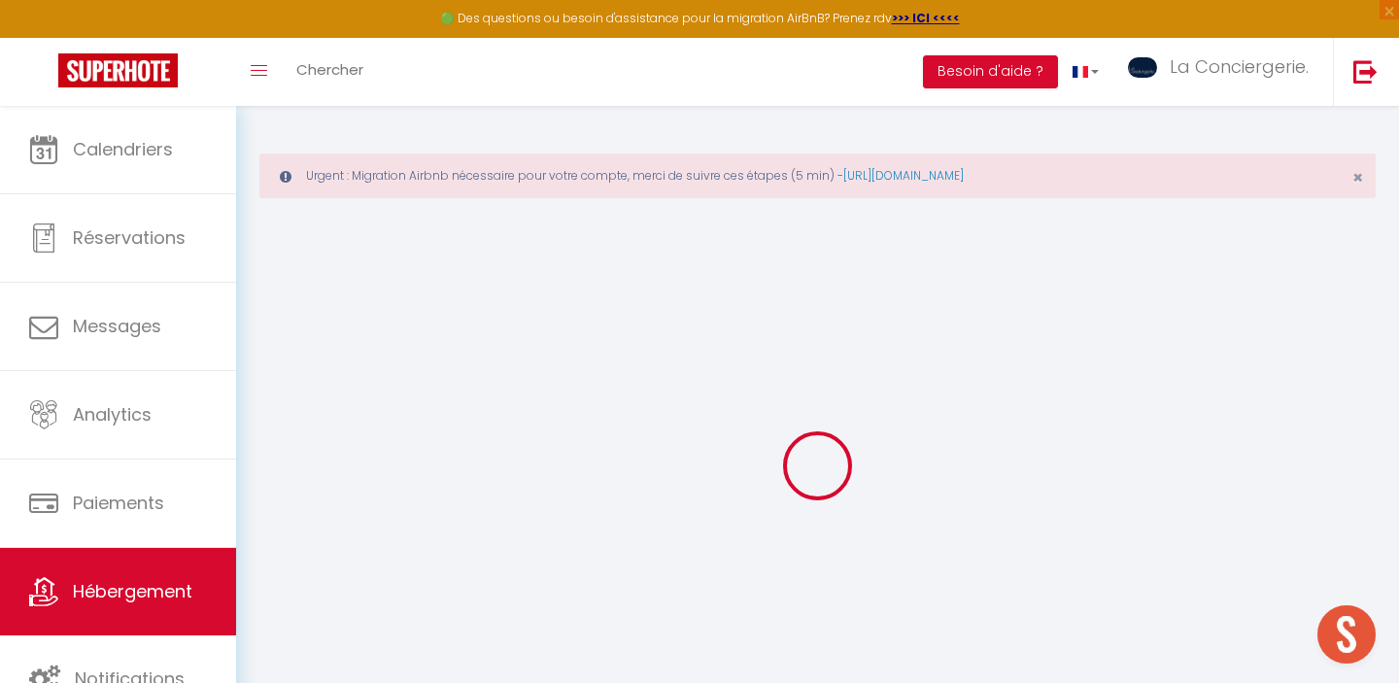
checkbox input "false"
select select
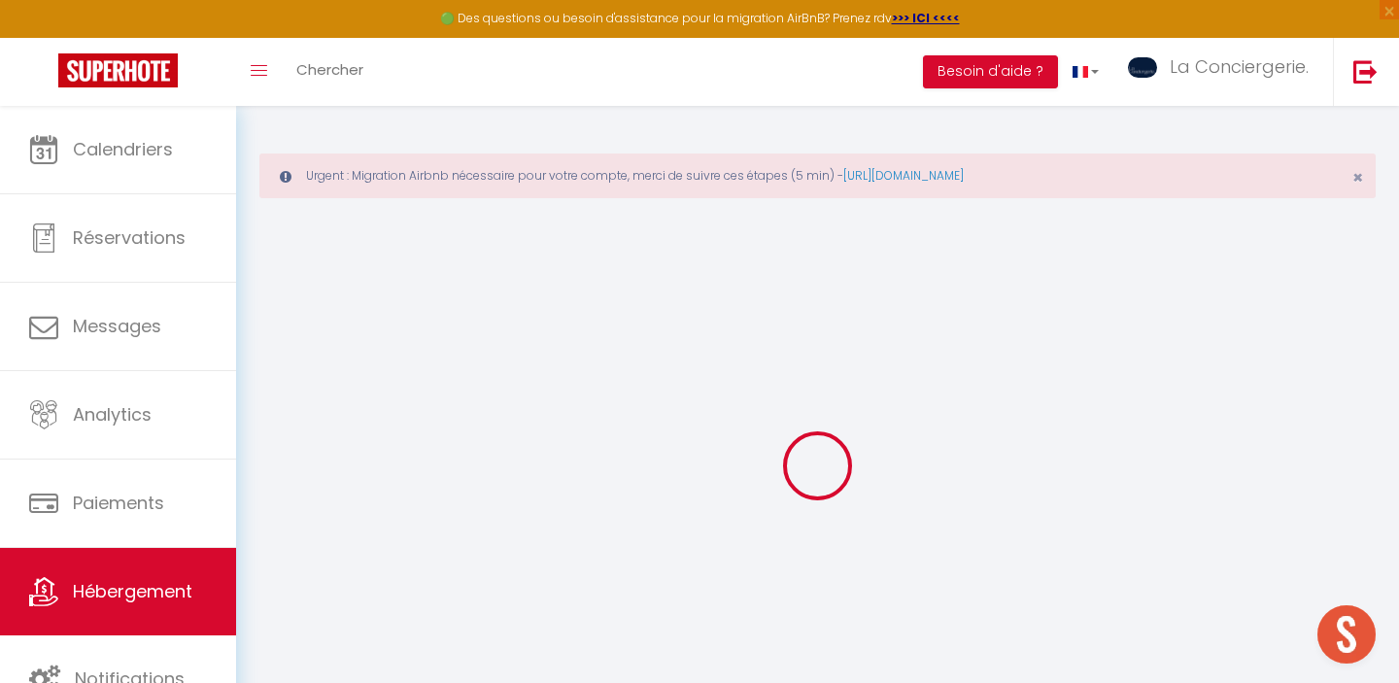
select select
type input "LOFT INDUS - NEUVILLE"
type input "Yohann"
type input "Lecossois"
select select "5"
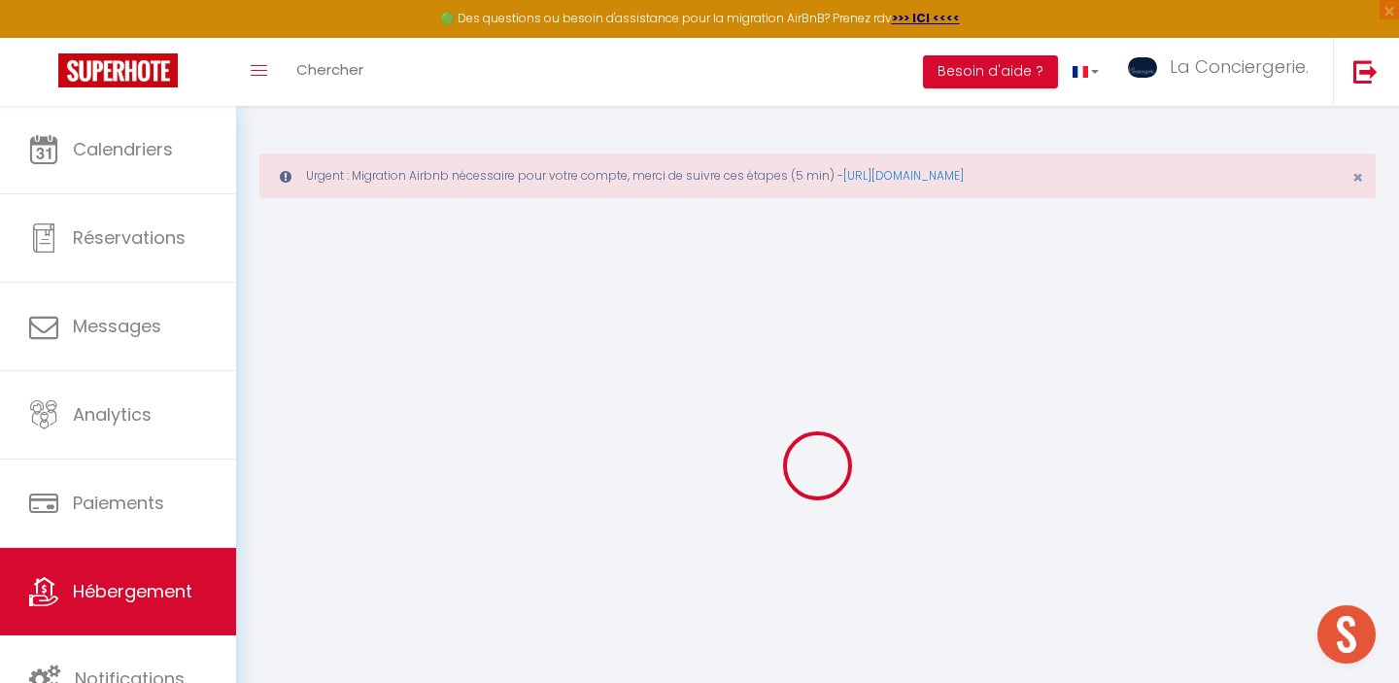
select select "2"
type input "68"
type input "99"
type input "300"
select select
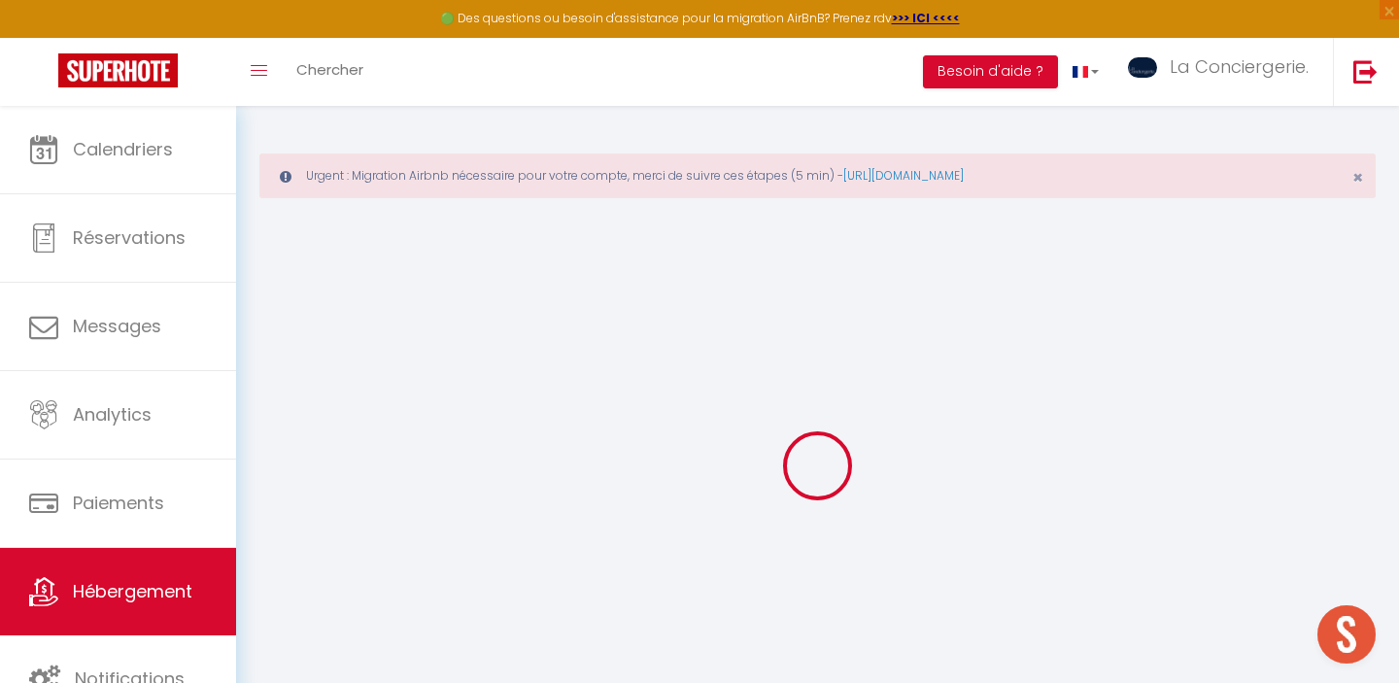
select select
type input "29 rue de Vendeuvre, Rez-de-chaussée"
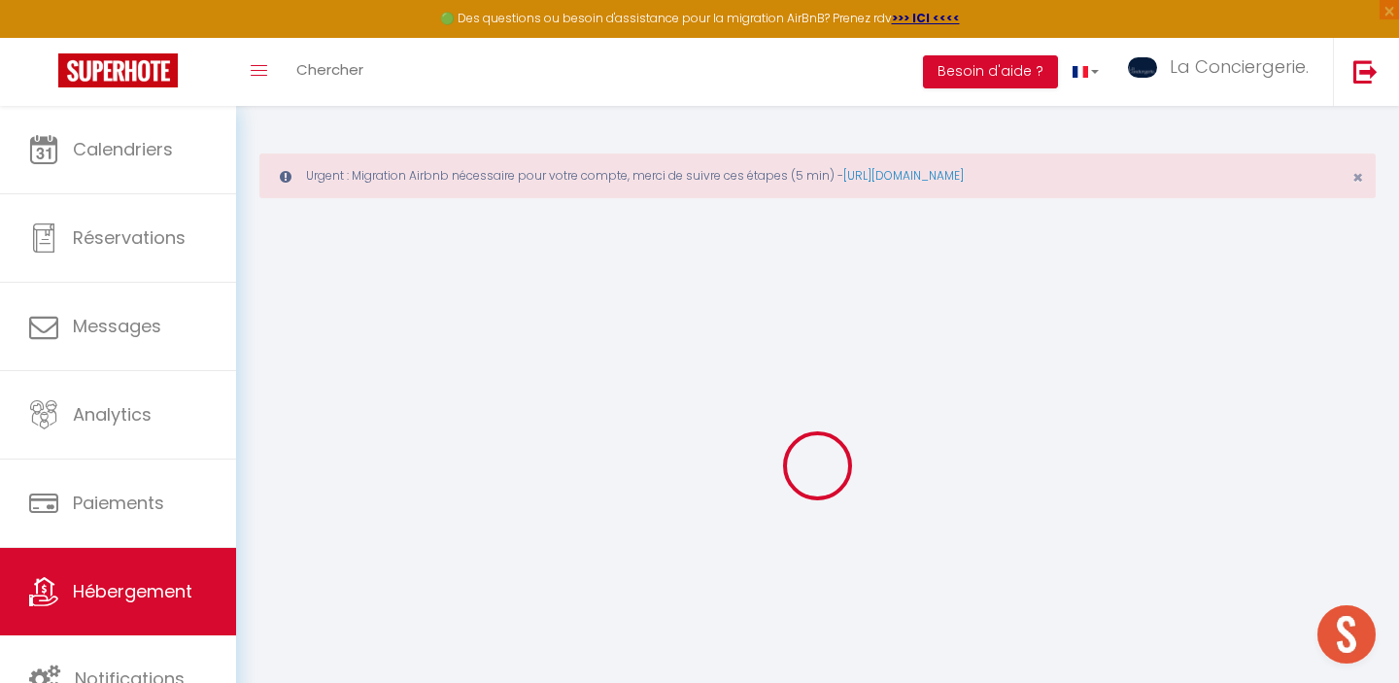
type input "86170"
type input "NEUVILLE de POITOU"
type input "[EMAIL_ADDRESS][DOMAIN_NAME]"
select select
checkbox input "false"
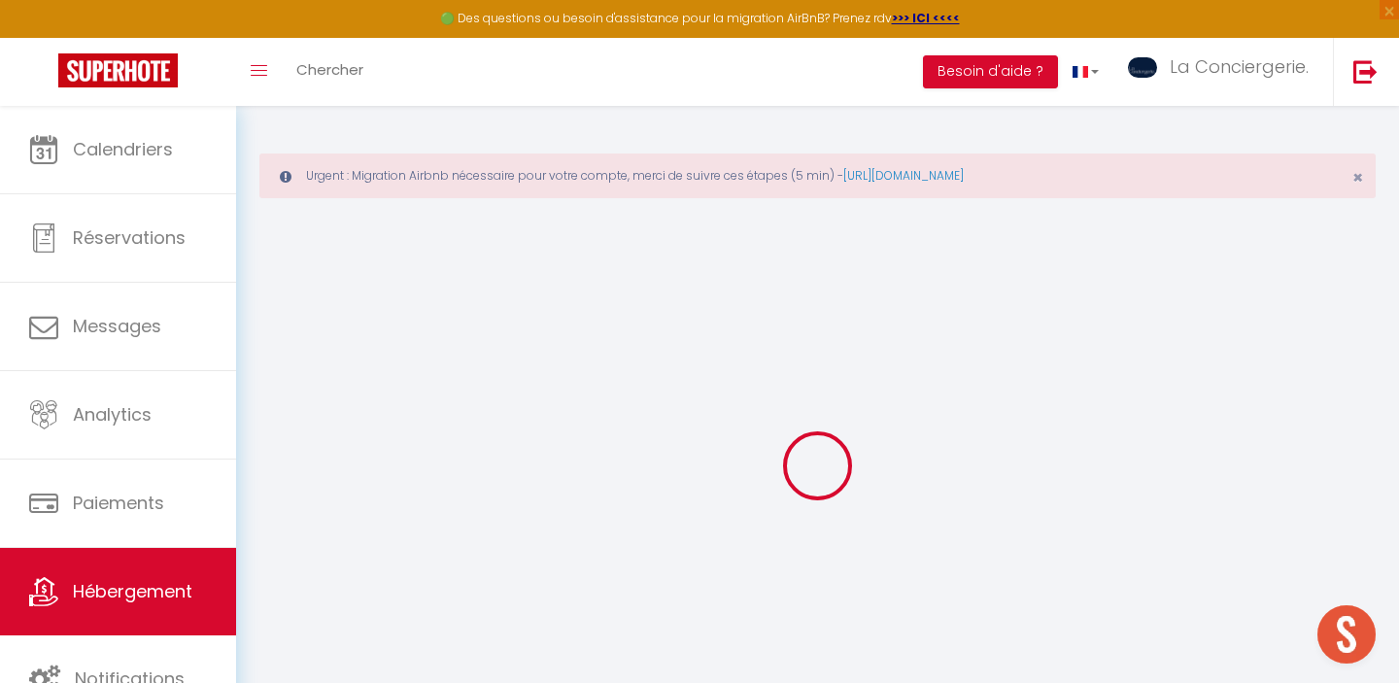
checkbox input "false"
type input "0"
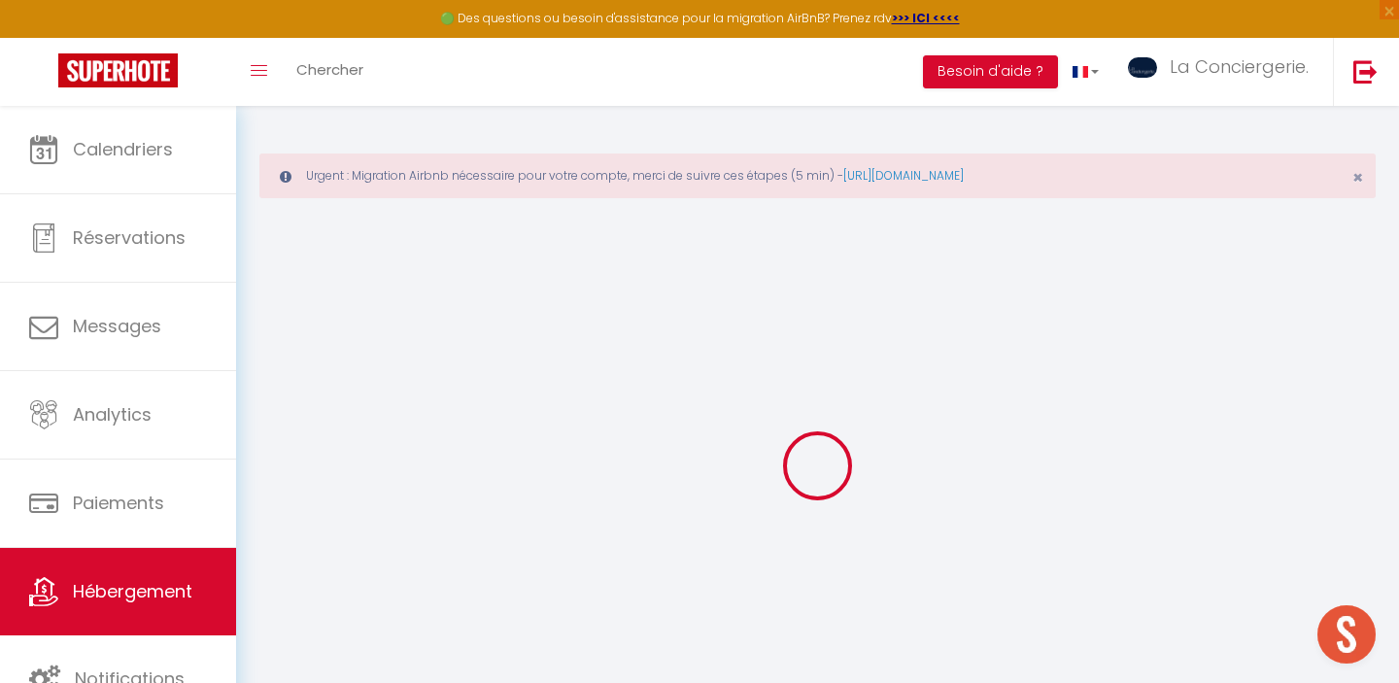
select select
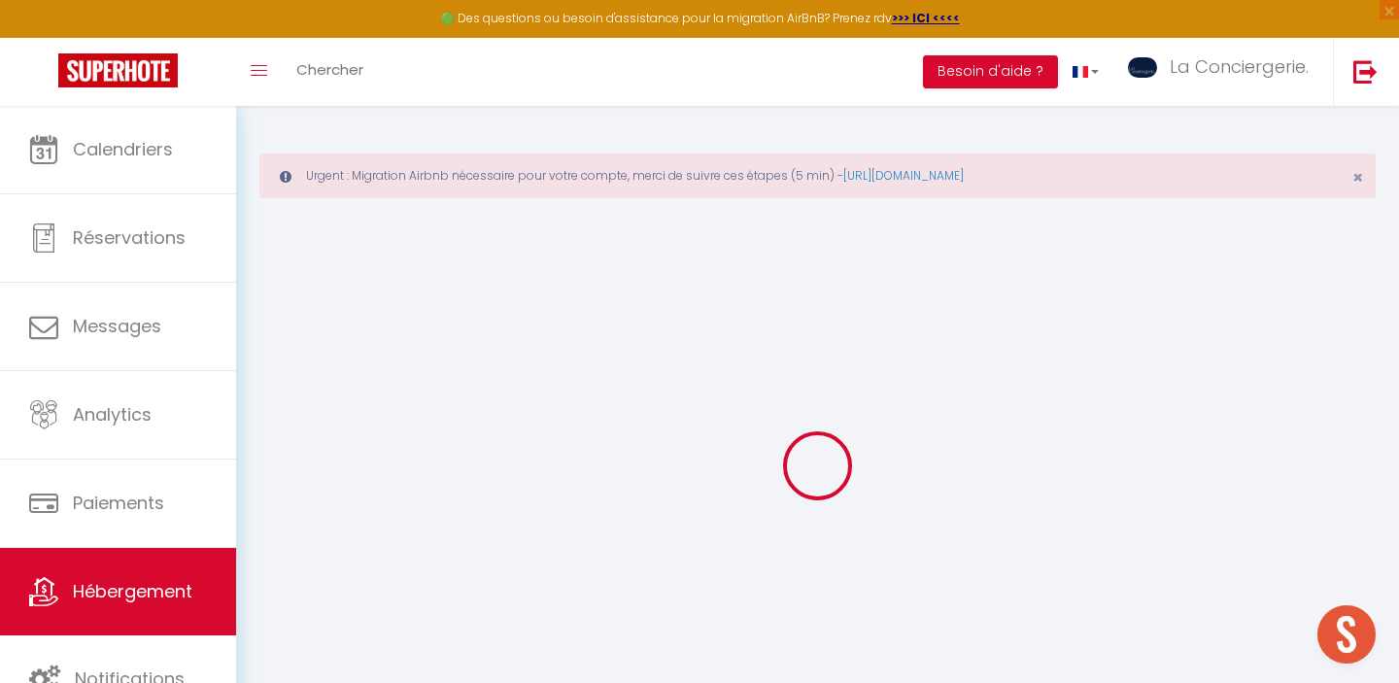
select select
checkbox input "false"
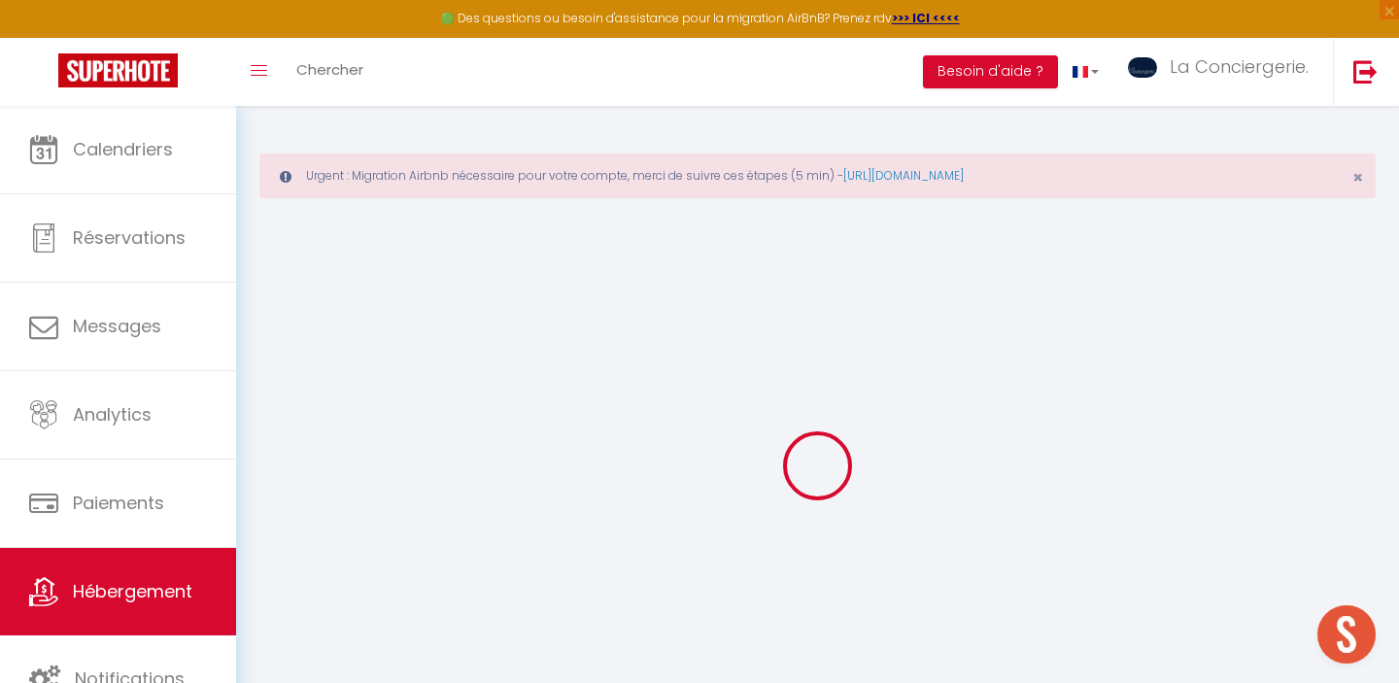
select select "+ 25 %"
select select "+ 28 %"
select select
checkbox input "false"
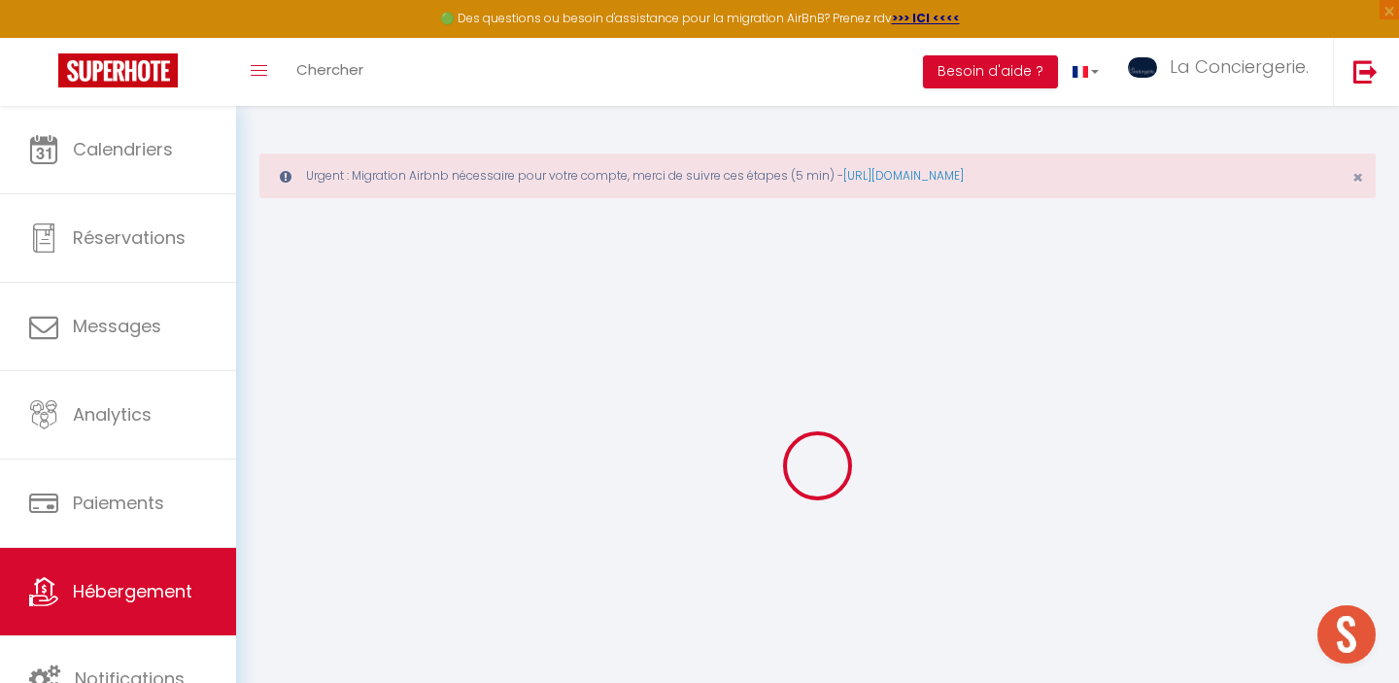
checkbox input "false"
select select
select select "EUR"
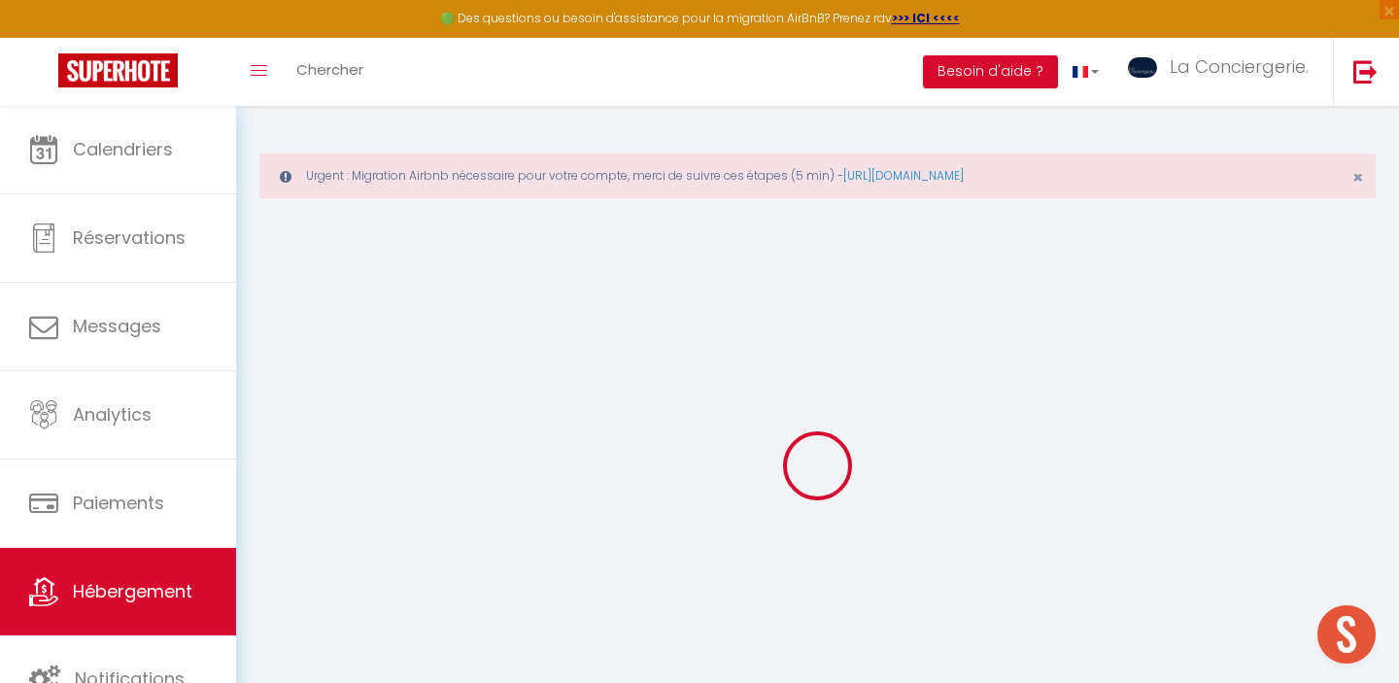
select select
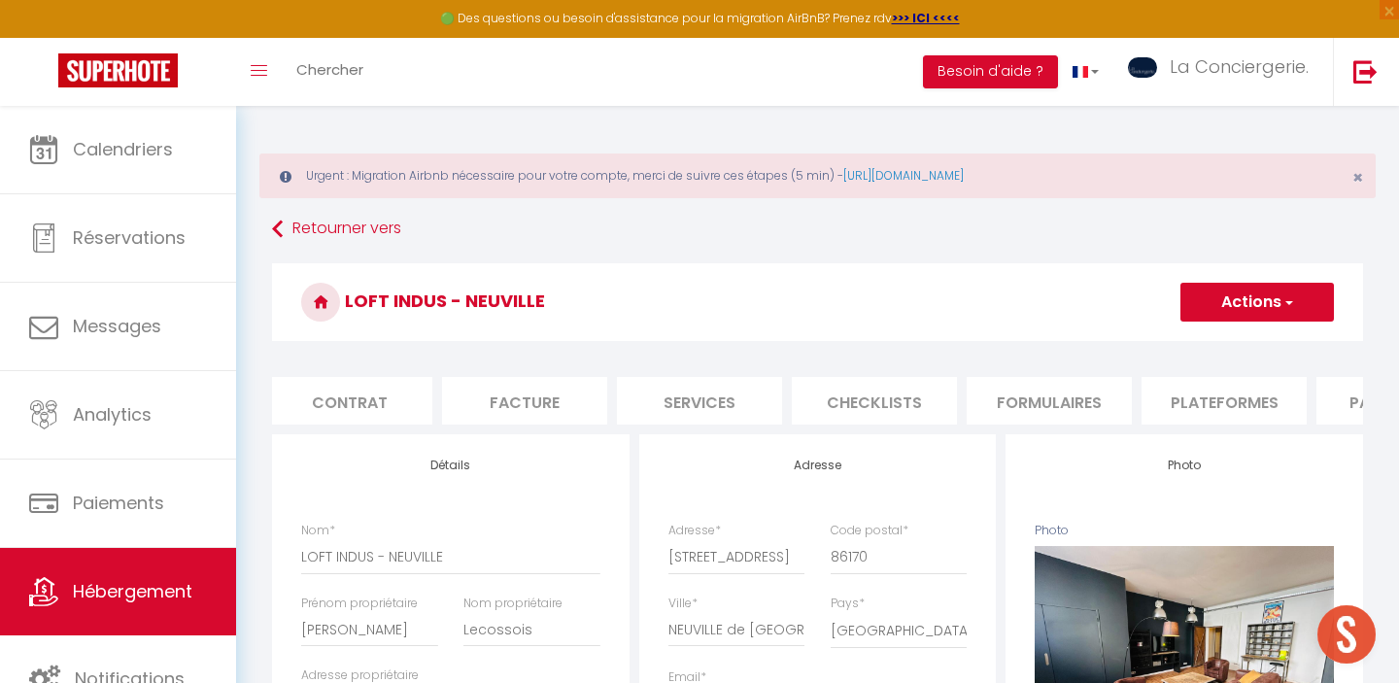
scroll to position [0, 186]
click at [1230, 403] on li "Plateformes" at bounding box center [1218, 401] width 165 height 48
select select
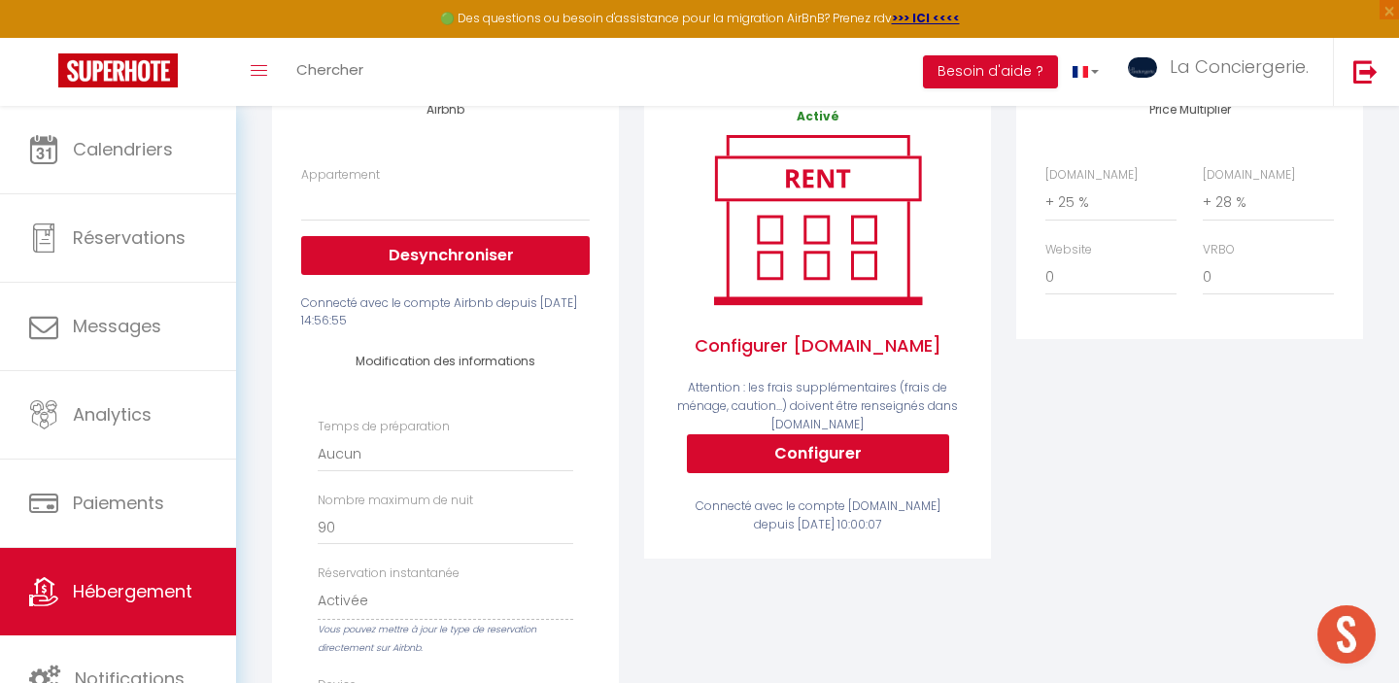
scroll to position [169, 0]
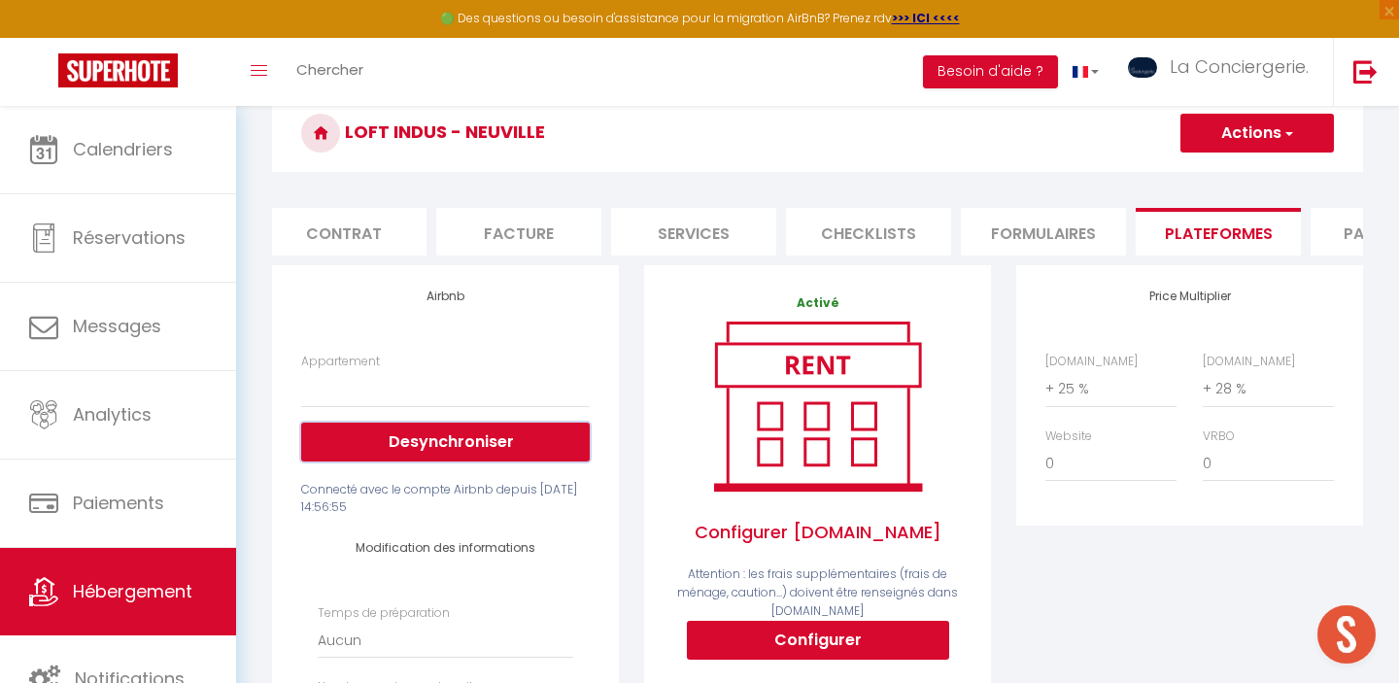
click at [489, 450] on button "Desynchroniser" at bounding box center [445, 442] width 289 height 39
click at [472, 383] on select "Le Loft Indus de Neuville - Futuroscope-Aquascope - closdescarmes86000@gmail.co…" at bounding box center [445, 388] width 289 height 37
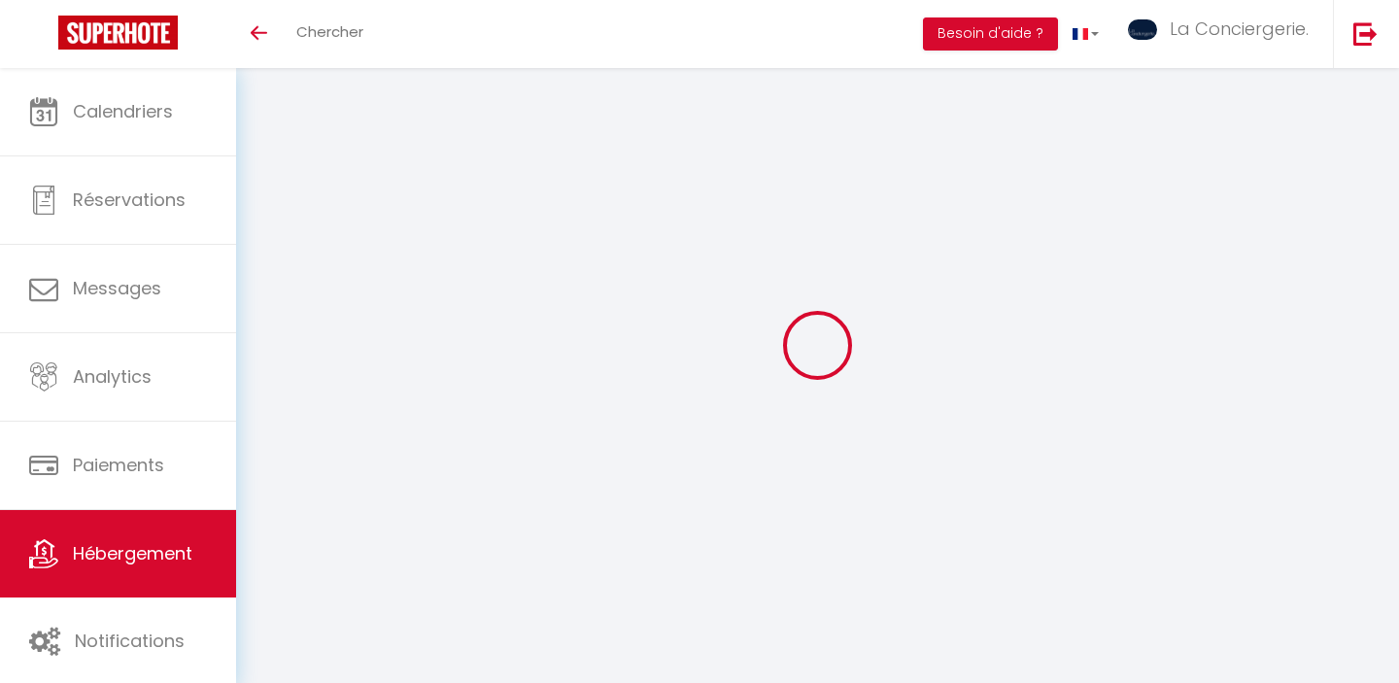
scroll to position [68, 0]
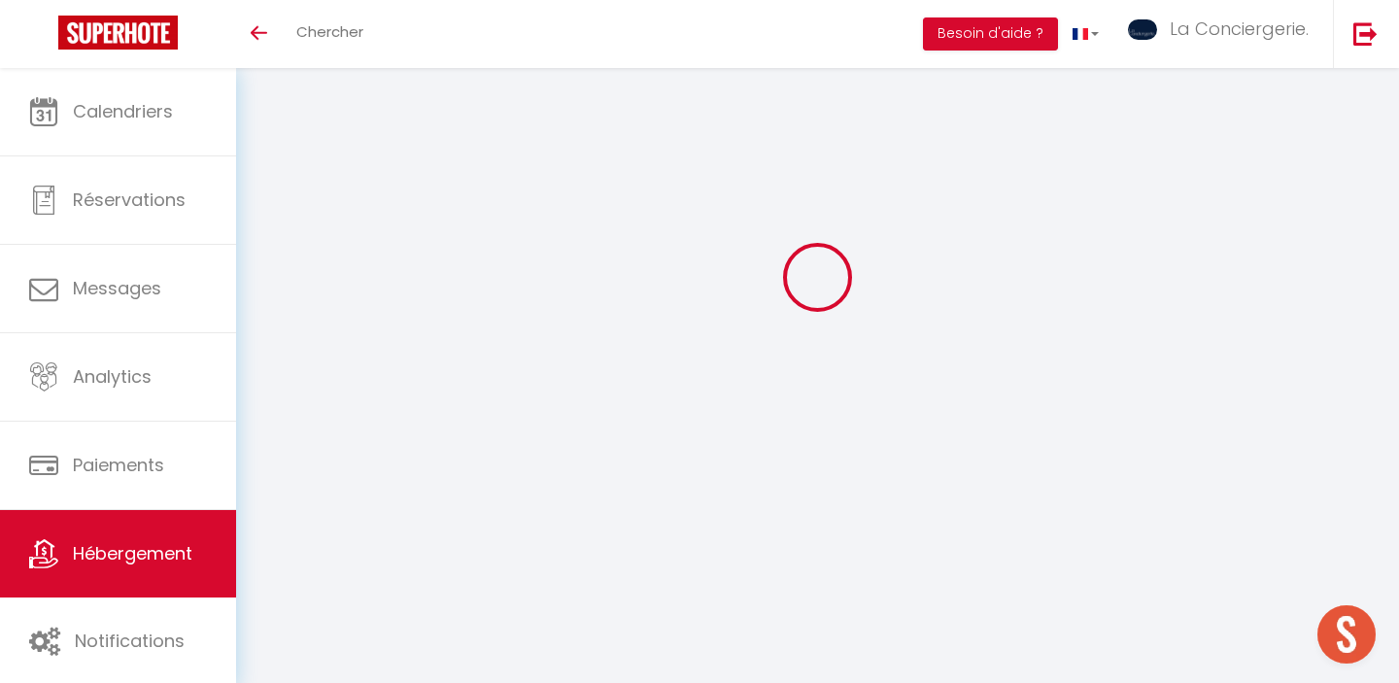
select select "+ 25 %"
select select "+ 28 %"
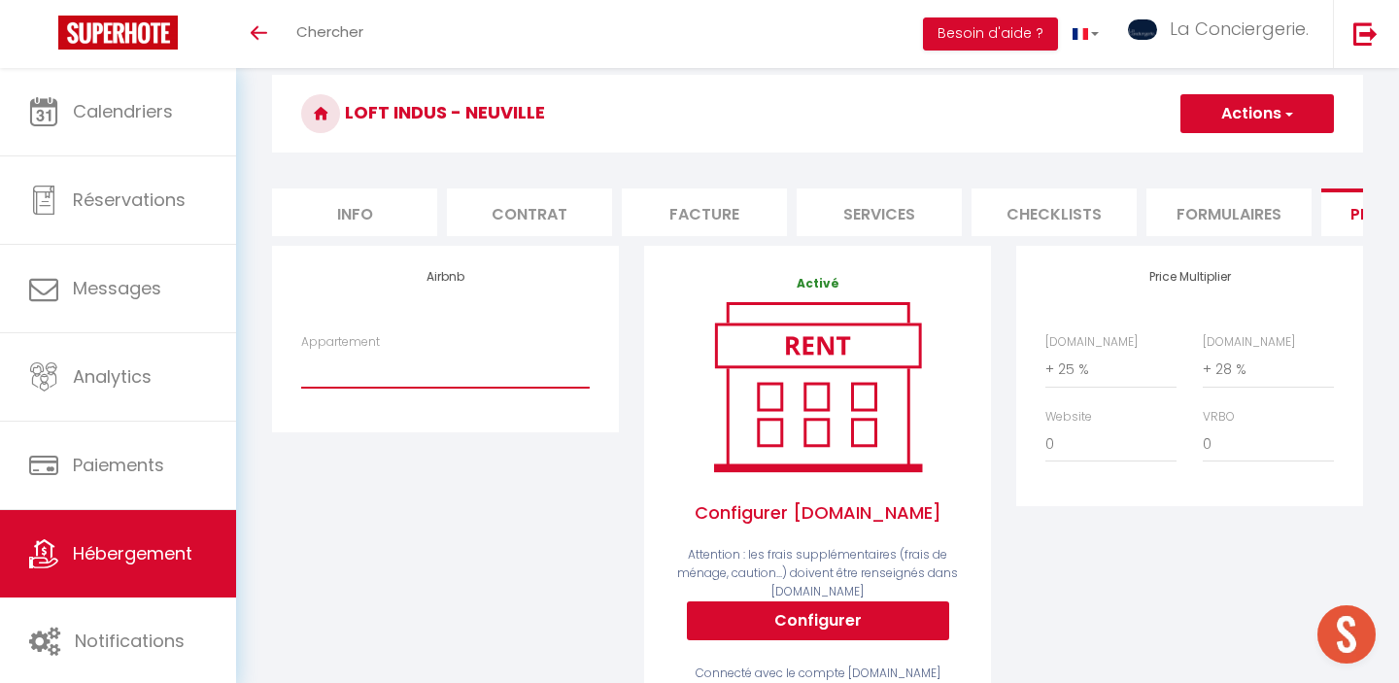
click at [383, 374] on select "Le Loft Indus de Neuville - Futuroscope-Aquascope - closdescarmes86000@gmail.co…" at bounding box center [445, 369] width 289 height 37
select select "19402-1512921631223652179"
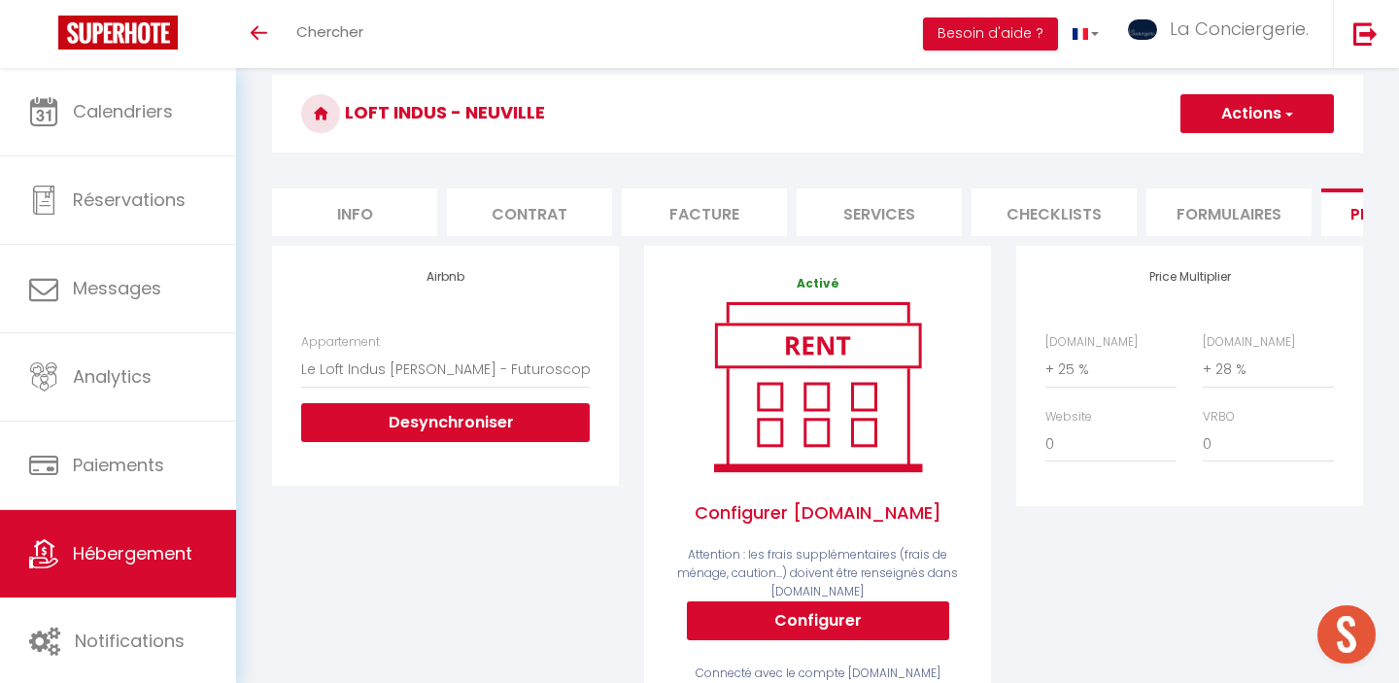
click at [1231, 127] on button "Actions" at bounding box center [1257, 113] width 154 height 39
click at [1215, 159] on link "Enregistrer" at bounding box center [1256, 156] width 154 height 25
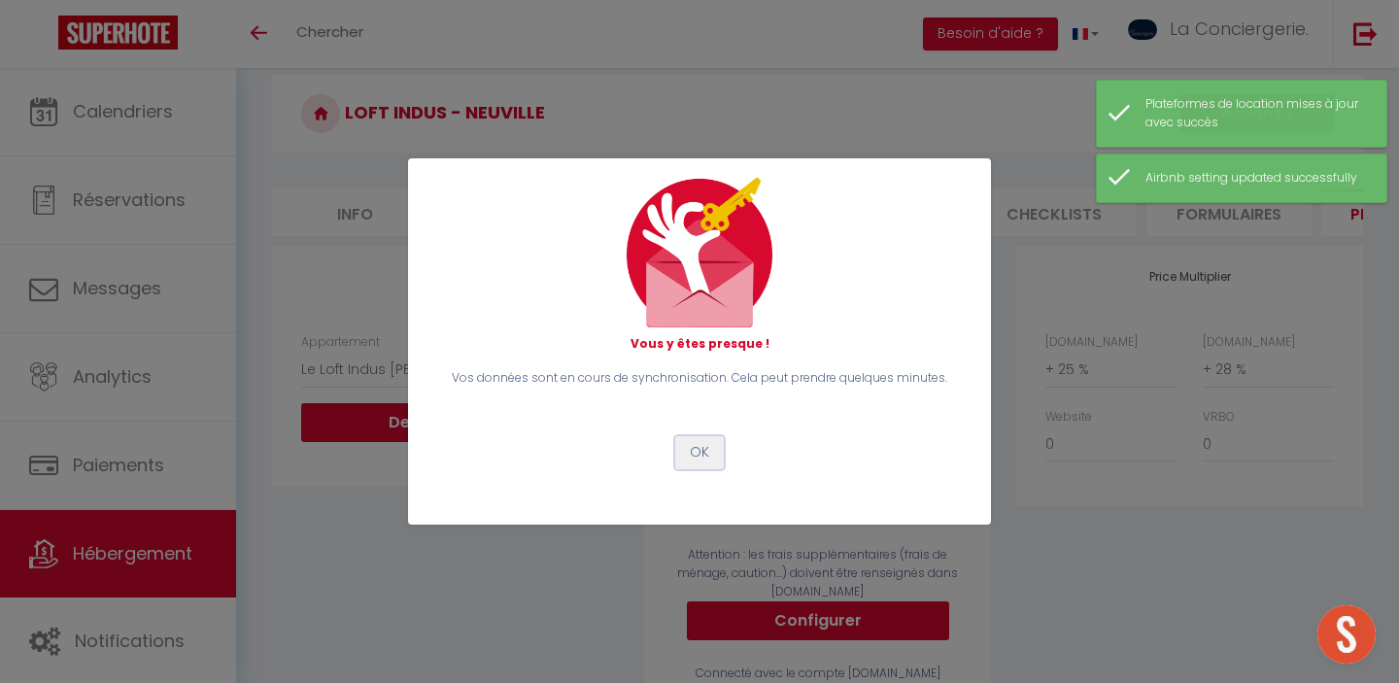
click at [700, 457] on button "OK" at bounding box center [699, 452] width 49 height 33
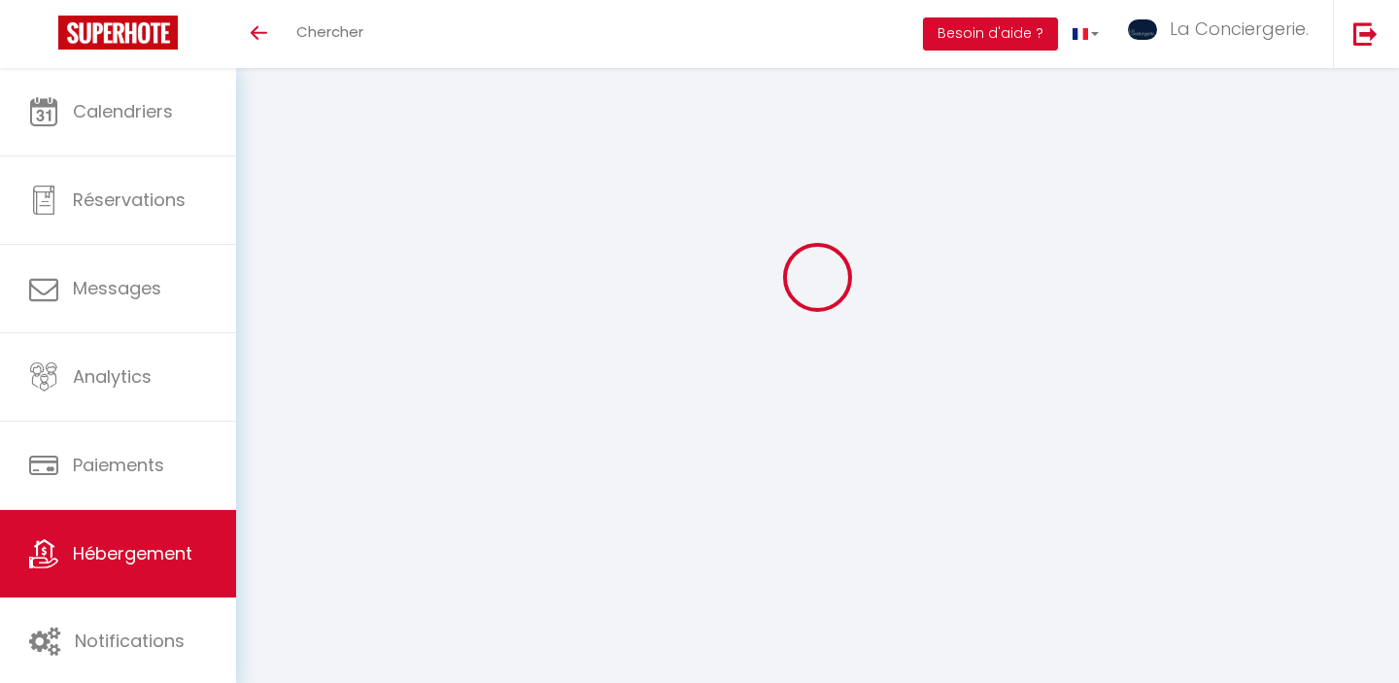
scroll to position [68, 0]
select select "19402-1512921631223652179"
select select "EUR"
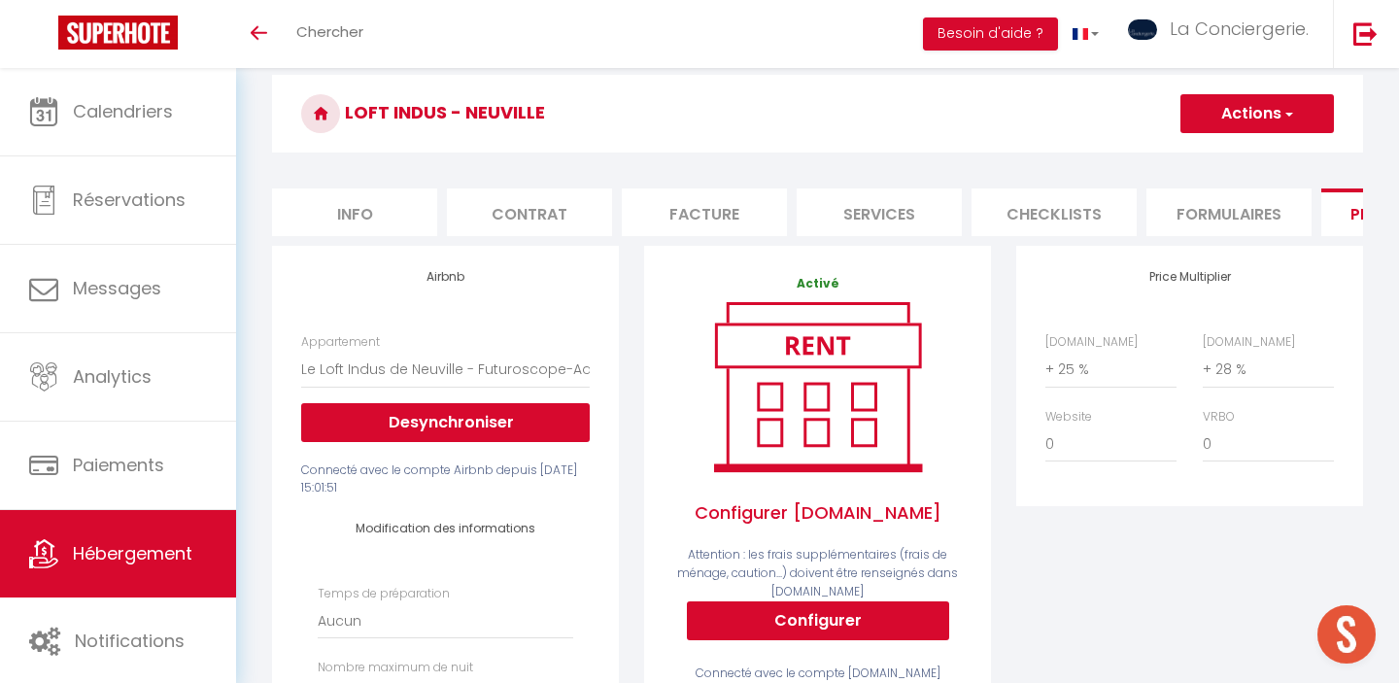
select select
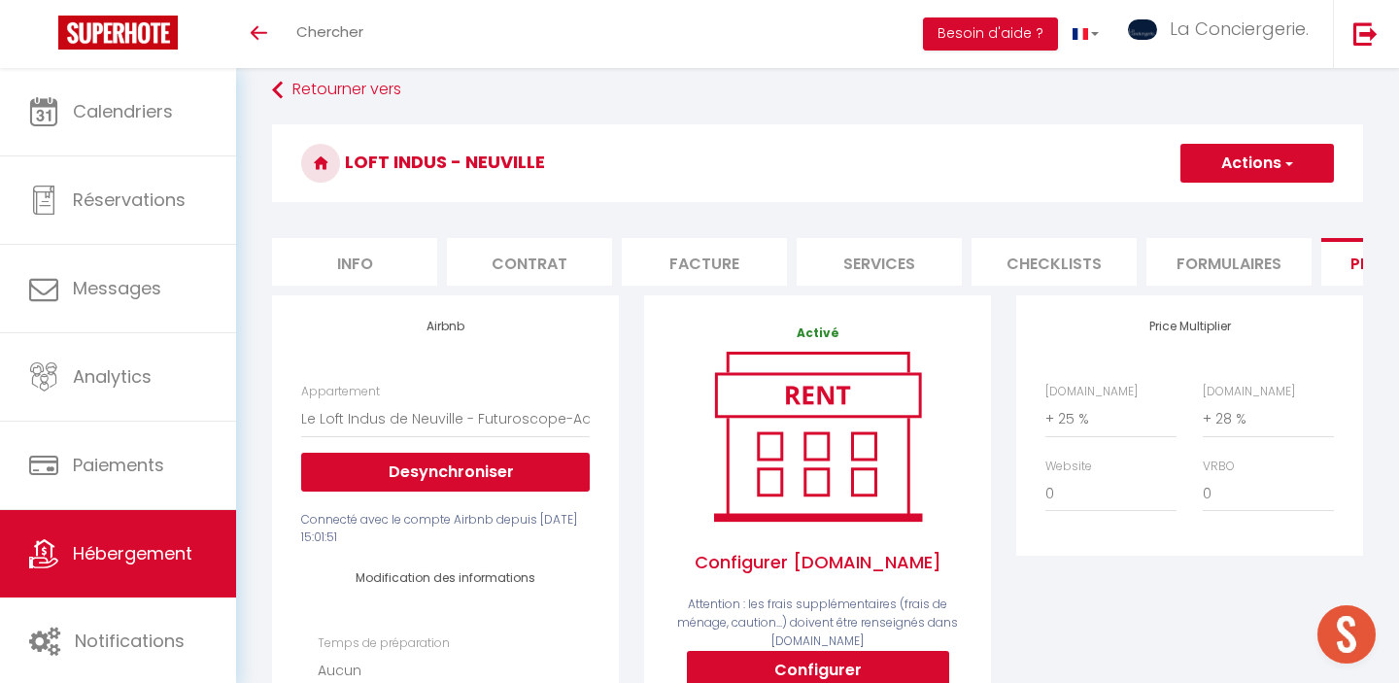
scroll to position [0, 0]
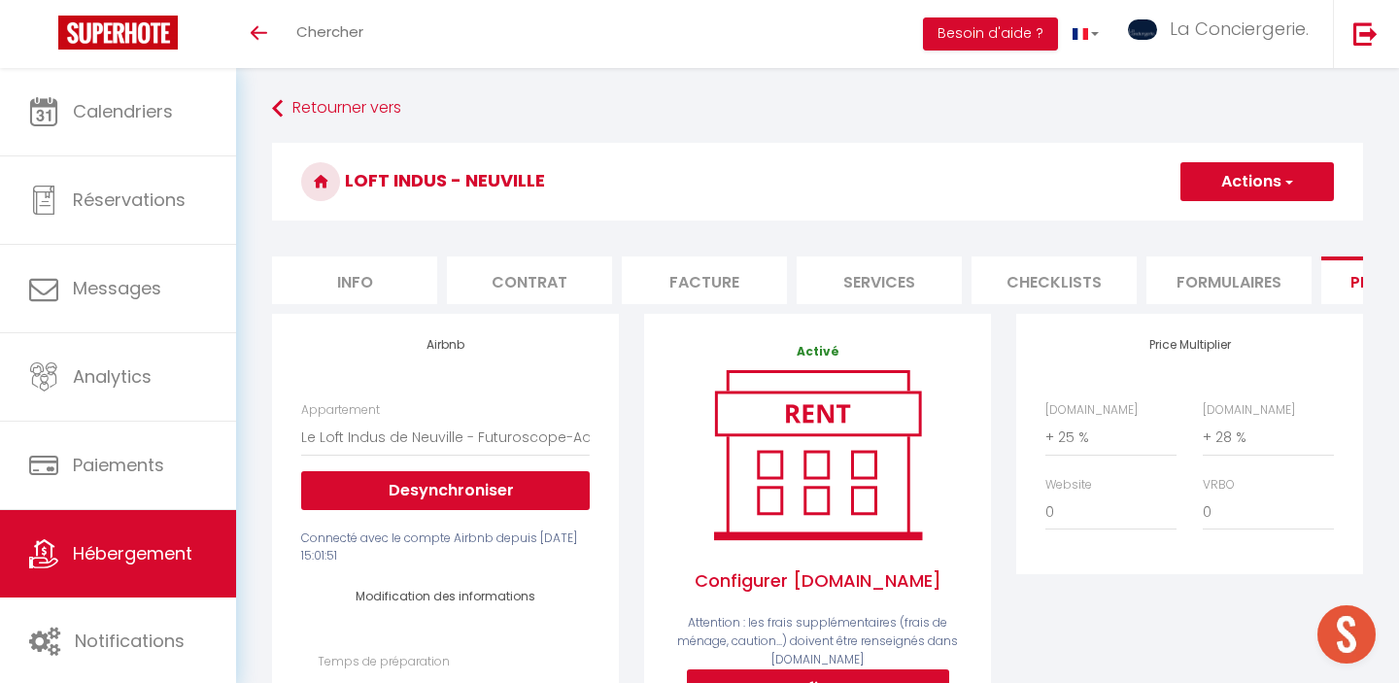
click at [153, 547] on span "Hébergement" at bounding box center [133, 553] width 120 height 24
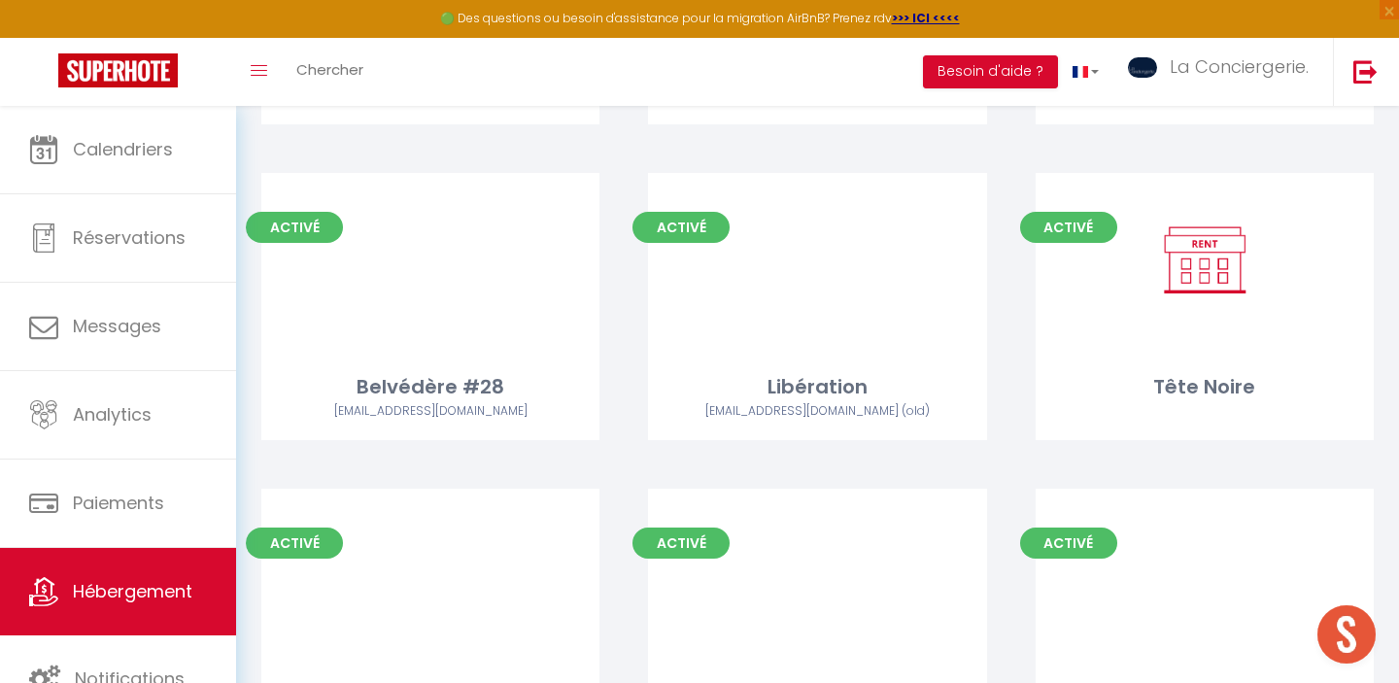
scroll to position [5781, 0]
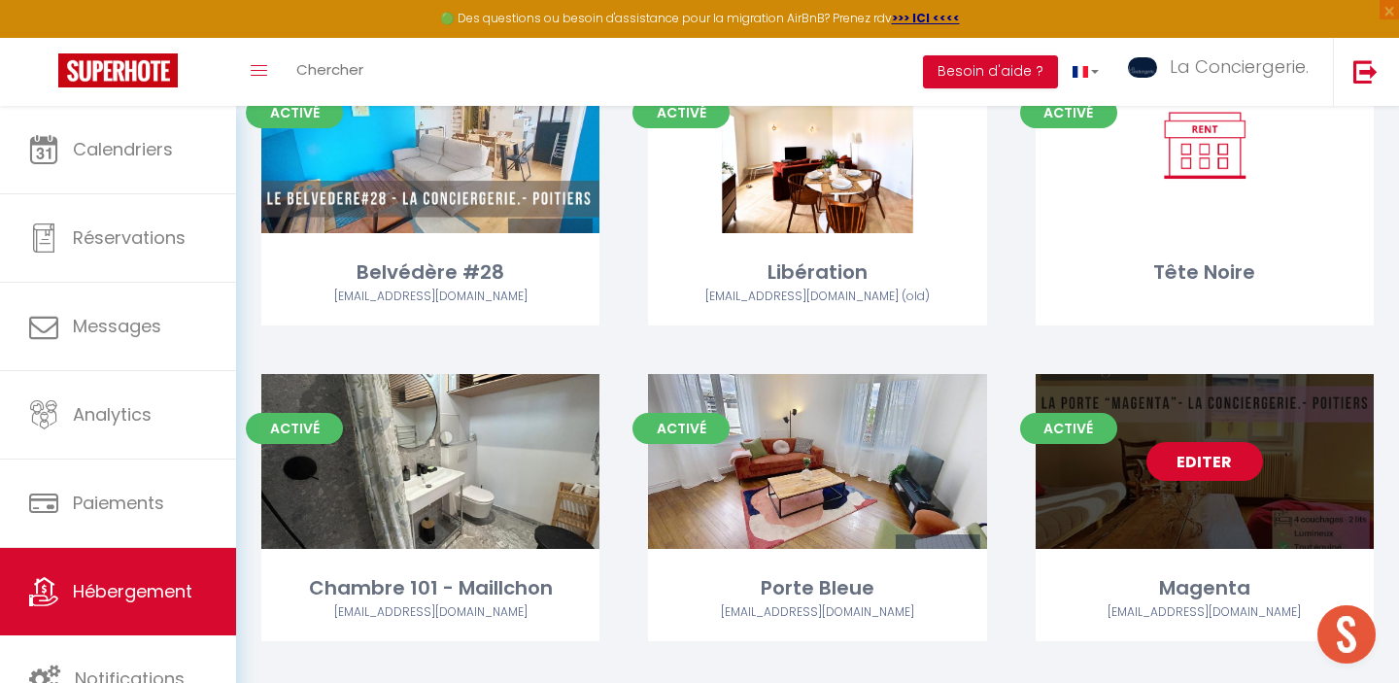
click at [1212, 442] on link "Editer" at bounding box center [1204, 461] width 117 height 39
select select "3"
select select "2"
select select "1"
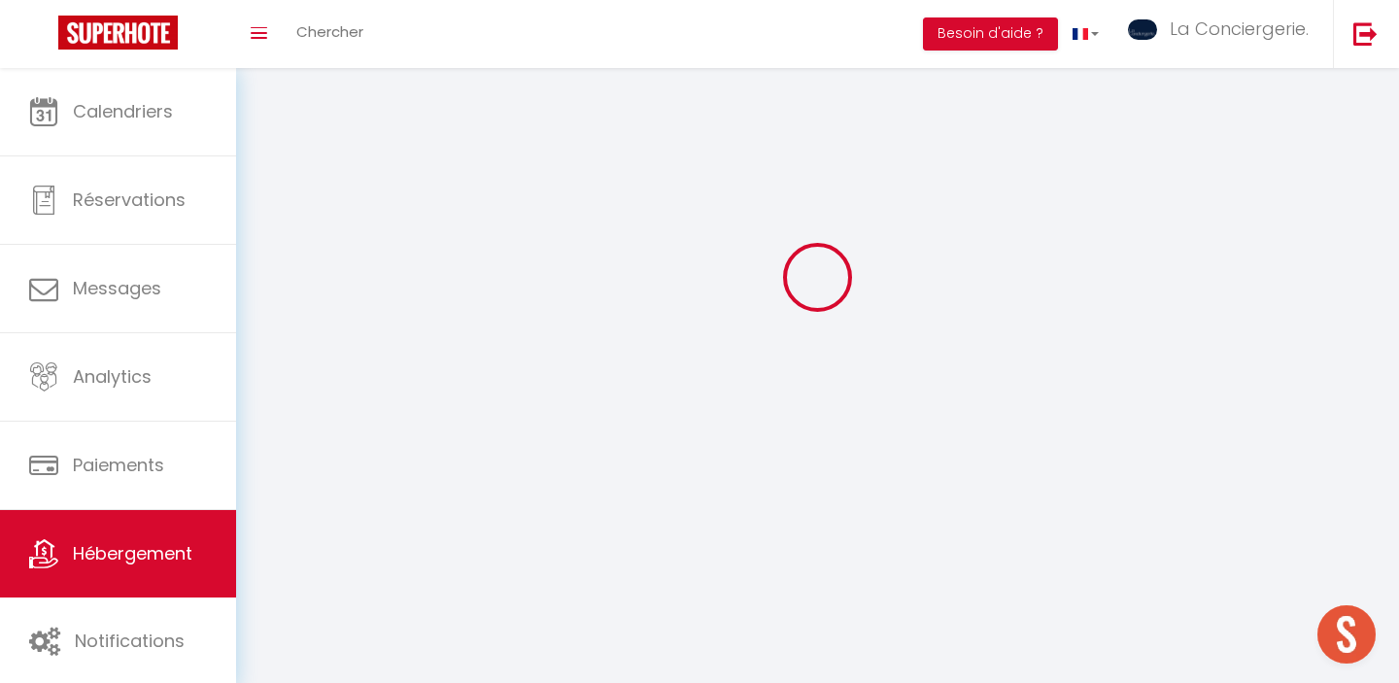
select select
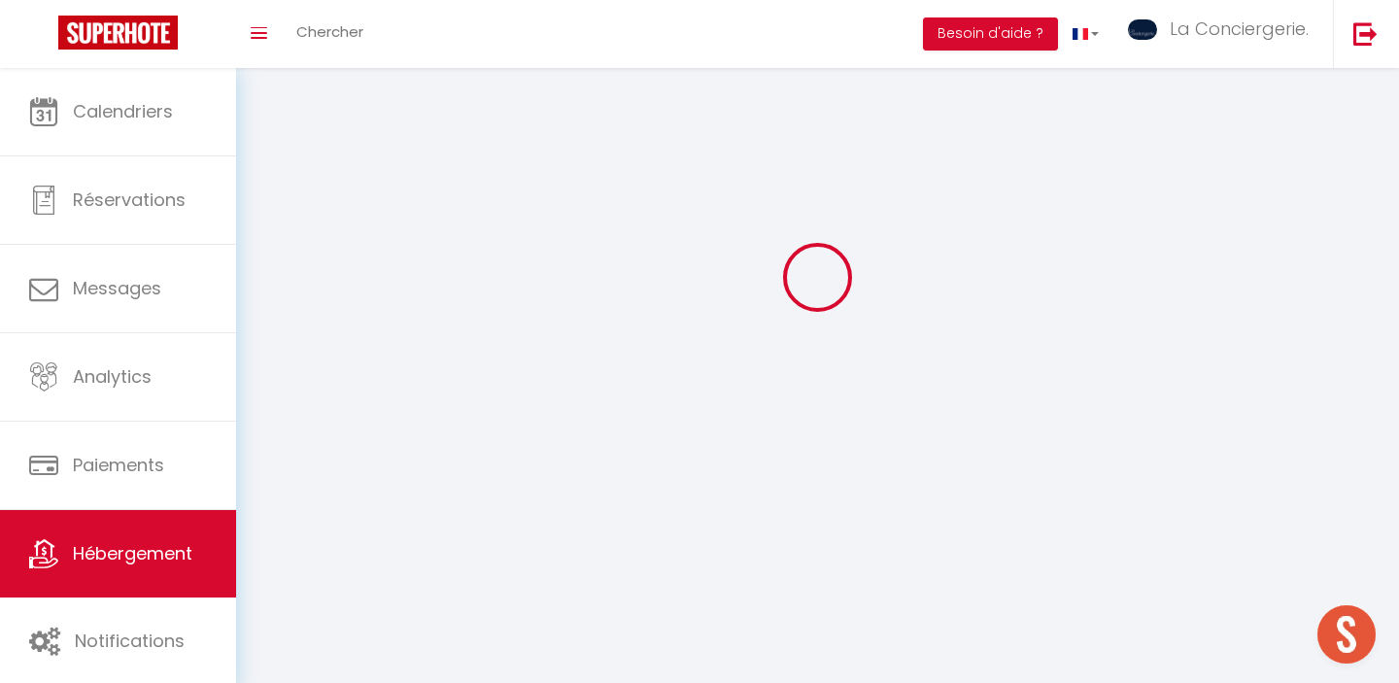
select select
checkbox input "false"
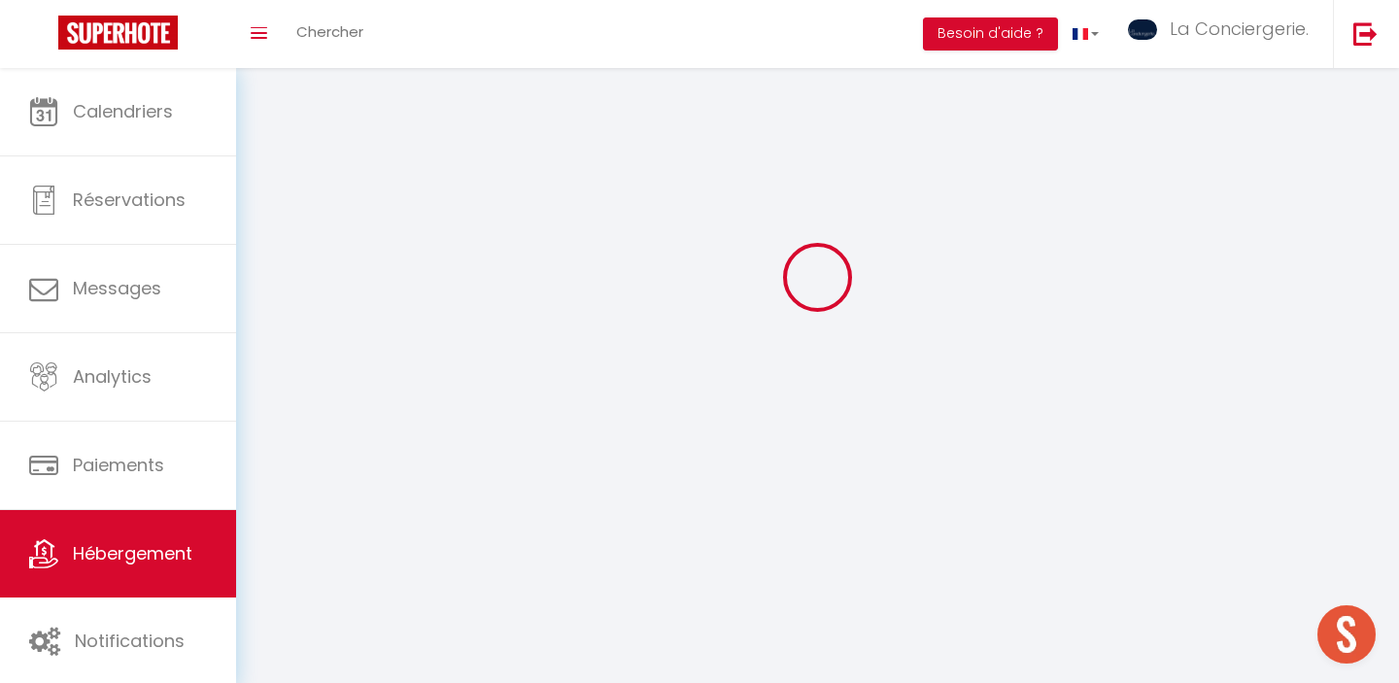
select select
select select "1"
select select "28"
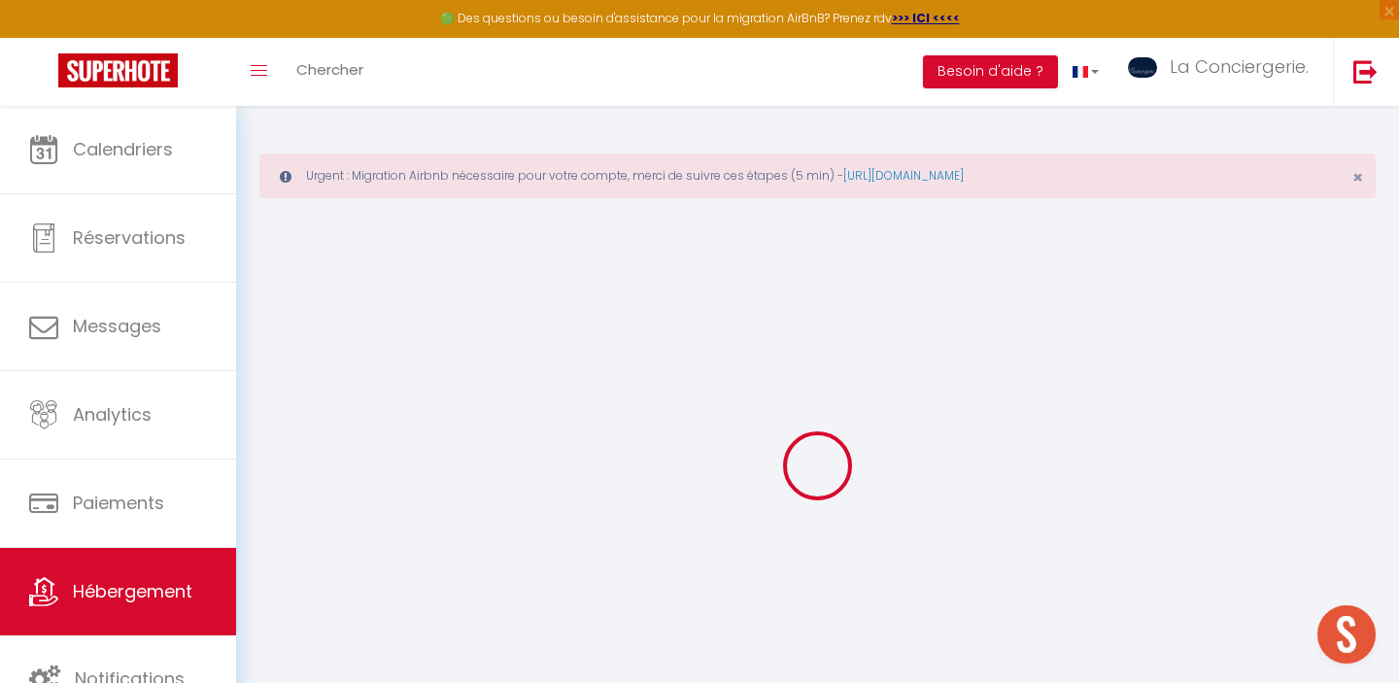
select select
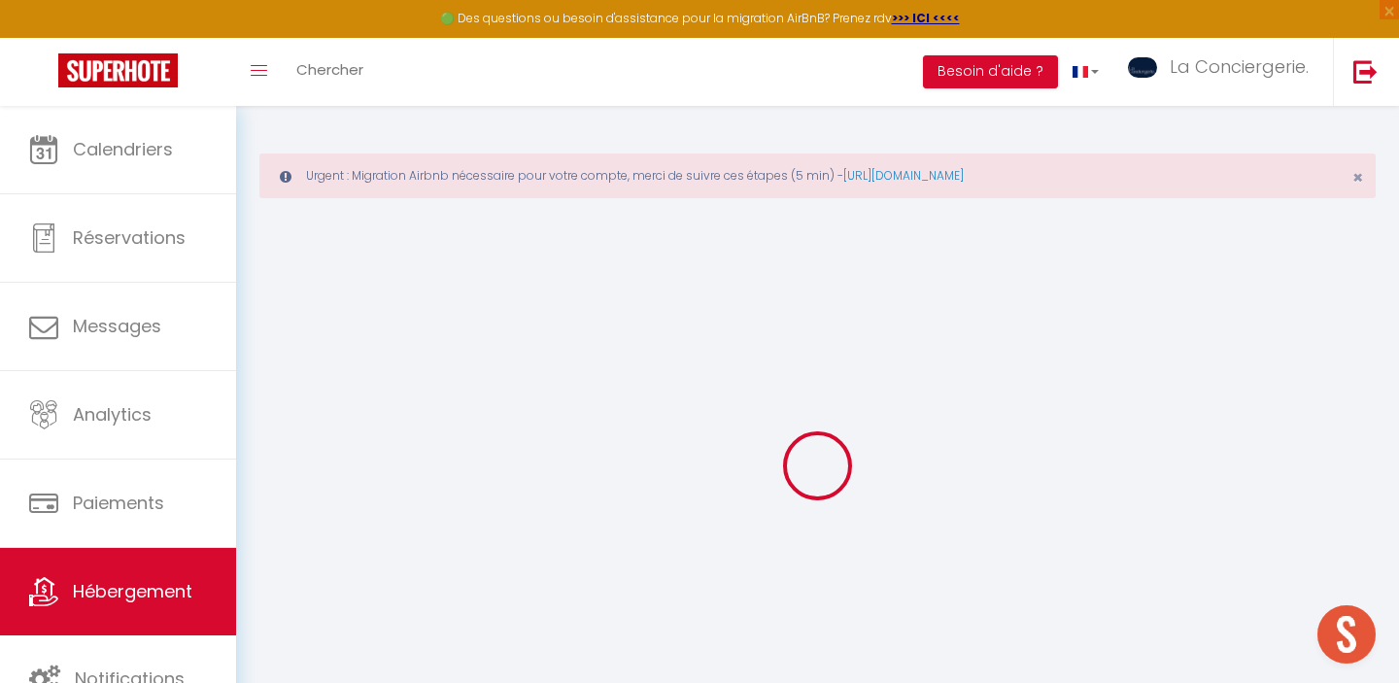
select select
checkbox input "false"
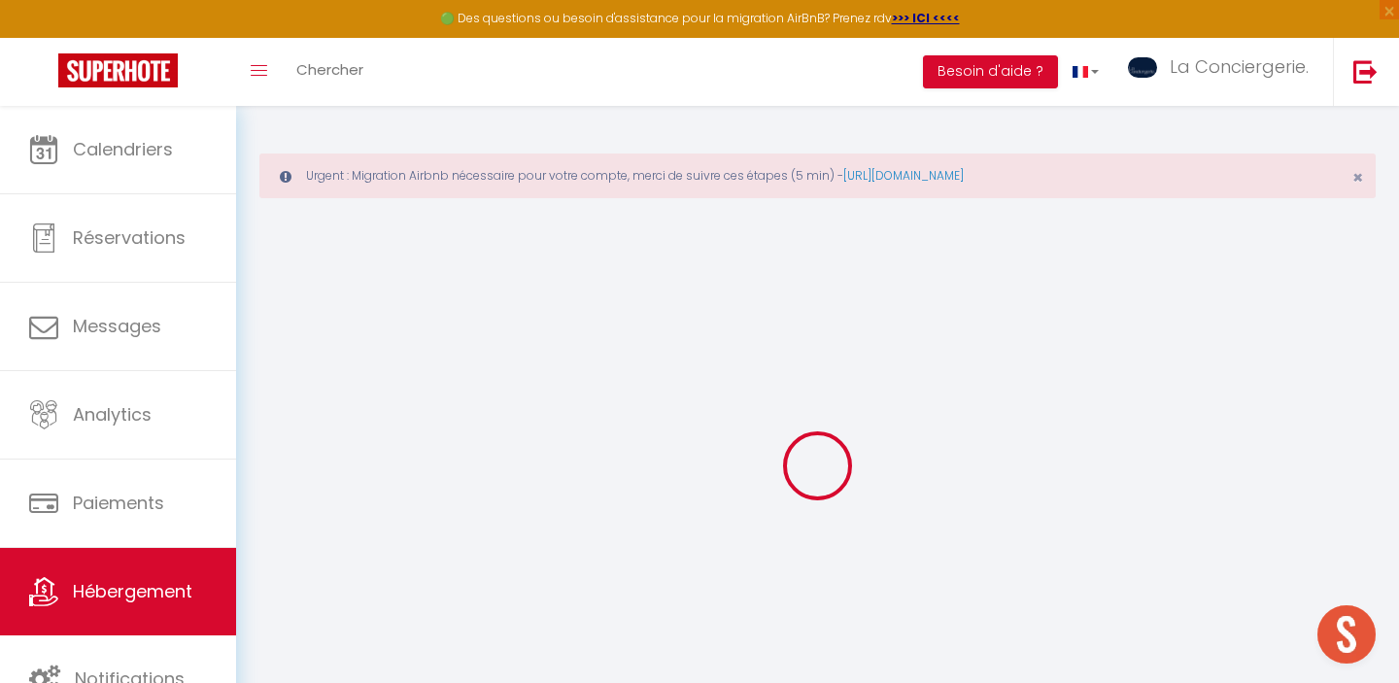
select select
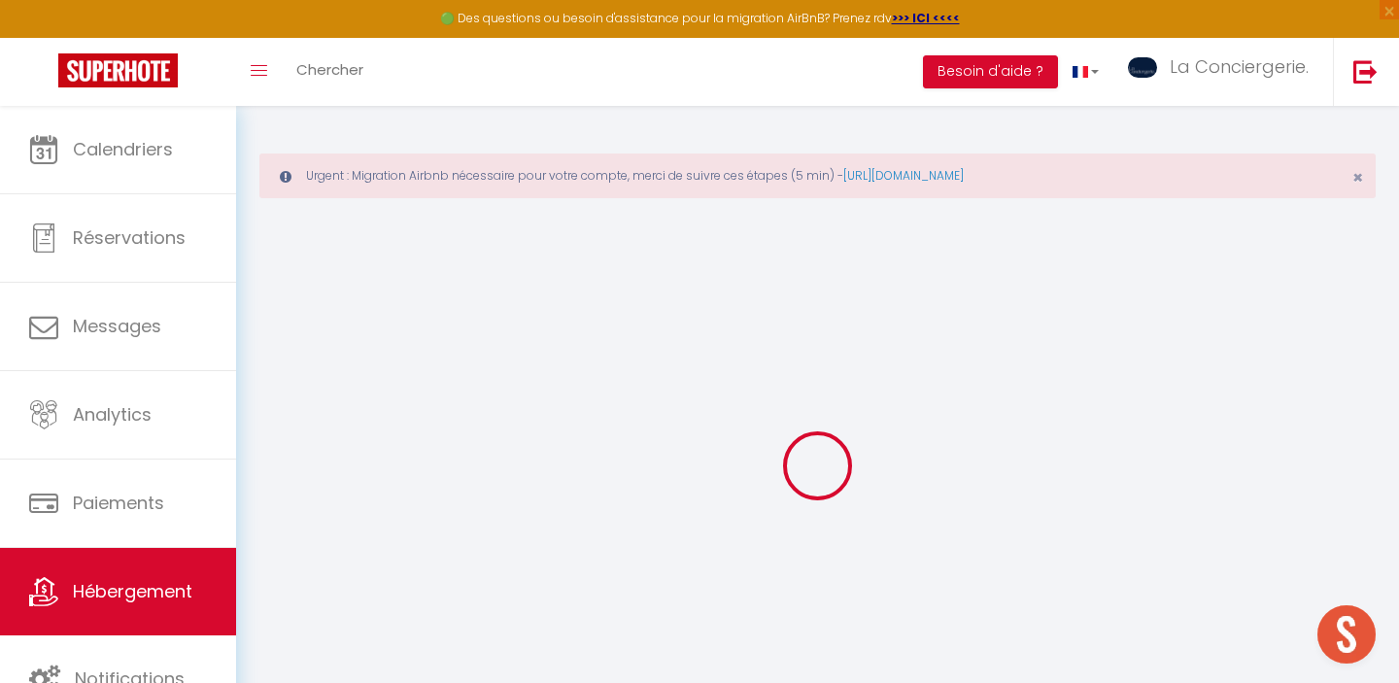
select select
checkbox input "false"
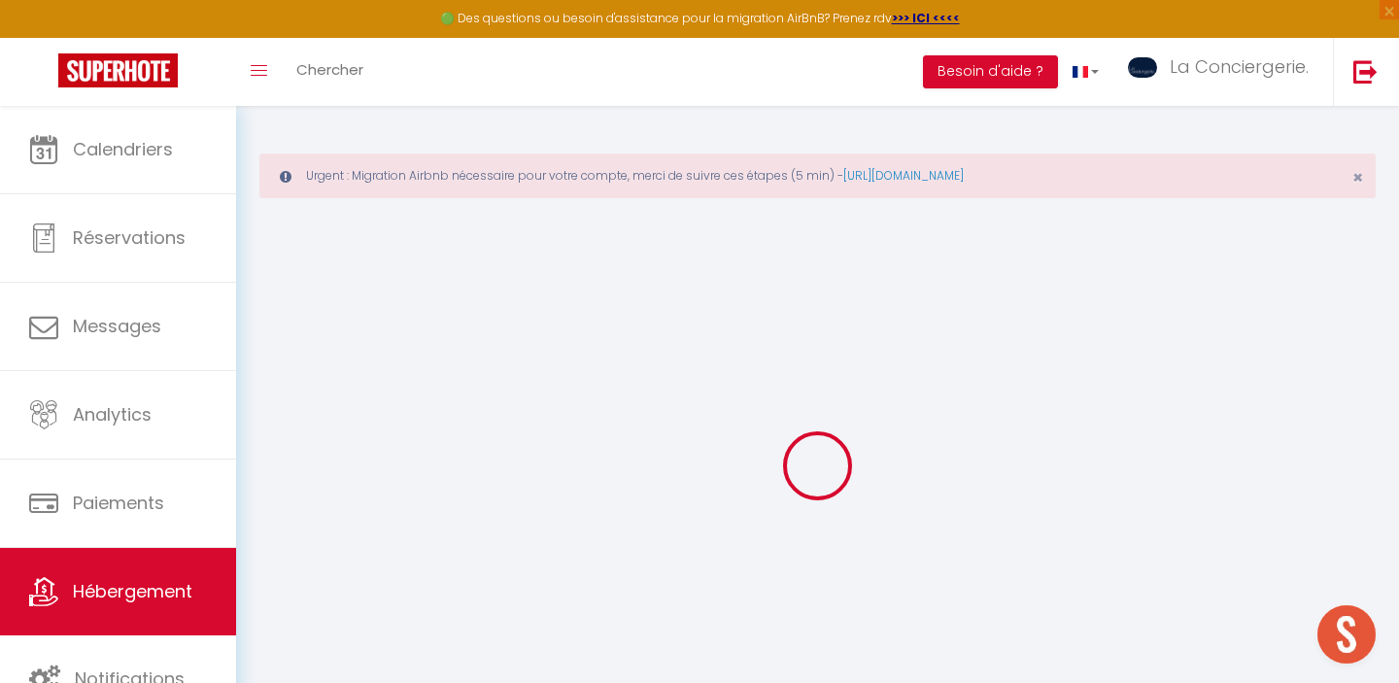
checkbox input "false"
select select
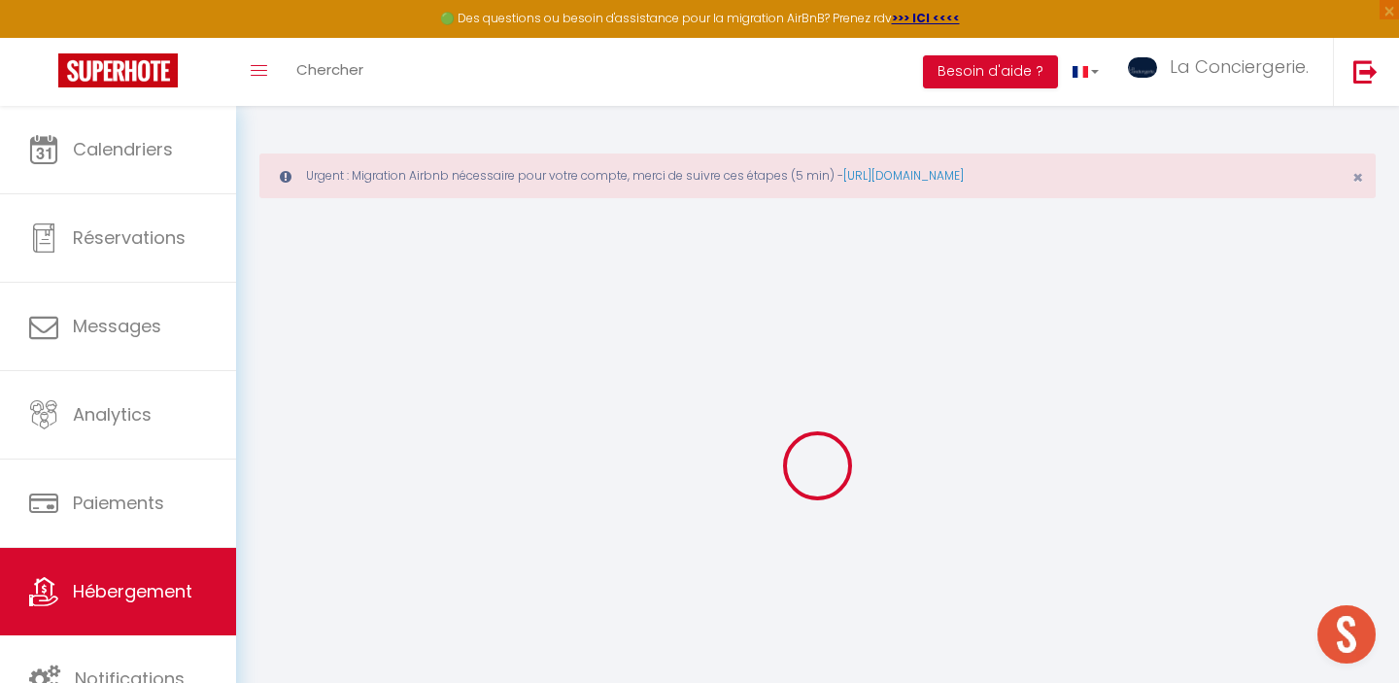
select select
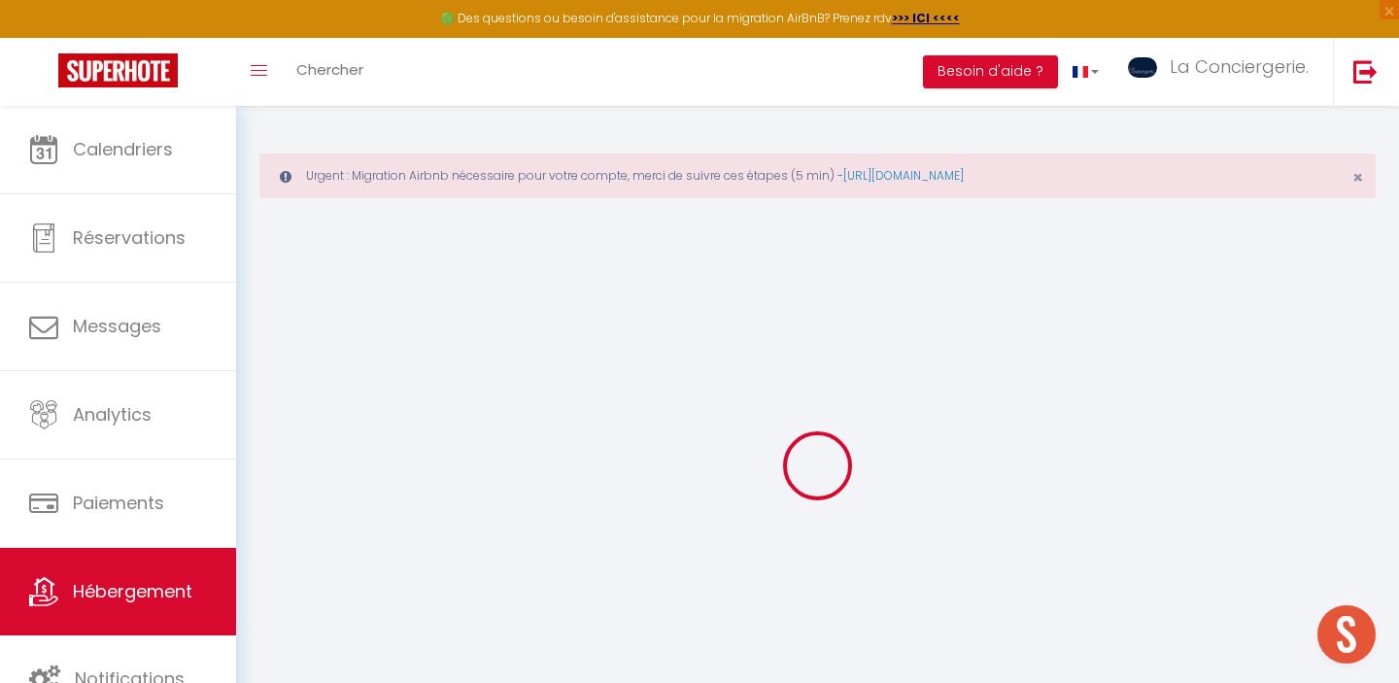
checkbox input "false"
select select
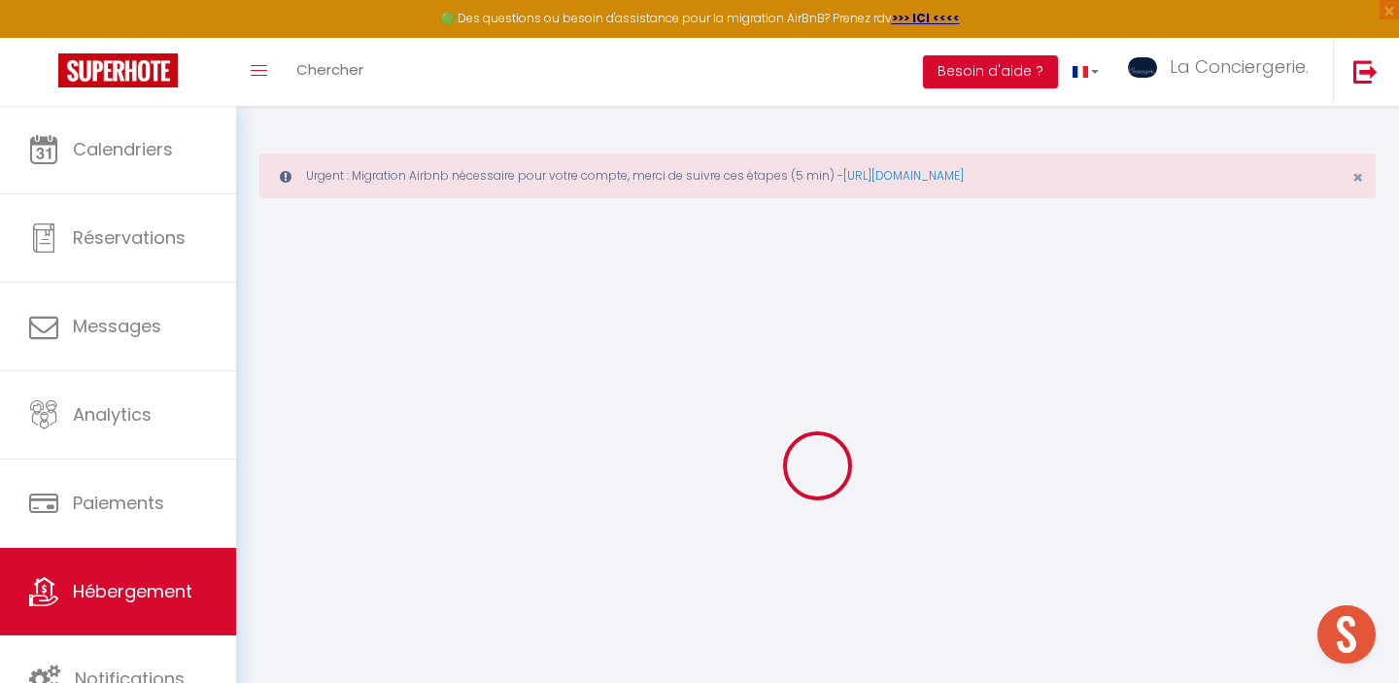
select select
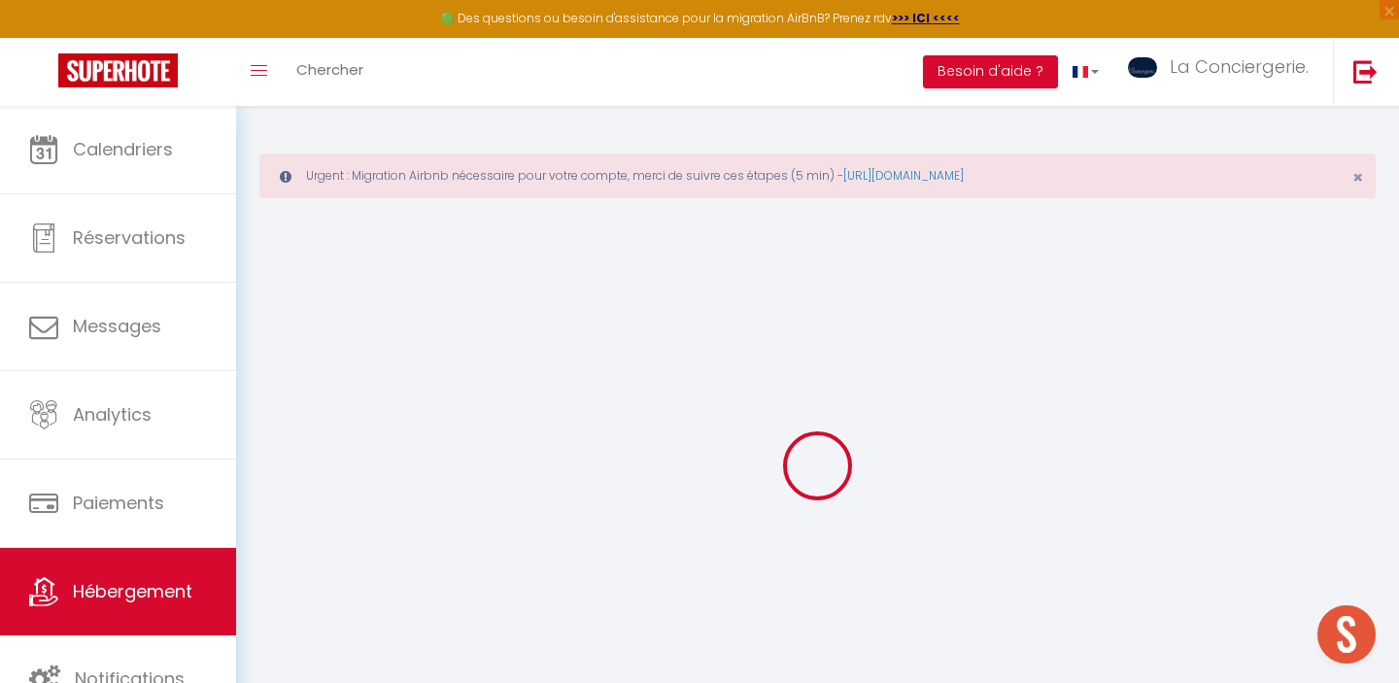
select select
checkbox input "false"
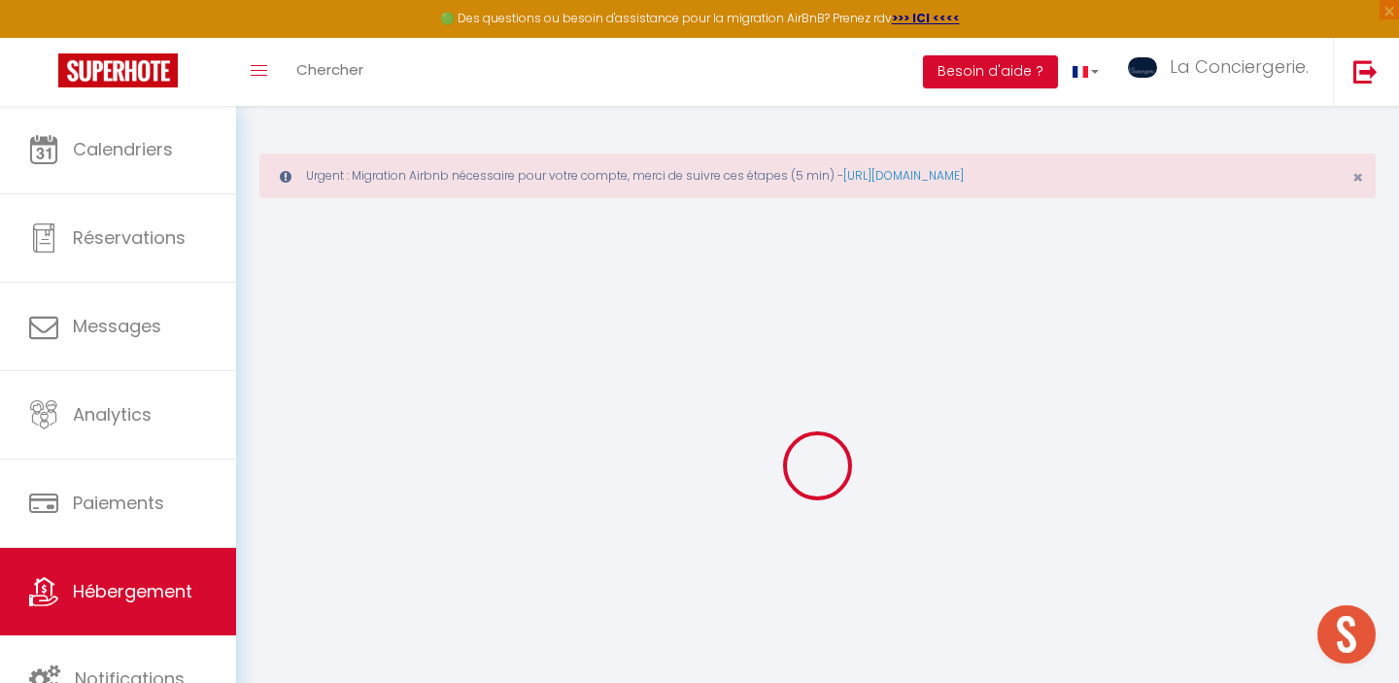
checkbox input "false"
select select
type input "Magenta"
select select "2"
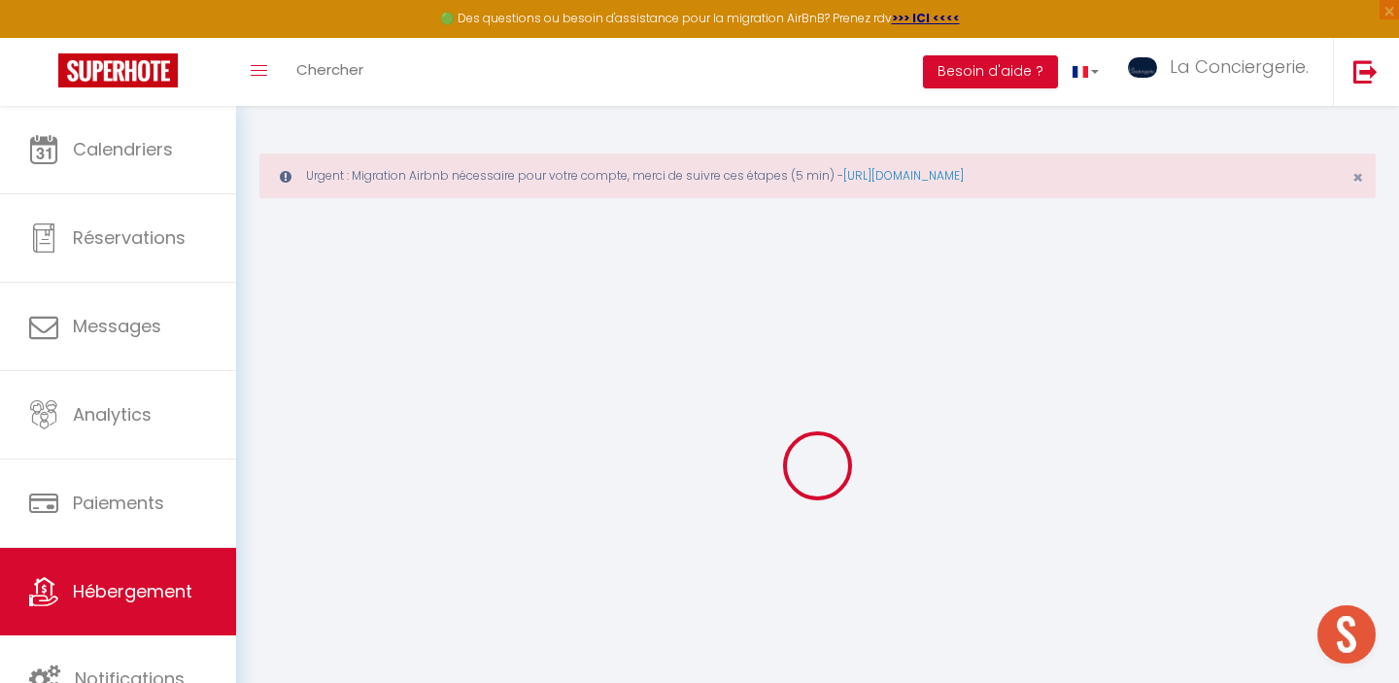
type input "79"
select select
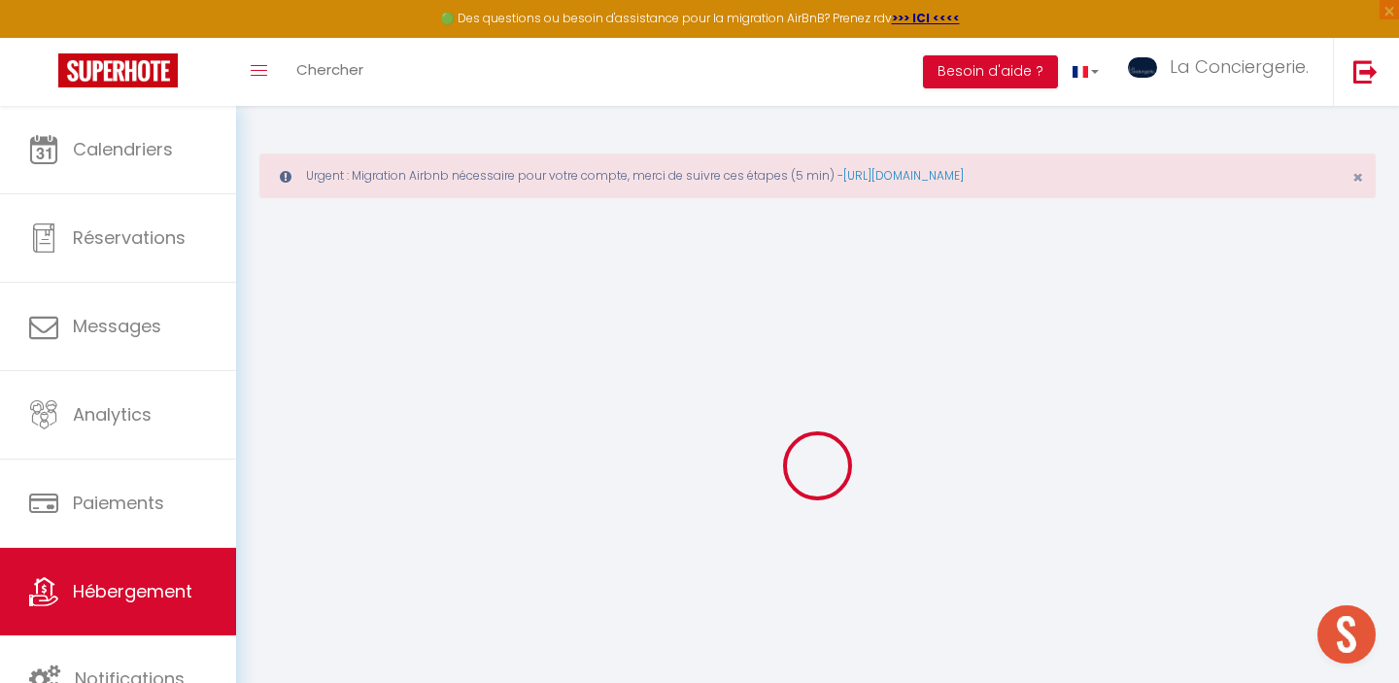
select select
type input "48 Rue de Magenta"
type input "86000"
type input "Poitiers"
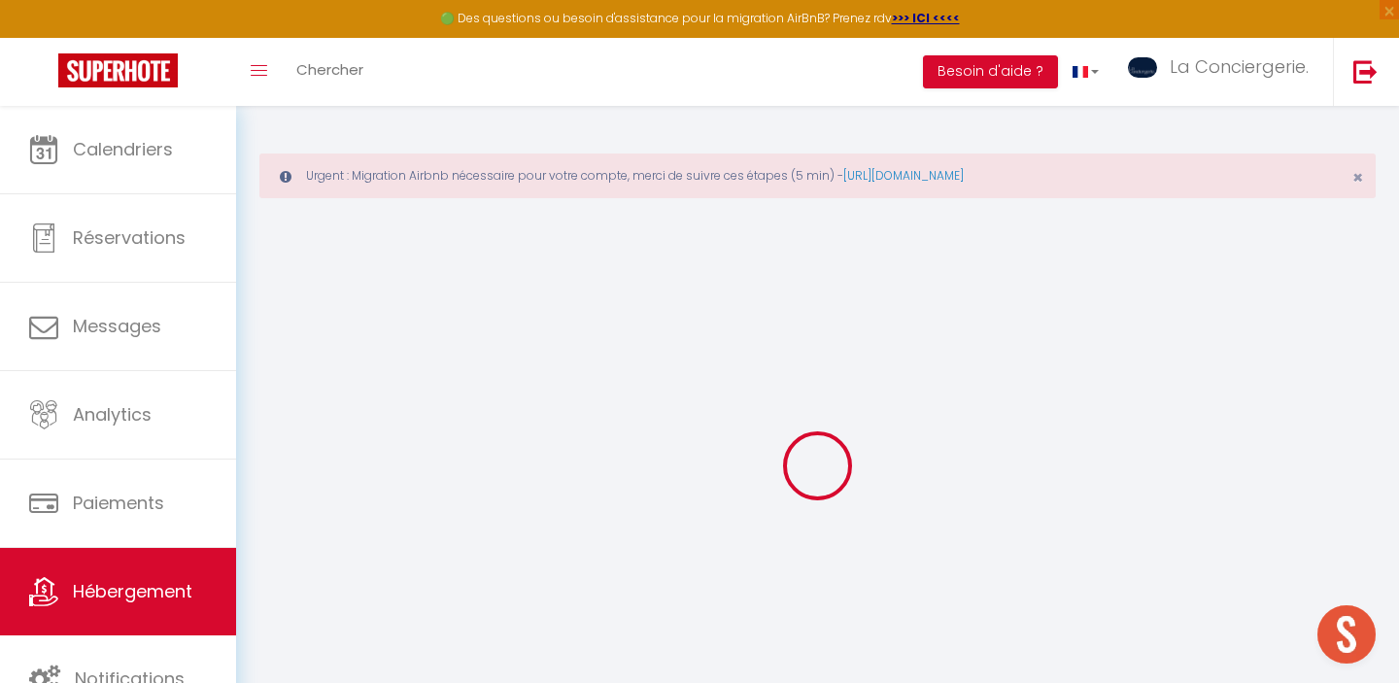
type input "[EMAIL_ADDRESS][DOMAIN_NAME]"
select select
checkbox input "false"
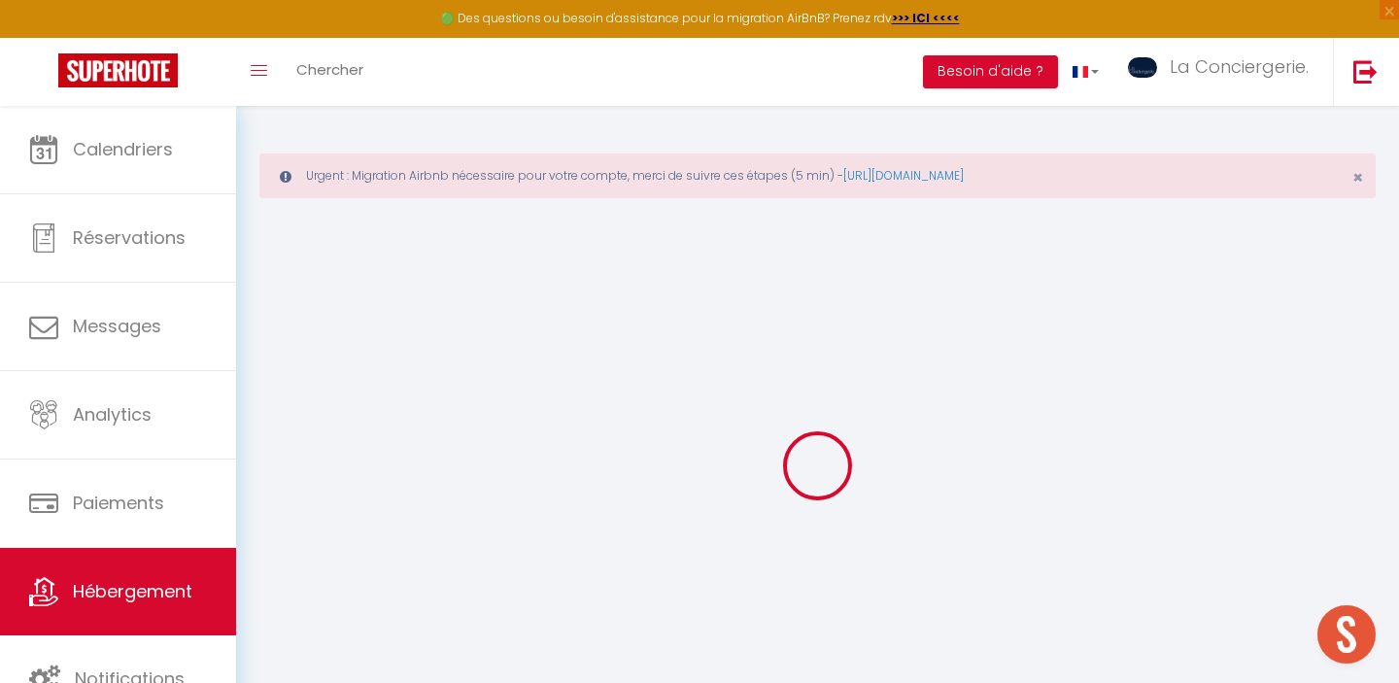
checkbox input "false"
type input "0"
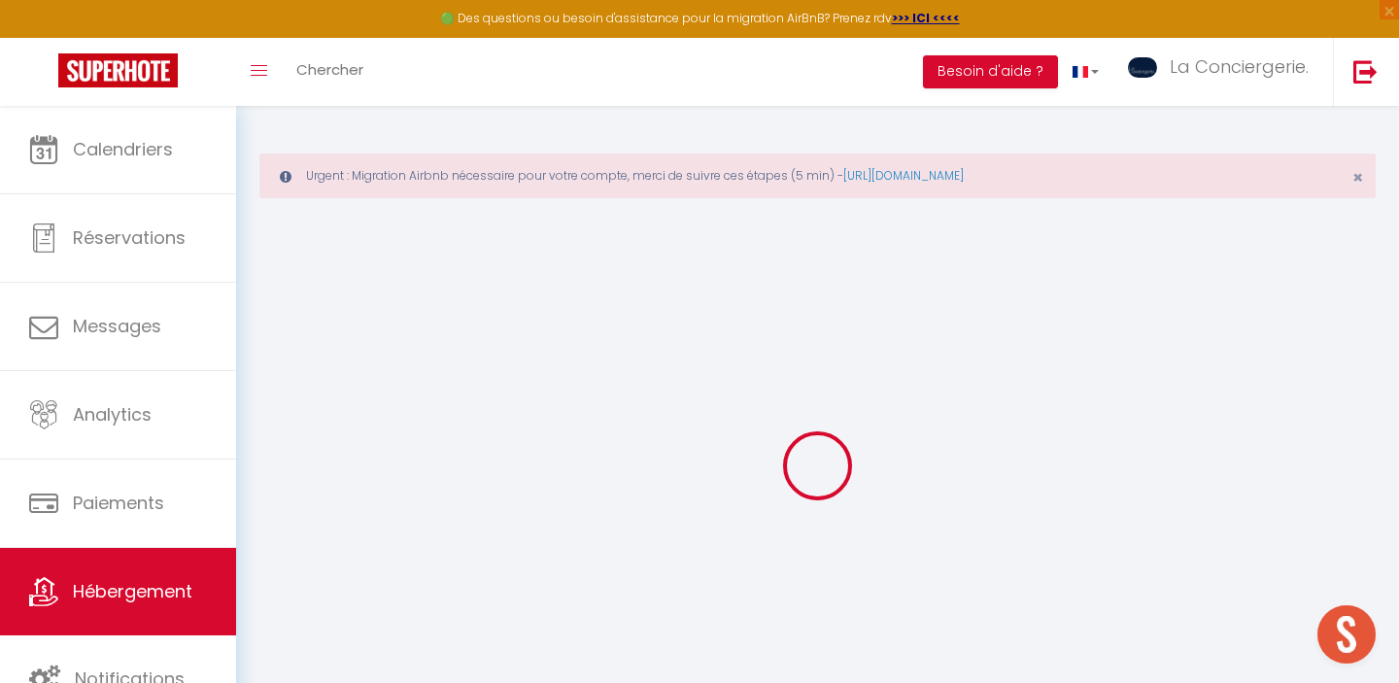
select select
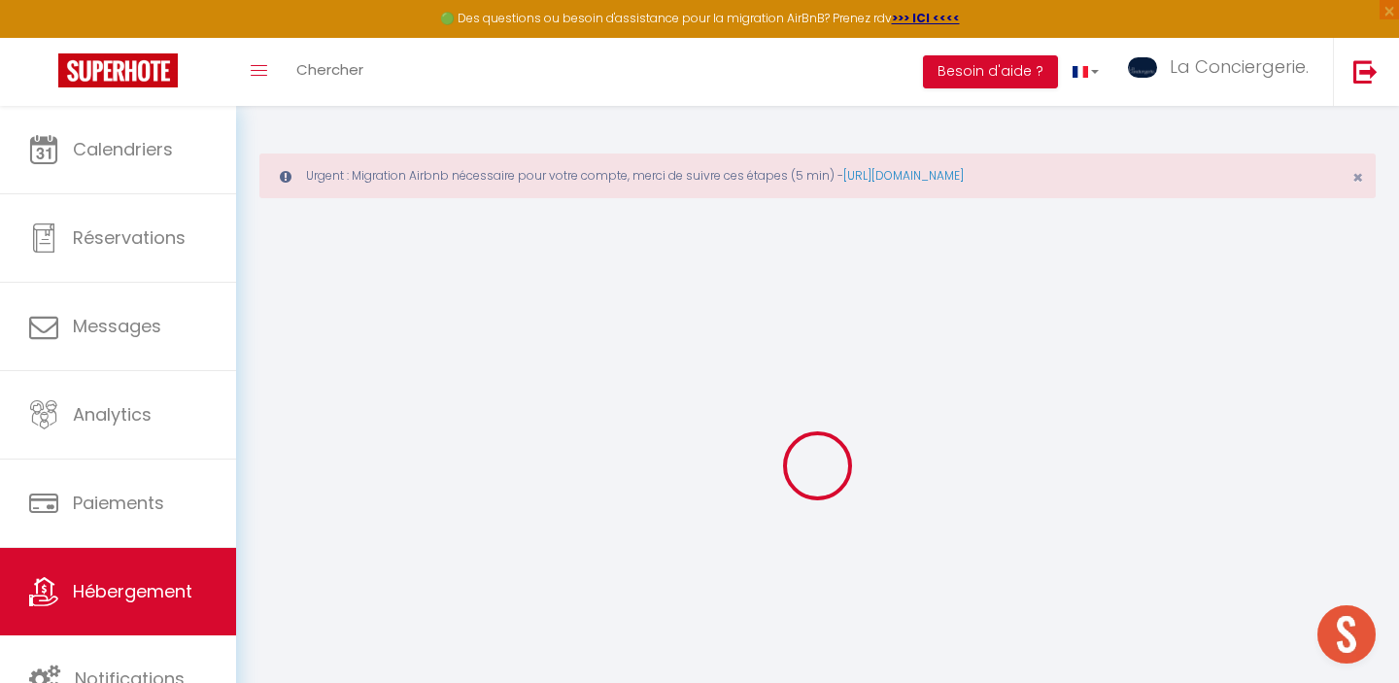
select select
checkbox input "false"
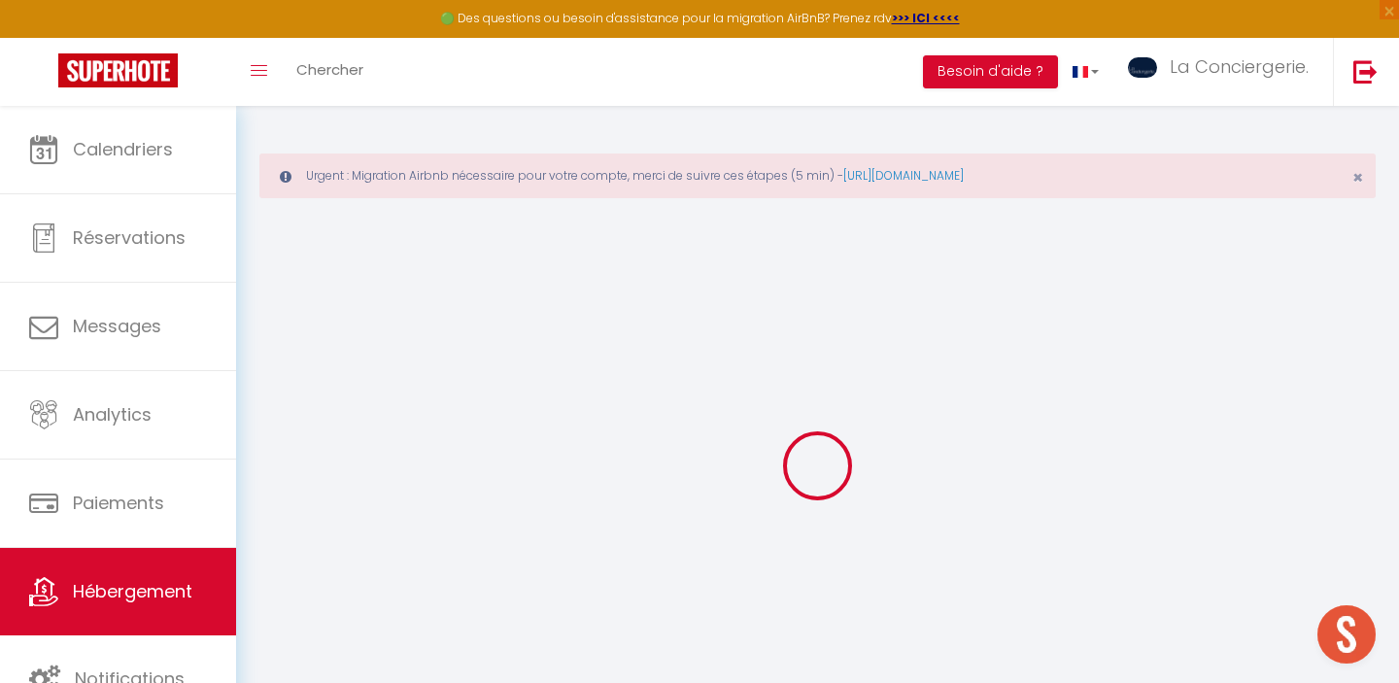
select select
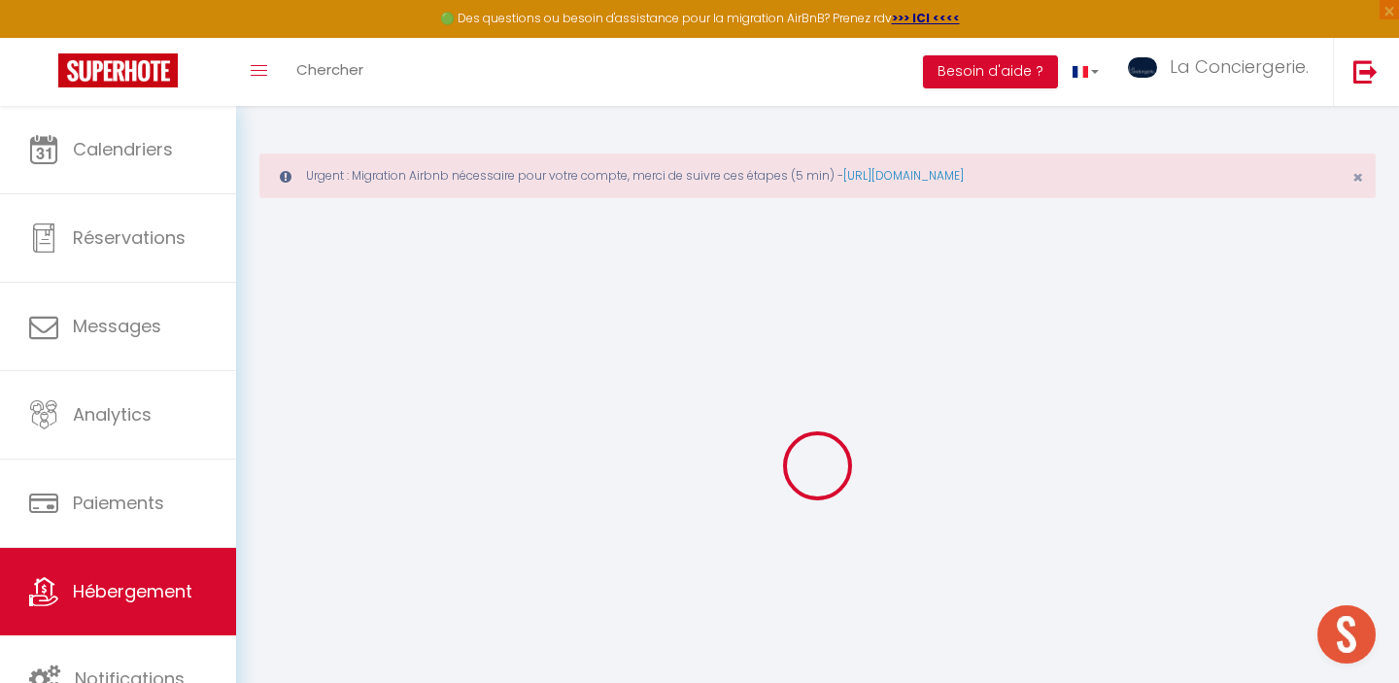
select select
checkbox input "false"
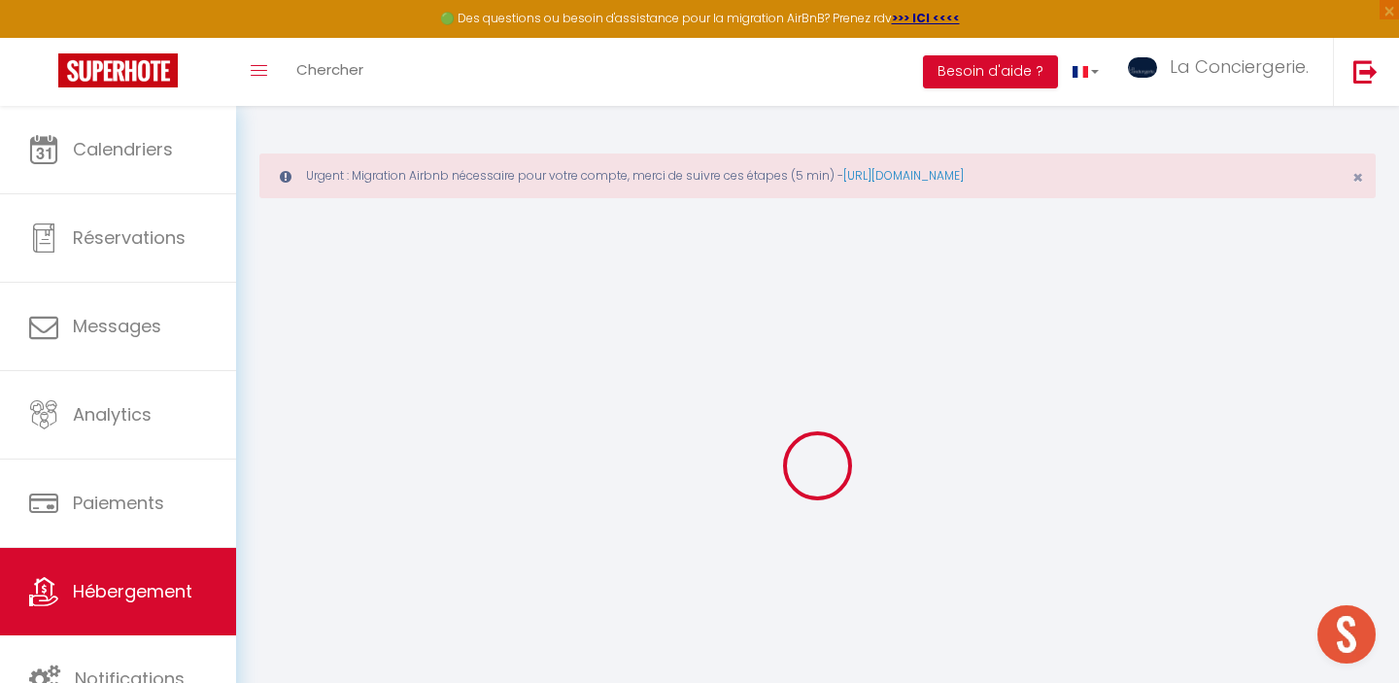
select select
checkbox input "false"
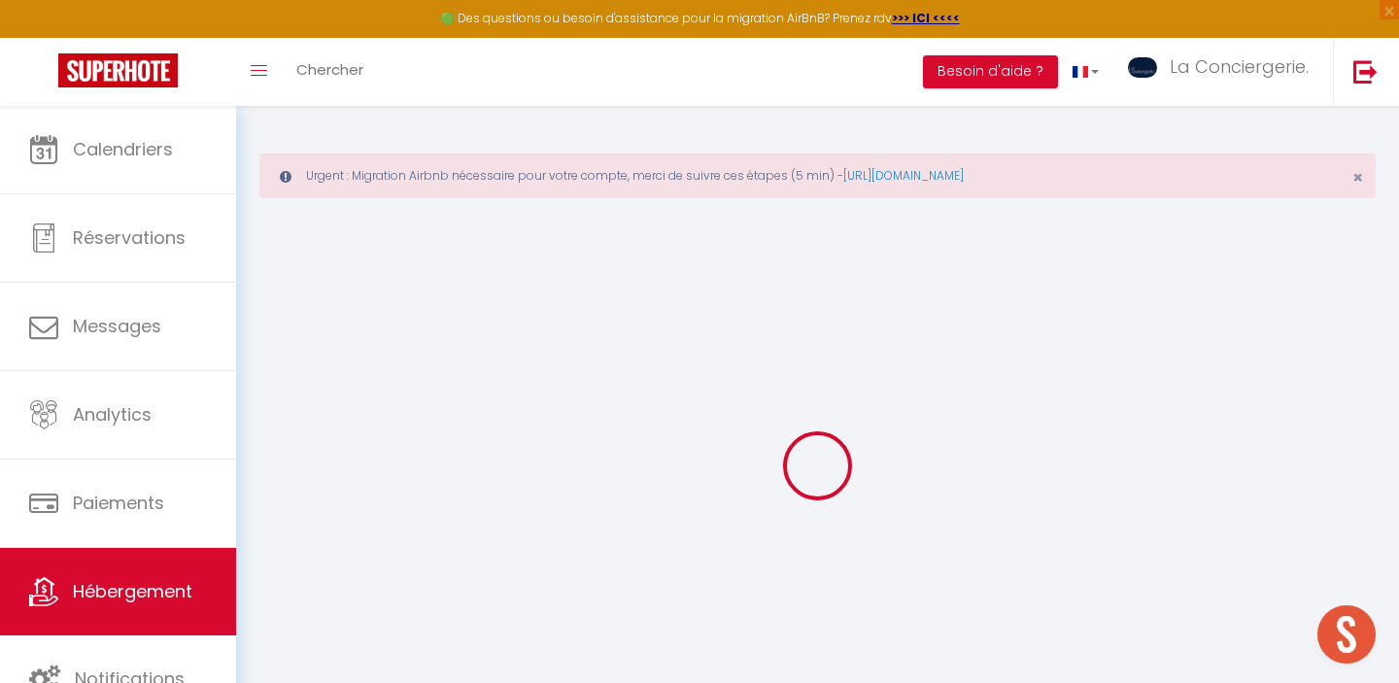
select select "+ 25 %"
select select "+ 28 %"
select select
checkbox input "false"
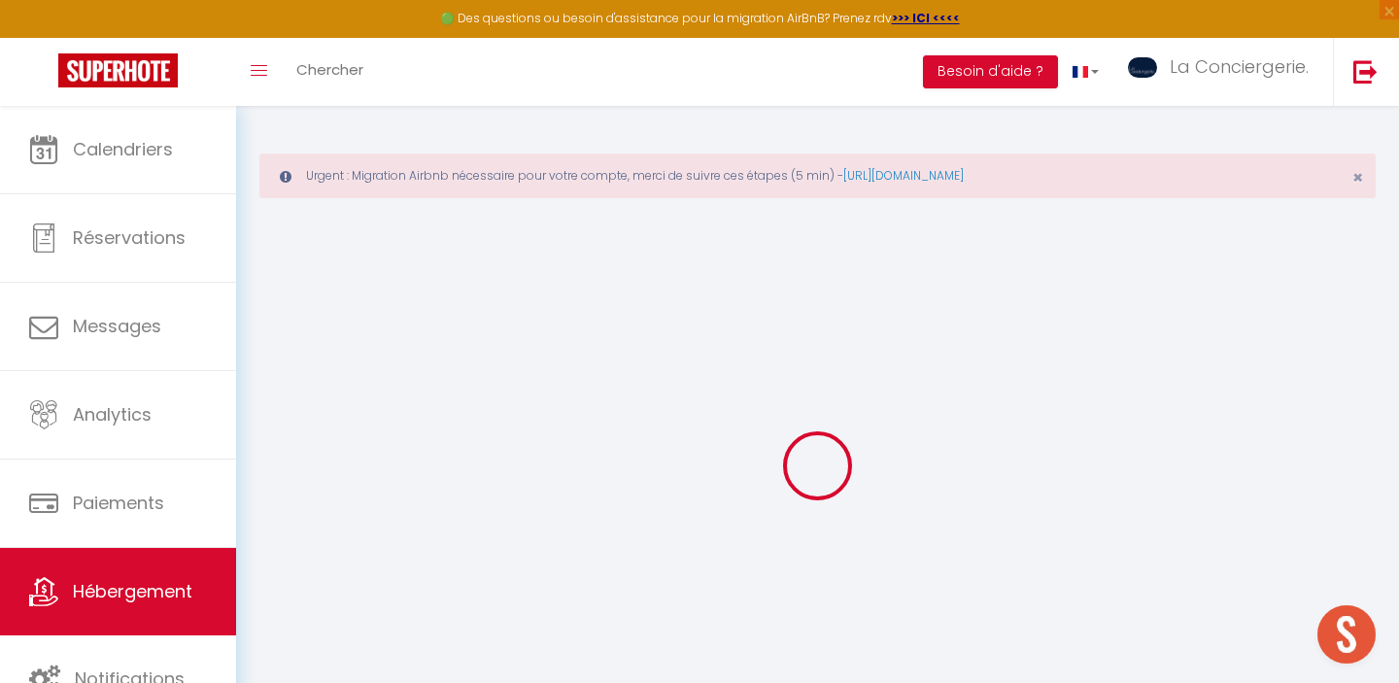
checkbox input "false"
select select
select select "EUR"
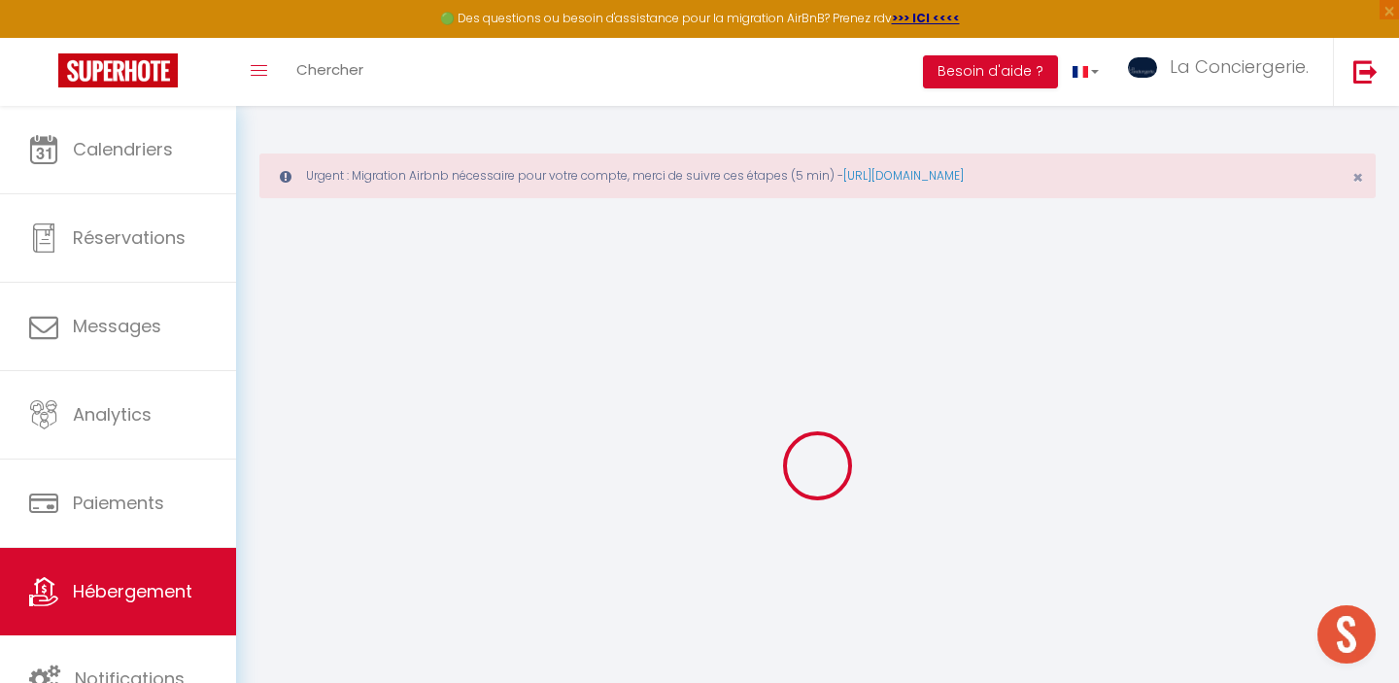
select select
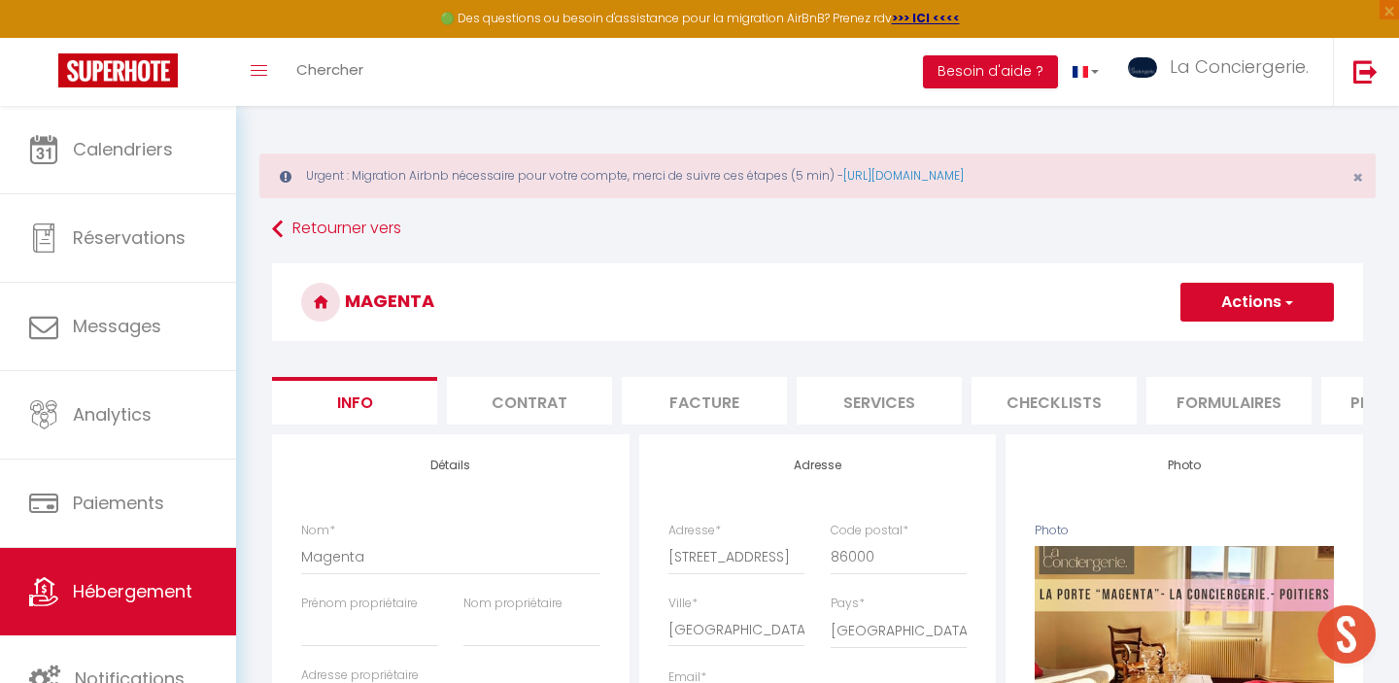
select select
checkbox input "false"
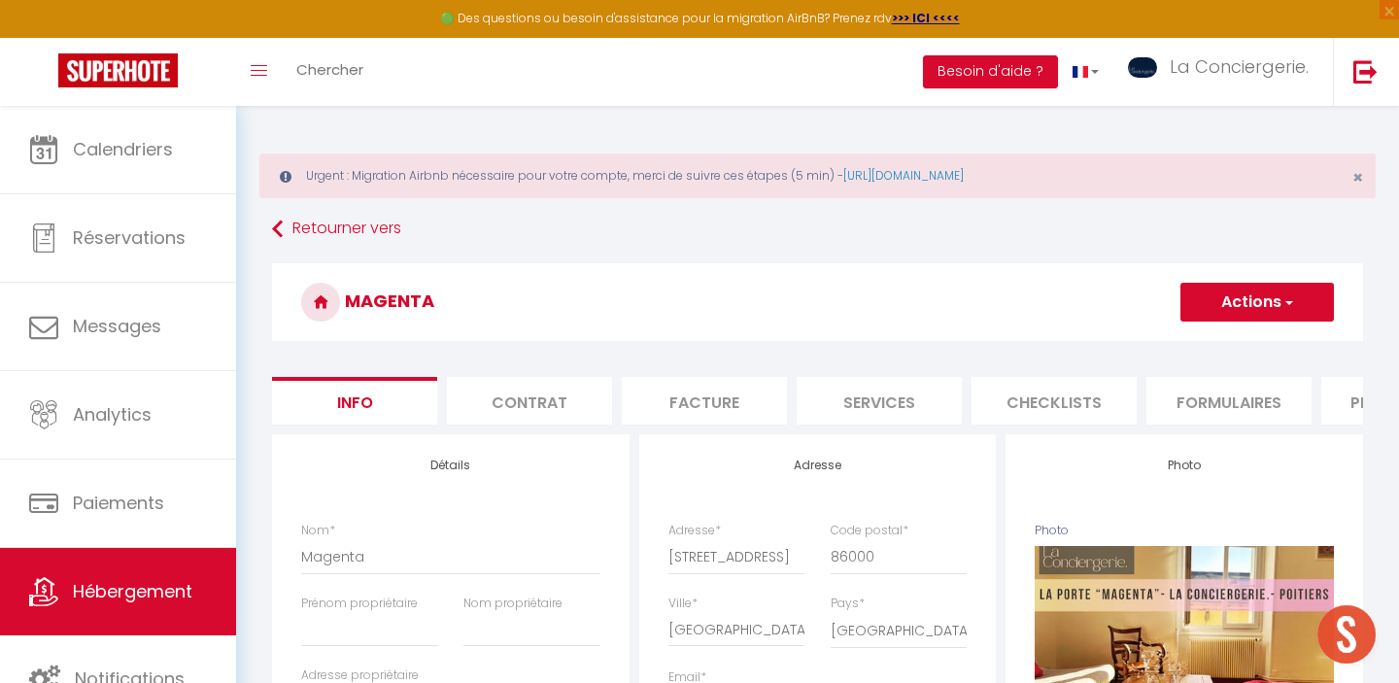
select select
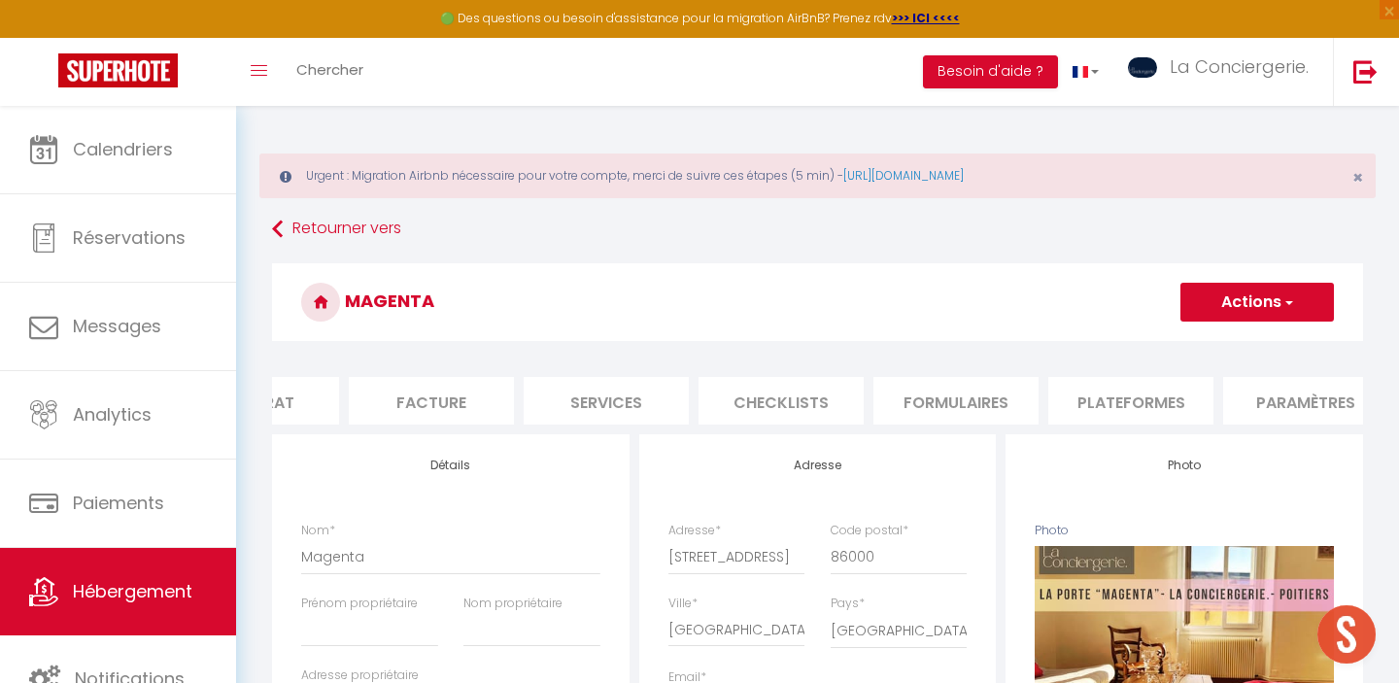
click at [1225, 396] on li "Paramètres" at bounding box center [1305, 401] width 165 height 48
select select
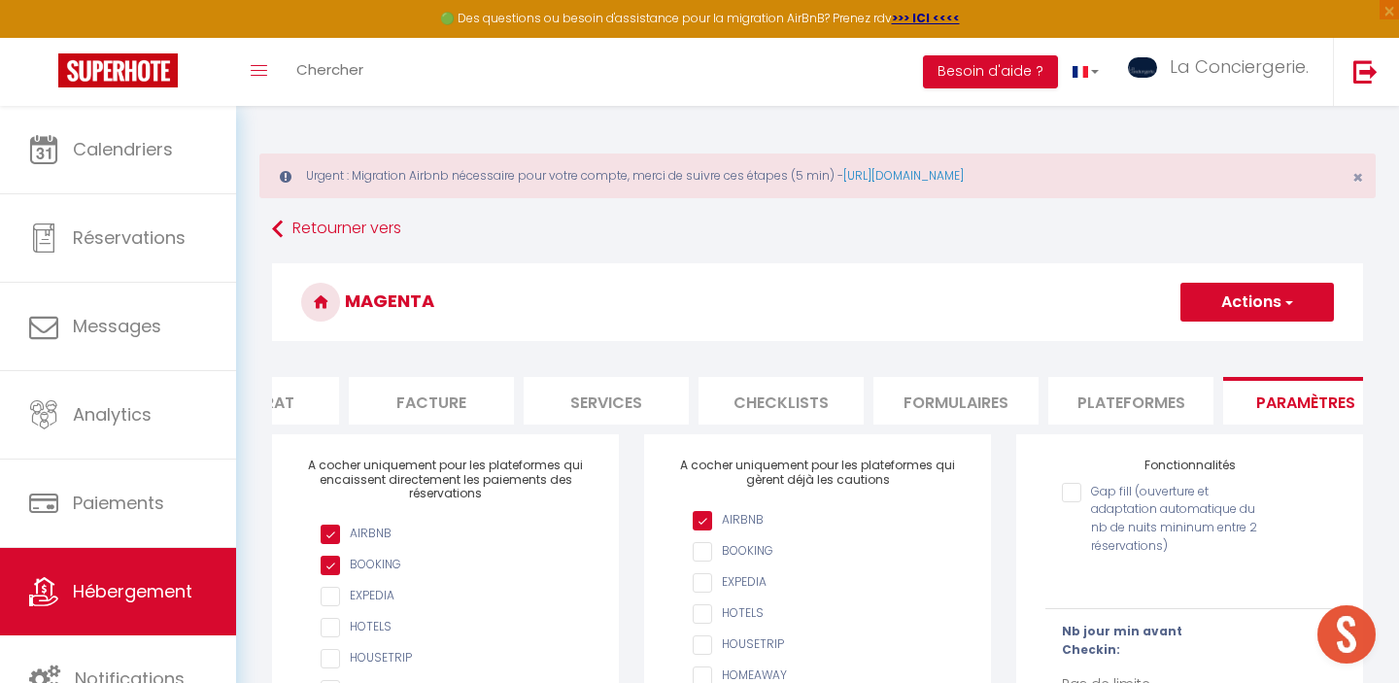
click at [1126, 395] on li "Plateformes" at bounding box center [1130, 401] width 165 height 48
select select
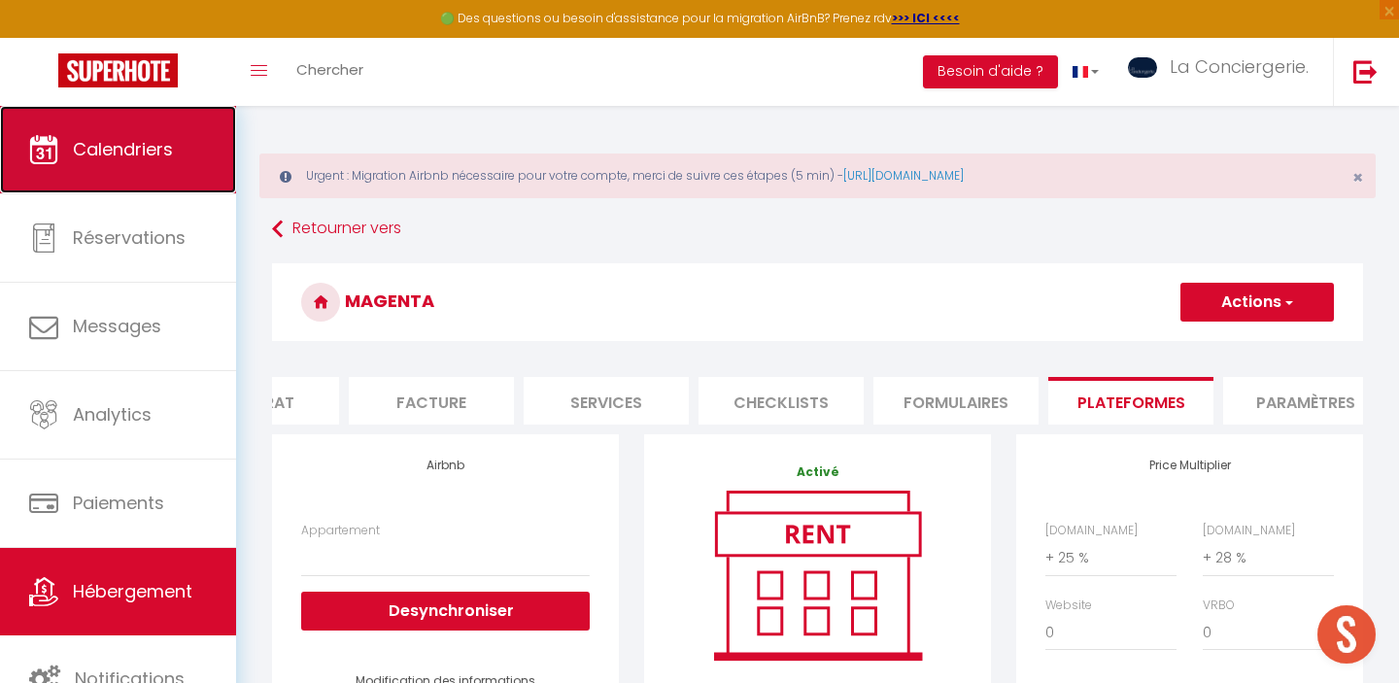
click at [162, 170] on link "Calendriers" at bounding box center [118, 149] width 236 height 87
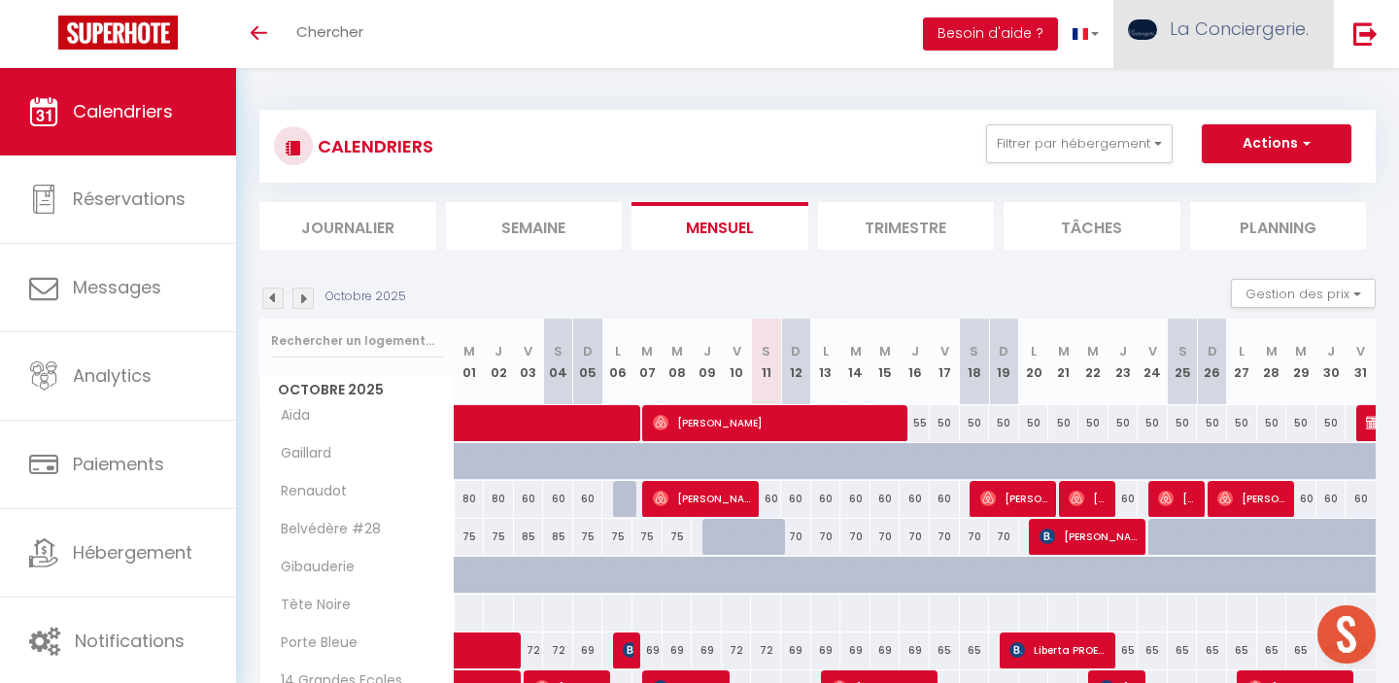
click at [1260, 48] on link "La Conciergerie." at bounding box center [1223, 34] width 220 height 68
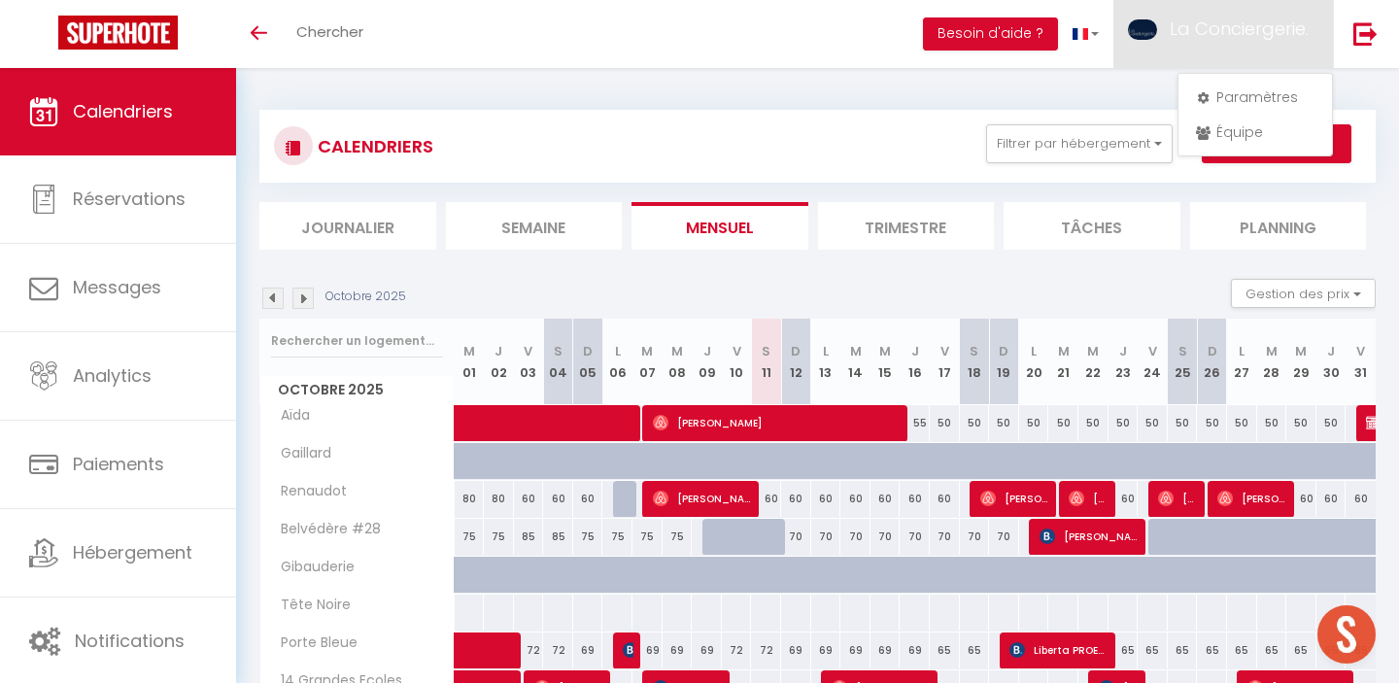
click at [1065, 97] on div "CALENDRIERS Filtrer par hébergement JAUNAY T2 Chapron 237' POITIERS STD Gaillar…" at bounding box center [817, 679] width 1116 height 1177
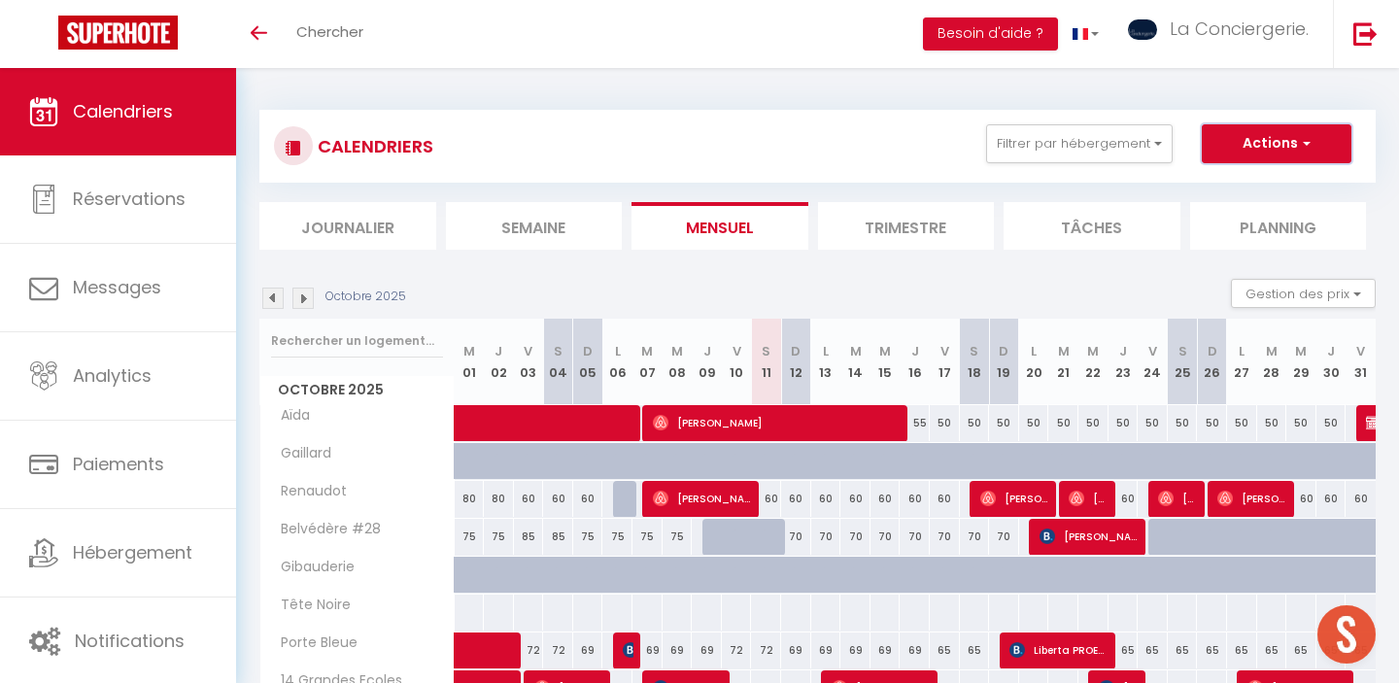
click at [1280, 126] on button "Actions" at bounding box center [1277, 143] width 150 height 39
click at [811, 155] on div "CALENDRIERS Filtrer par hébergement JAUNAY T2 Chapron 237' POITIERS STD Gaillar…" at bounding box center [817, 146] width 1087 height 44
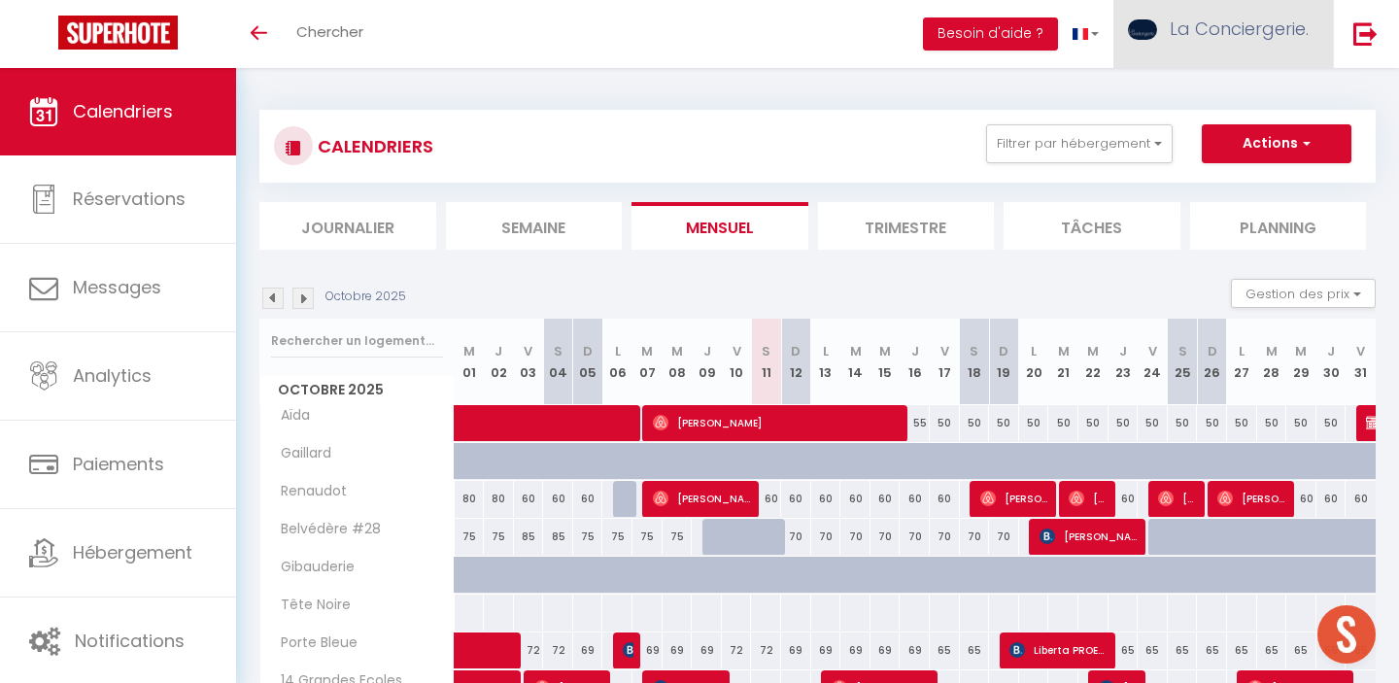
click at [1183, 24] on span "La Conciergerie." at bounding box center [1239, 29] width 139 height 24
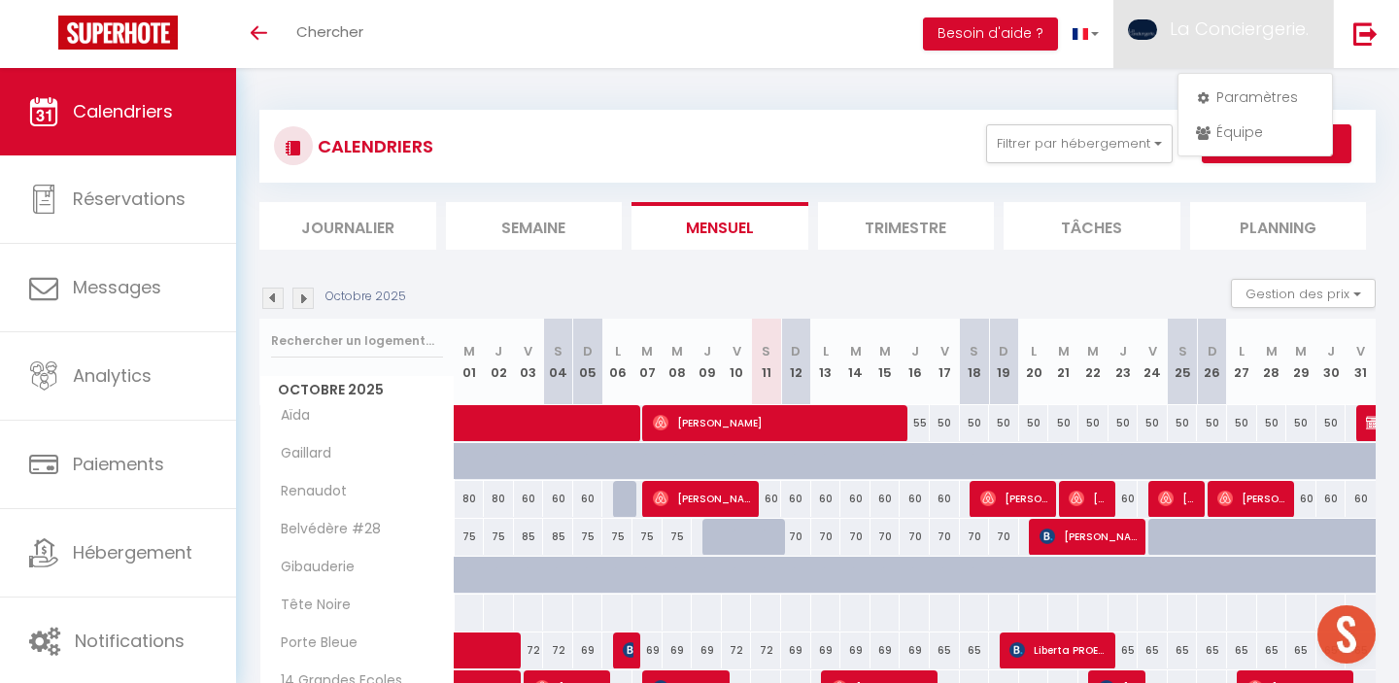
click at [1068, 102] on div "CALENDRIERS Filtrer par hébergement JAUNAY T2 Chapron 237' POITIERS STD Gaillar…" at bounding box center [817, 679] width 1116 height 1177
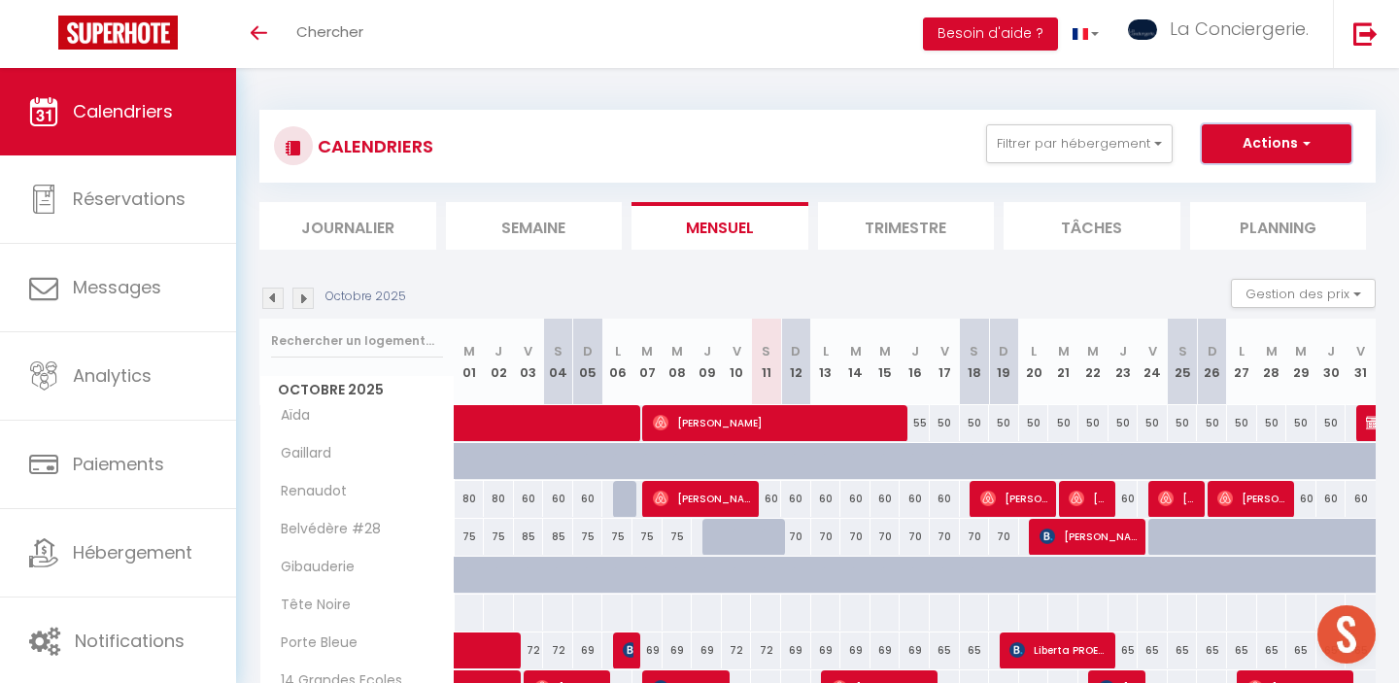
click at [1267, 151] on button "Actions" at bounding box center [1277, 143] width 150 height 39
click at [1087, 104] on div "CALENDRIERS Filtrer par hébergement JAUNAY T2 Chapron 237' POITIERS STD Gaillar…" at bounding box center [817, 679] width 1116 height 1177
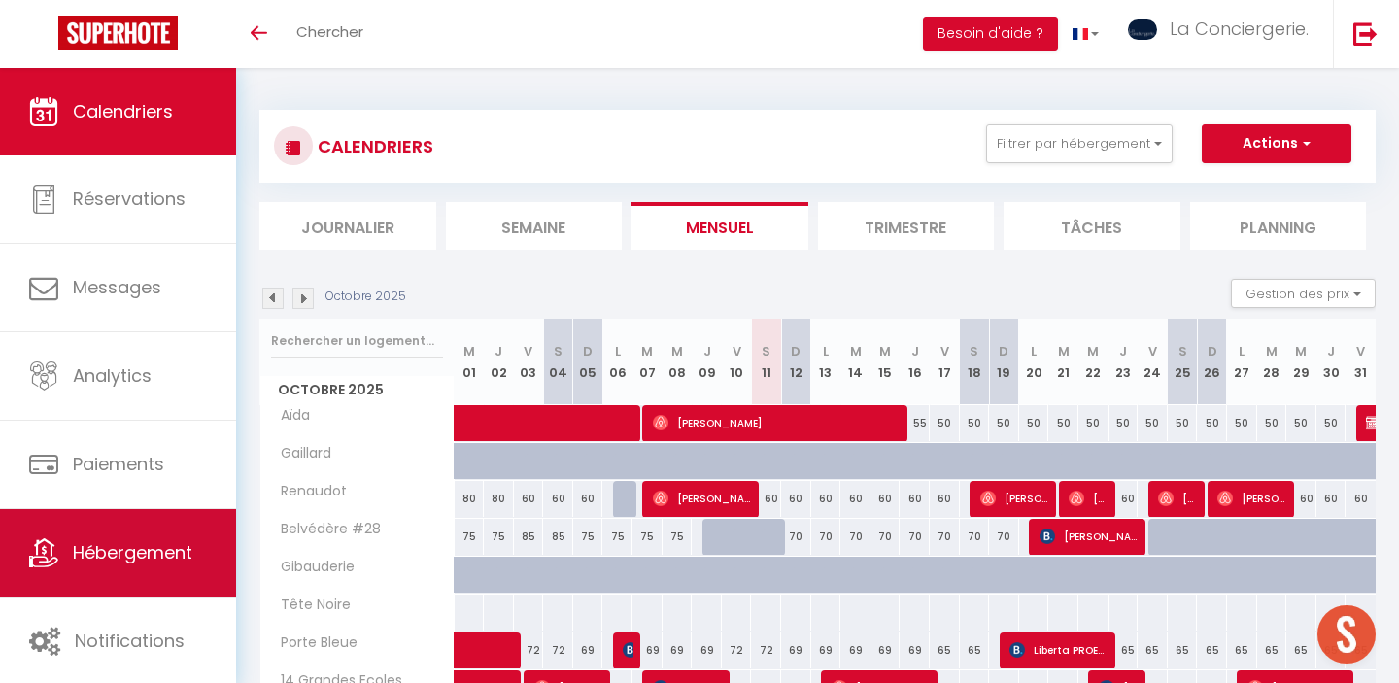
click at [88, 559] on span "Hébergement" at bounding box center [133, 552] width 120 height 24
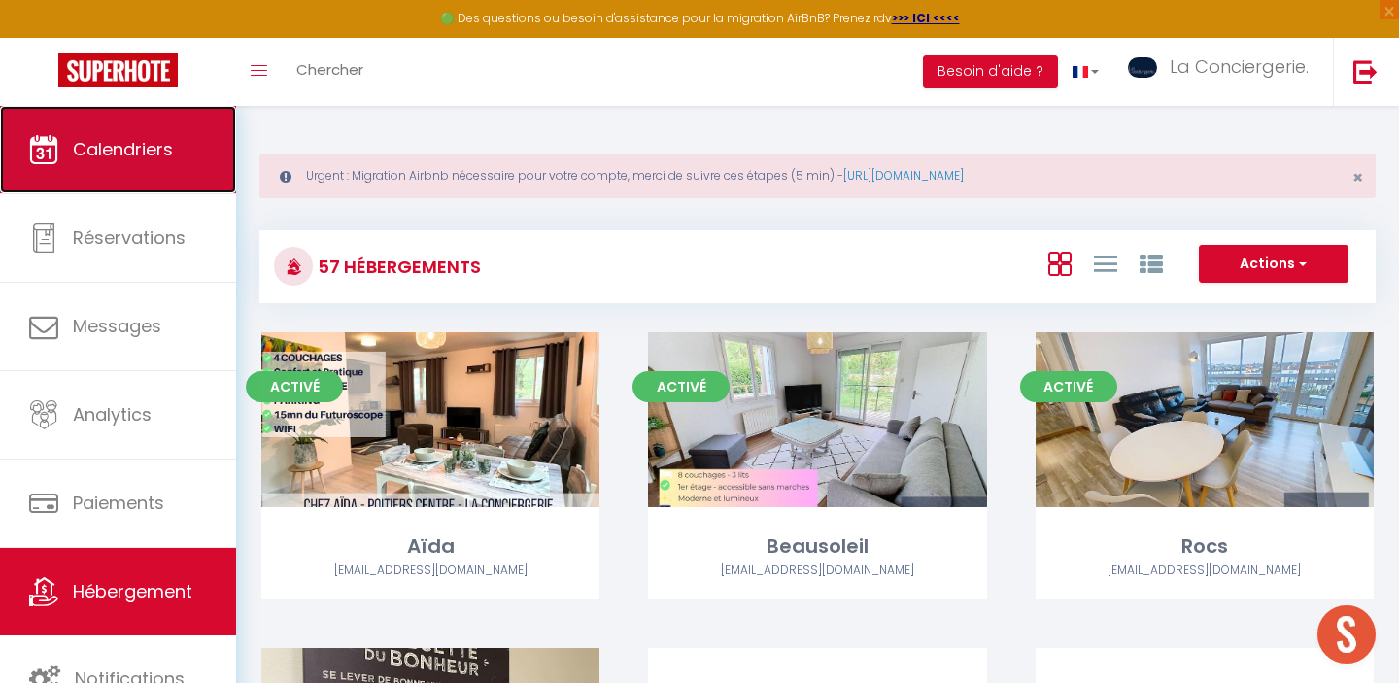
click at [94, 150] on span "Calendriers" at bounding box center [123, 149] width 100 height 24
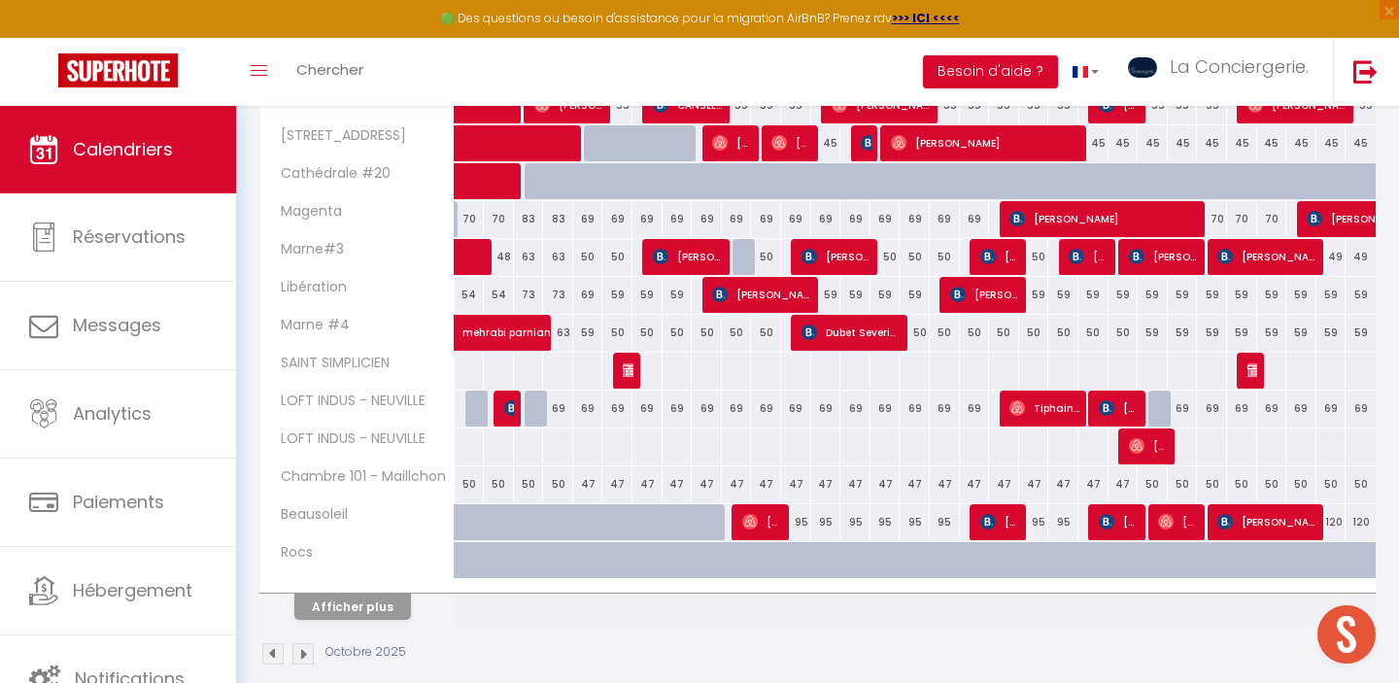
scroll to position [729, 0]
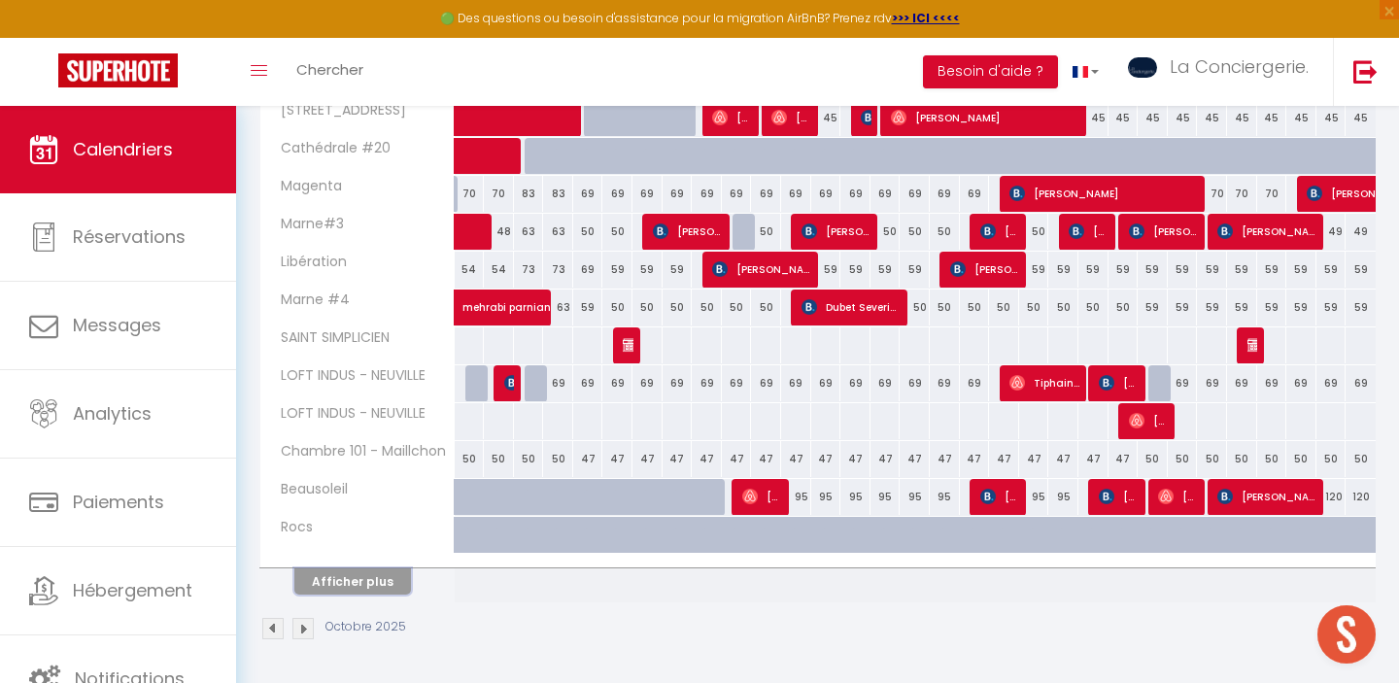
click at [343, 584] on button "Afficher plus" at bounding box center [352, 581] width 117 height 26
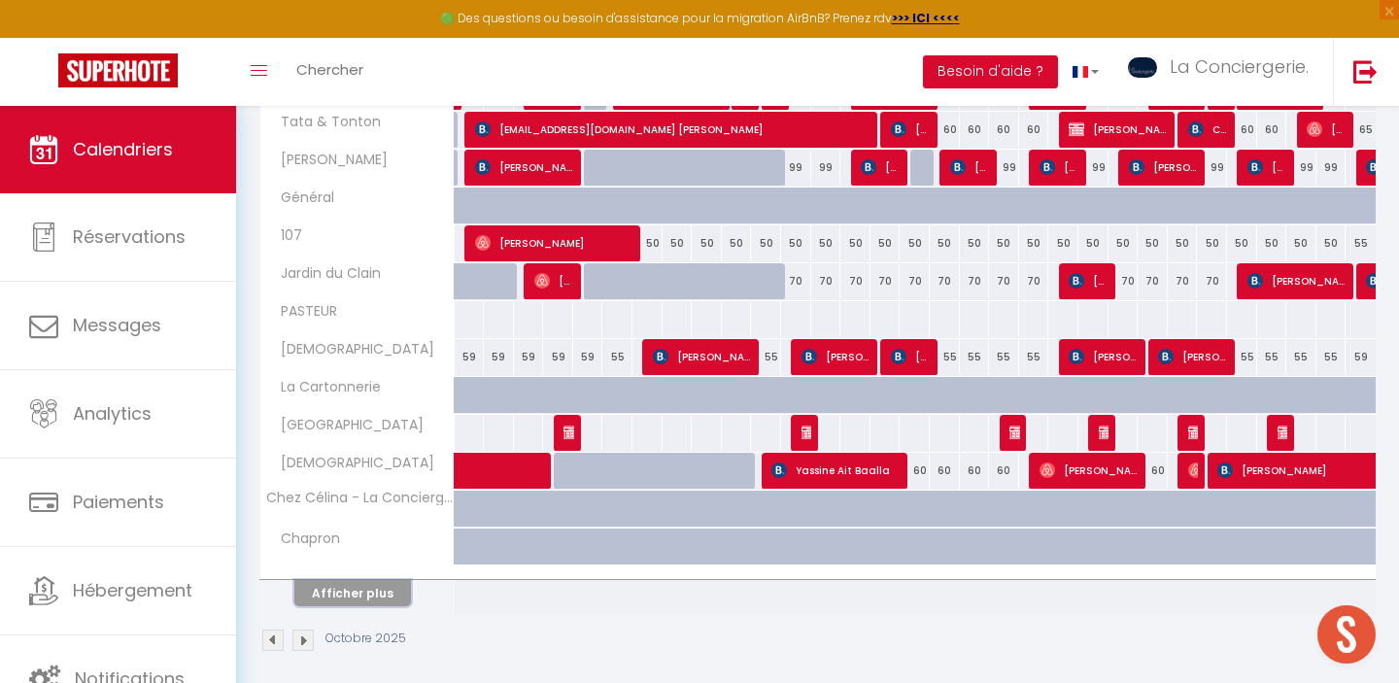
scroll to position [1486, 0]
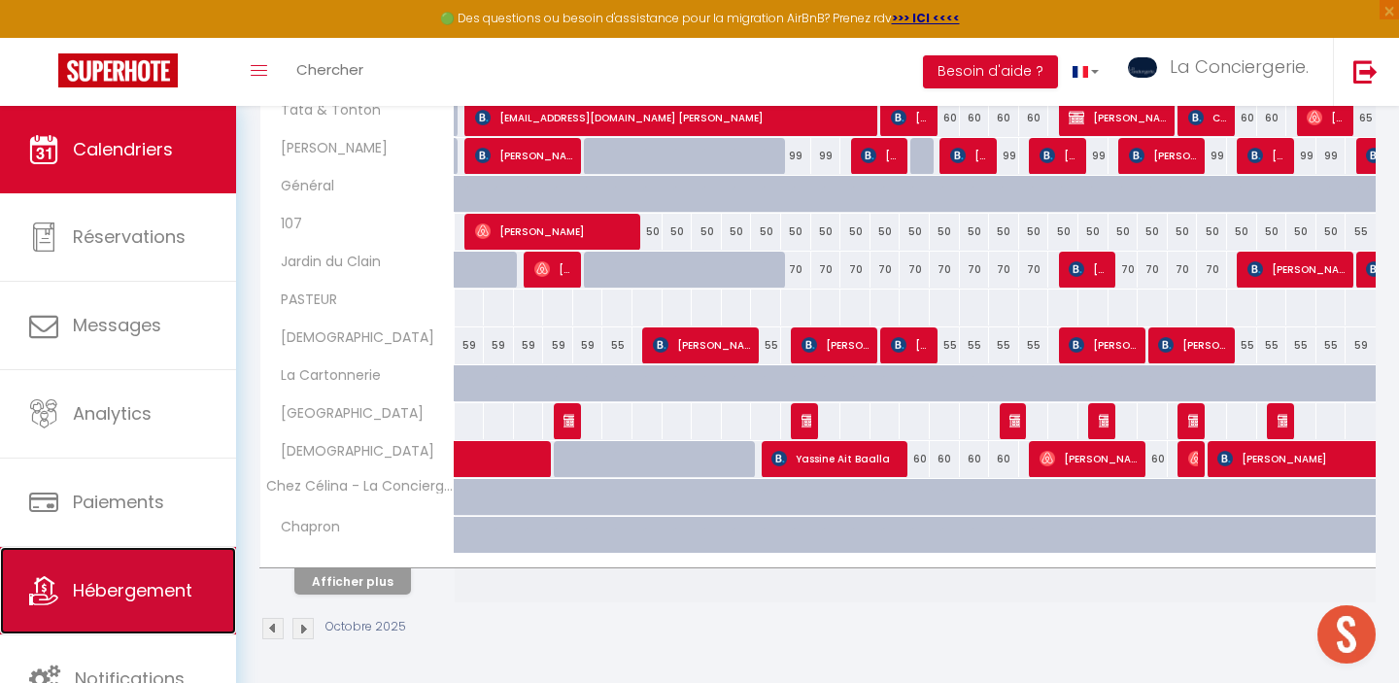
click at [130, 582] on span "Hébergement" at bounding box center [133, 590] width 120 height 24
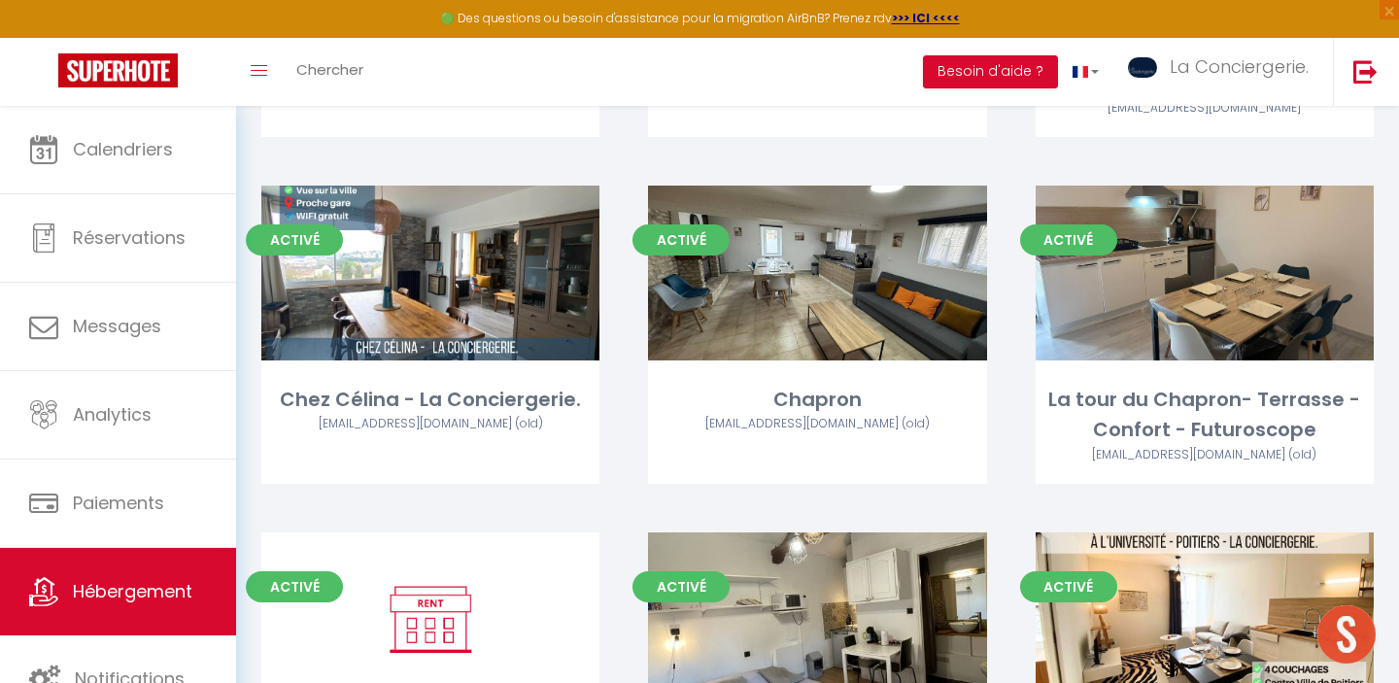
scroll to position [2345, 0]
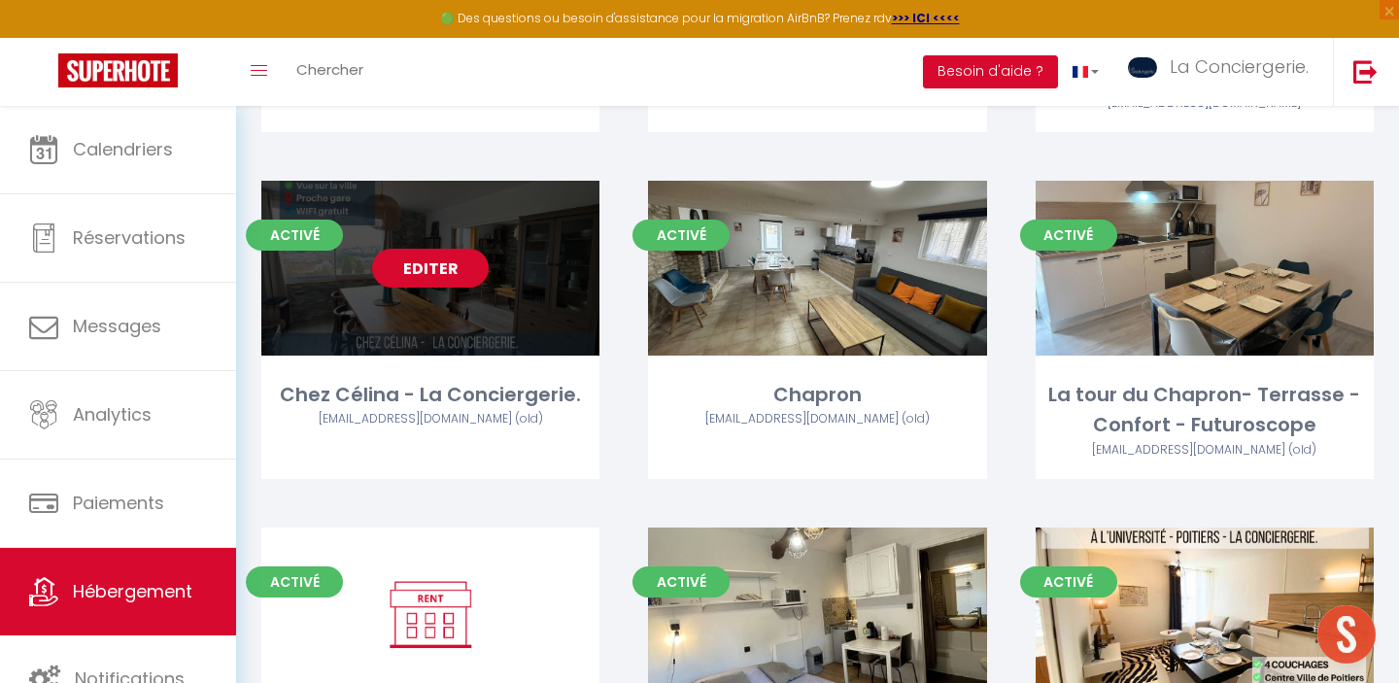
click at [409, 270] on link "Editer" at bounding box center [430, 268] width 117 height 39
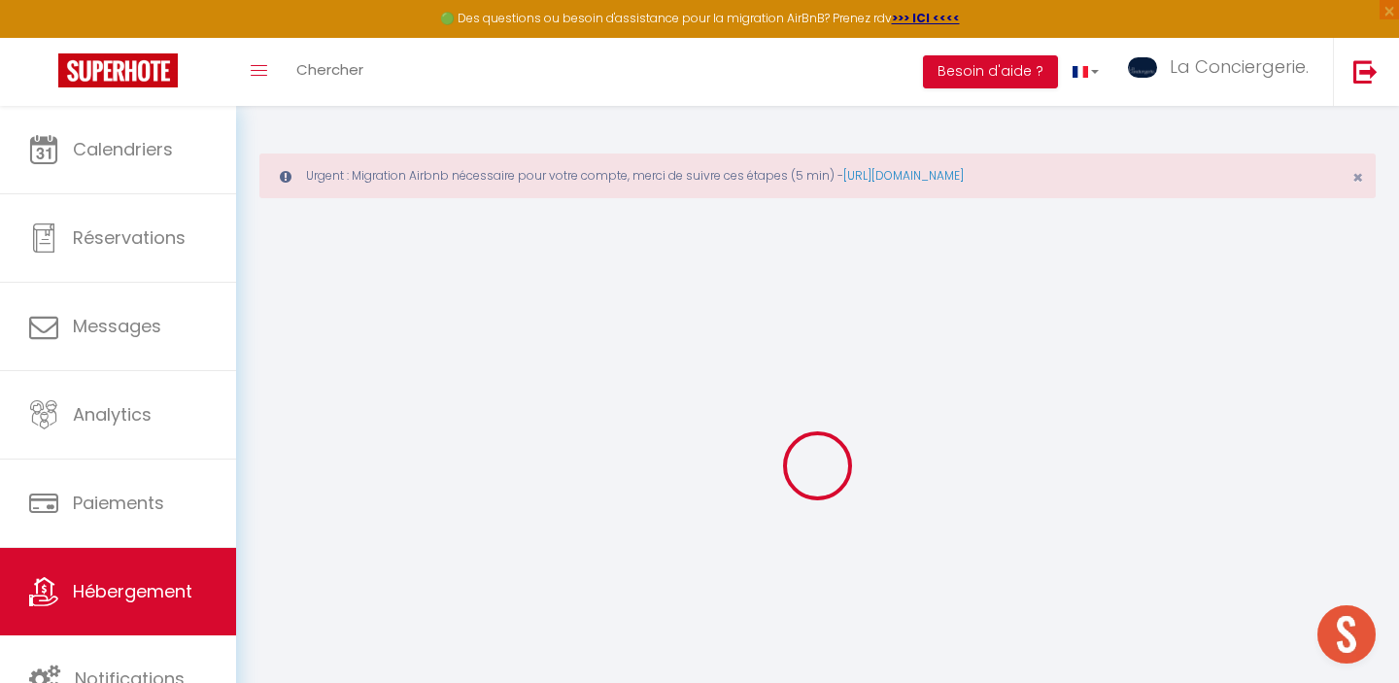
type input "Chez Célina - La Conciergerie."
type input "Celina"
type input "Florentin"
select select "2"
type input "40"
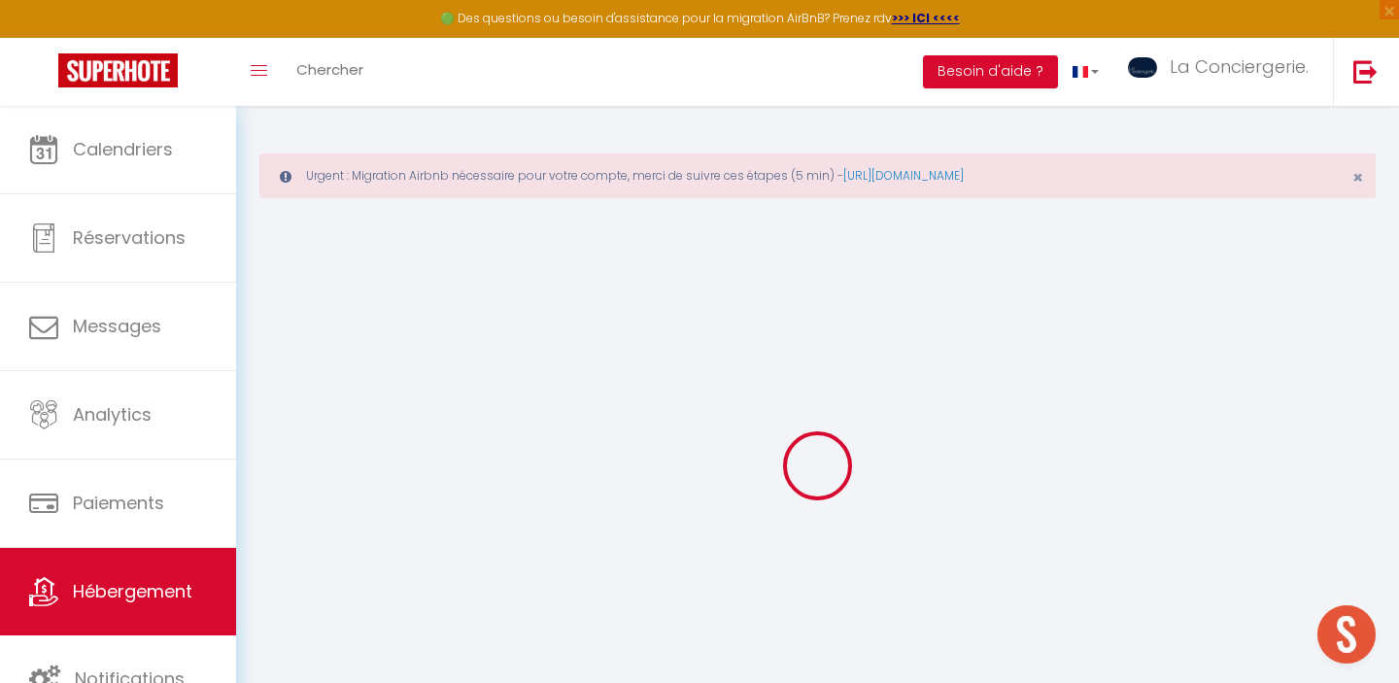
type input "6"
type input "49"
type input "250"
select select
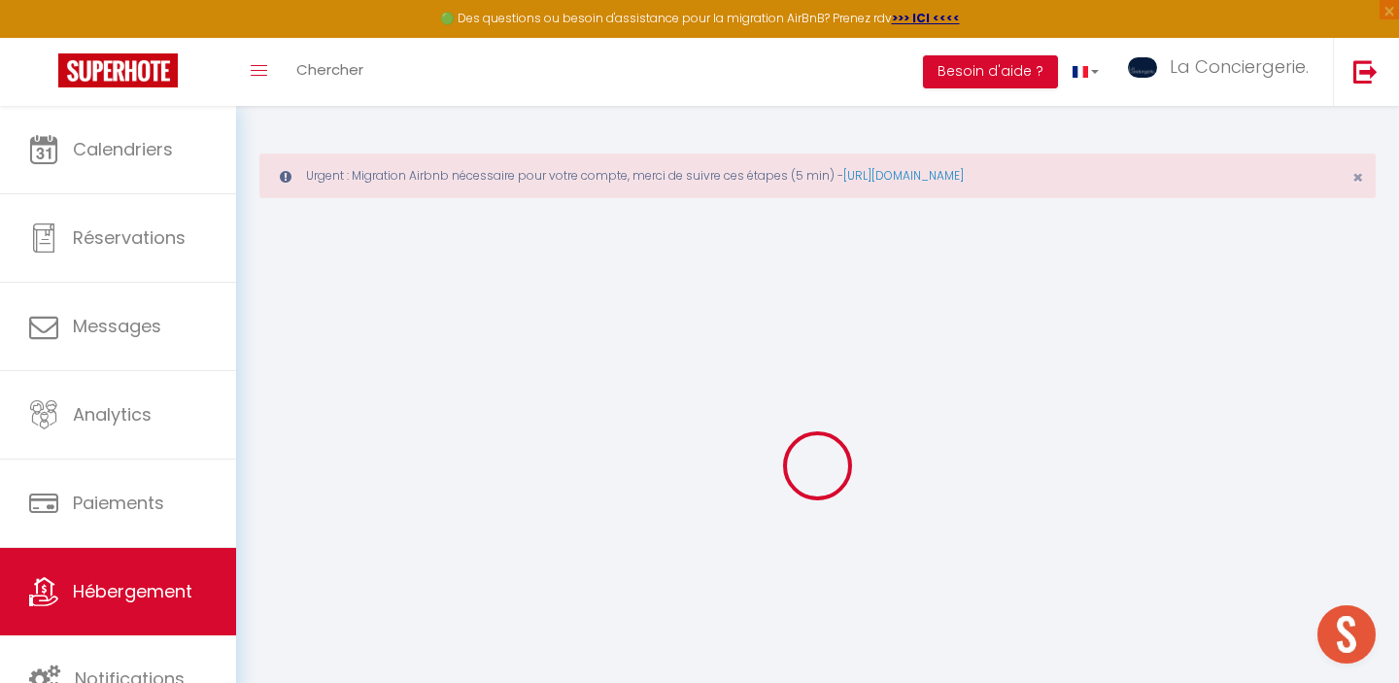
select select
type input "3 Impasse de la Saboterie"
type input "86180"
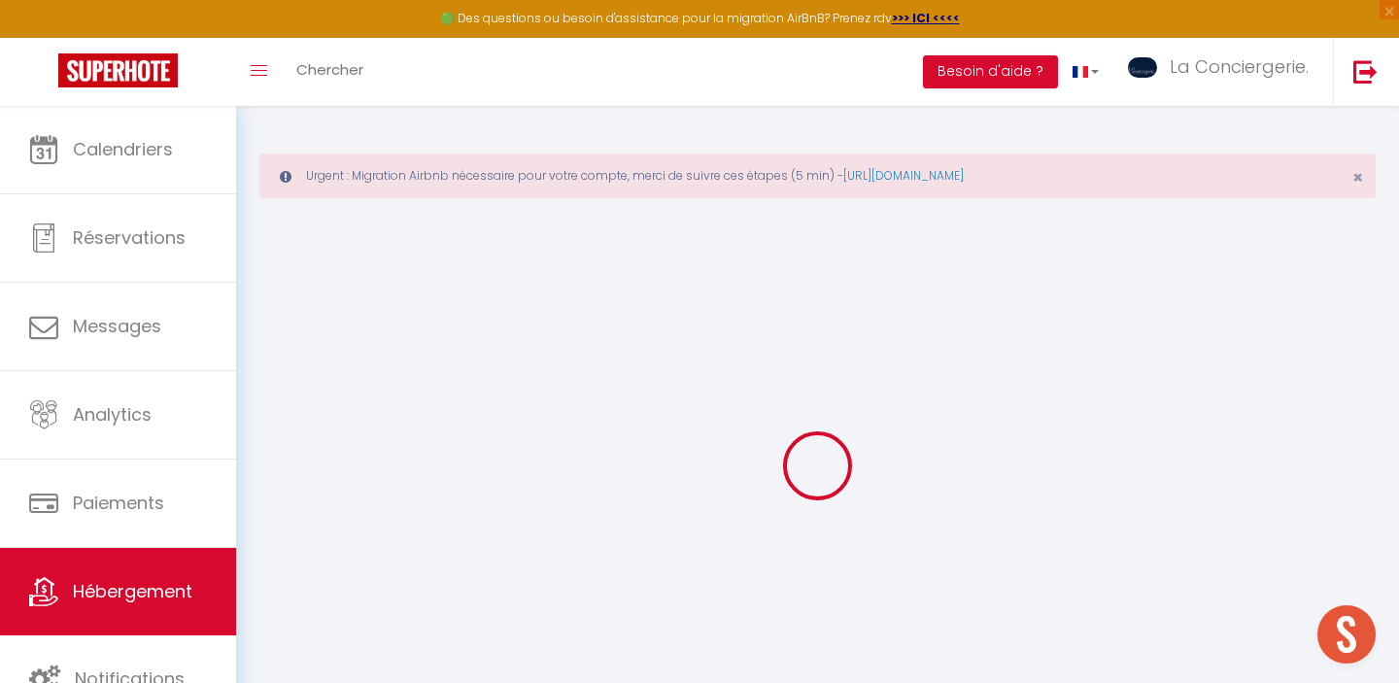
type input "Buxerolles"
type input "[EMAIL_ADDRESS][DOMAIN_NAME]"
select select
checkbox input "false"
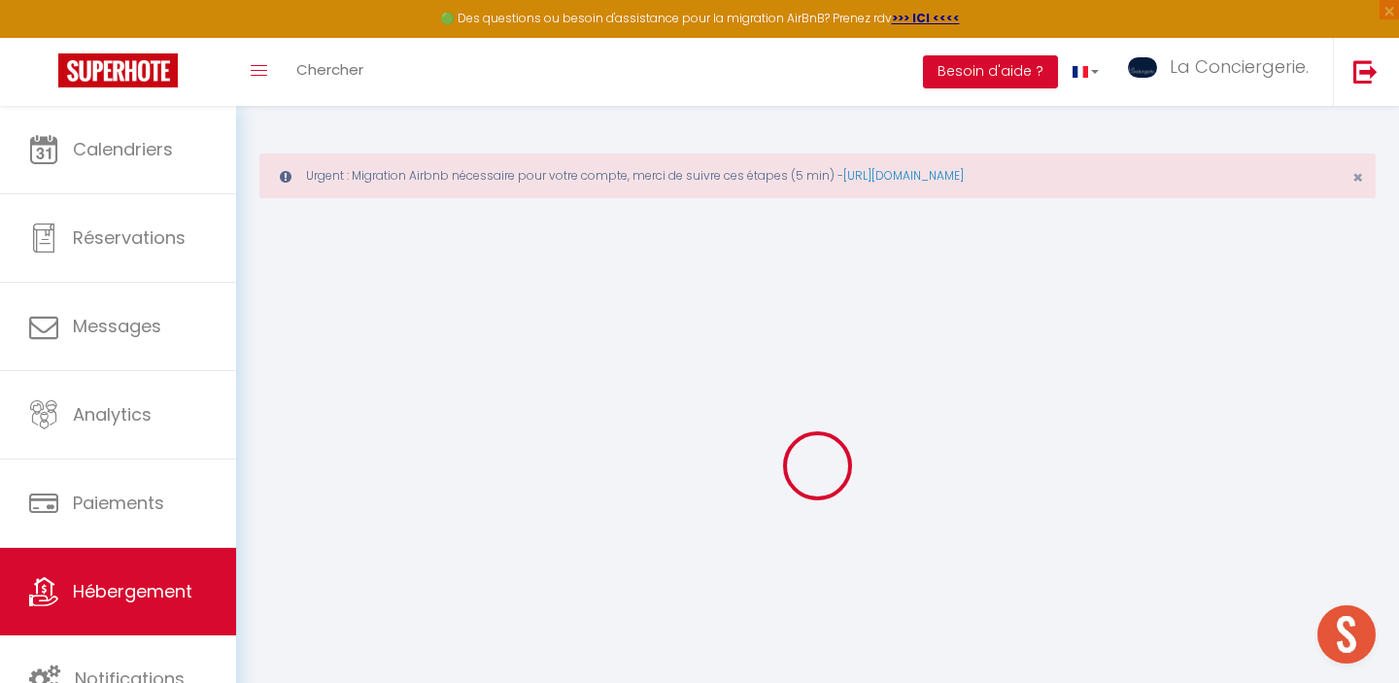
checkbox input "false"
type input "0"
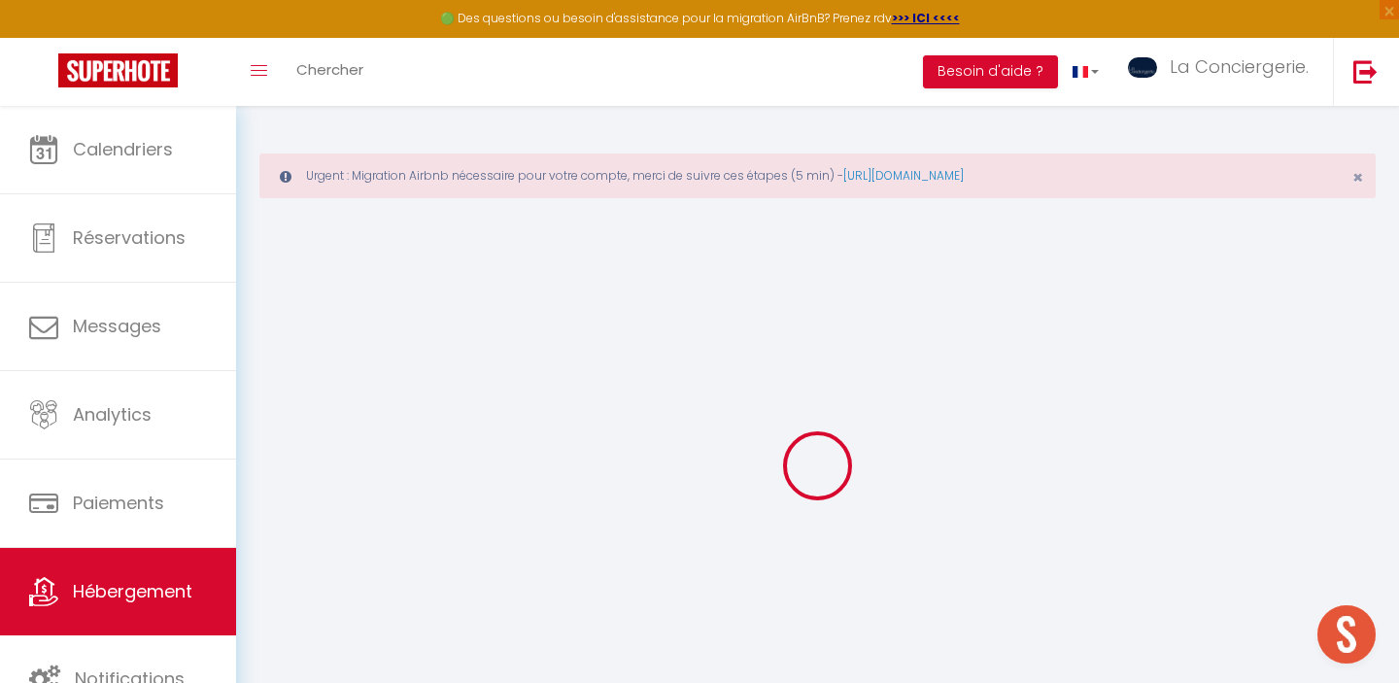
type input "0"
select select
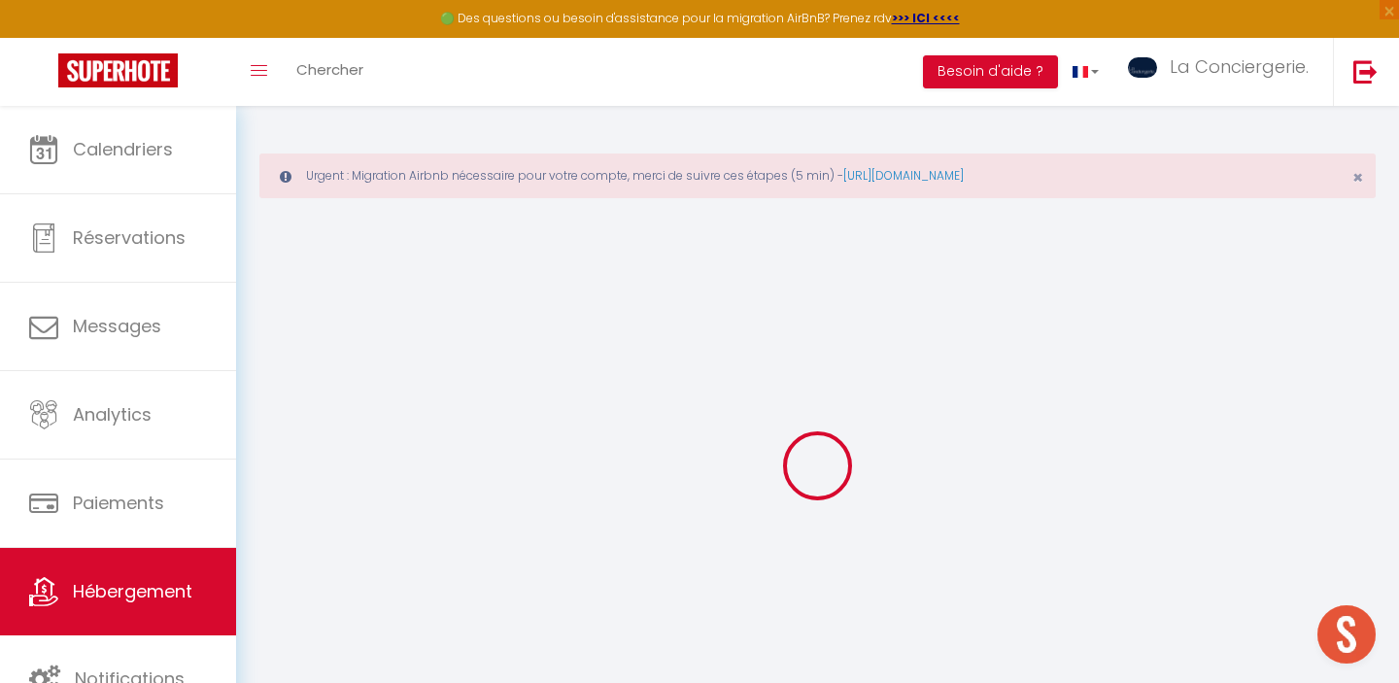
select select
checkbox input "false"
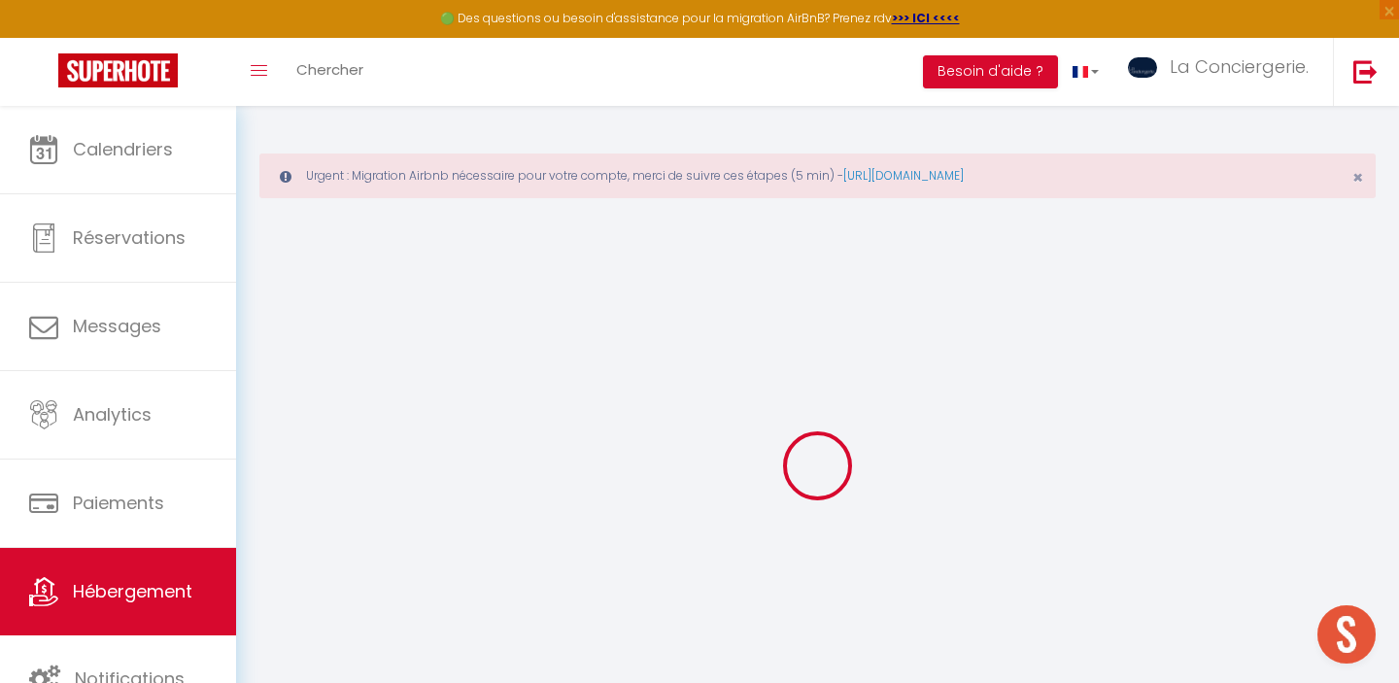
checkbox input "false"
select select
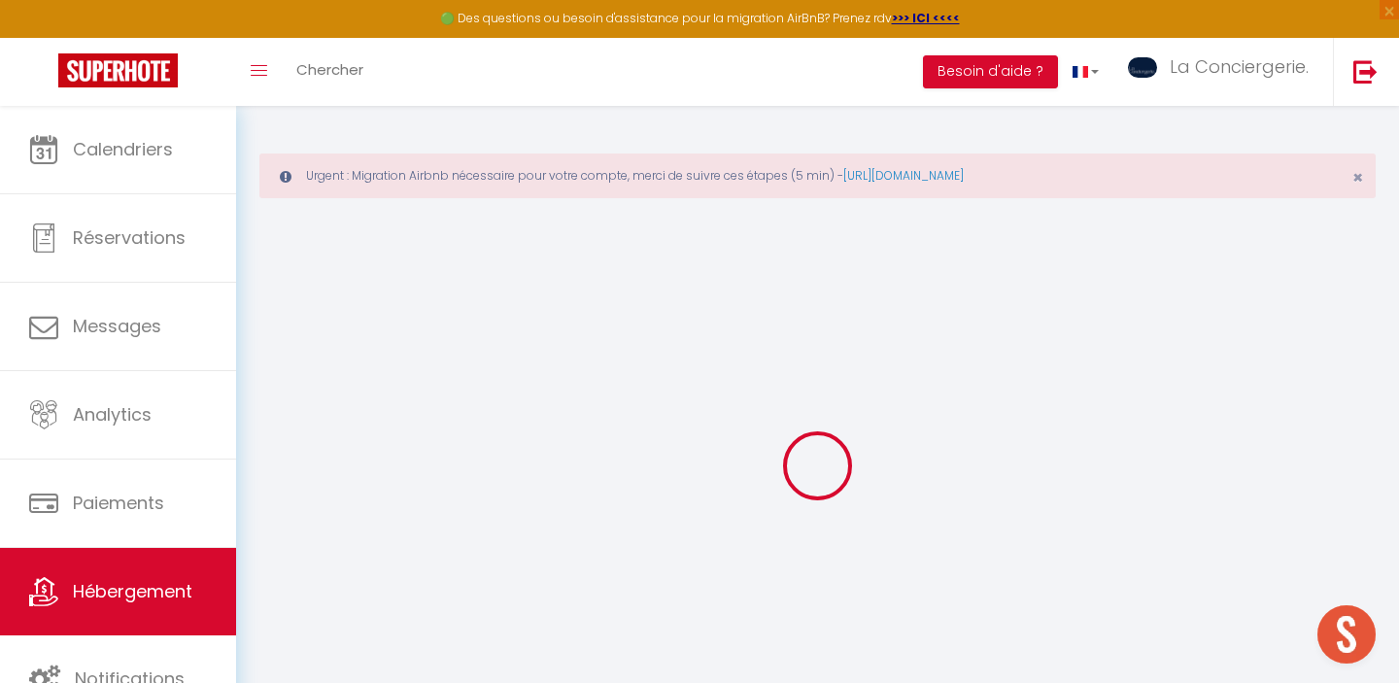
select select
checkbox input "false"
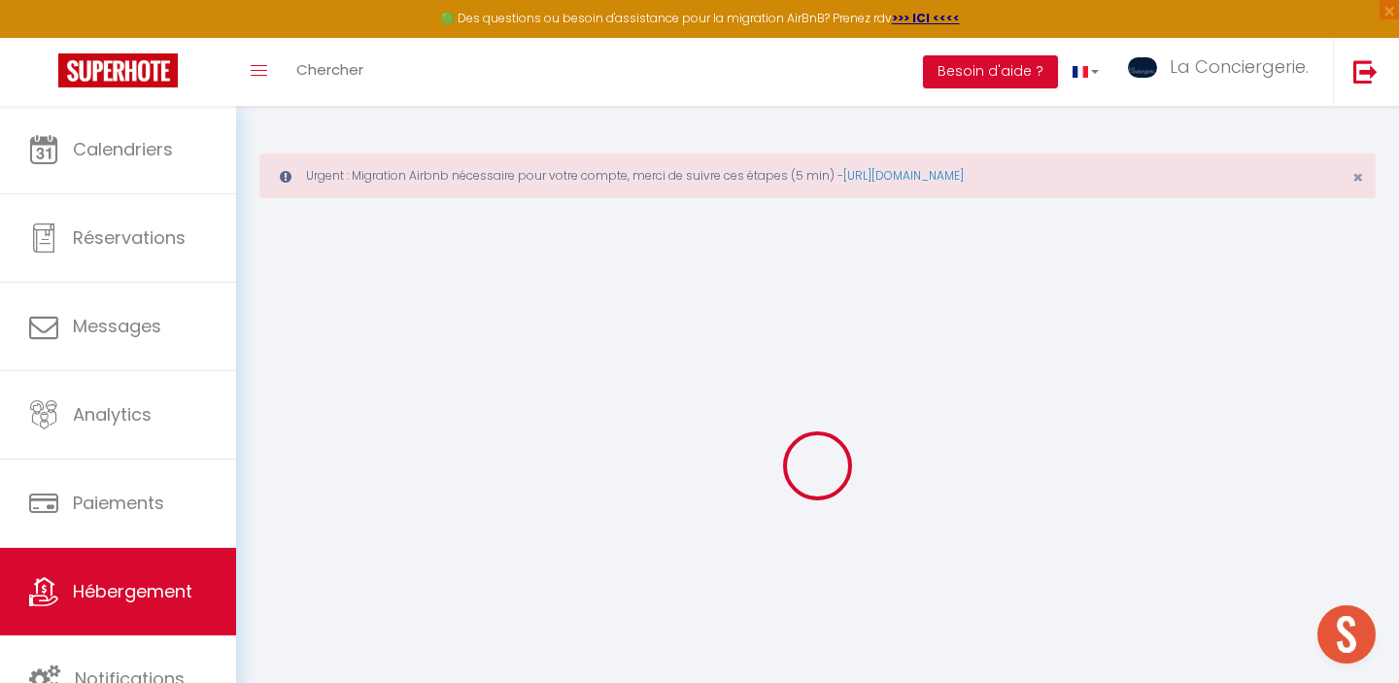
checkbox input "false"
select select
checkbox input "false"
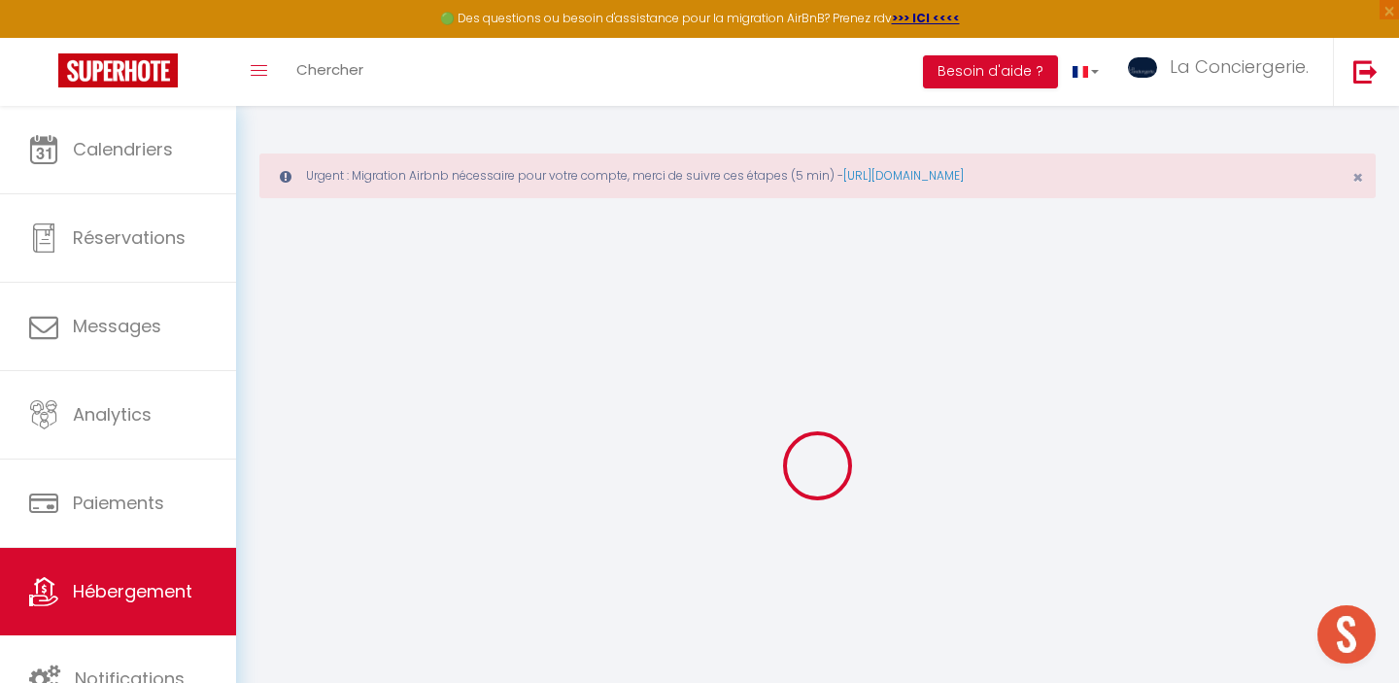
checkbox input "false"
select select "18:00"
select select
select select "11:00"
select select "30"
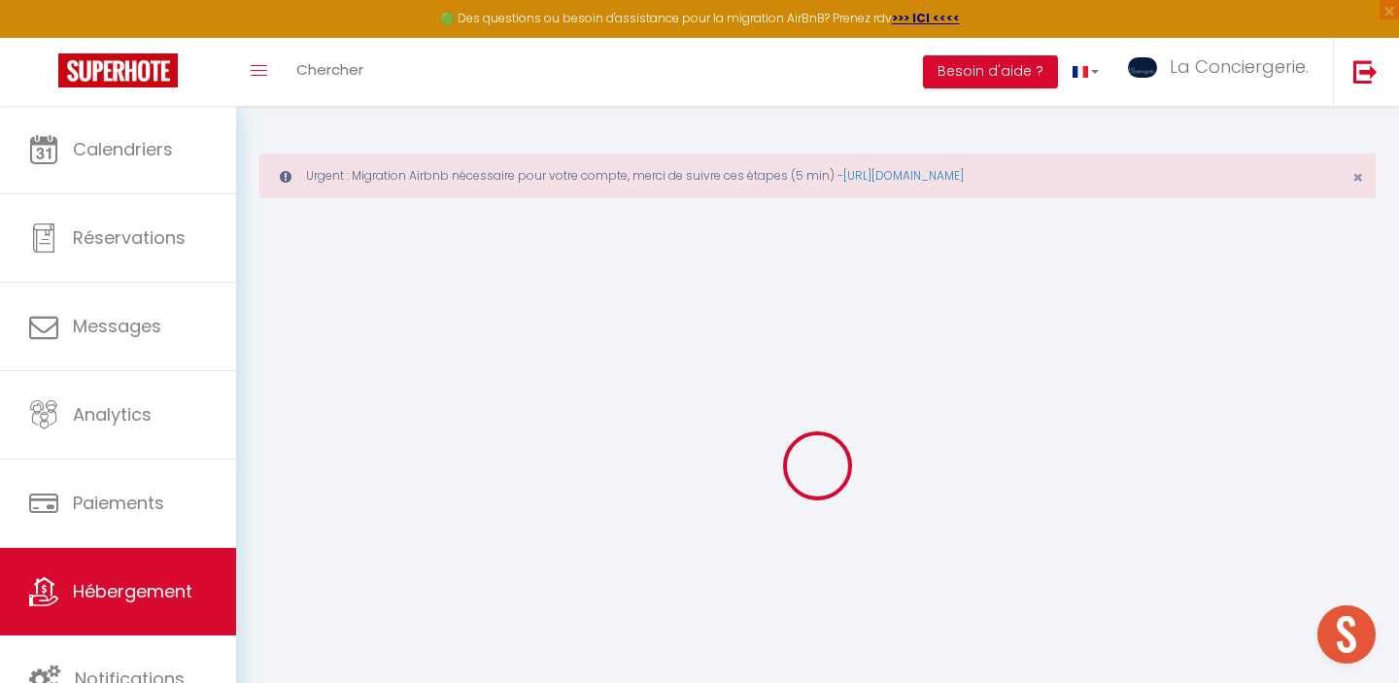
select select "120"
select select
checkbox input "false"
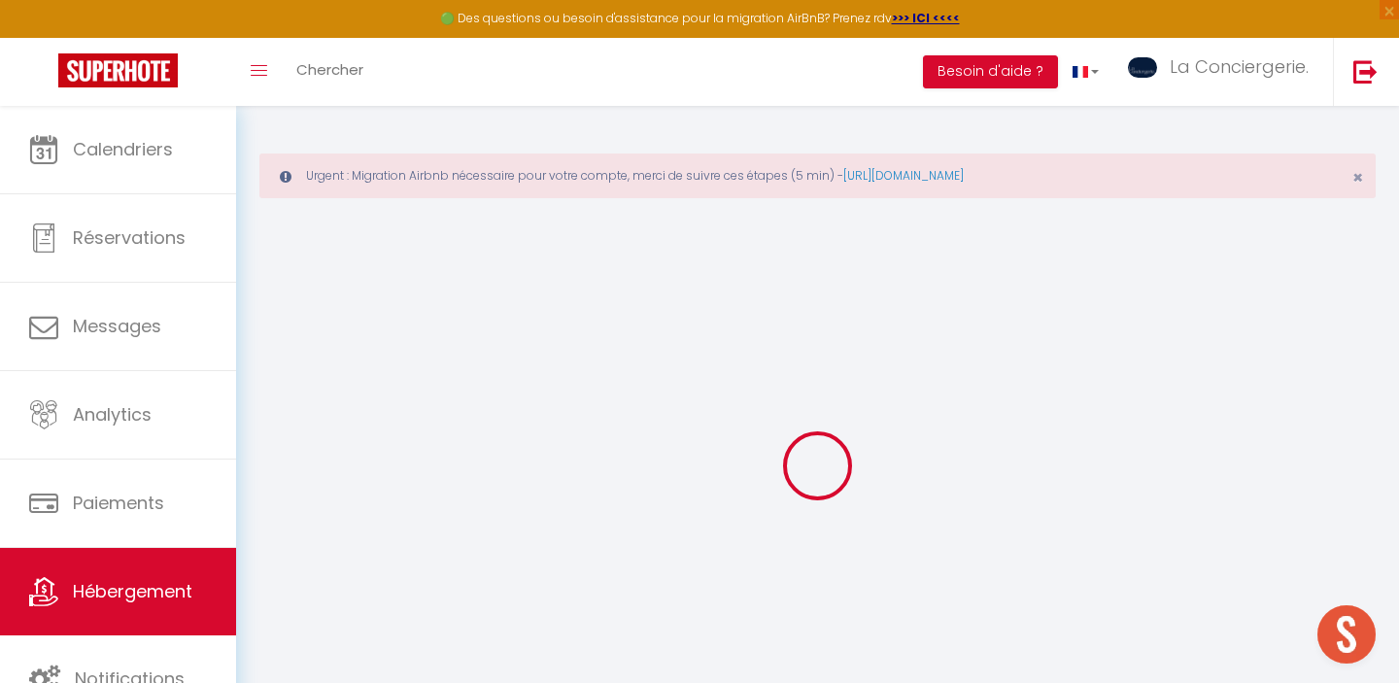
checkbox input "false"
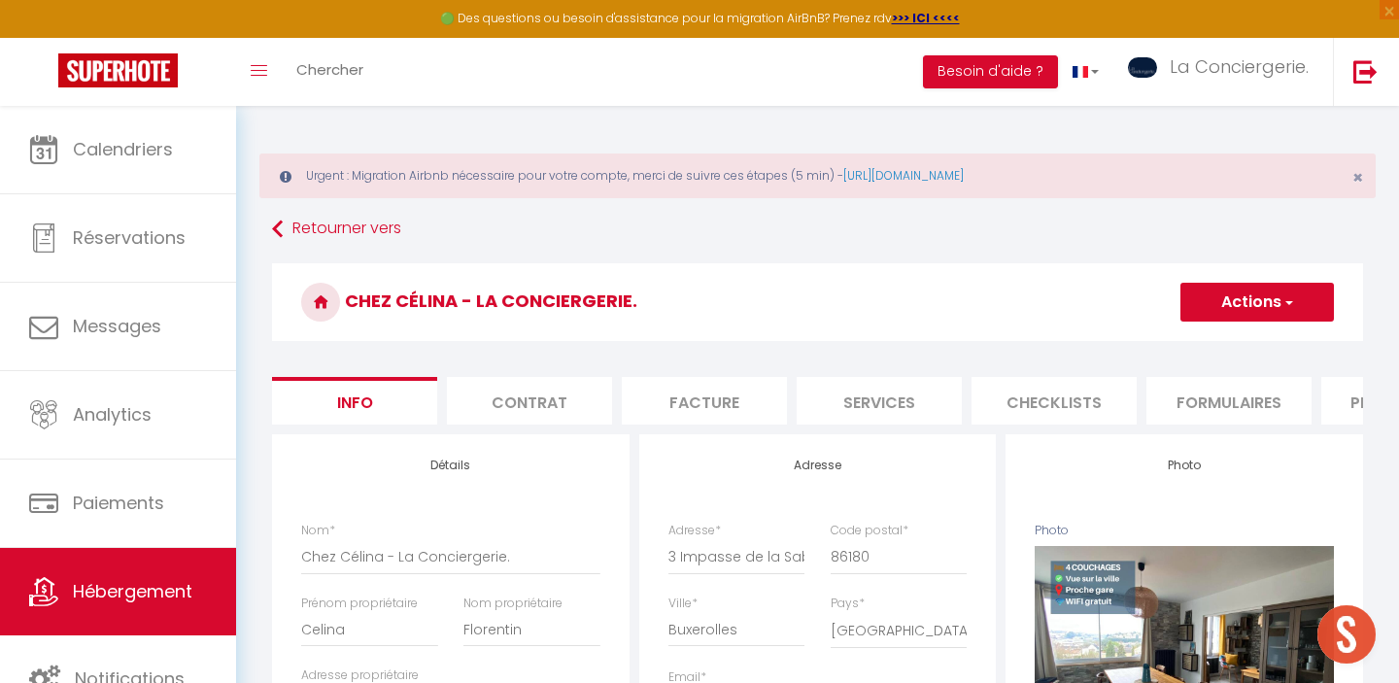
click at [1290, 296] on span "button" at bounding box center [1287, 301] width 13 height 19
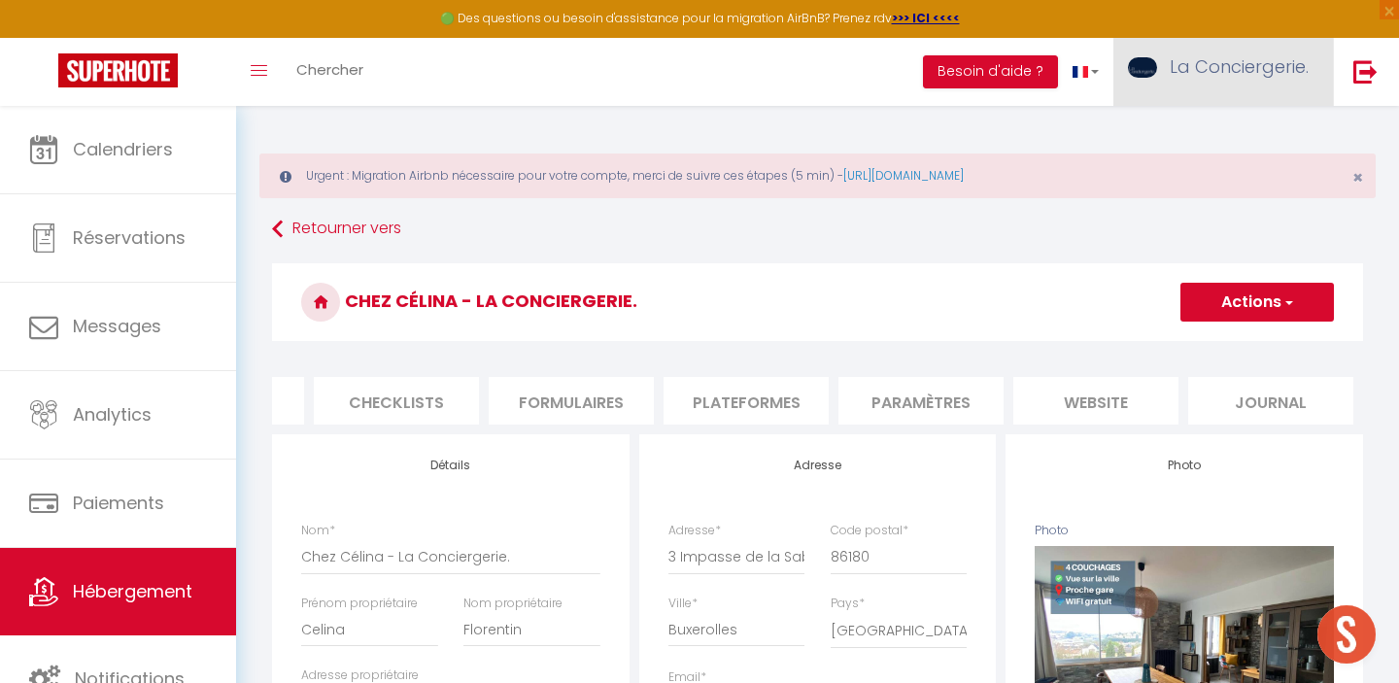
click at [1235, 61] on span "La Conciergerie." at bounding box center [1239, 66] width 139 height 24
click at [762, 267] on h3 "Chez Célina - La Conciergerie." at bounding box center [817, 302] width 1091 height 78
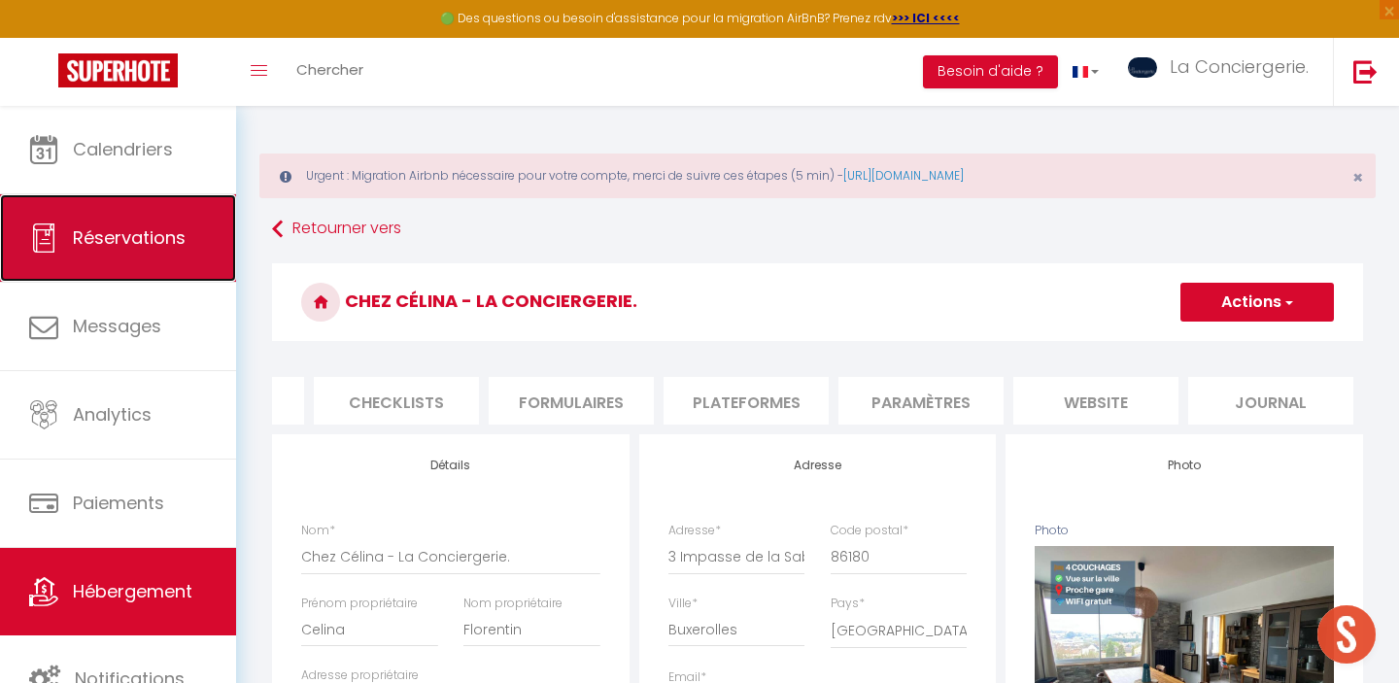
click at [142, 254] on link "Réservations" at bounding box center [118, 237] width 236 height 87
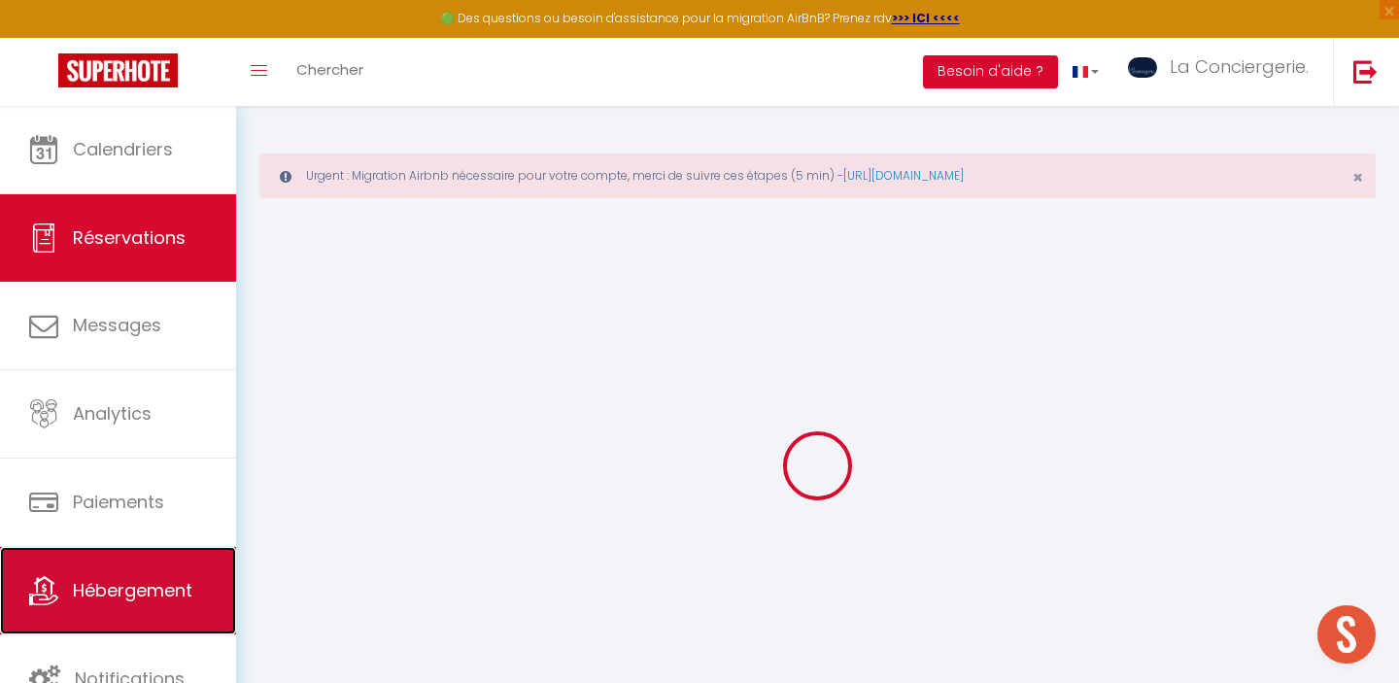
click at [146, 580] on span "Hébergement" at bounding box center [133, 590] width 120 height 24
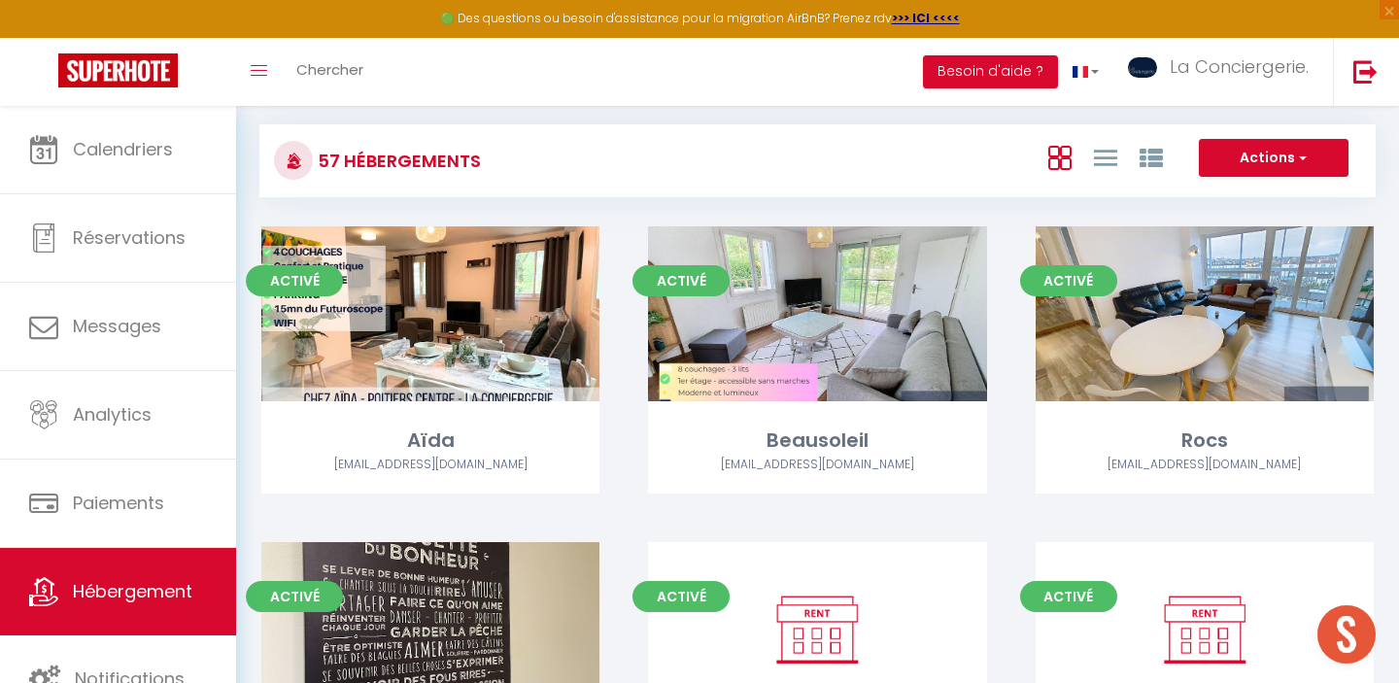
scroll to position [272, 0]
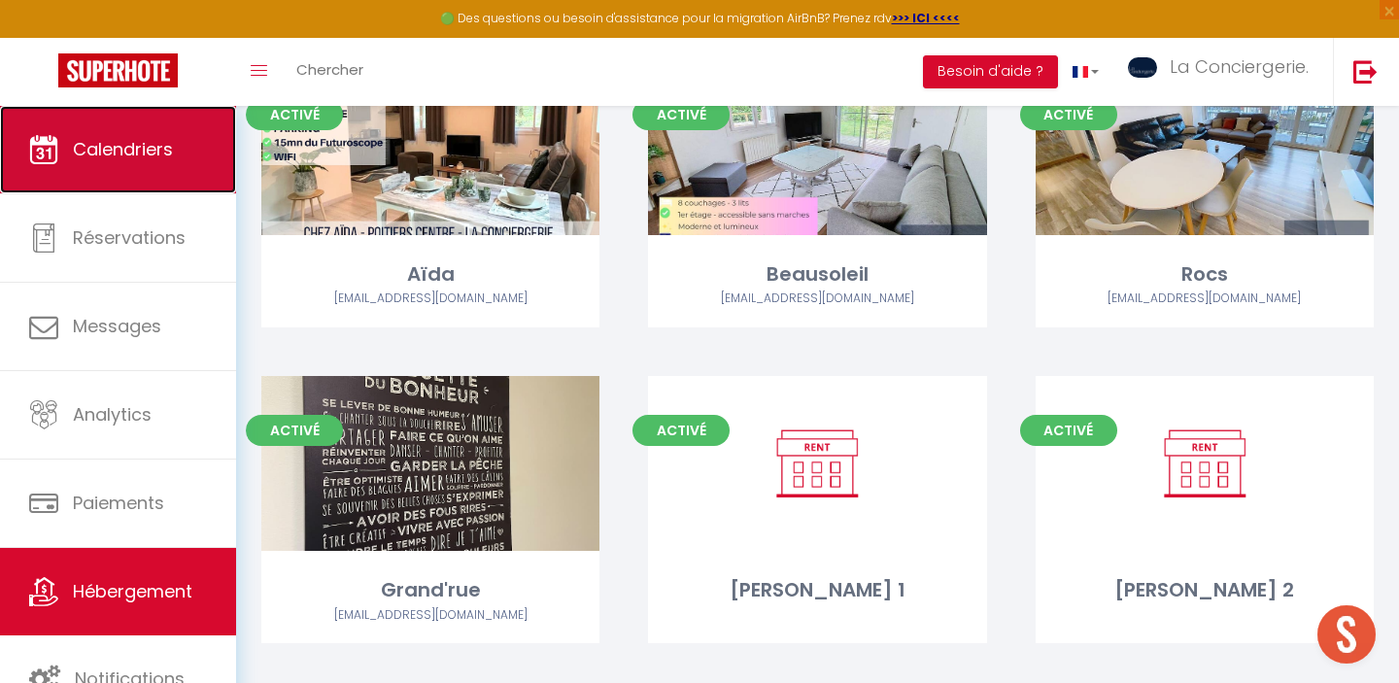
click at [111, 131] on link "Calendriers" at bounding box center [118, 149] width 236 height 87
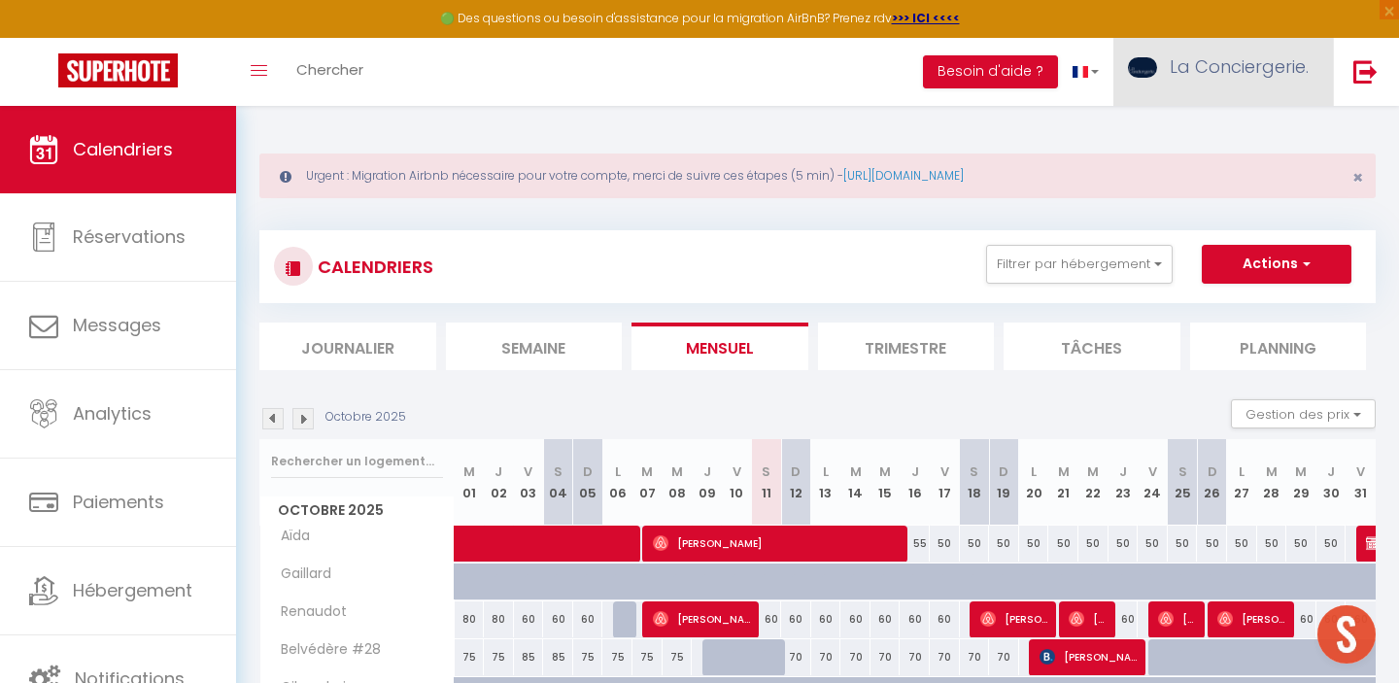
click at [1251, 63] on span "La Conciergerie." at bounding box center [1239, 66] width 139 height 24
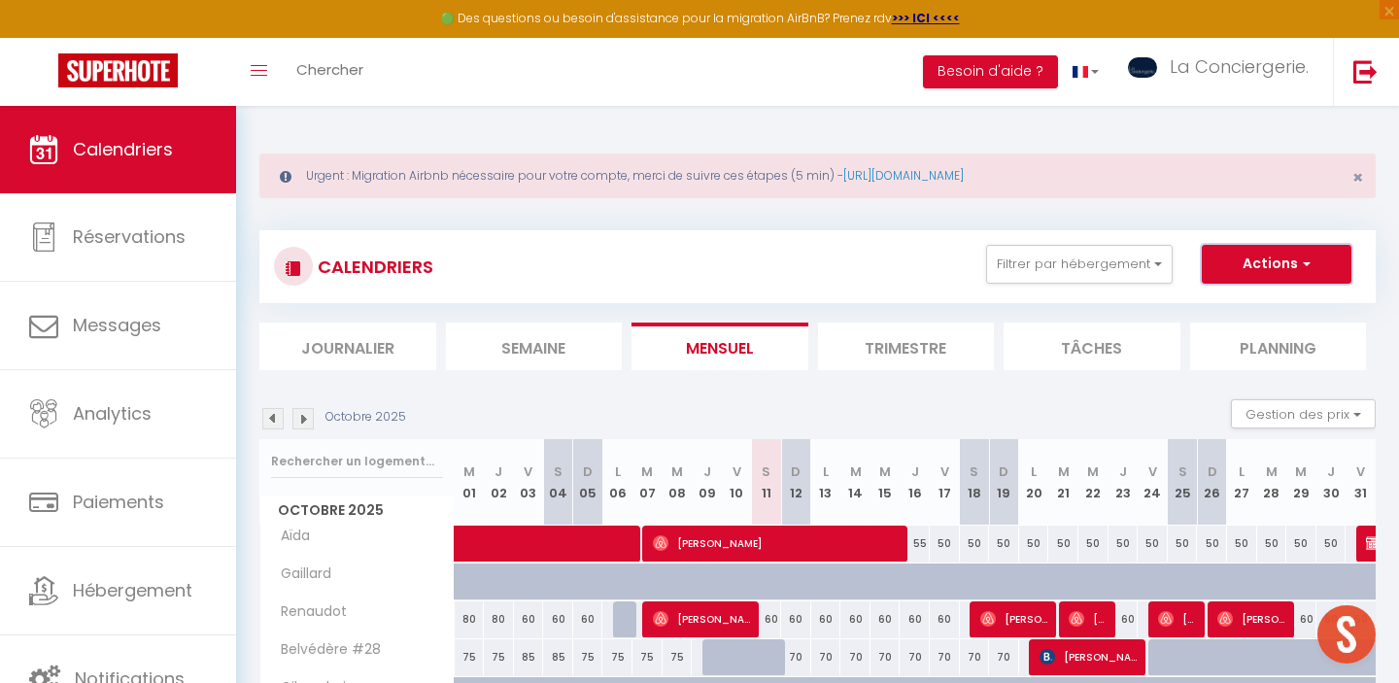
click at [1293, 265] on button "Actions" at bounding box center [1277, 264] width 150 height 39
click at [1072, 82] on link at bounding box center [1086, 72] width 56 height 68
click at [1357, 85] on link at bounding box center [1365, 72] width 64 height 68
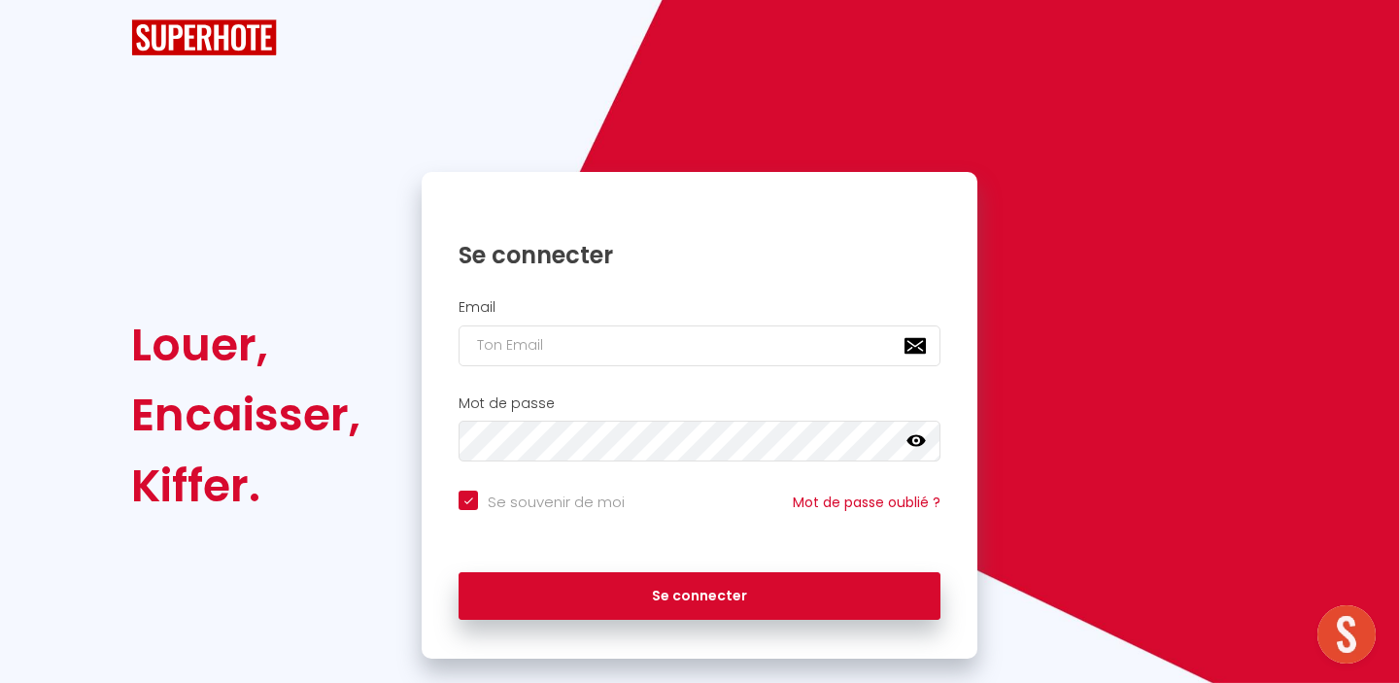
checkbox input "true"
type input "[EMAIL_ADDRESS][DOMAIN_NAME]"
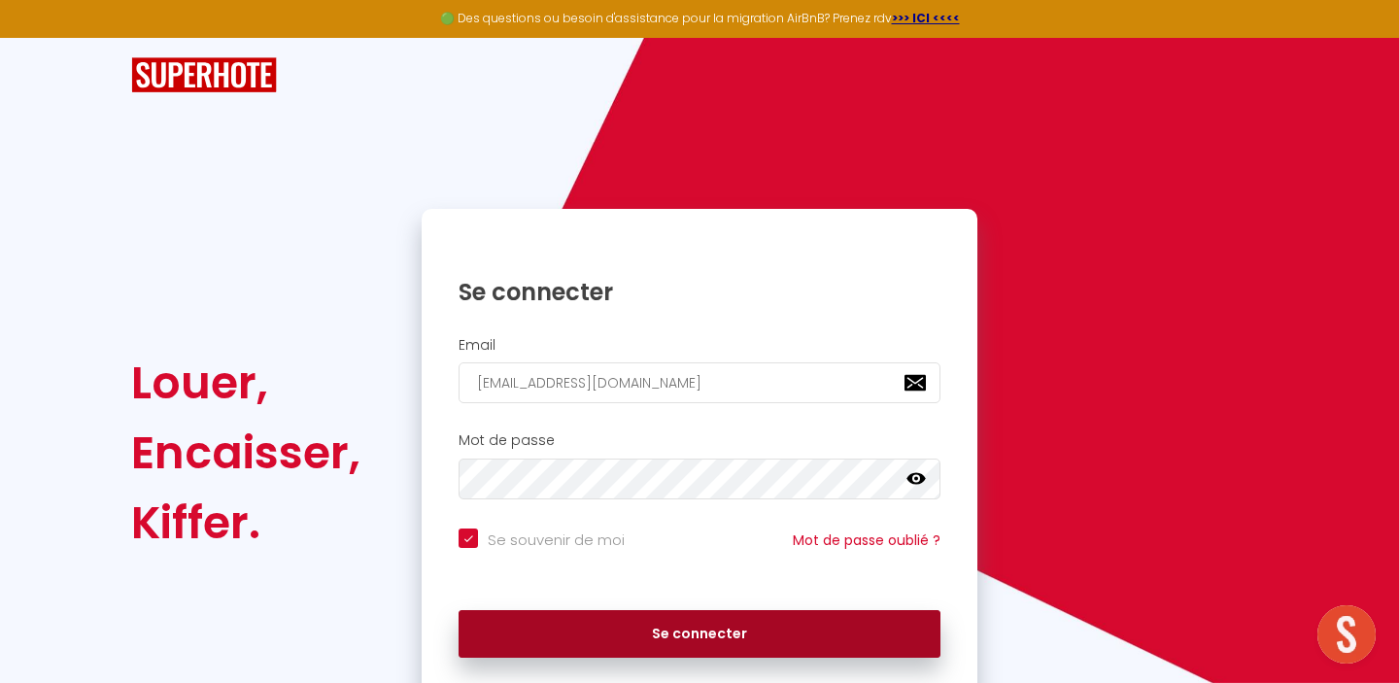
click at [736, 628] on button "Se connecter" at bounding box center [700, 634] width 482 height 49
checkbox input "true"
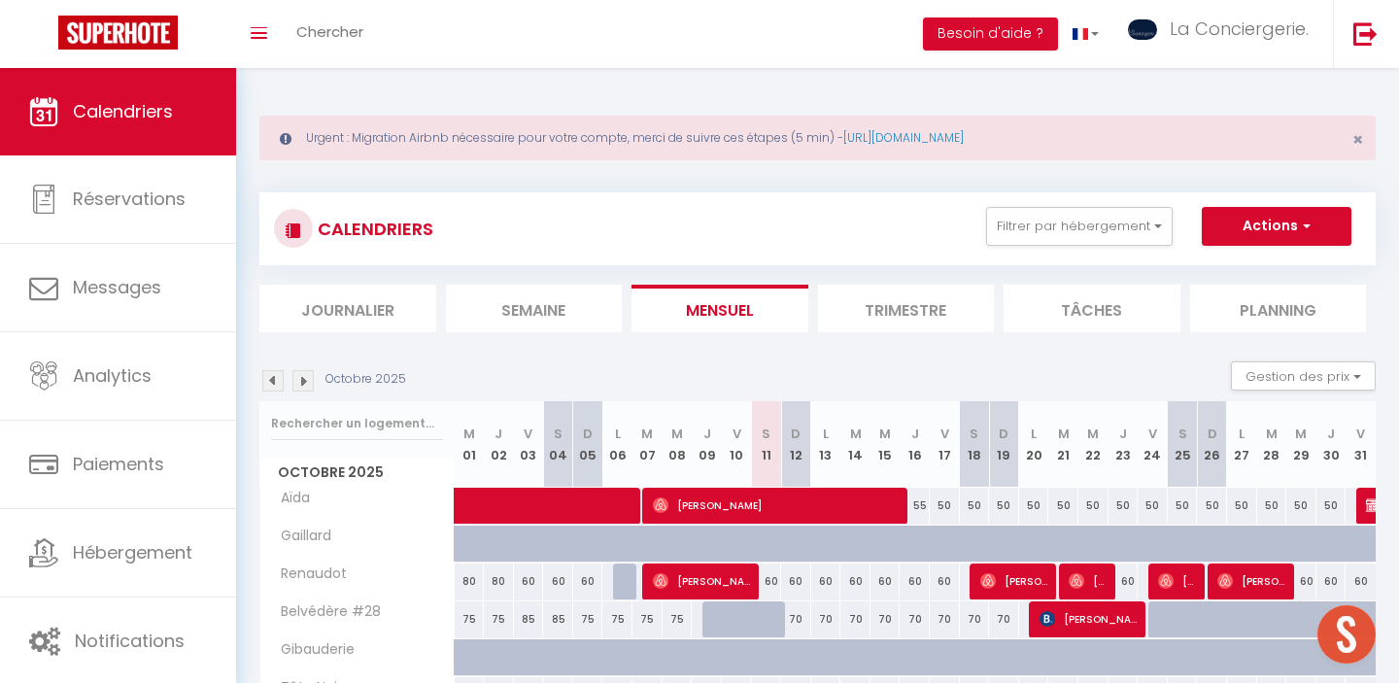
click at [1261, 245] on div "CALENDRIERS Filtrer par hébergement JAUNAY T2 Chapron 237' POITIERS STD Gaillar…" at bounding box center [817, 229] width 1087 height 44
click at [1260, 237] on button "Actions" at bounding box center [1277, 226] width 150 height 39
click at [1103, 264] on div "CALENDRIERS Filtrer par hébergement JAUNAY T2 Chapron 237' POITIERS STD Gaillar…" at bounding box center [817, 228] width 1116 height 73
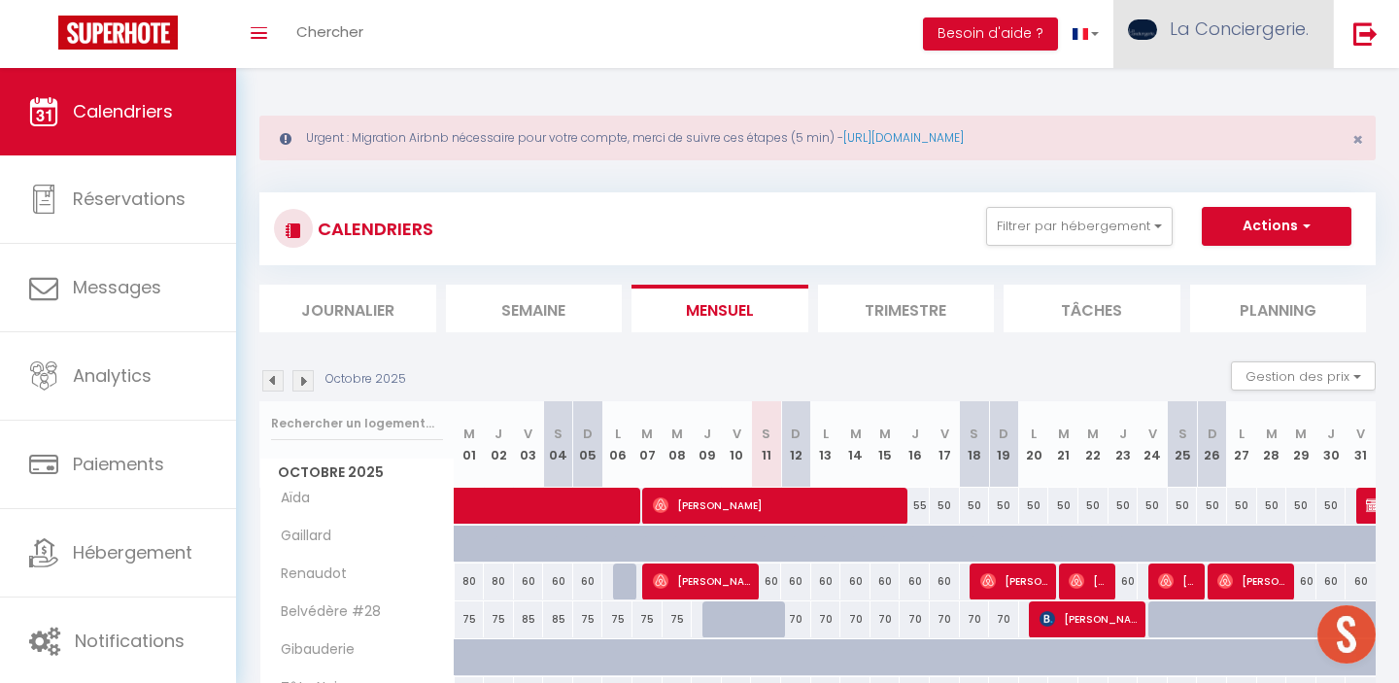
click at [1204, 18] on span "La Conciergerie." at bounding box center [1239, 29] width 139 height 24
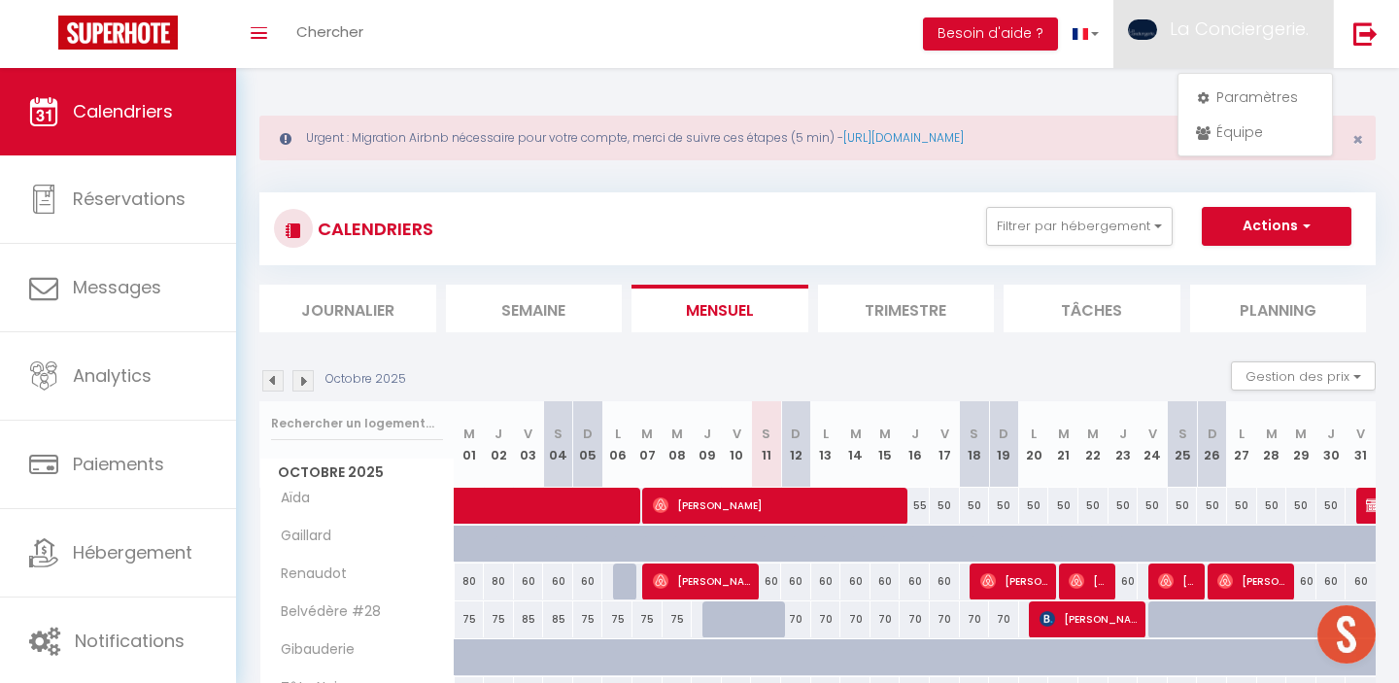
click at [1125, 267] on div "CALENDRIERS Filtrer par hébergement JAUNAY T2 Chapron 237' POITIERS STD Gaillar…" at bounding box center [817, 262] width 1116 height 140
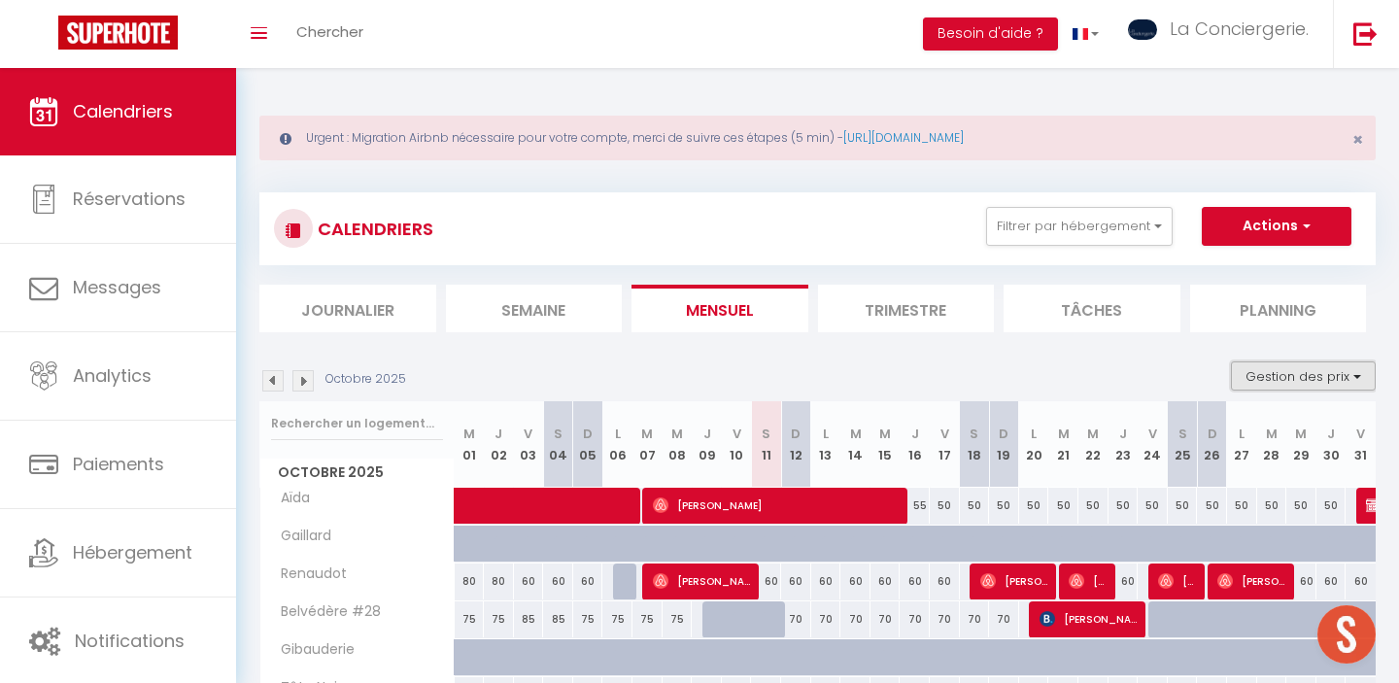
click at [1338, 387] on button "Gestion des prix" at bounding box center [1303, 375] width 145 height 29
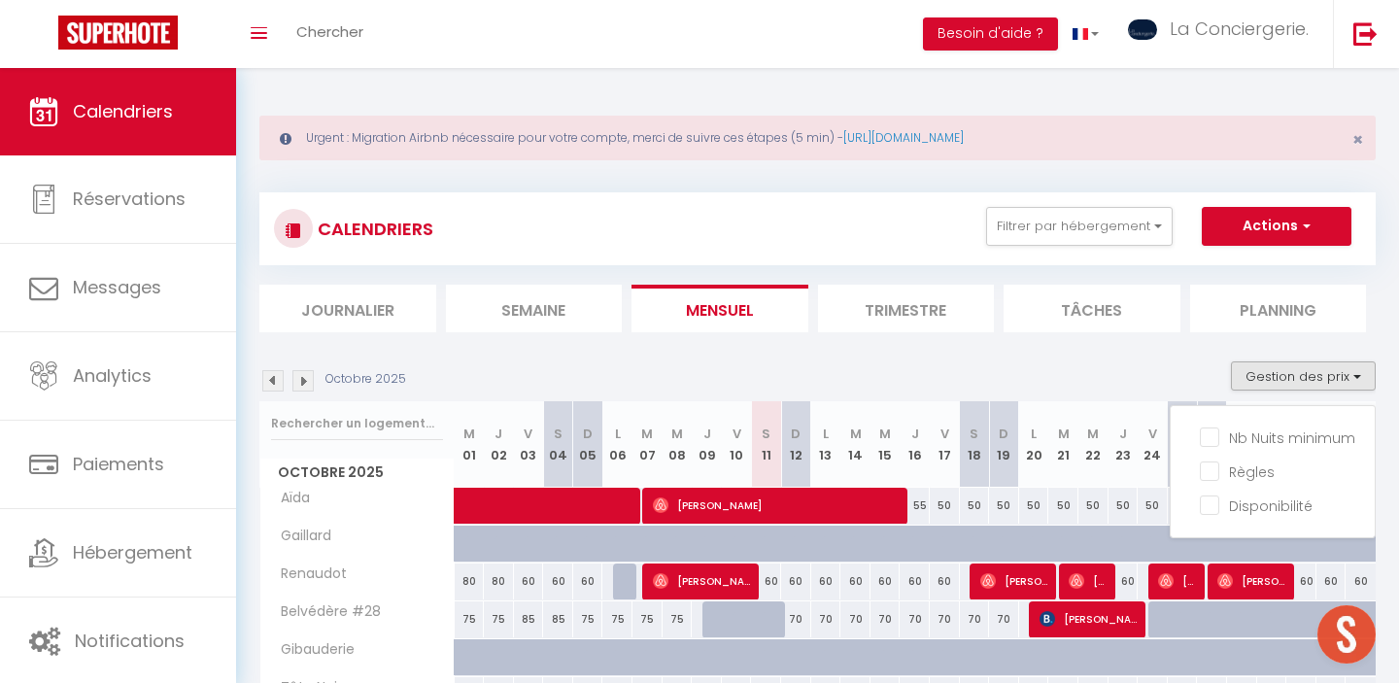
click at [1154, 379] on div "Octobre 2025 Gestion des prix Nb Nuits minimum Règles Disponibilité" at bounding box center [817, 381] width 1116 height 40
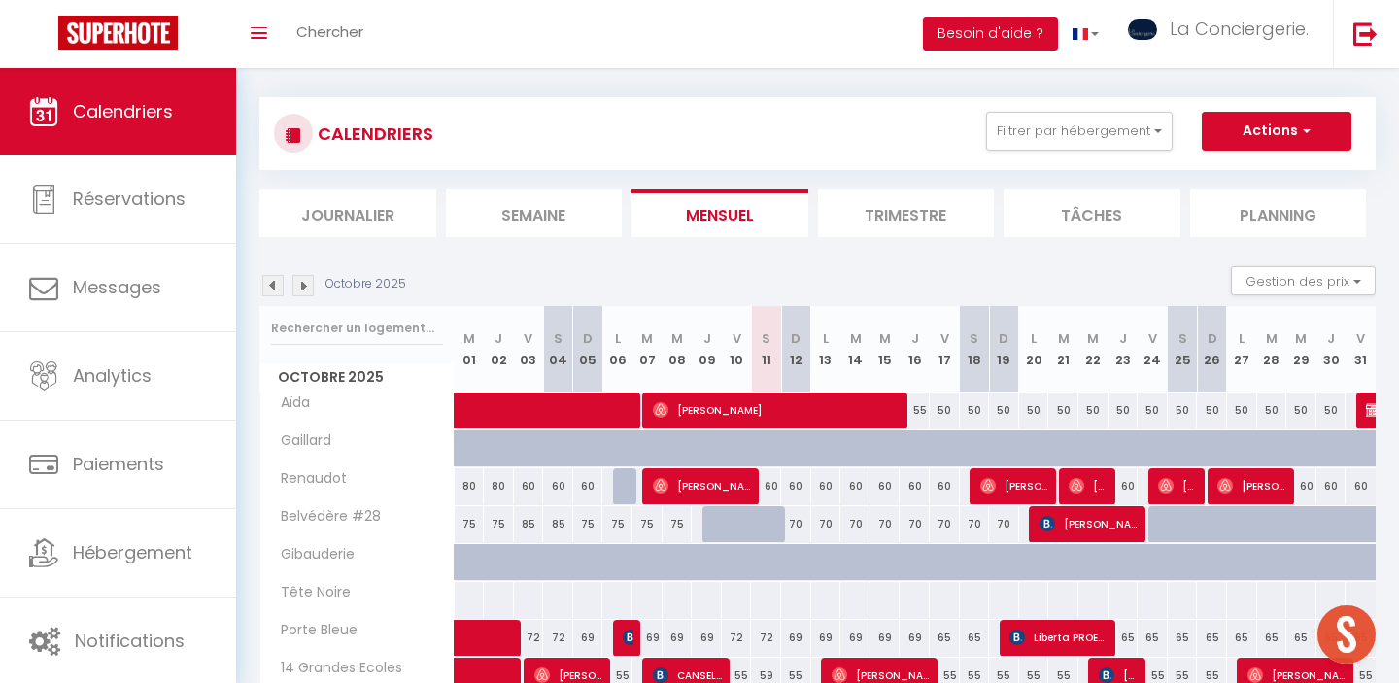
scroll to position [344, 0]
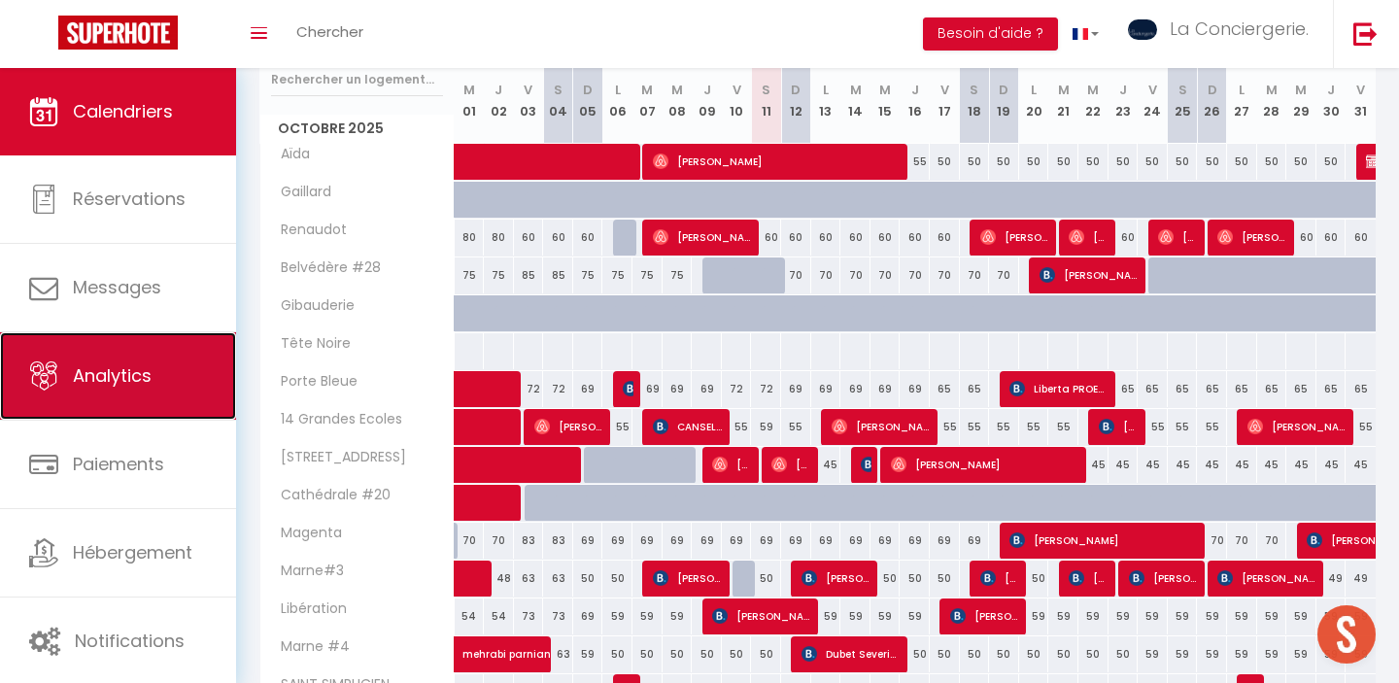
click at [163, 388] on link "Analytics" at bounding box center [118, 375] width 236 height 87
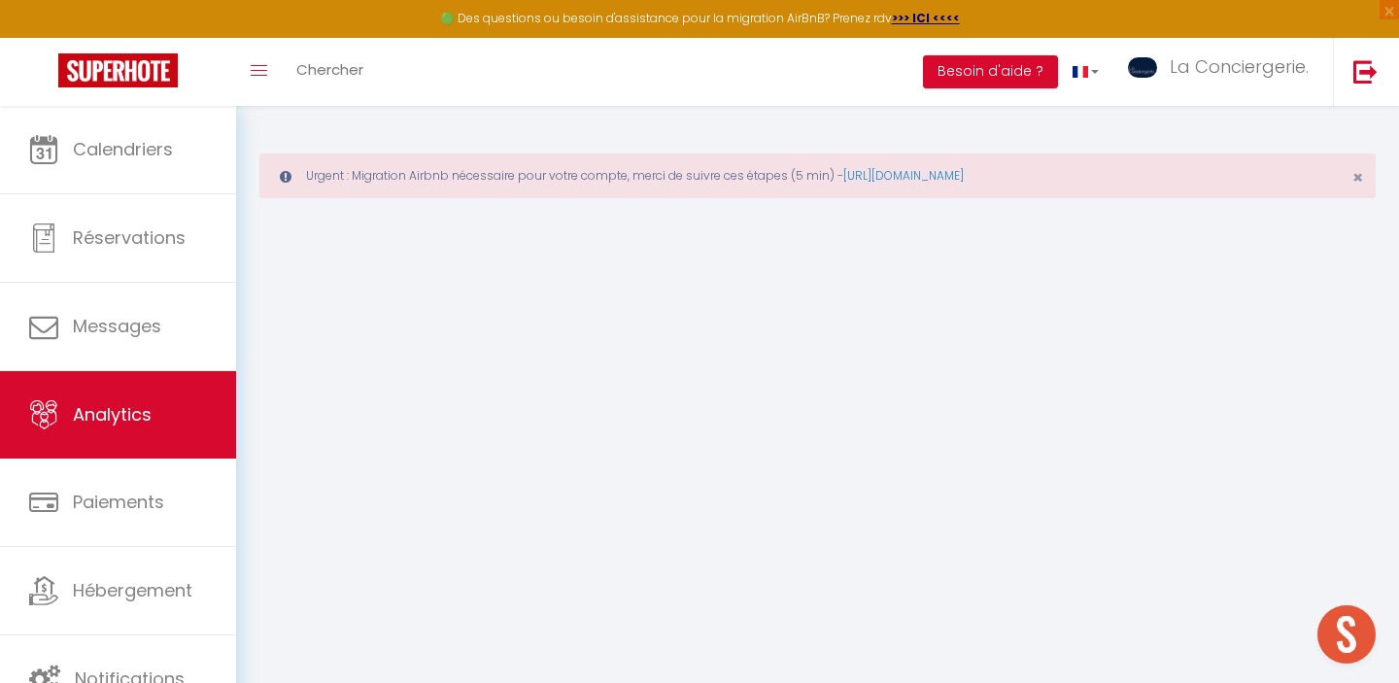
select select "2025"
select select "10"
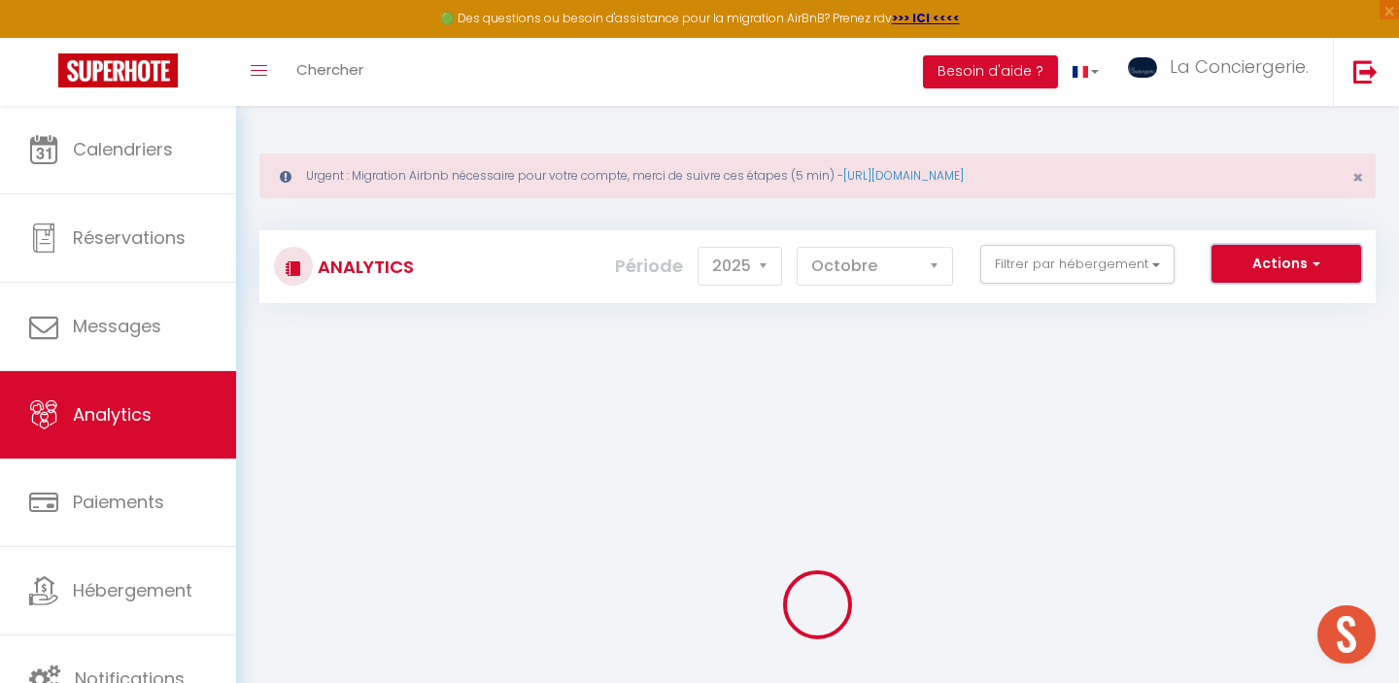
click at [1251, 266] on button "Actions" at bounding box center [1287, 264] width 150 height 39
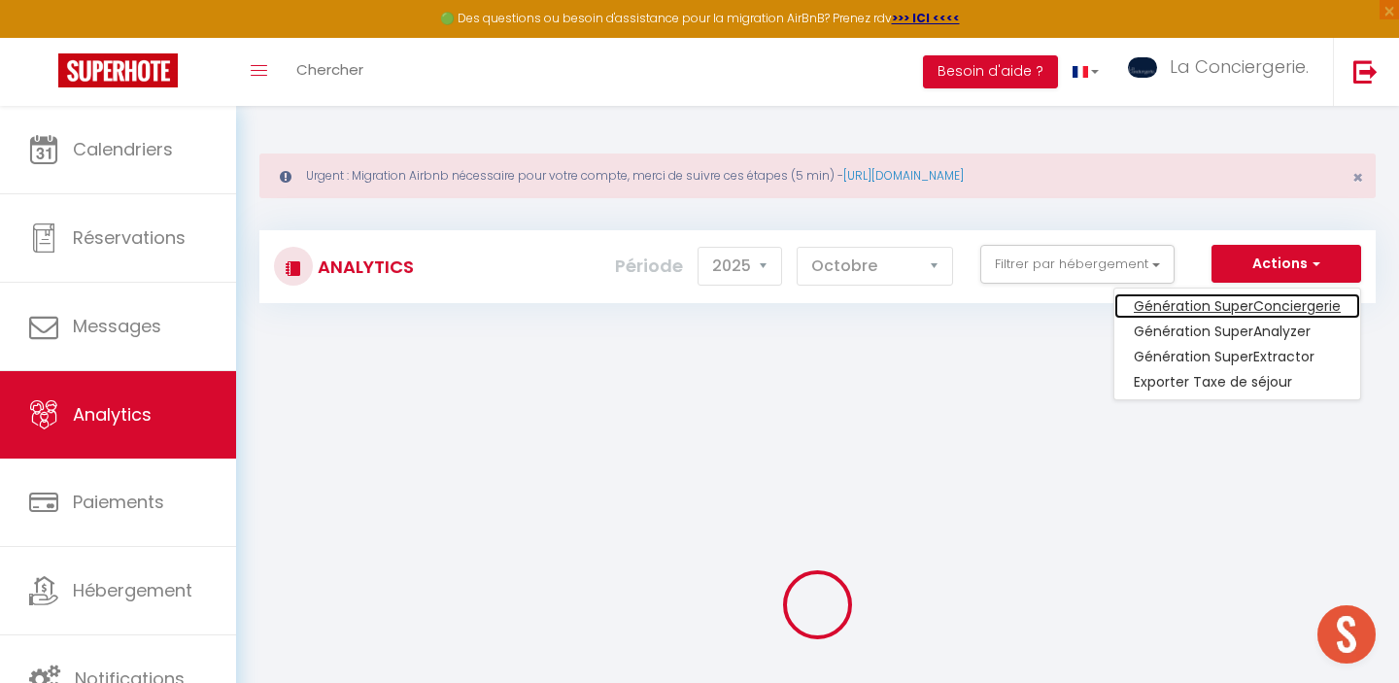
click at [1177, 315] on link "Génération SuperConciergerie" at bounding box center [1237, 305] width 246 height 25
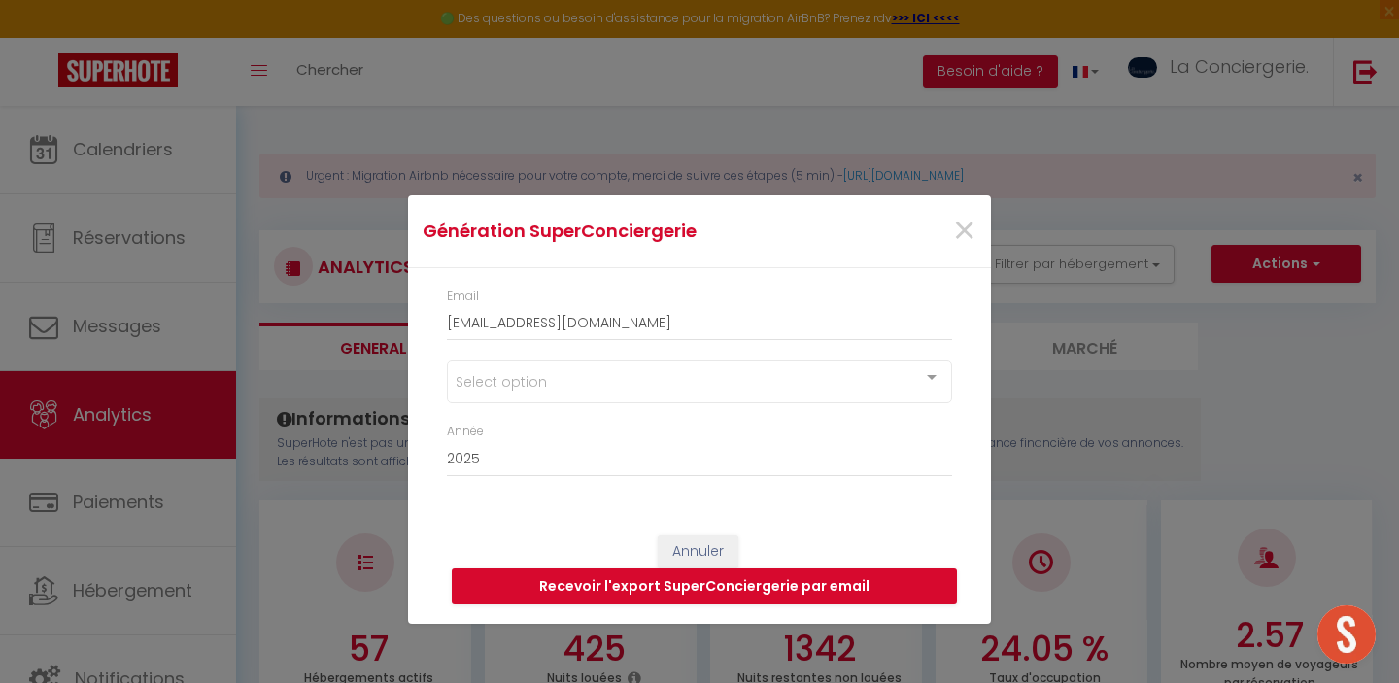
click at [927, 380] on div at bounding box center [931, 379] width 39 height 37
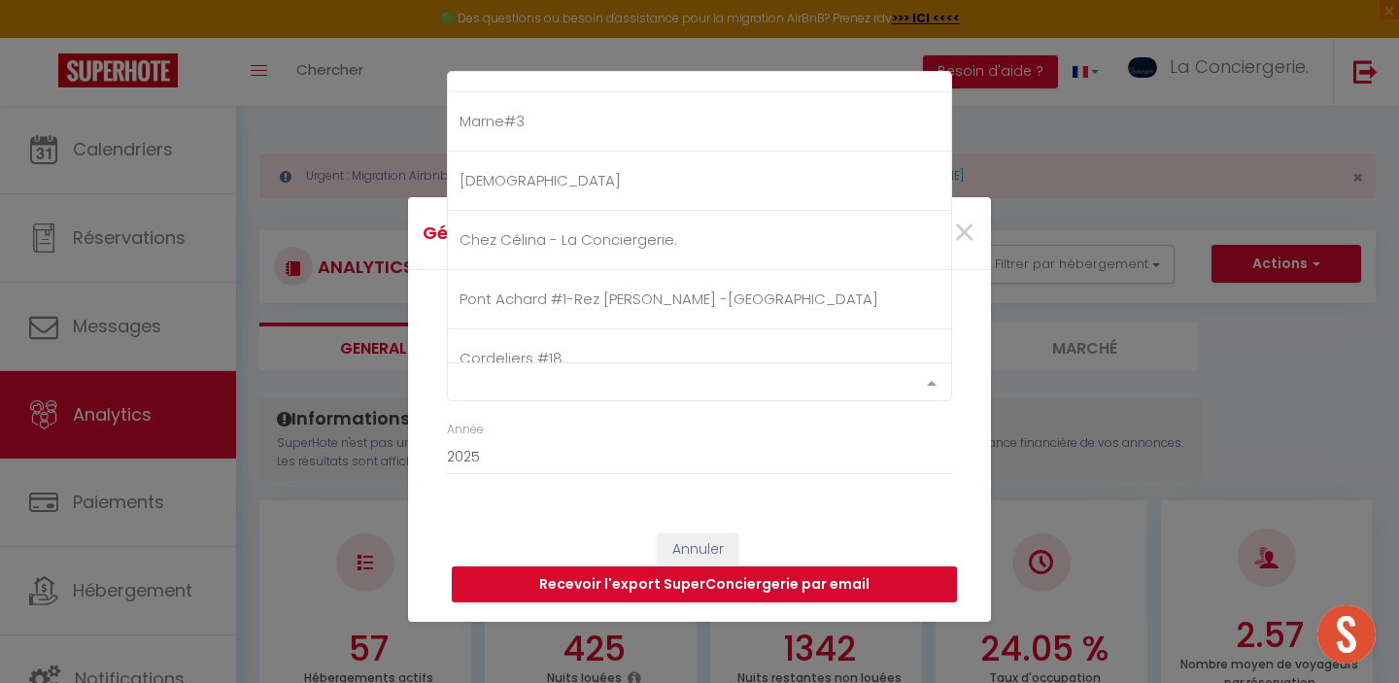
scroll to position [829, 0]
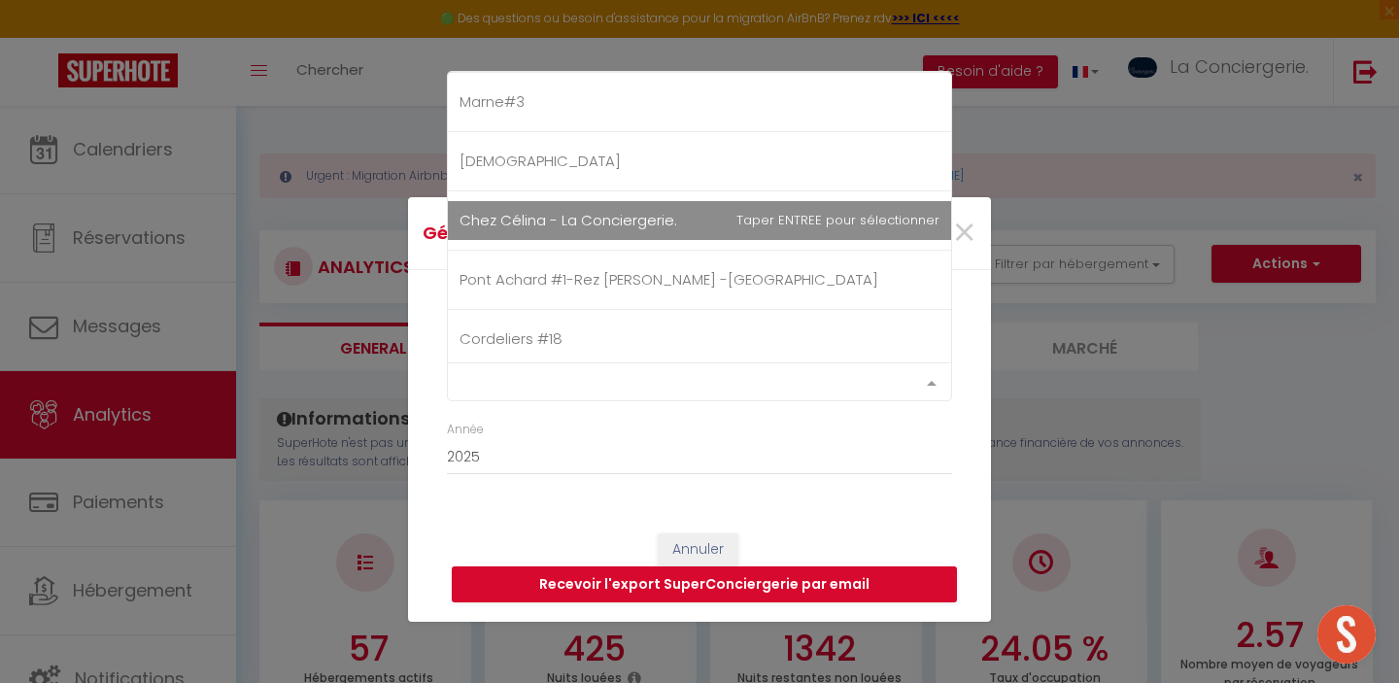
click at [736, 211] on span "Chez Célina - La Conciergerie." at bounding box center [699, 220] width 503 height 39
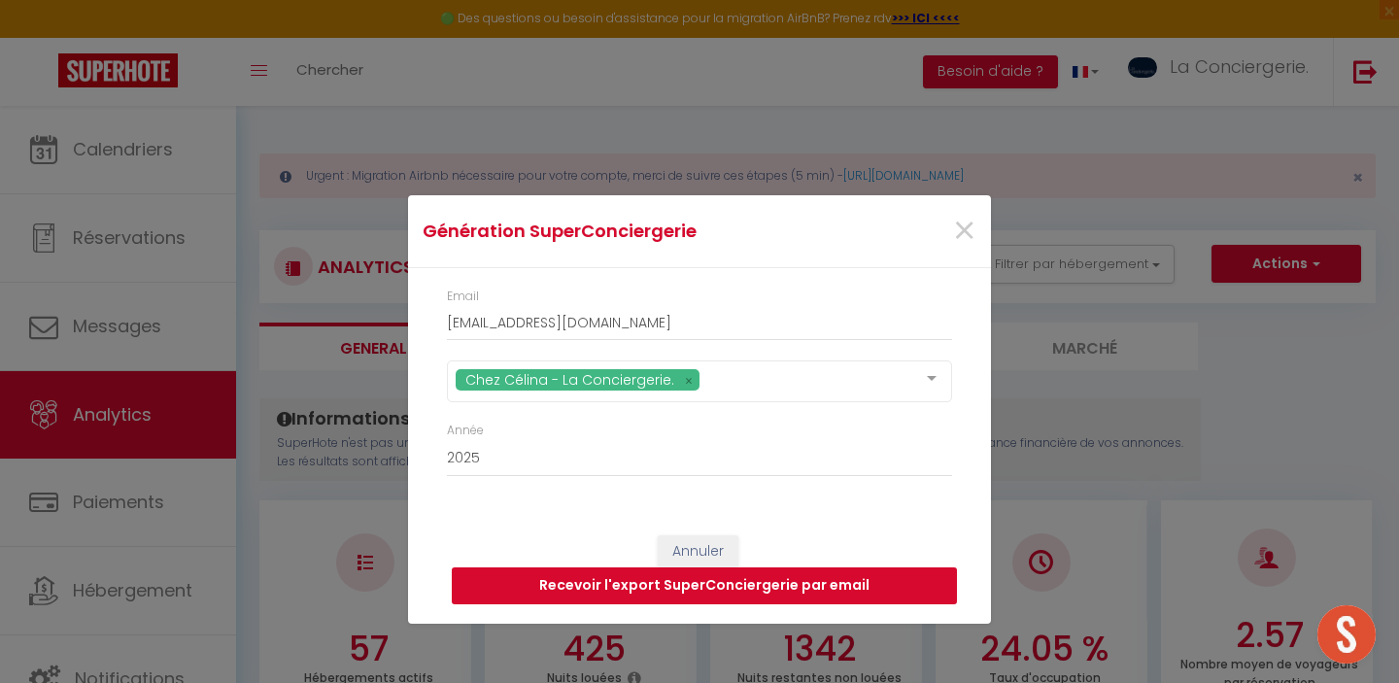
click at [740, 590] on button "Recevoir l'export SuperConciergerie par email" at bounding box center [704, 585] width 505 height 37
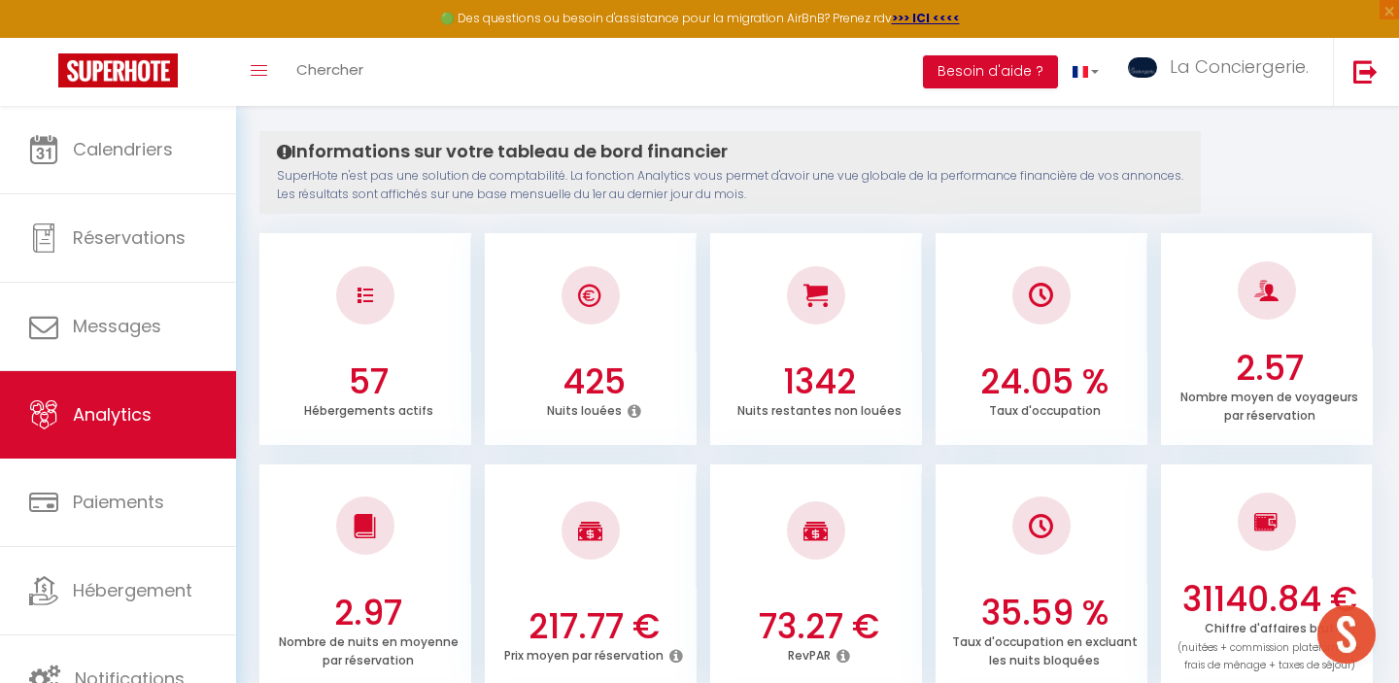
scroll to position [0, 0]
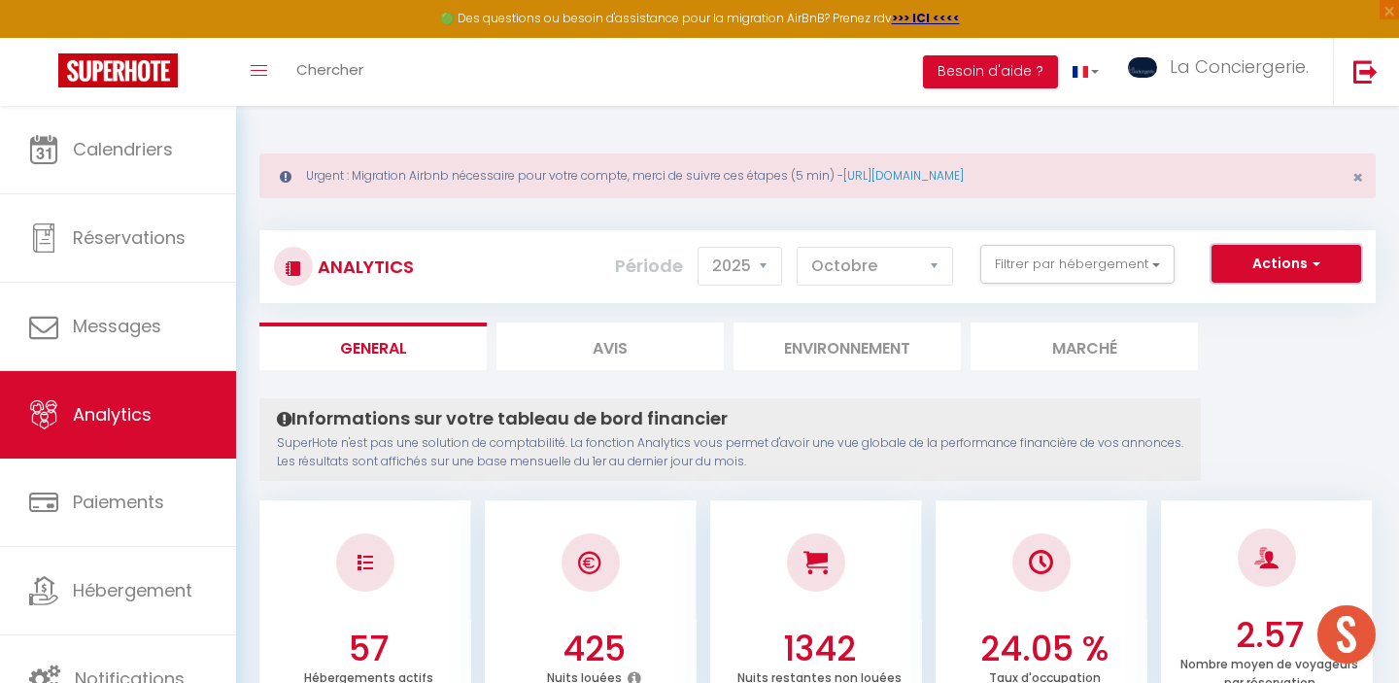
click at [1287, 249] on button "Actions" at bounding box center [1287, 264] width 150 height 39
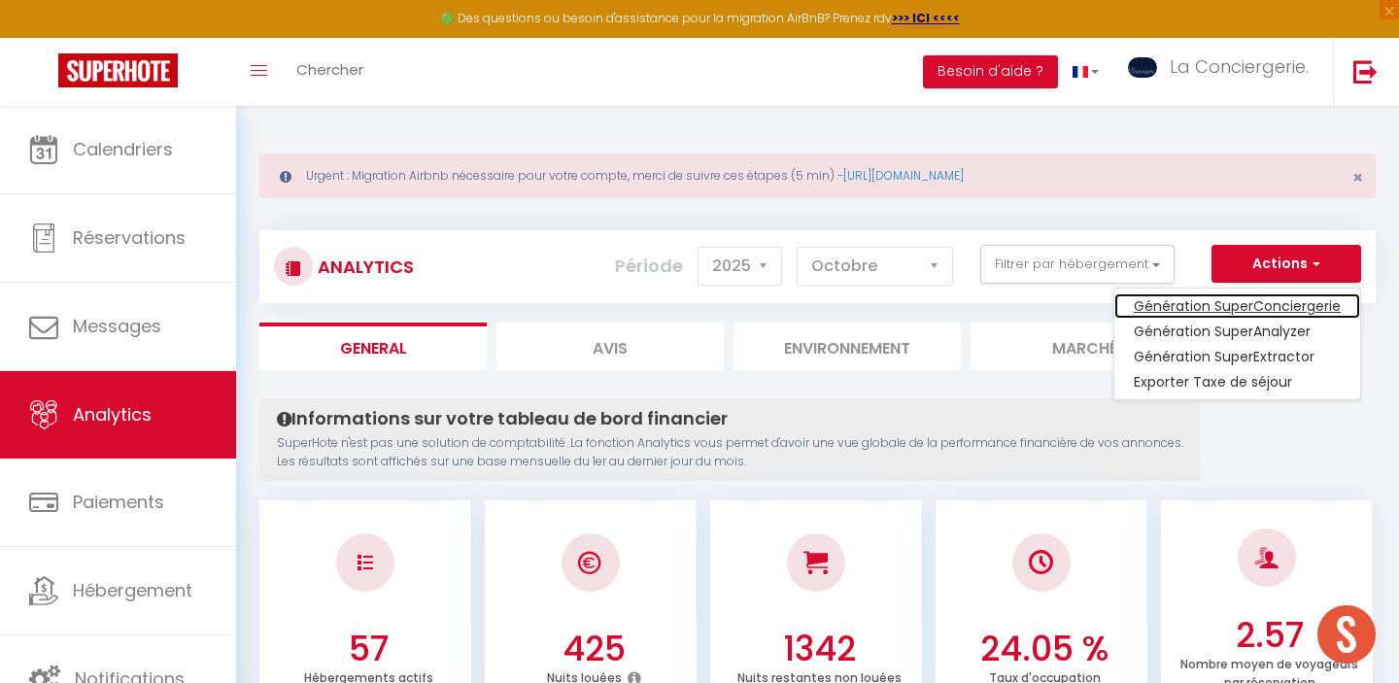
click at [1274, 305] on link "Génération SuperConciergerie" at bounding box center [1237, 305] width 246 height 25
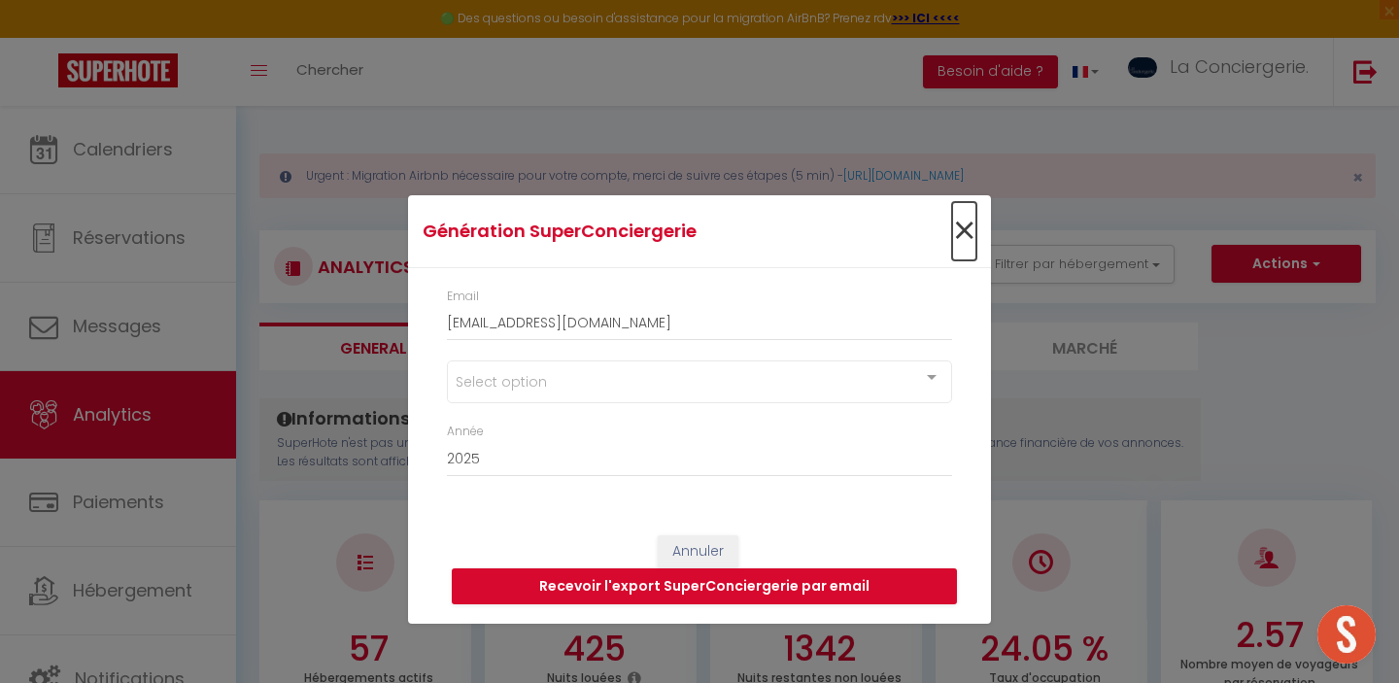
click at [965, 228] on span "×" at bounding box center [964, 231] width 24 height 58
